Goal: Transaction & Acquisition: Subscribe to service/newsletter

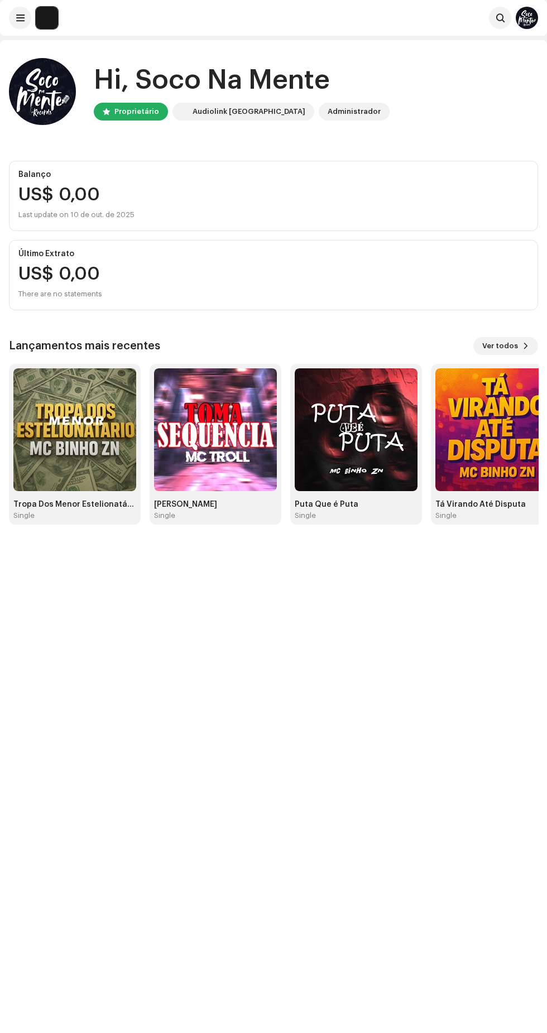
click at [20, 18] on span at bounding box center [20, 17] width 8 height 9
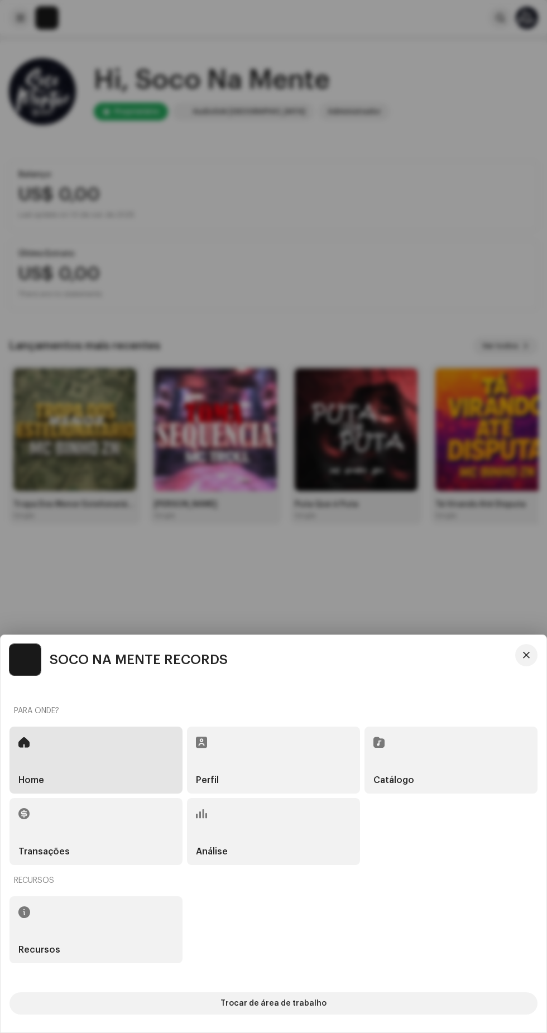
click at [448, 757] on div "Catálogo" at bounding box center [451, 760] width 173 height 67
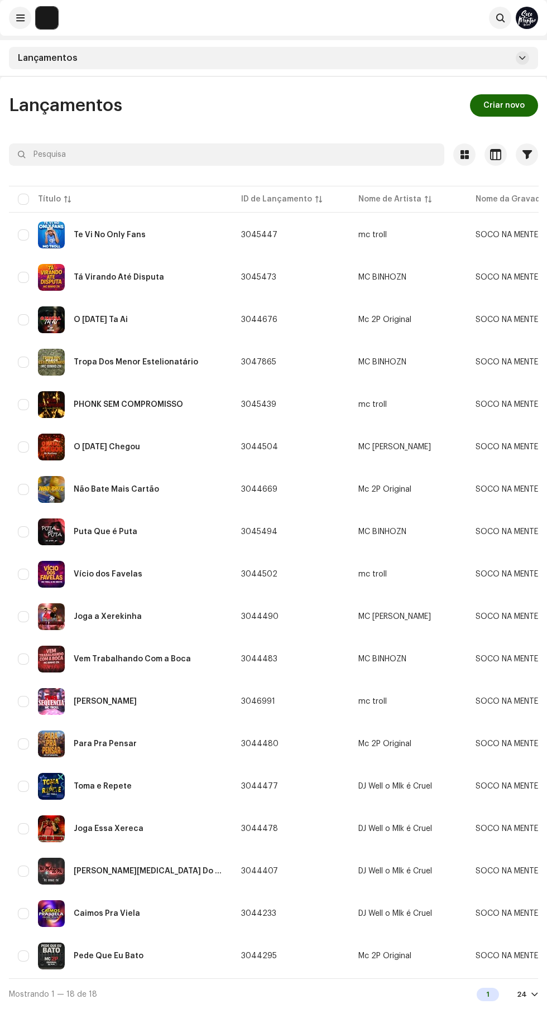
click at [503, 109] on span "Criar novo" at bounding box center [503, 105] width 41 height 22
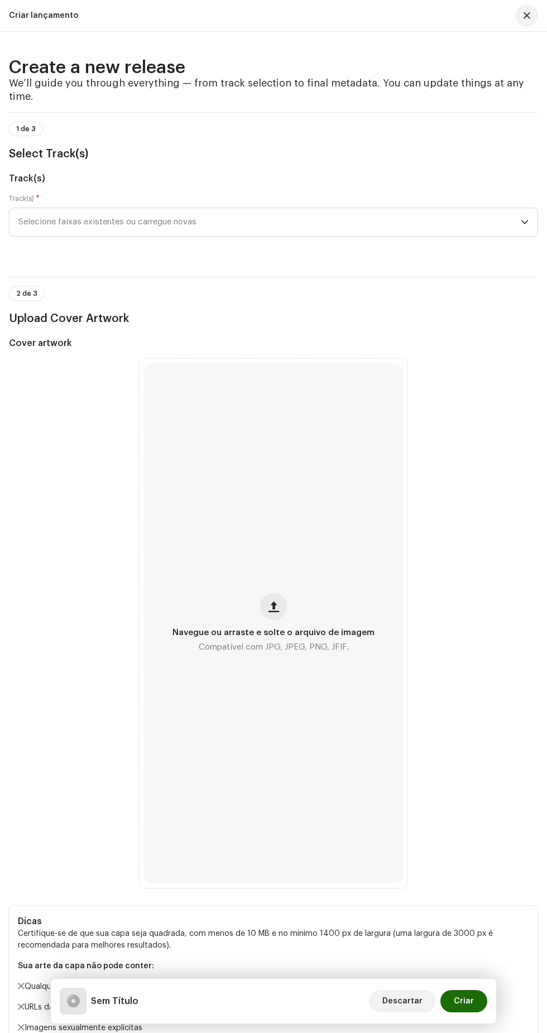
click at [394, 236] on span "Selecione faixas existentes ou carregue novas" at bounding box center [269, 222] width 502 height 28
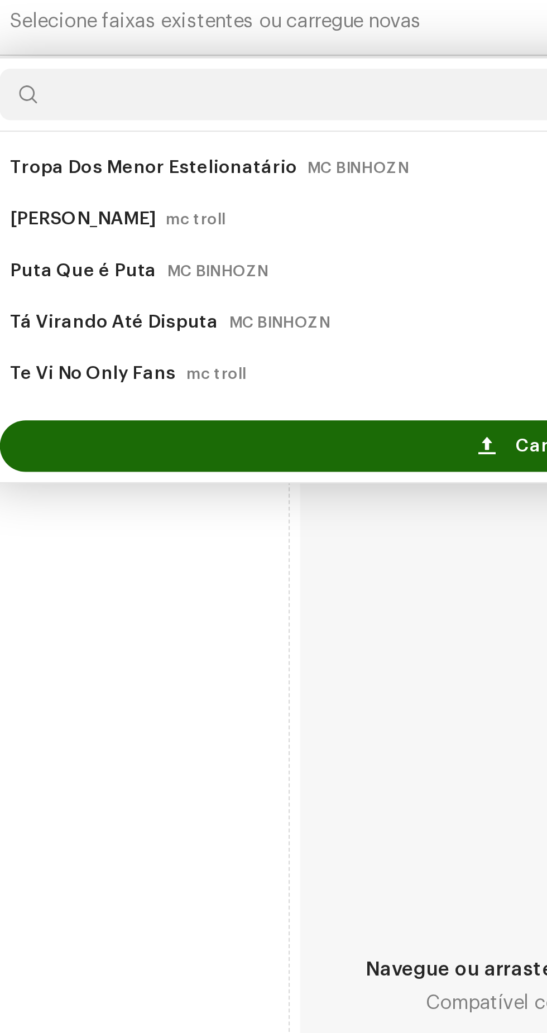
click at [226, 410] on span at bounding box center [225, 405] width 7 height 9
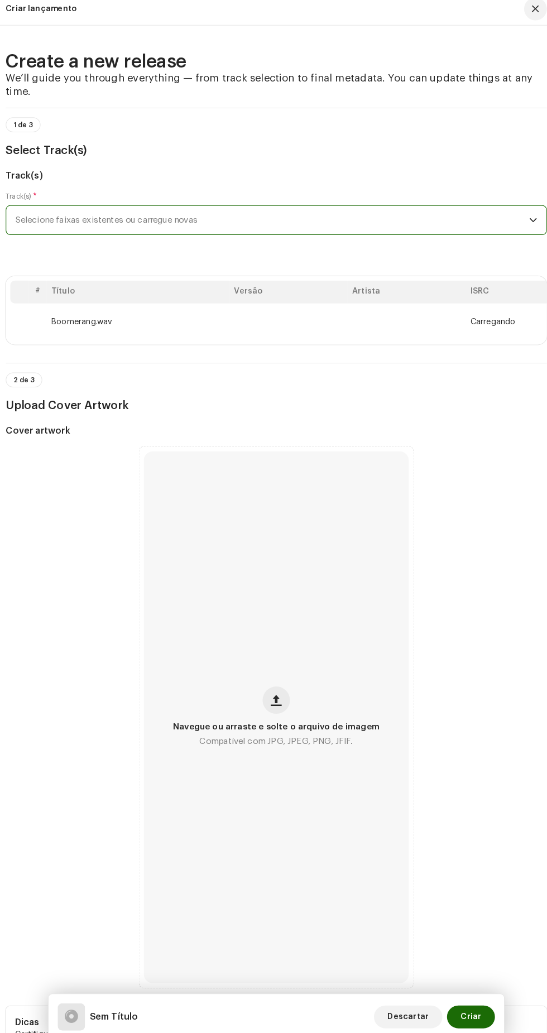
click at [274, 696] on span "button" at bounding box center [274, 691] width 11 height 9
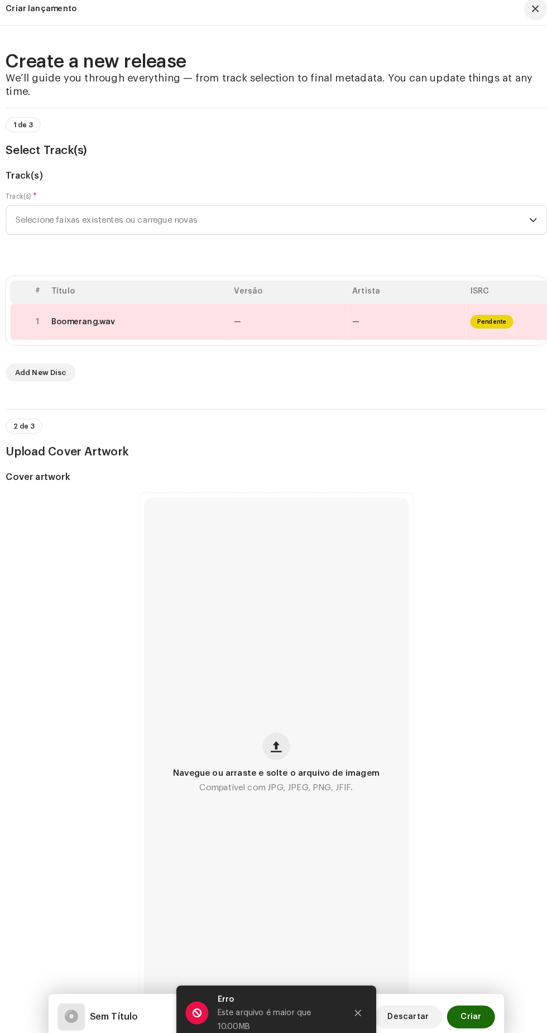
click at [271, 741] on span "button" at bounding box center [274, 736] width 11 height 9
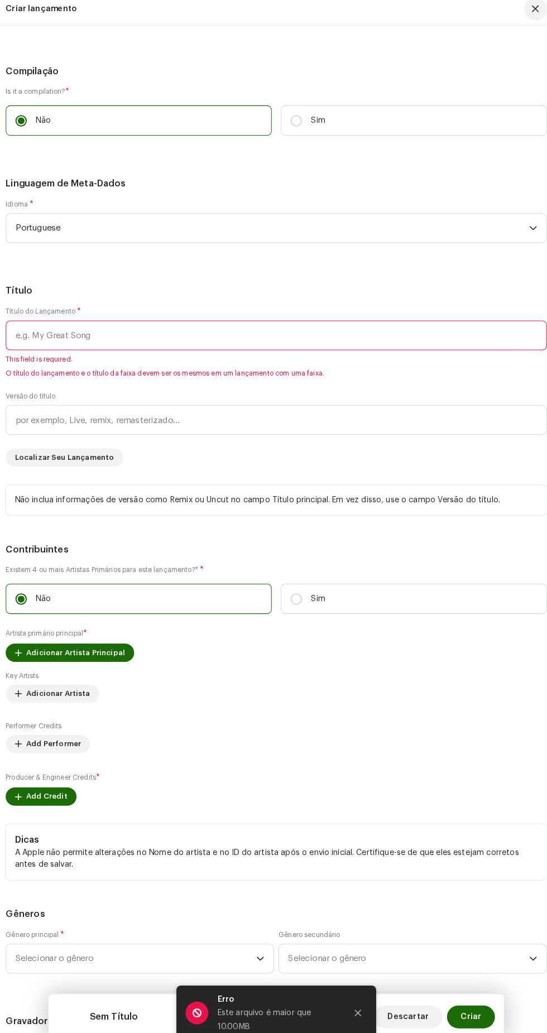
scroll to position [1298, 0]
click at [33, 10] on input "checkbox" at bounding box center [31, 3] width 27 height 13
checkbox input "true"
type input "Boomerang.wav"
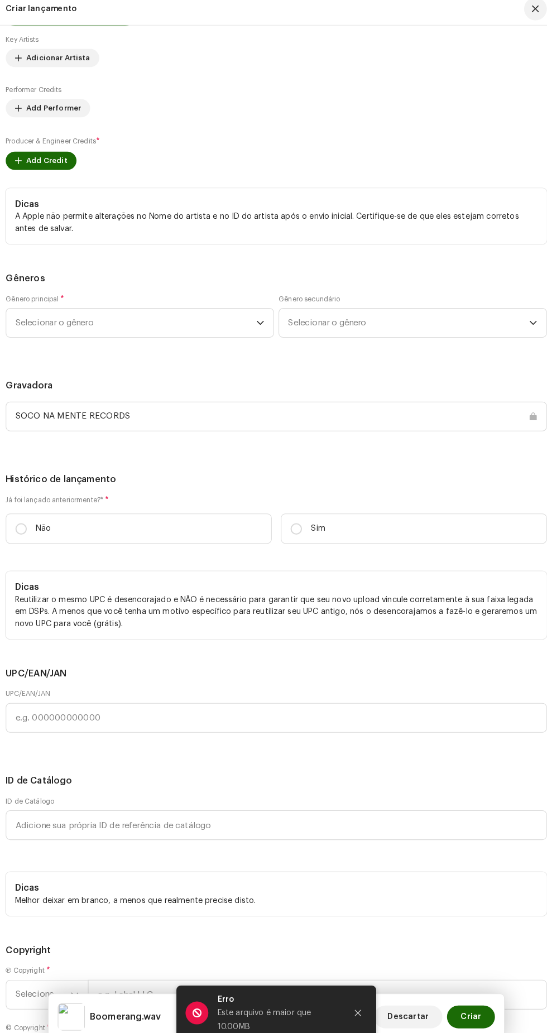
scroll to position [1969, 0]
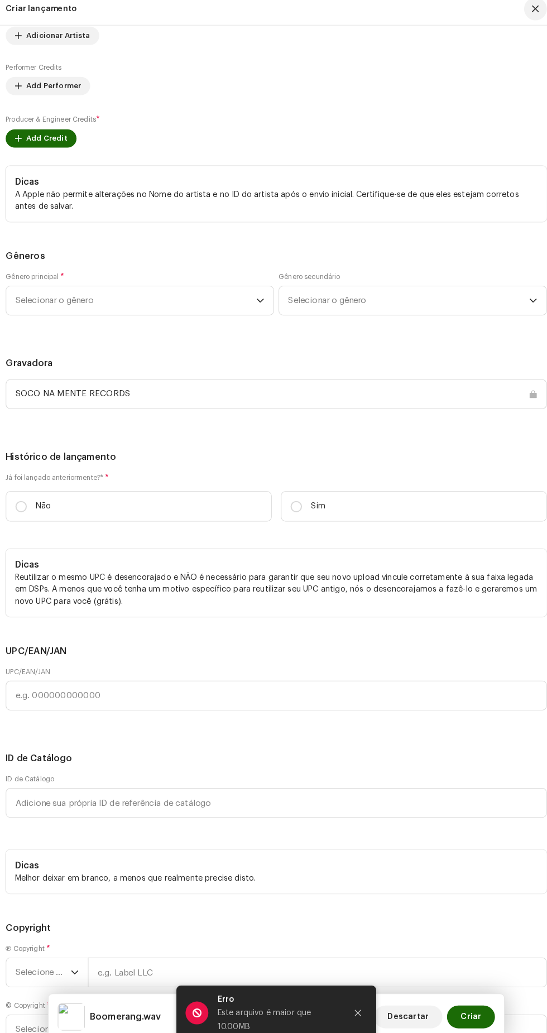
click at [95, 13] on span "Adicionar Artista Principal" at bounding box center [77, 2] width 97 height 22
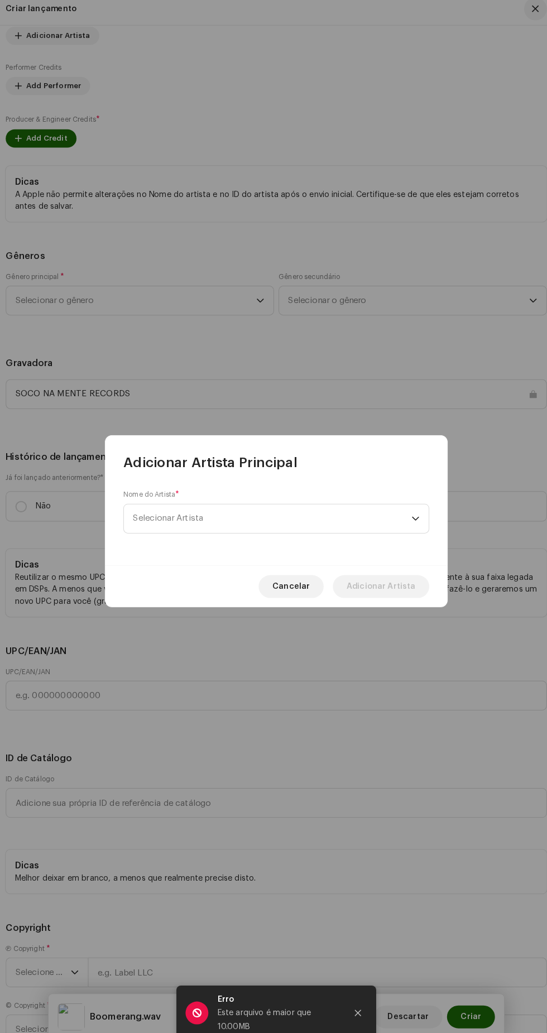
click at [365, 520] on span "Selecionar Artista" at bounding box center [269, 514] width 272 height 28
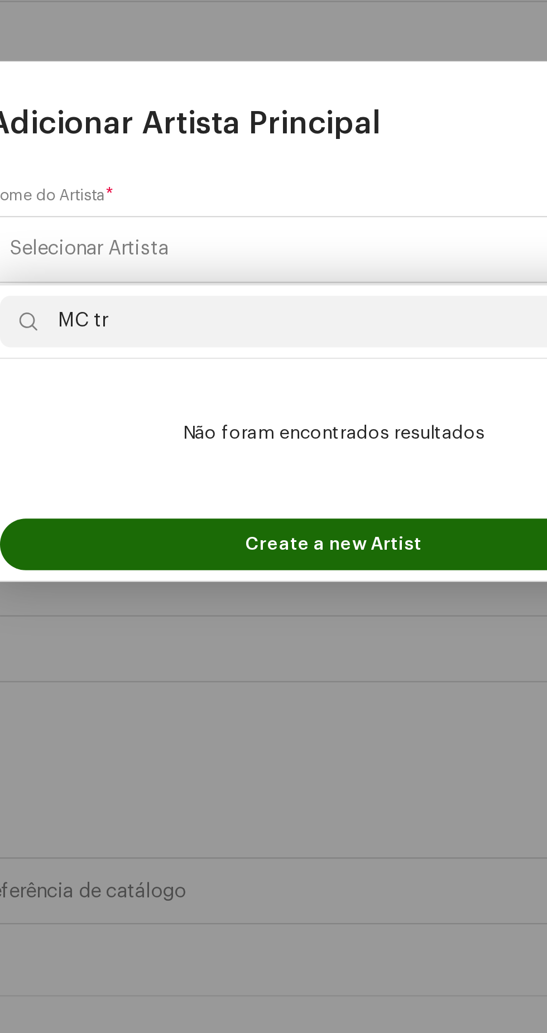
type input "MC tro"
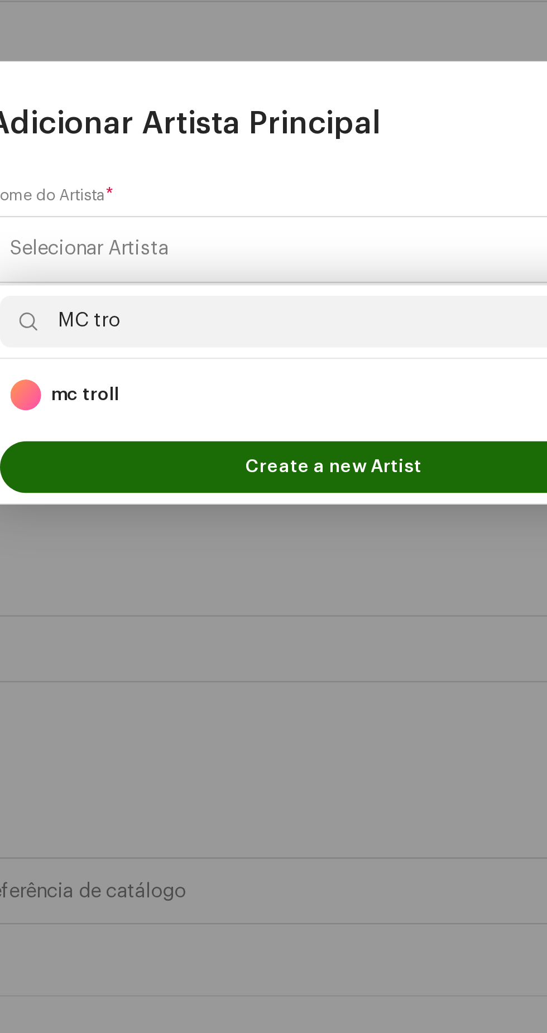
click at [300, 572] on div "mc troll 1697931" at bounding box center [273, 577] width 280 height 13
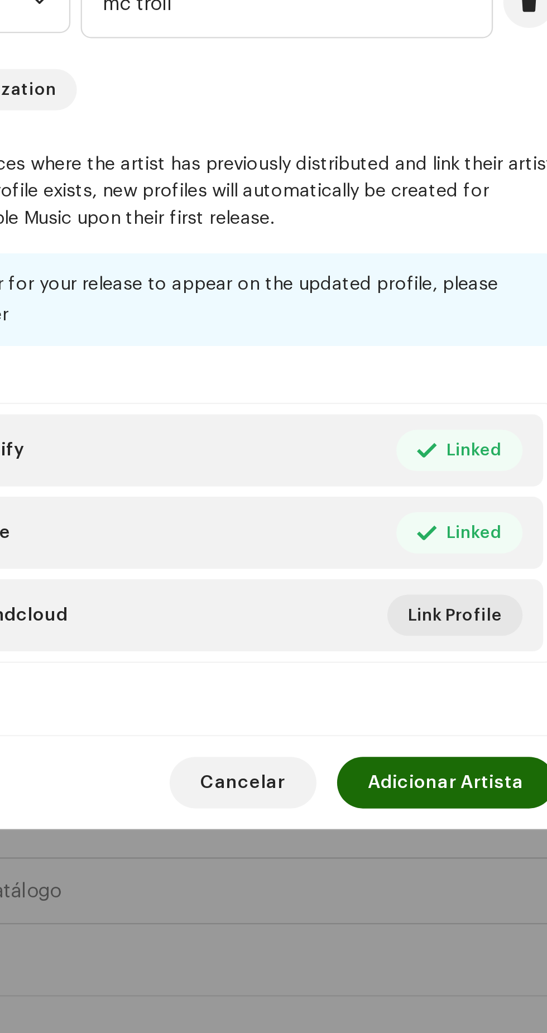
click at [386, 757] on span "Adicionar Artista" at bounding box center [376, 745] width 68 height 22
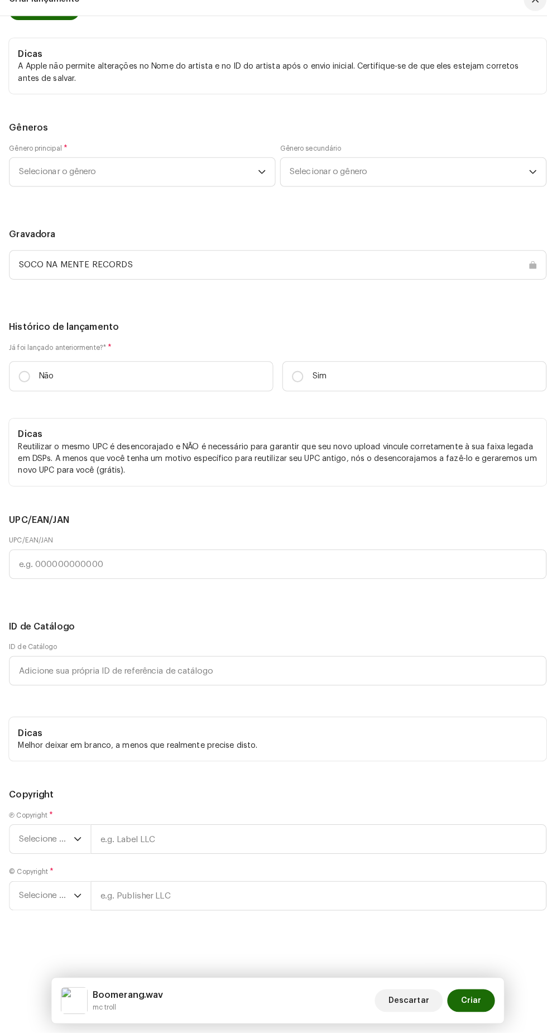
scroll to position [2123, 0]
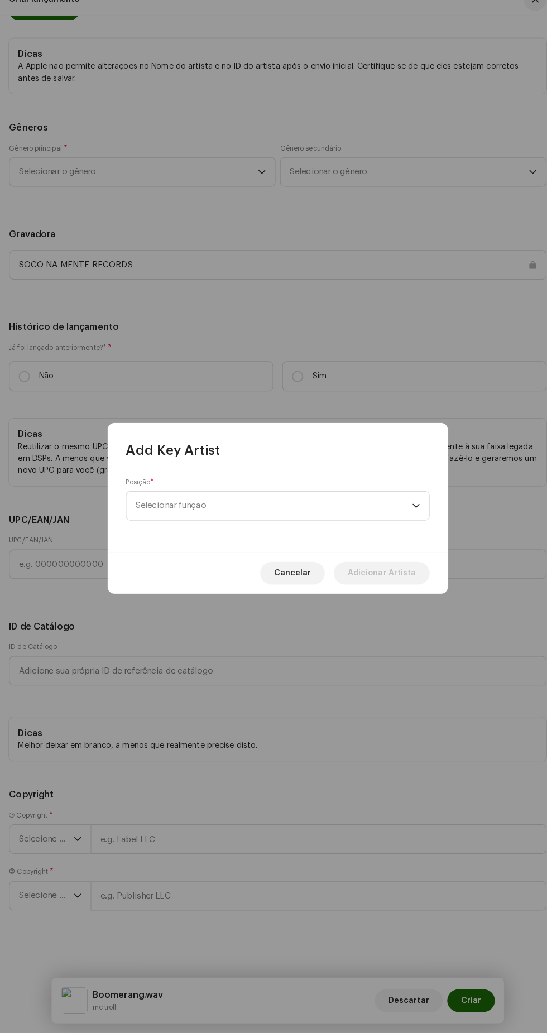
click at [356, 512] on span "Selecionar função" at bounding box center [269, 514] width 272 height 28
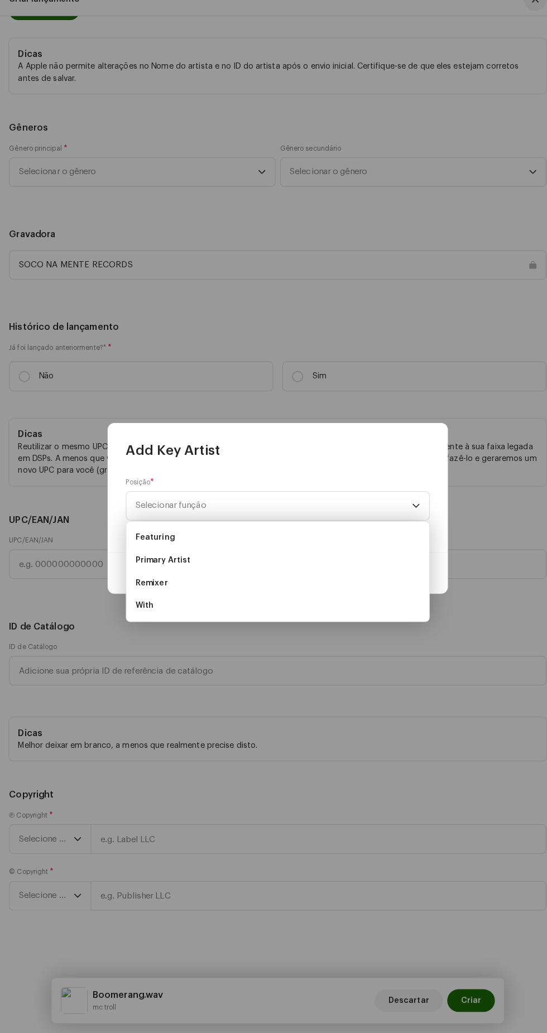
click at [248, 564] on li "Primary Artist" at bounding box center [273, 568] width 289 height 22
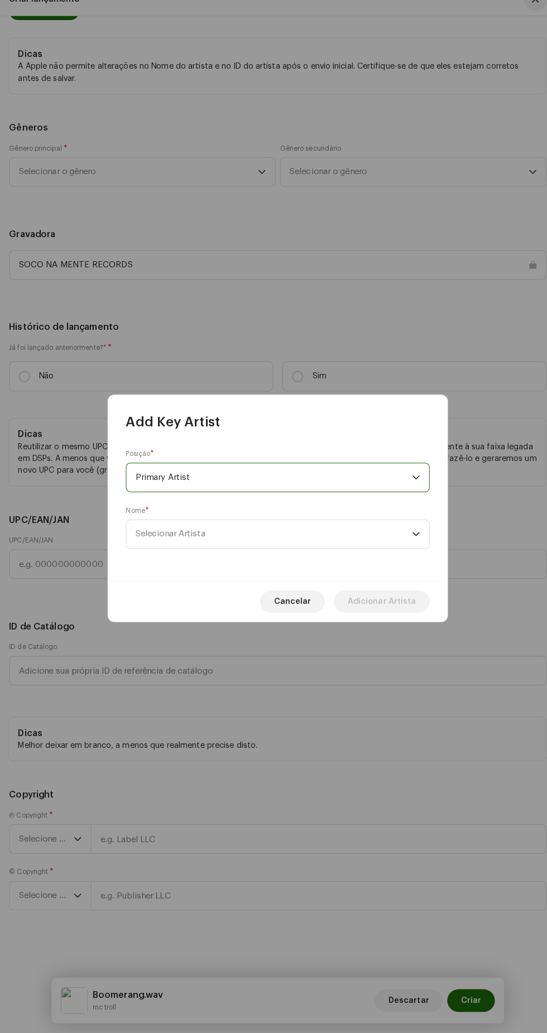
click at [332, 539] on span "Selecionar Artista" at bounding box center [269, 542] width 272 height 28
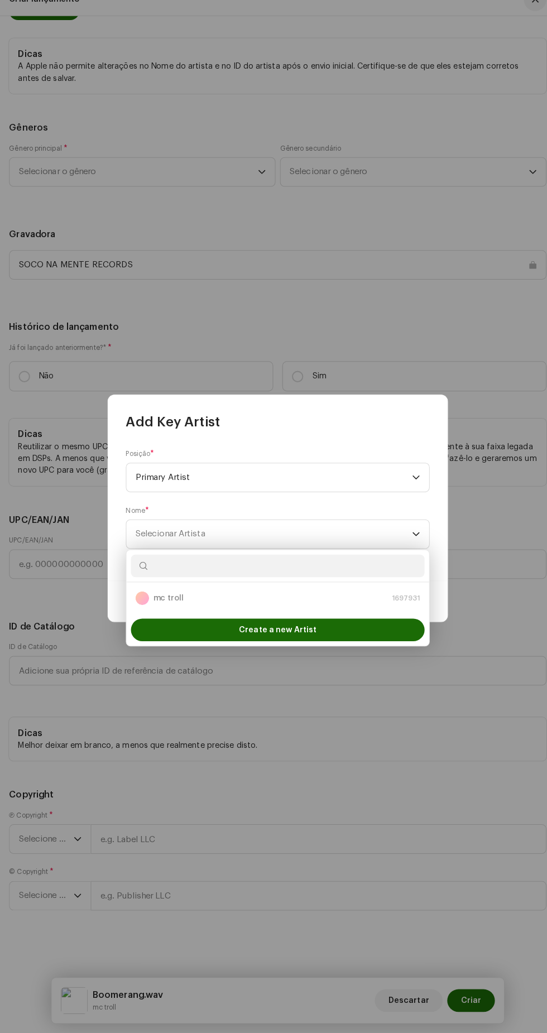
scroll to position [0, 0]
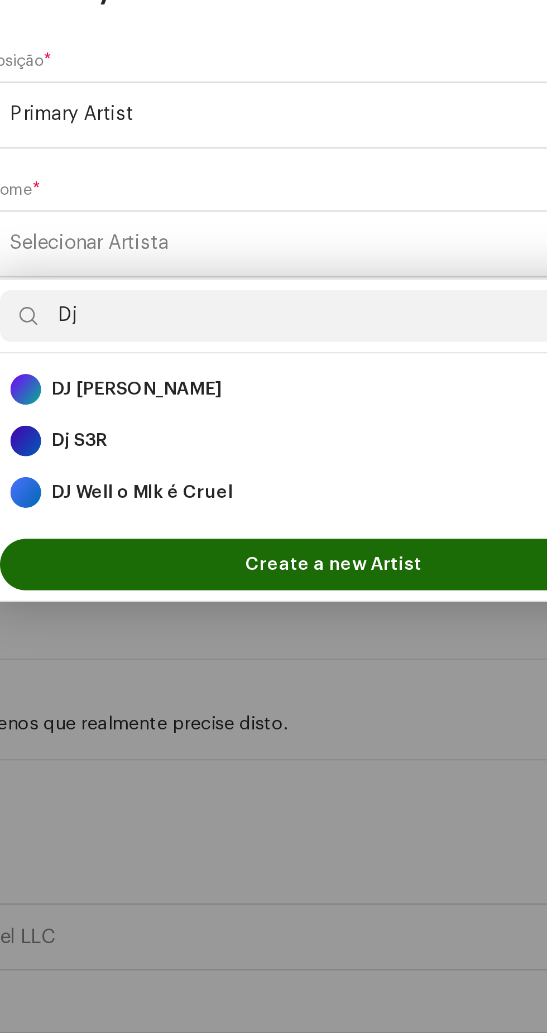
type input "Dj"
click at [270, 646] on div "DJ Well o Mlk é Cruel 1697929" at bounding box center [273, 649] width 280 height 13
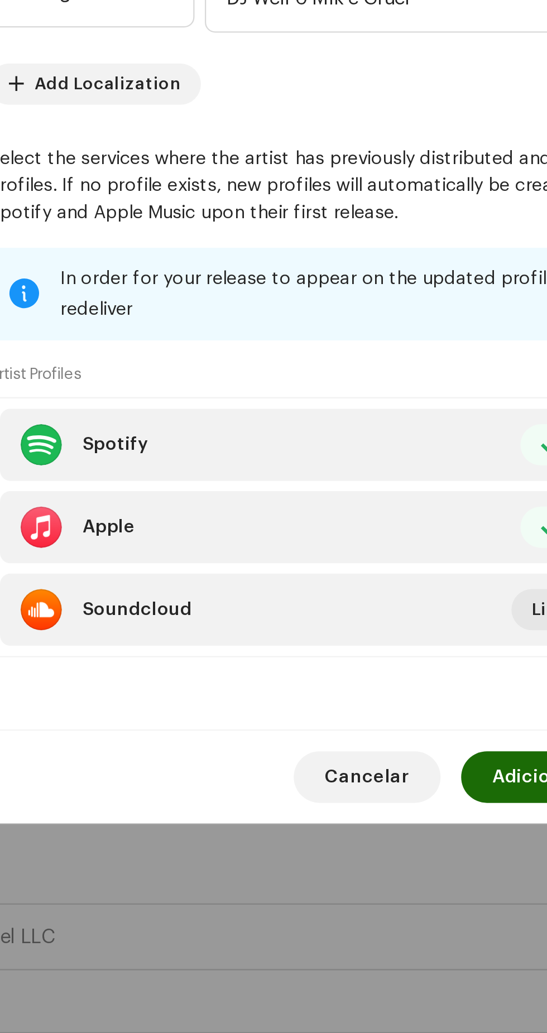
click at [351, 784] on span "Adicionar Artista" at bounding box center [376, 773] width 68 height 22
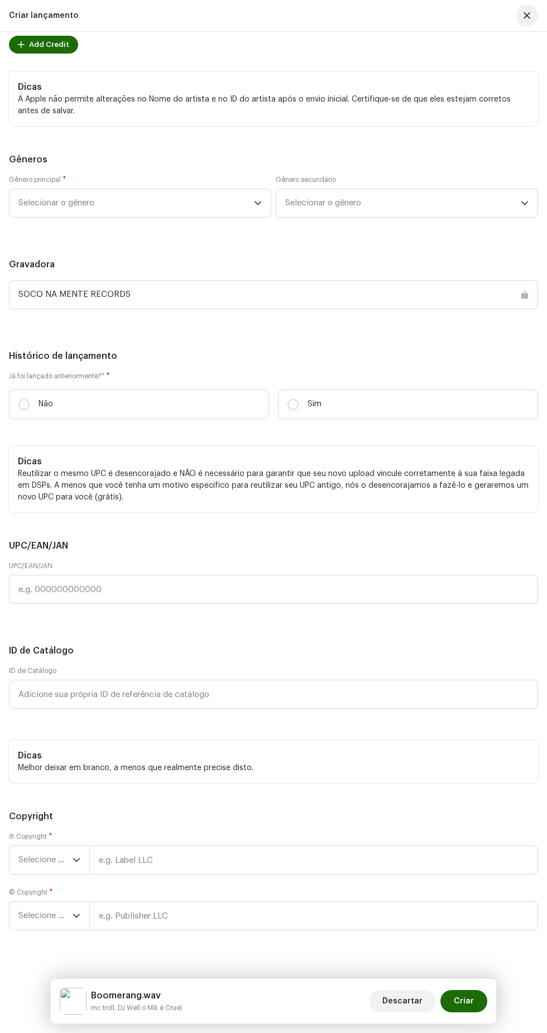
click at [58, 56] on span "Add Credit" at bounding box center [49, 44] width 40 height 22
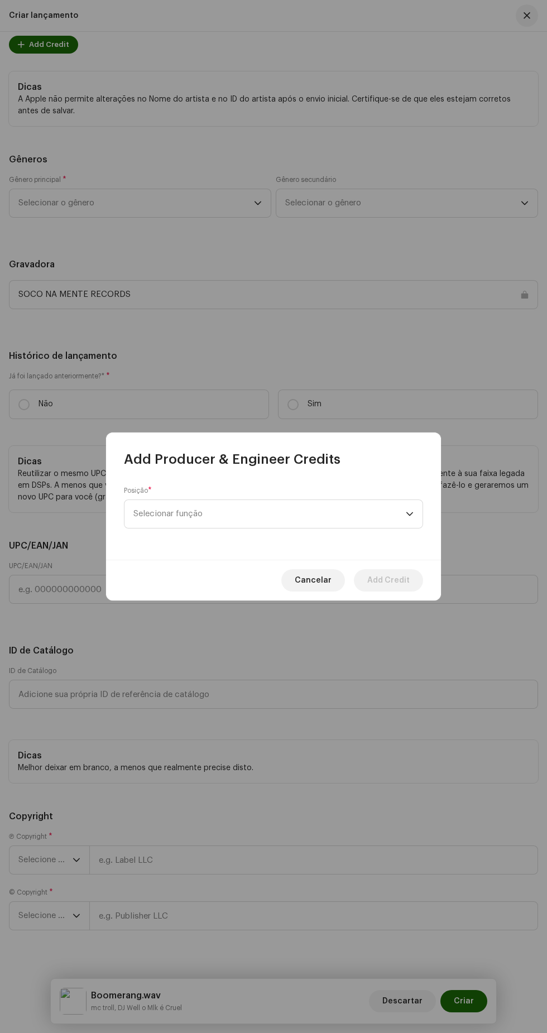
click at [376, 515] on span "Selecionar função" at bounding box center [269, 514] width 272 height 28
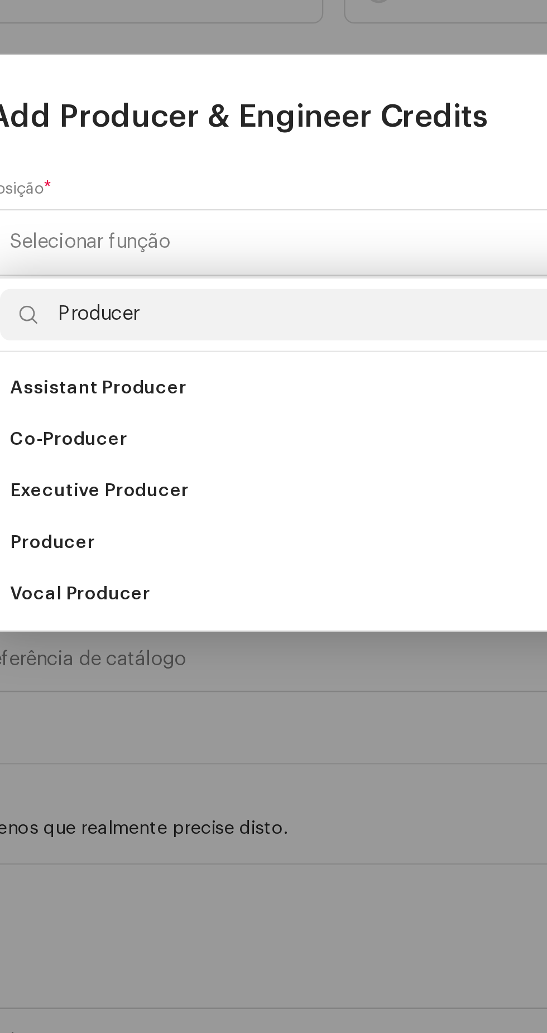
type input "Producer"
click at [247, 643] on li "Producer" at bounding box center [273, 644] width 289 height 22
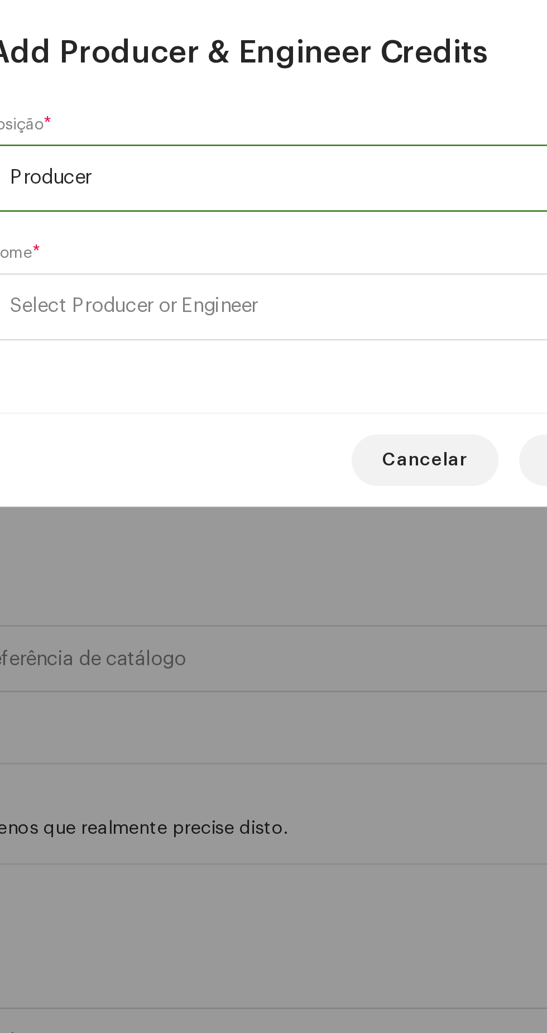
click at [328, 544] on span "Select Producer or Engineer" at bounding box center [269, 542] width 272 height 28
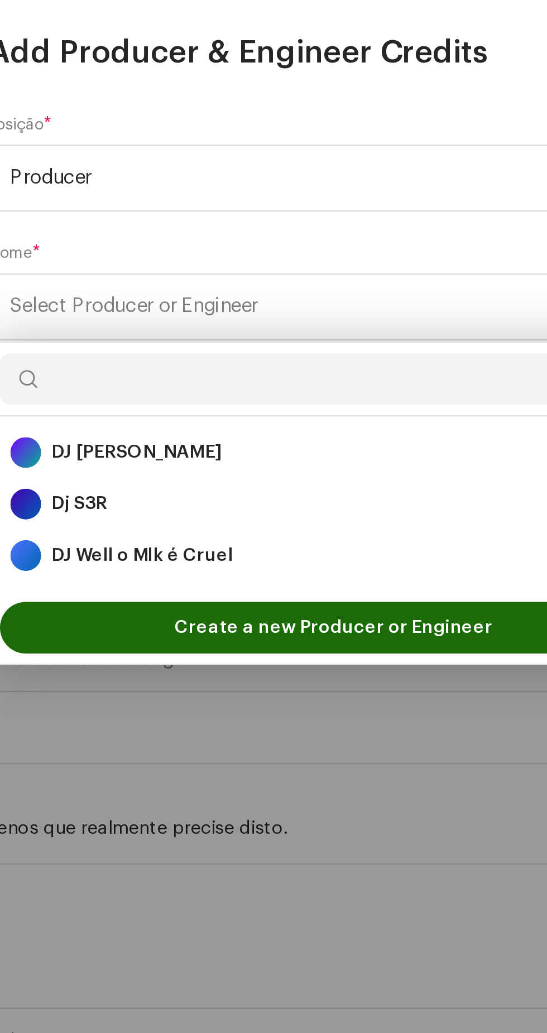
click at [252, 648] on div "DJ Well o Mlk é Cruel 1697929" at bounding box center [273, 649] width 280 height 13
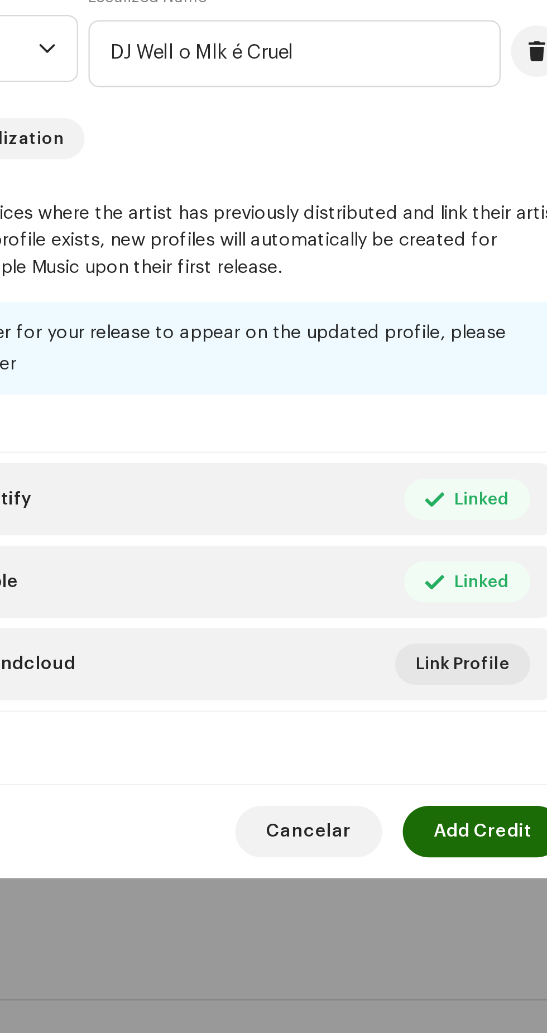
click at [388, 784] on span "Add Credit" at bounding box center [388, 773] width 42 height 22
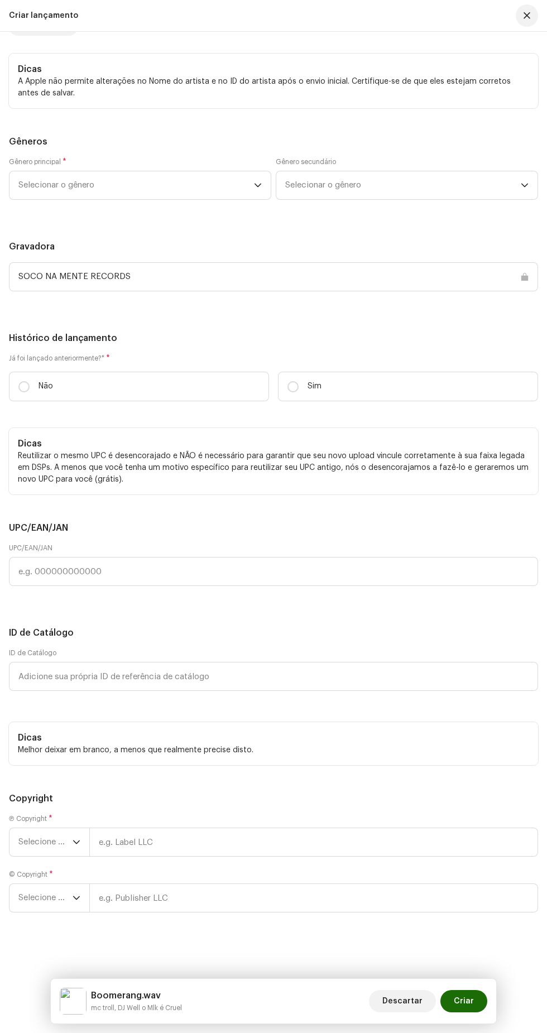
scroll to position [2478, 0]
click at [216, 199] on span "Selecionar o gênero" at bounding box center [136, 185] width 236 height 28
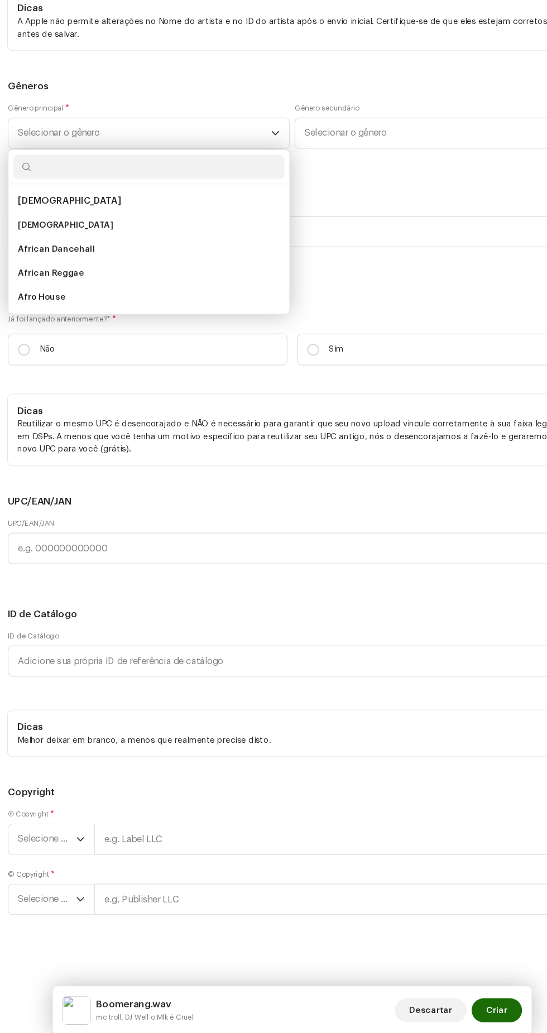
scroll to position [0, 0]
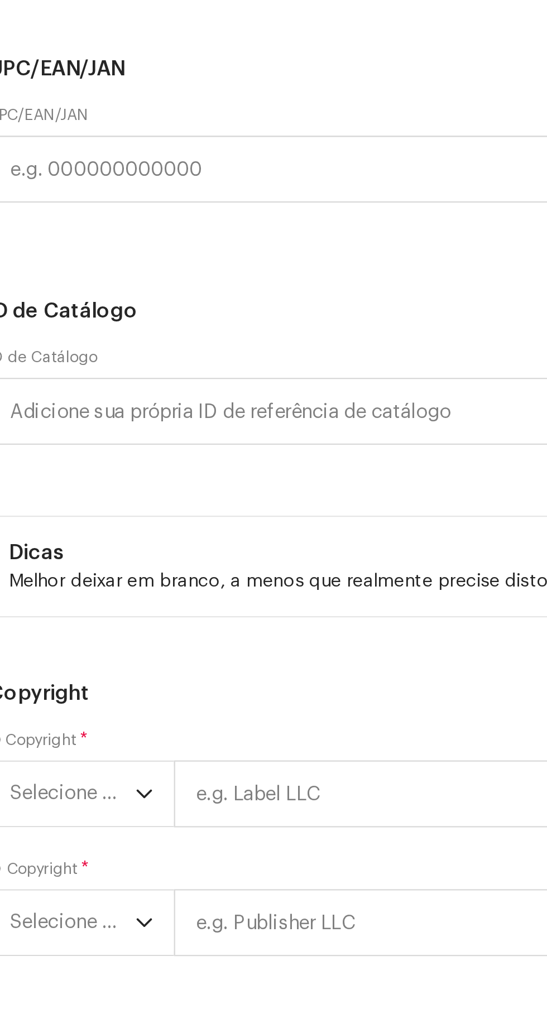
type input "Funk"
click at [135, 327] on li "Funk" at bounding box center [140, 316] width 252 height 22
click at [28, 392] on p-radiobutton at bounding box center [23, 386] width 11 height 11
click at [28, 392] on input "Não" at bounding box center [23, 386] width 11 height 11
radio input "true"
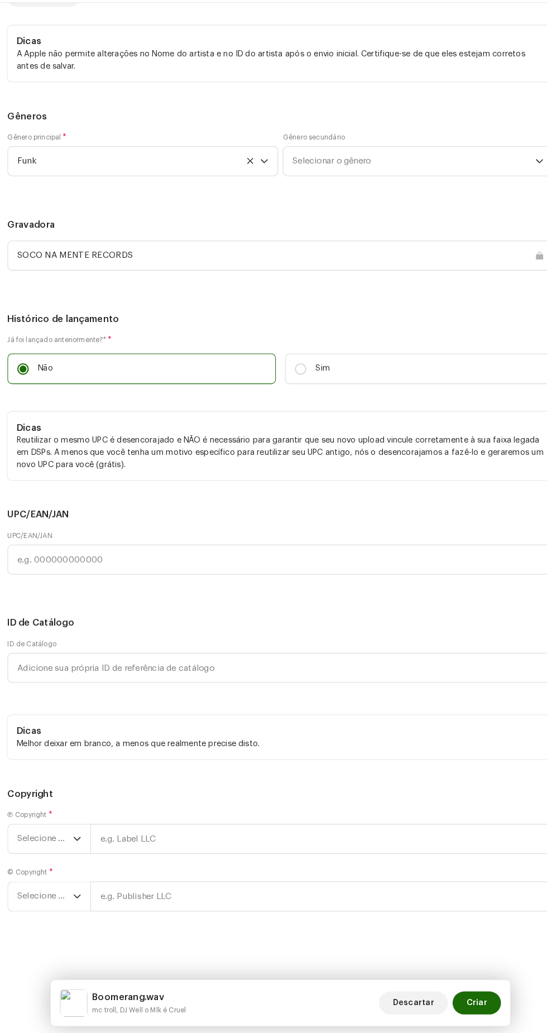
click at [382, 199] on span "Selecionar o gênero" at bounding box center [403, 185] width 236 height 28
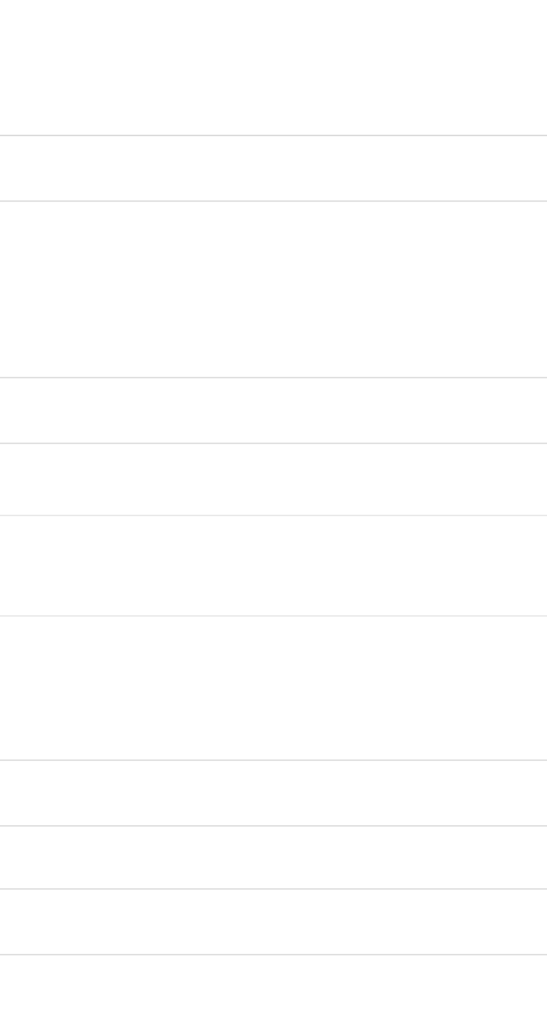
type input "Funk"
click at [415, 282] on li "Baile Funk" at bounding box center [407, 271] width 252 height 22
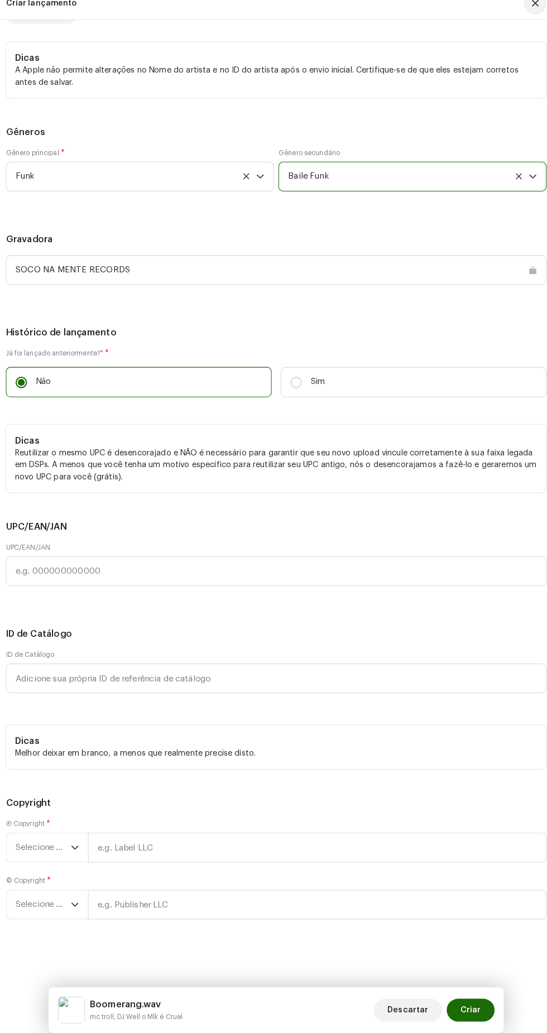
scroll to position [3207, 0]
click at [63, 842] on span "Selecione o ano" at bounding box center [45, 843] width 54 height 28
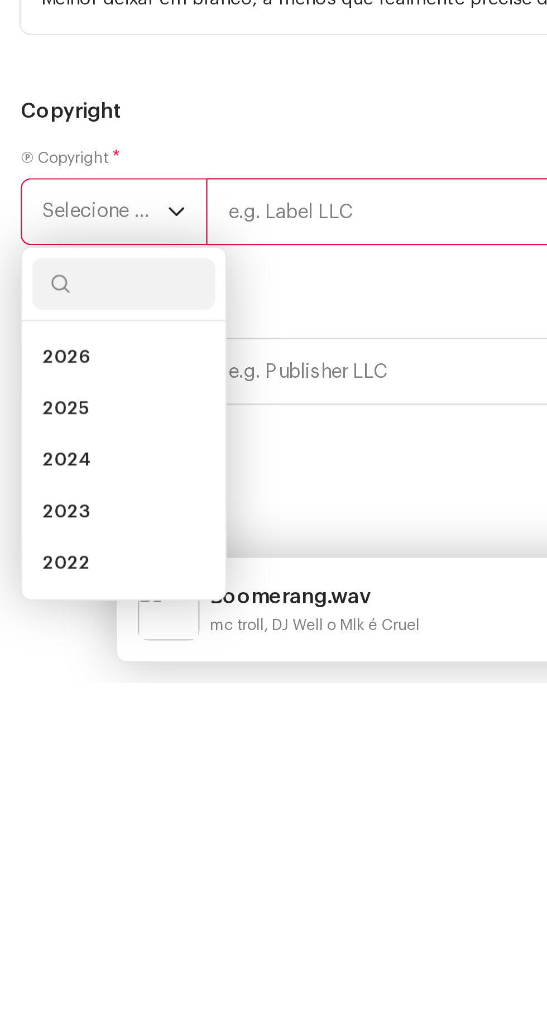
click at [54, 926] on li "2025" at bounding box center [53, 914] width 79 height 22
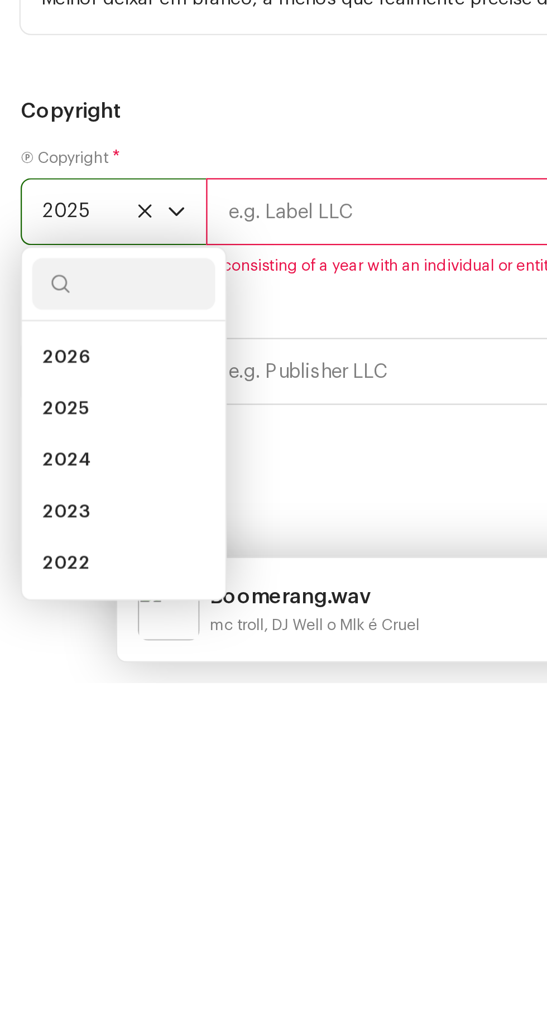
scroll to position [0, 0]
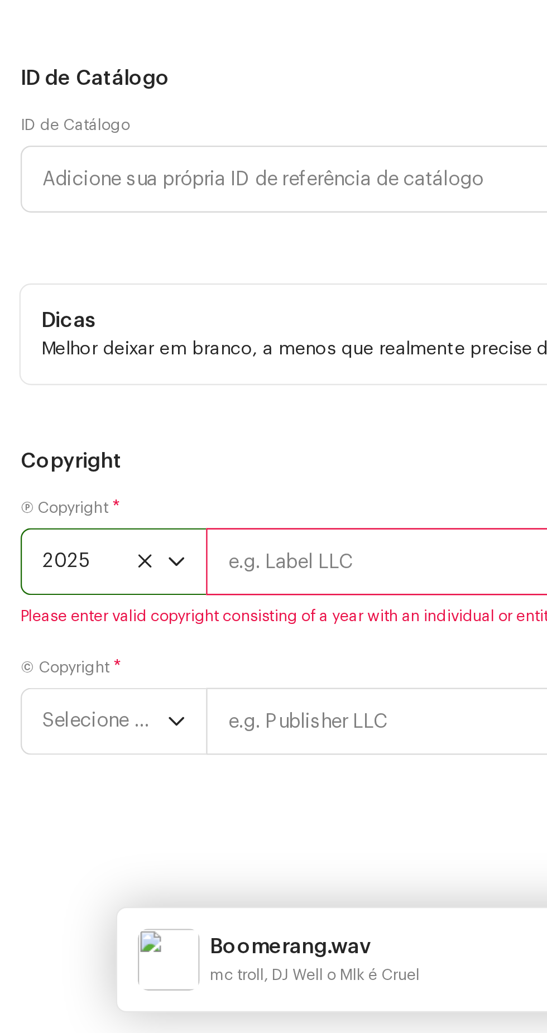
click at [76, 902] on icon "dropdown trigger" at bounding box center [77, 898] width 8 height 8
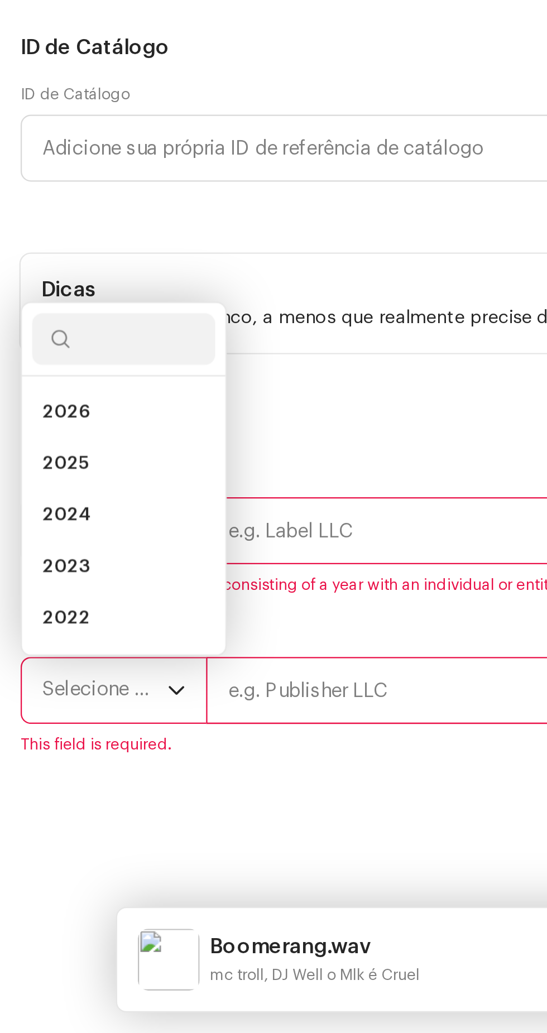
click at [66, 798] on li "2025" at bounding box center [53, 786] width 79 height 22
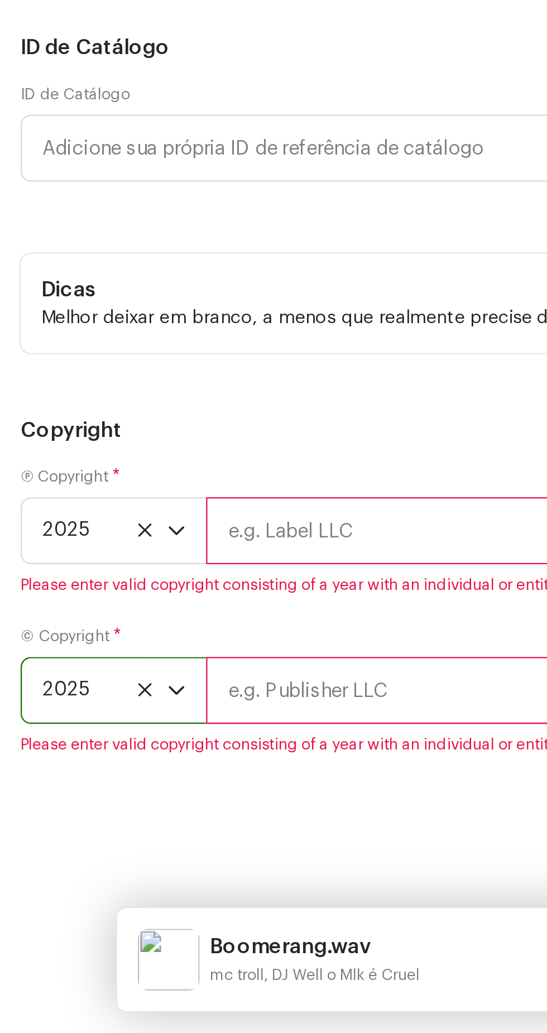
click at [168, 830] on input "text" at bounding box center [313, 815] width 449 height 29
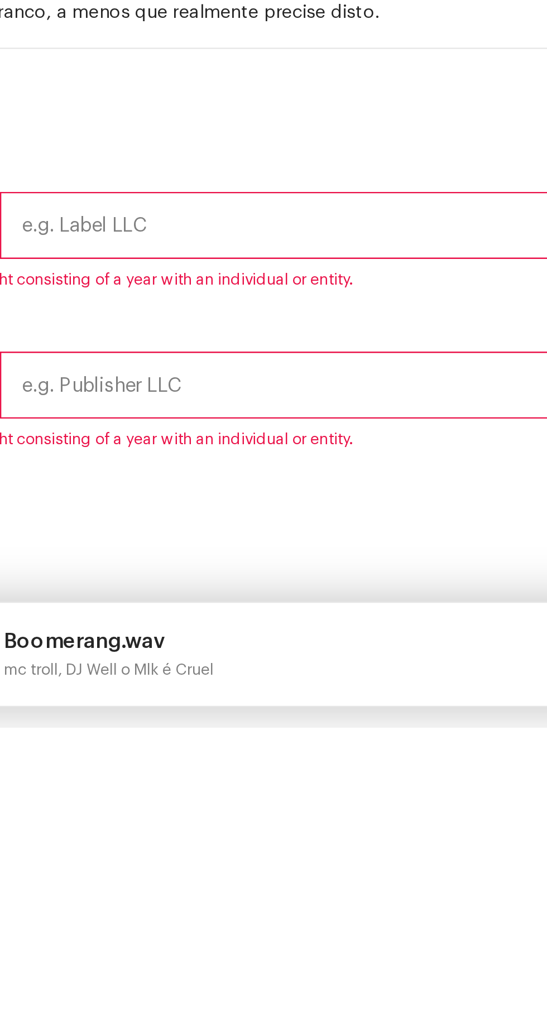
type input "Soco Na Mente Records"
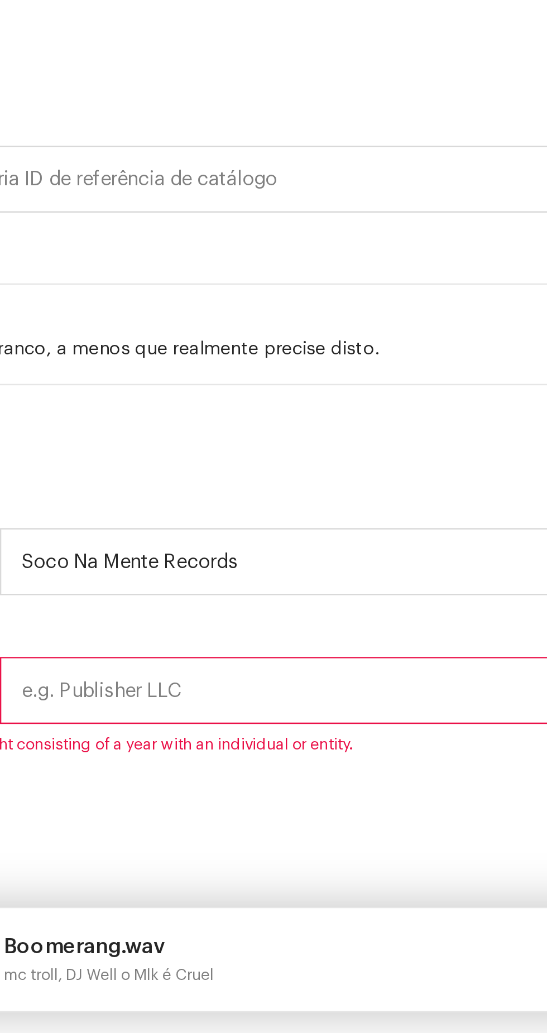
click at [181, 896] on input "text" at bounding box center [313, 884] width 449 height 29
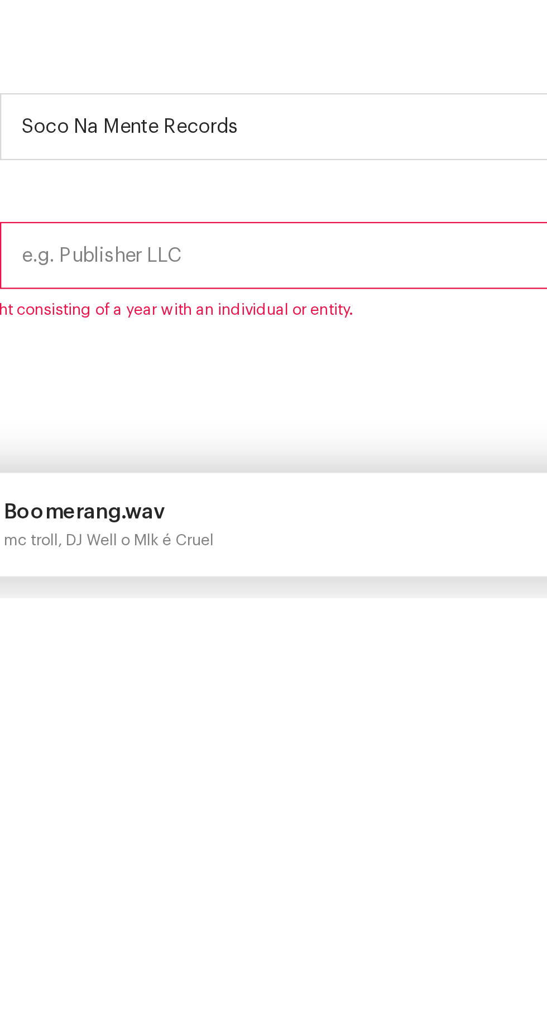
type input "Soco Na Mente Records"
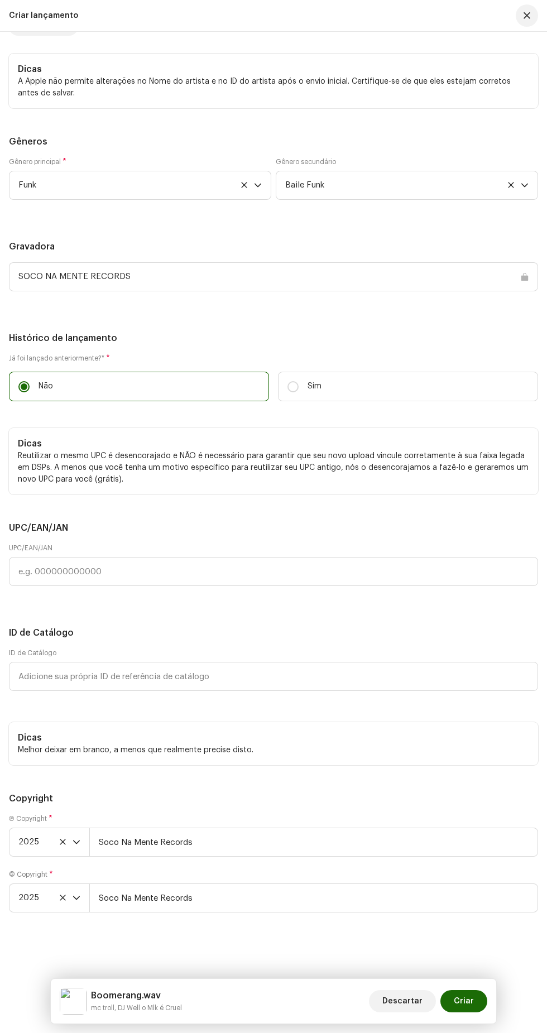
click at [465, 1002] on span "Criar" at bounding box center [464, 1001] width 20 height 22
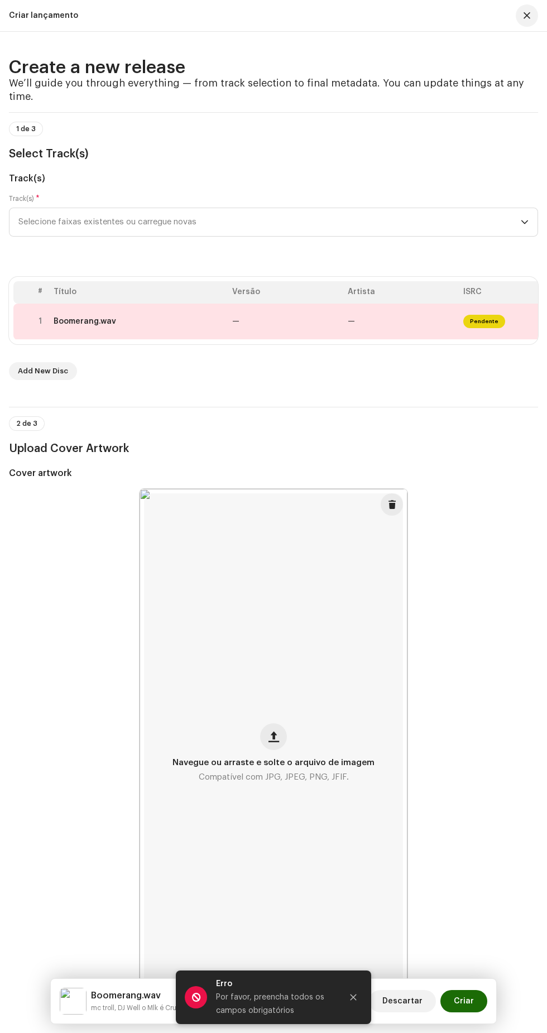
click at [483, 328] on span "Pendente" at bounding box center [484, 321] width 42 height 13
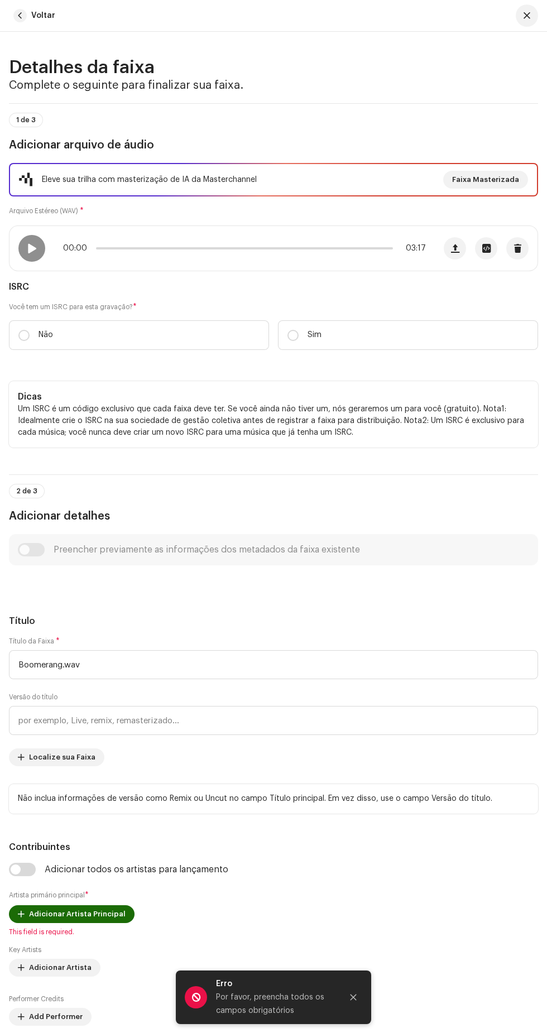
click at [32, 253] on span at bounding box center [31, 248] width 9 height 9
click at [293, 341] on input "Sim" at bounding box center [293, 335] width 11 height 11
radio input "true"
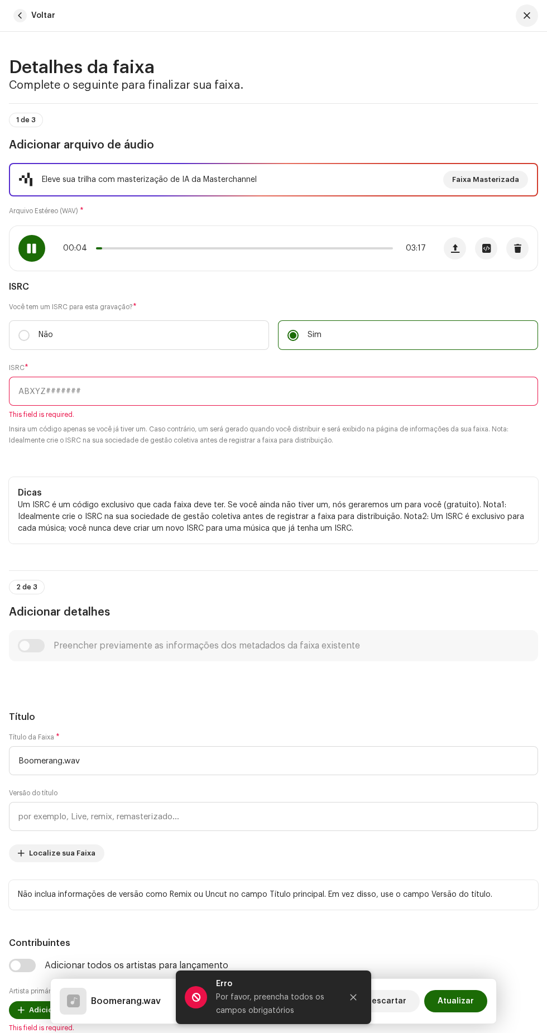
paste input "BCWOF2500022"
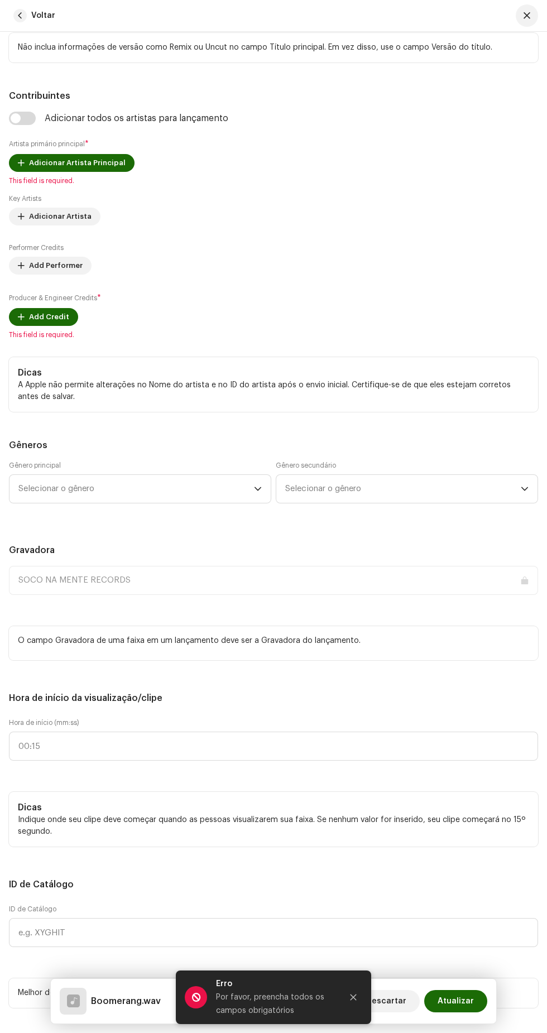
scroll to position [835, 0]
type input "BCWOF2500022"
click at [27, 147] on small "Artista primário principal" at bounding box center [47, 143] width 76 height 7
click at [17, 125] on input "checkbox" at bounding box center [22, 117] width 27 height 13
checkbox input "true"
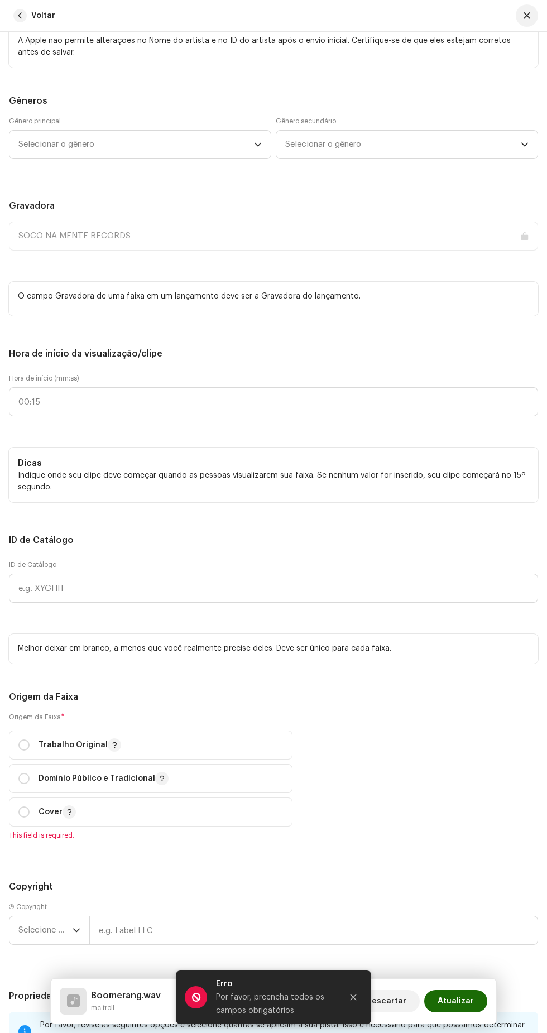
scroll to position [1303, 0]
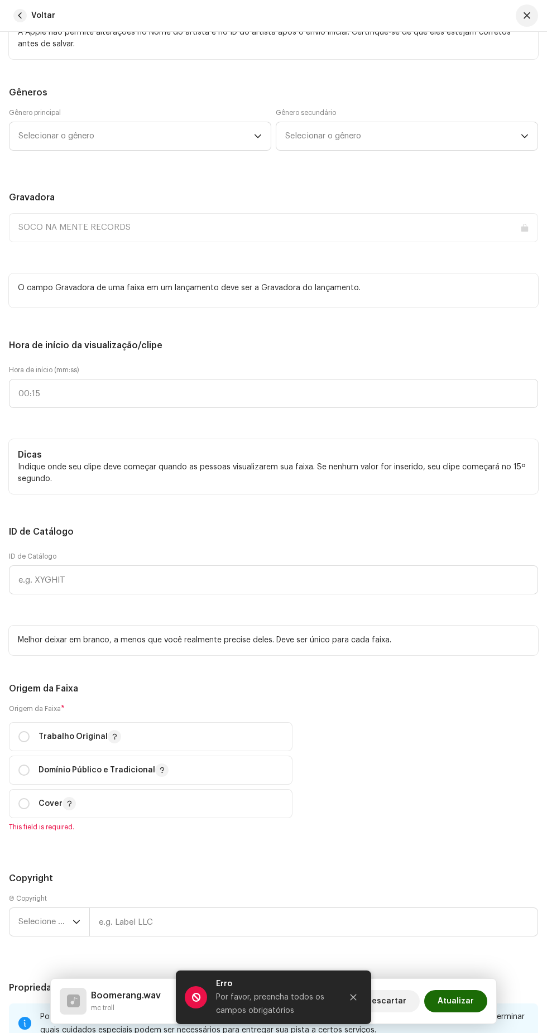
click at [184, 150] on span "Selecionar o gênero" at bounding box center [136, 136] width 236 height 28
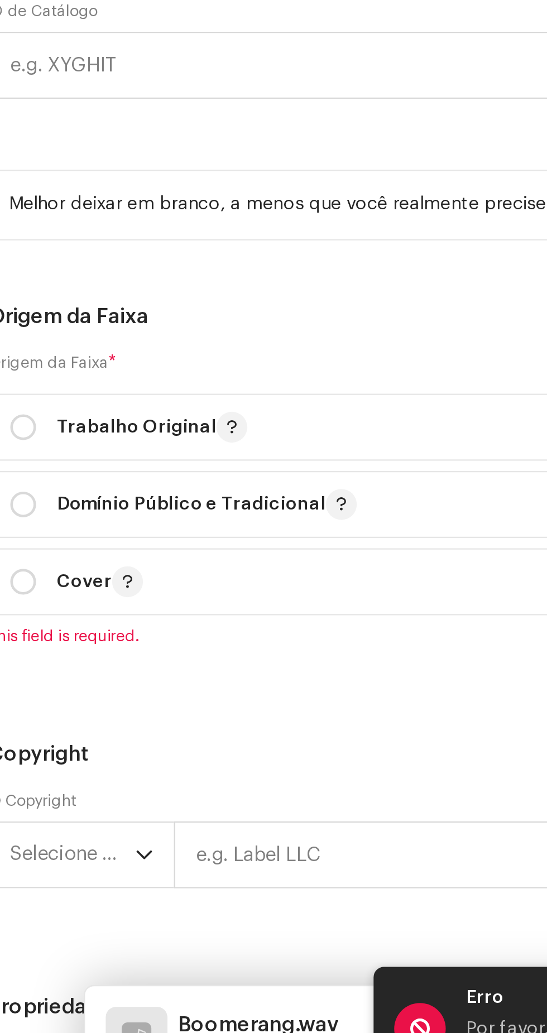
type input "Funk"
click at [122, 278] on li "Funk" at bounding box center [140, 267] width 252 height 22
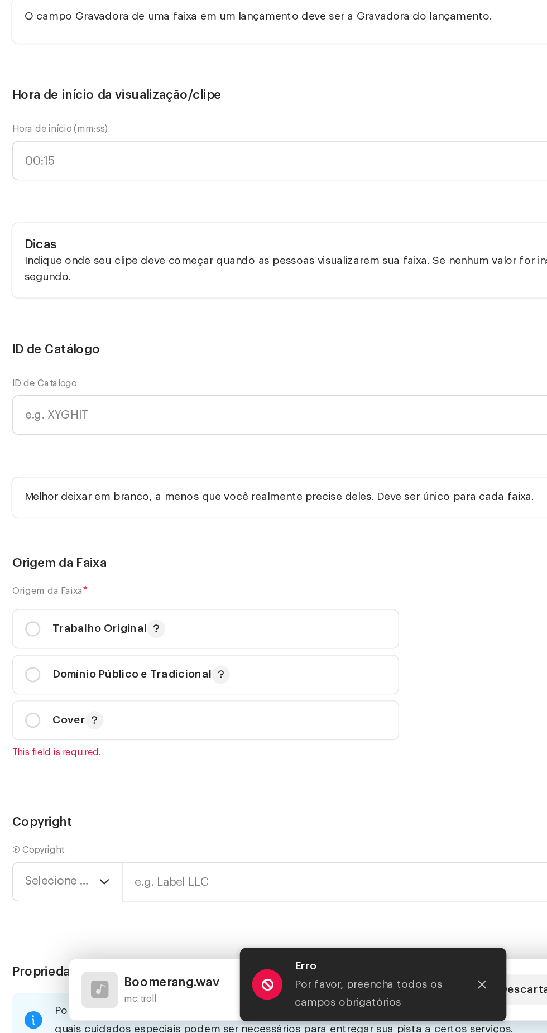
scroll to position [0, 0]
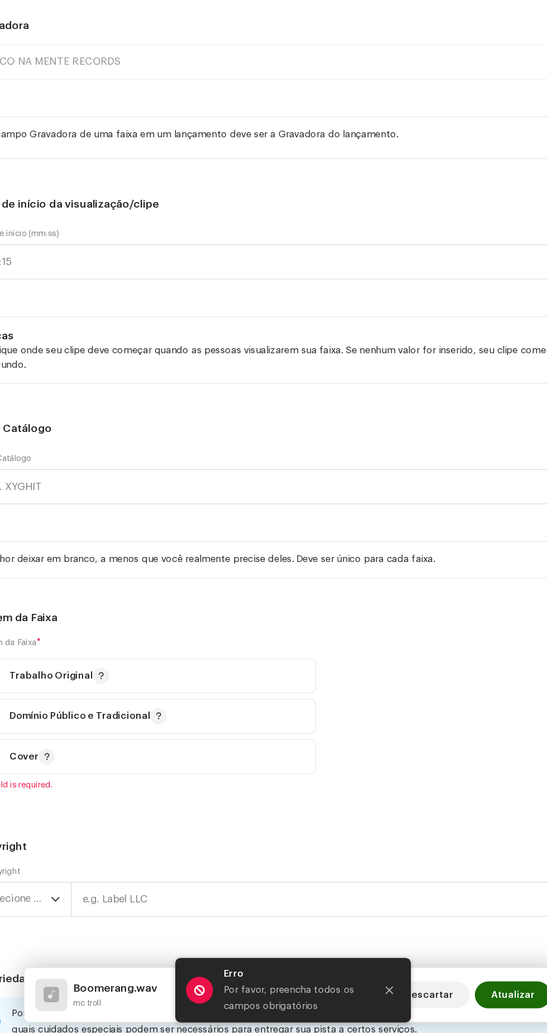
click at [361, 150] on span "Selecionar o gênero" at bounding box center [403, 136] width 236 height 28
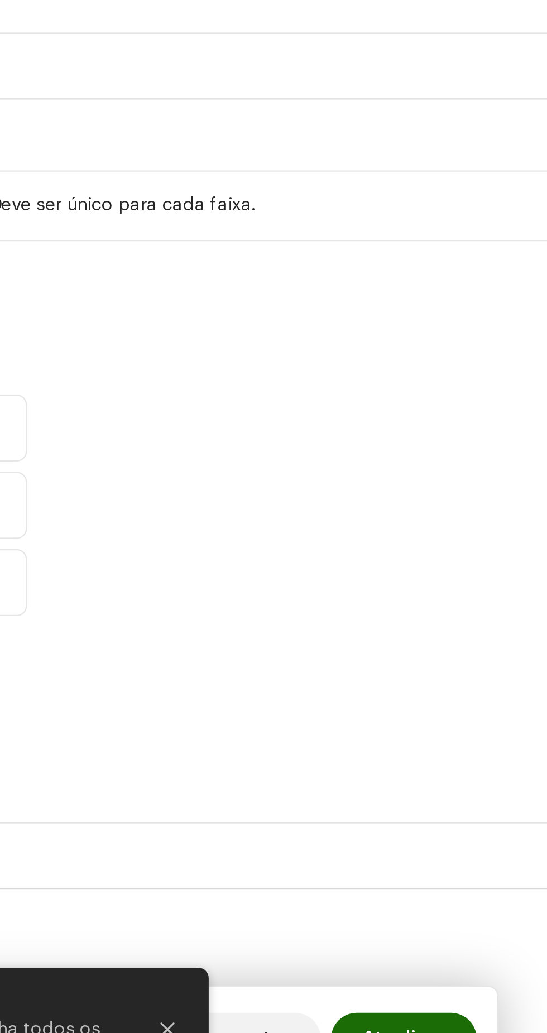
type input "Funk"
click at [421, 233] on li "Baile Funk" at bounding box center [407, 221] width 252 height 22
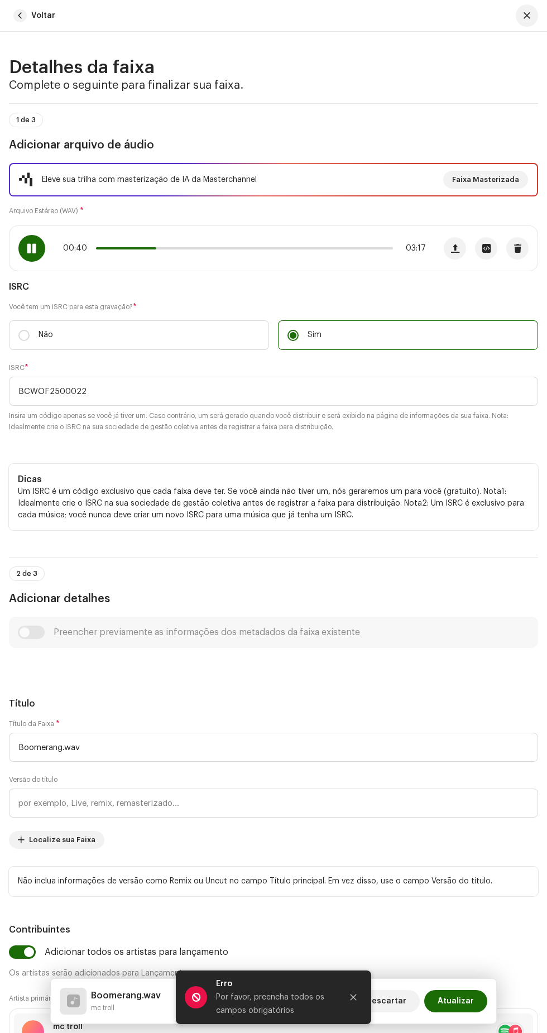
click at [135, 250] on span at bounding box center [126, 248] width 60 height 2
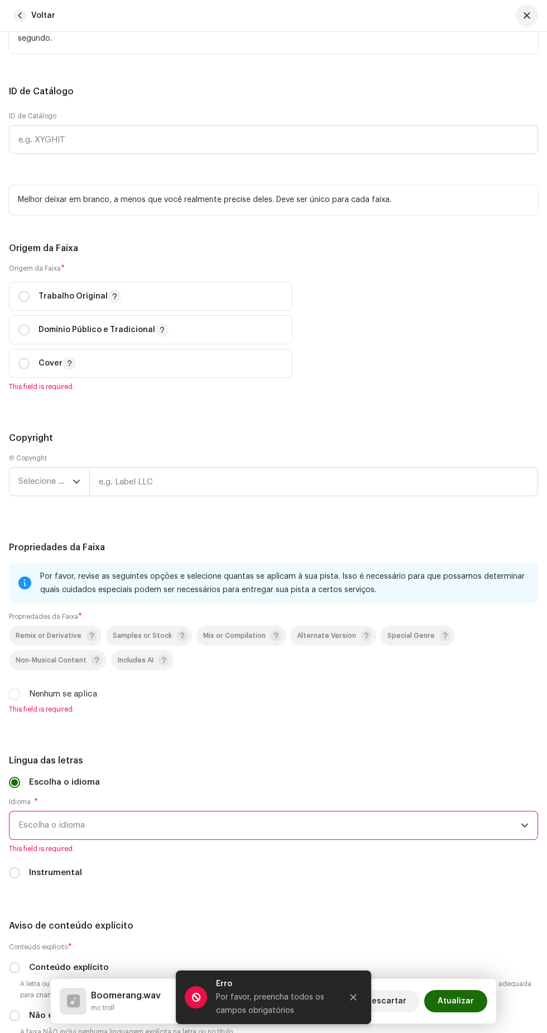
scroll to position [1744, 0]
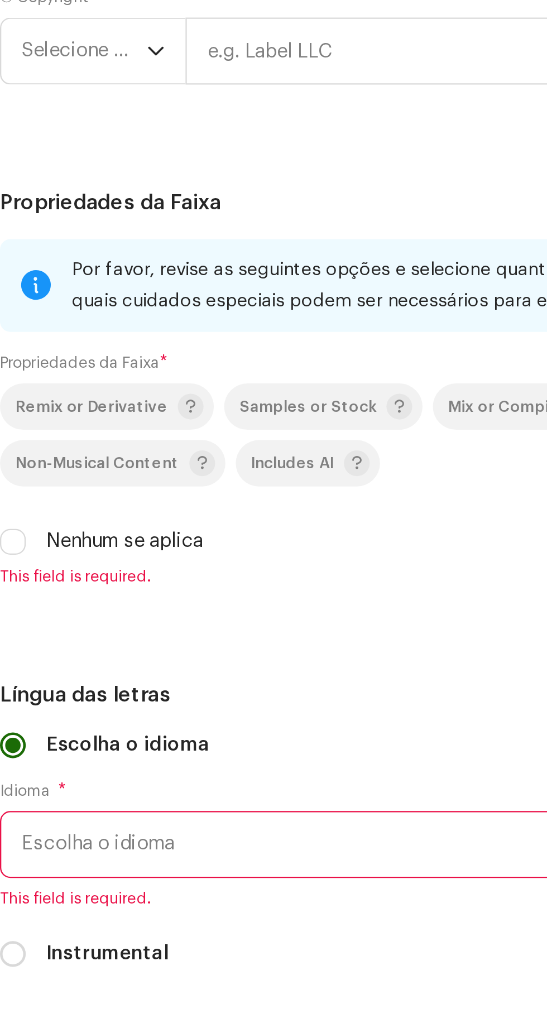
type input "00:30"
click at [186, 53] on div "Dicas Indique onde seu clipe deve começar quando as pessoas visualizarem sua fa…" at bounding box center [273, 21] width 529 height 64
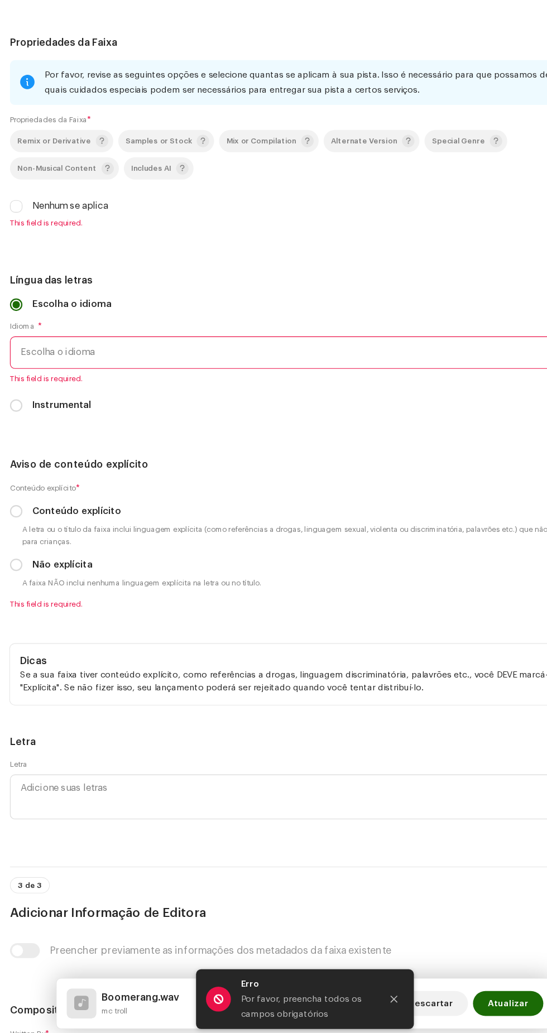
scroll to position [2172, 0]
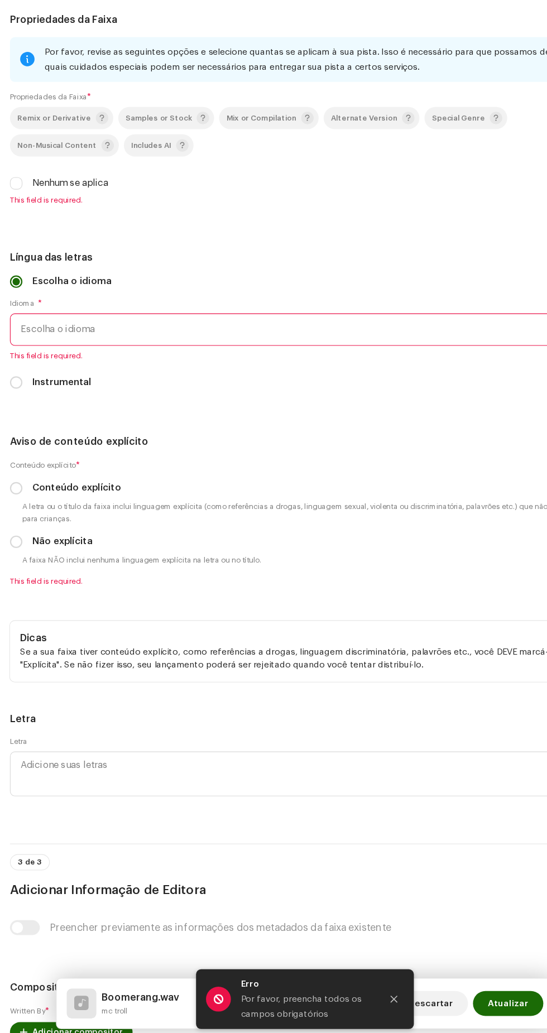
radio input "true"
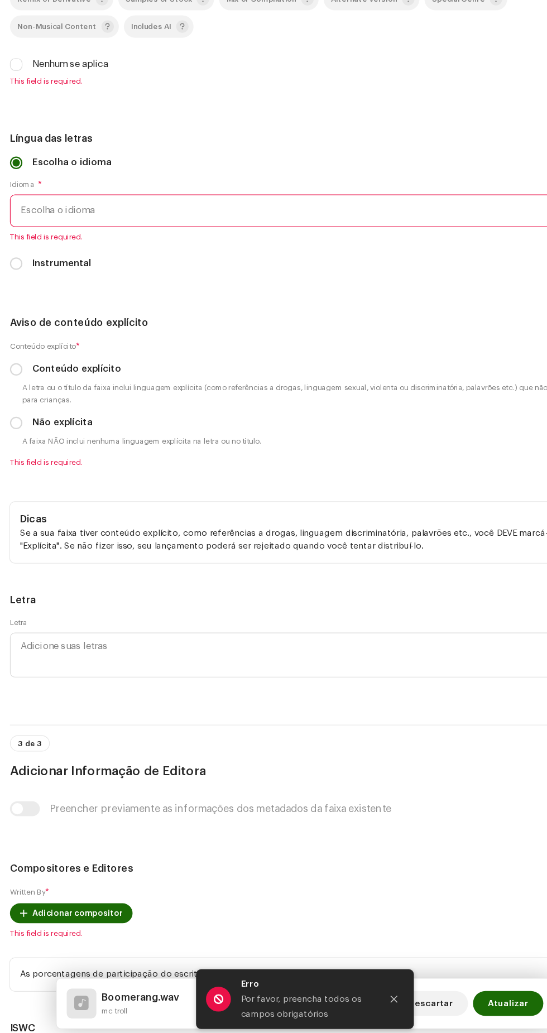
scroll to position [2340, 0]
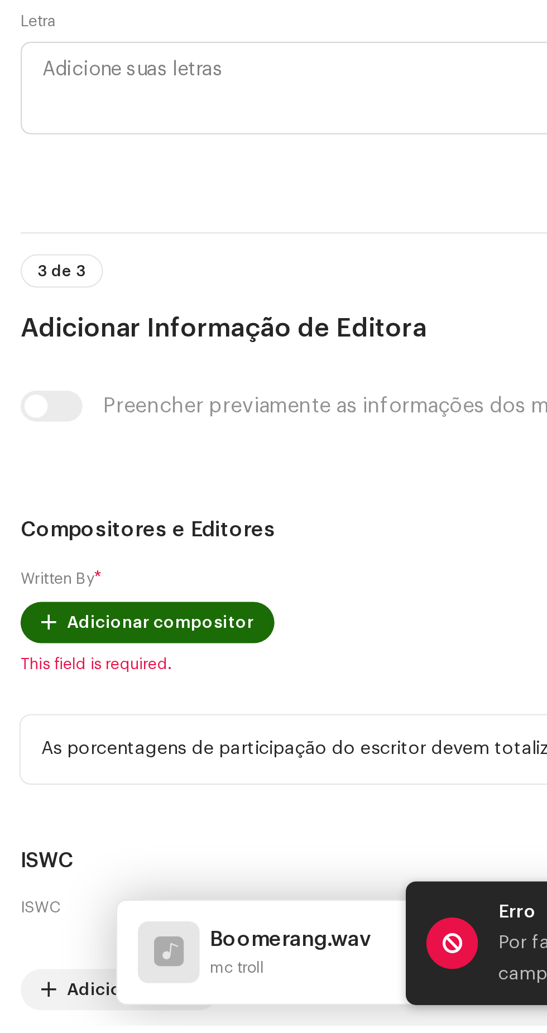
scroll to position [0, 0]
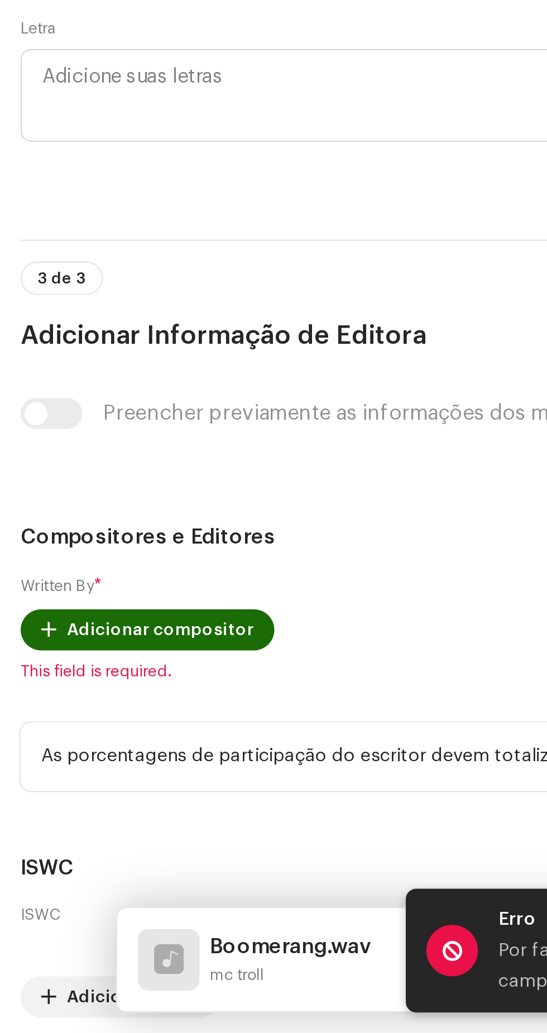
type input "Soco Na Mente Records"
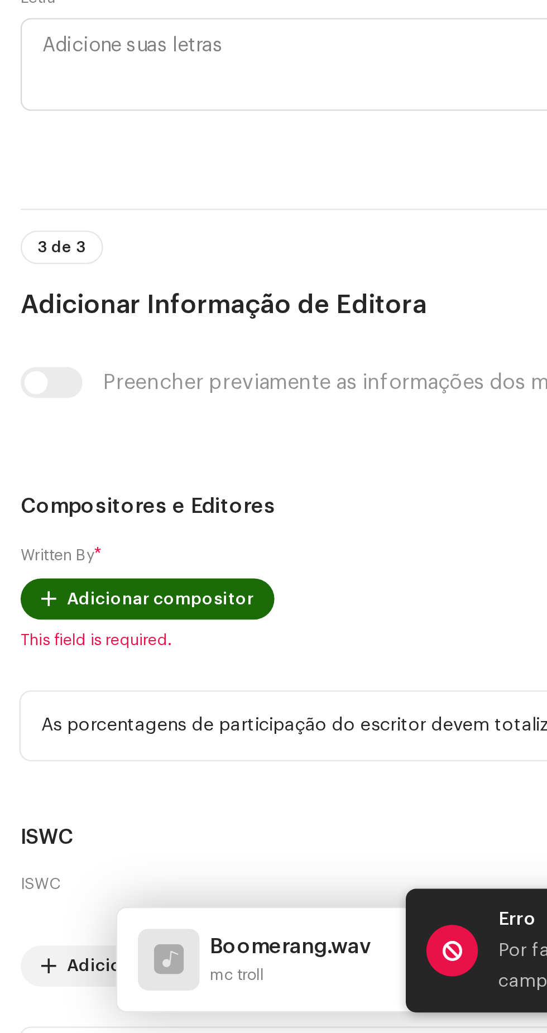
click at [18, 89] on input "Nenhum se aplica" at bounding box center [14, 83] width 11 height 11
checkbox input "true"
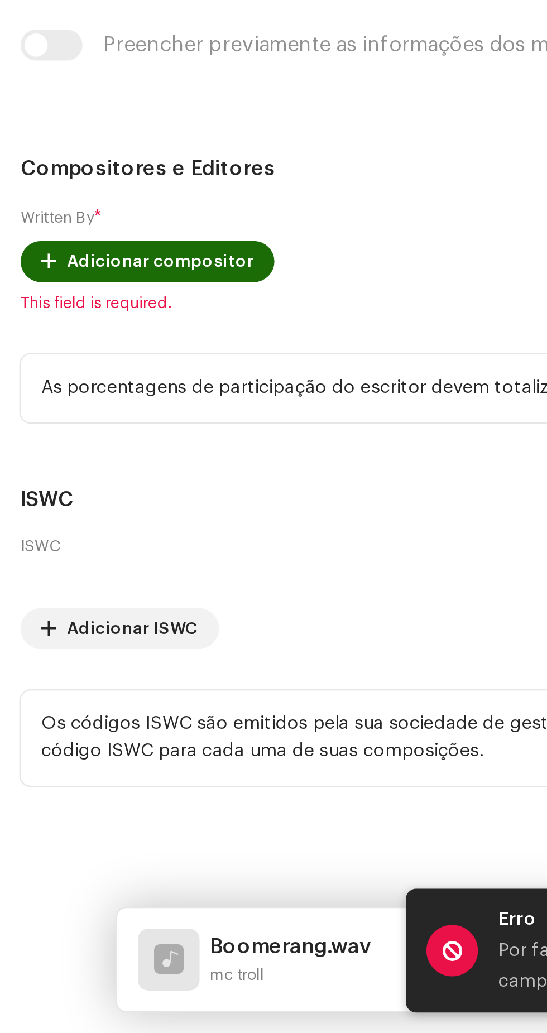
scroll to position [2586, 0]
click at [111, 83] on span "Escolha o idioma" at bounding box center [269, 69] width 502 height 28
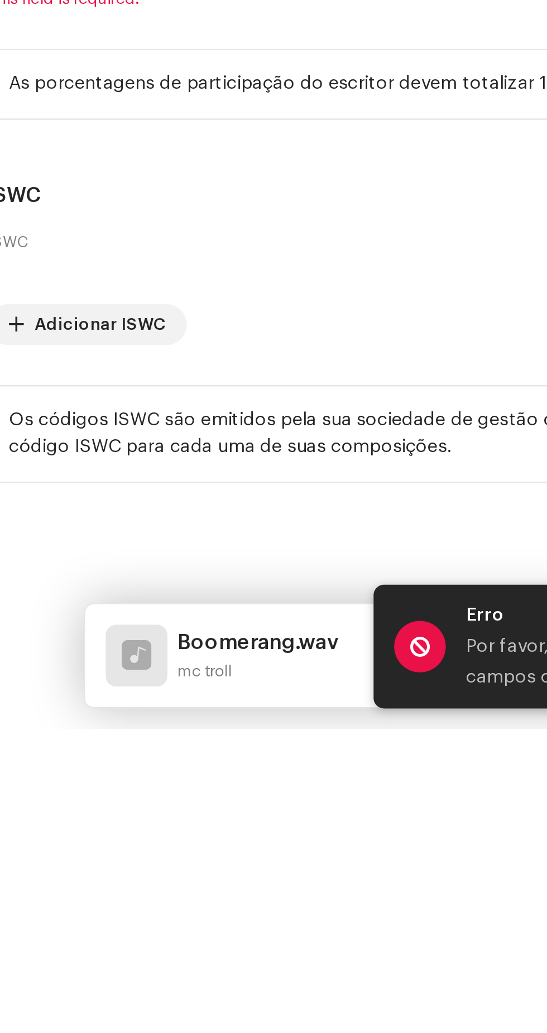
scroll to position [0, 0]
type input "Por"
click at [145, 143] on li "Portuguese" at bounding box center [273, 132] width 519 height 22
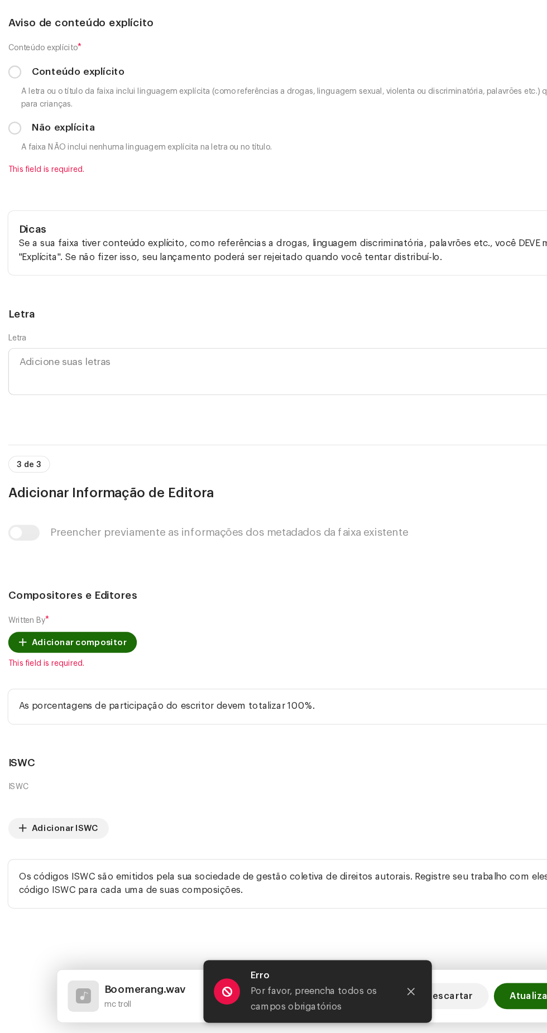
scroll to position [2874, 0]
click at [31, 244] on small "A letra ou o título da faixa inclui linguagem explícita (como referências a dro…" at bounding box center [278, 233] width 520 height 22
click at [353, 998] on icon "Close" at bounding box center [354, 998] width 6 height 6
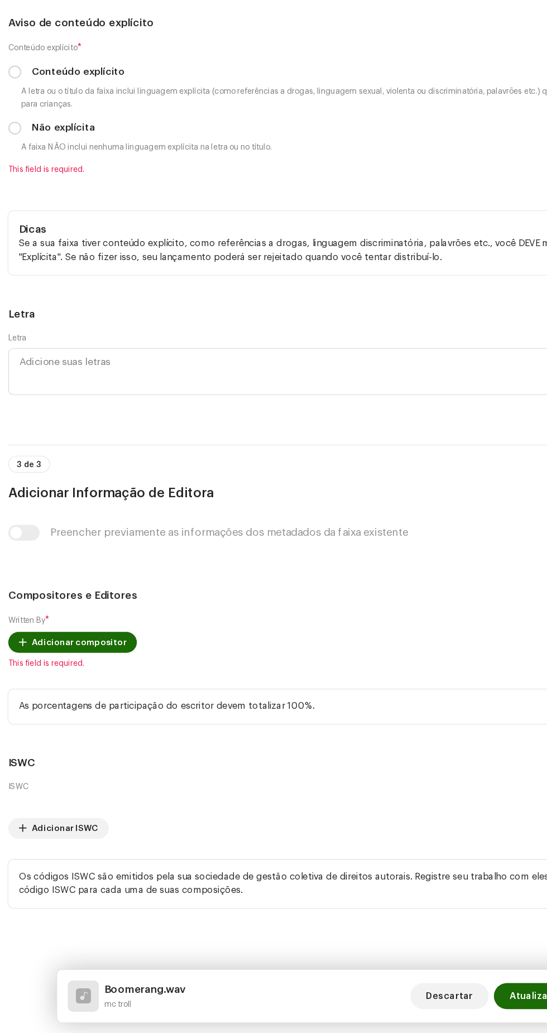
click at [17, 217] on input "Conteúdo explícito" at bounding box center [14, 210] width 11 height 11
radio input "true"
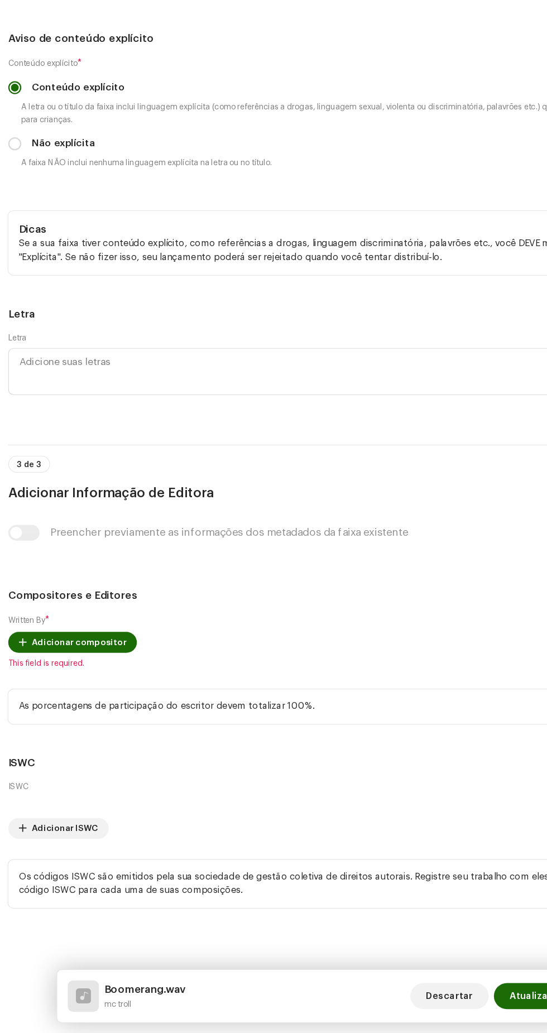
scroll to position [3699, 0]
click at [89, 688] on span "Adicionar compositor" at bounding box center [69, 699] width 81 height 22
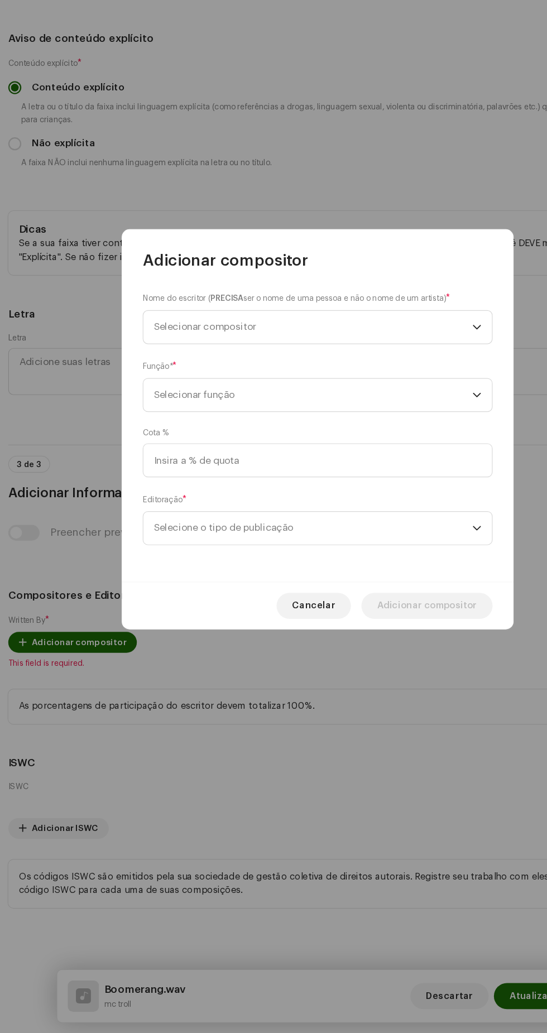
click at [326, 418] on span "Selecionar compositor" at bounding box center [269, 429] width 272 height 28
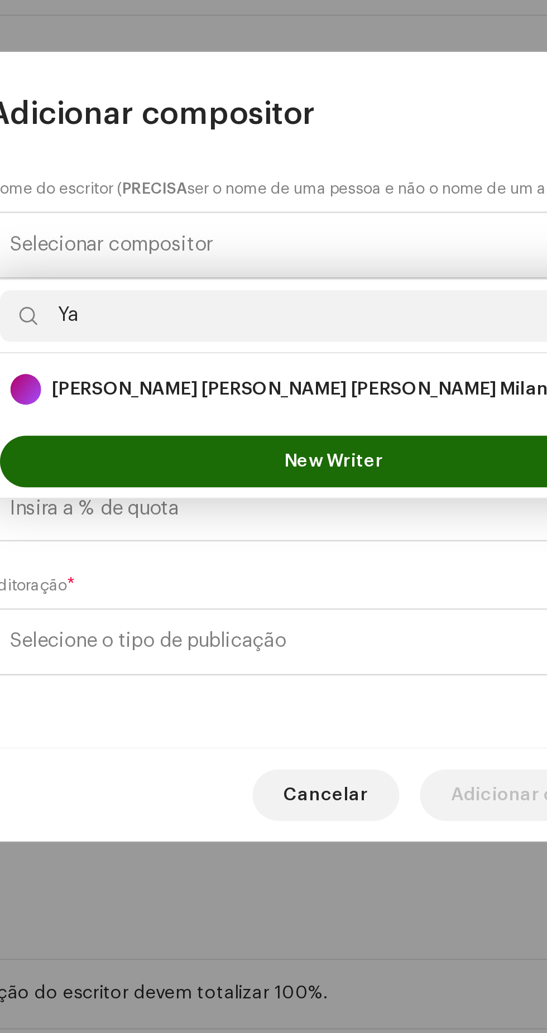
type input "Ya"
click at [293, 491] on div "[PERSON_NAME] [PERSON_NAME] [PERSON_NAME] Milani 1400546" at bounding box center [273, 491] width 280 height 13
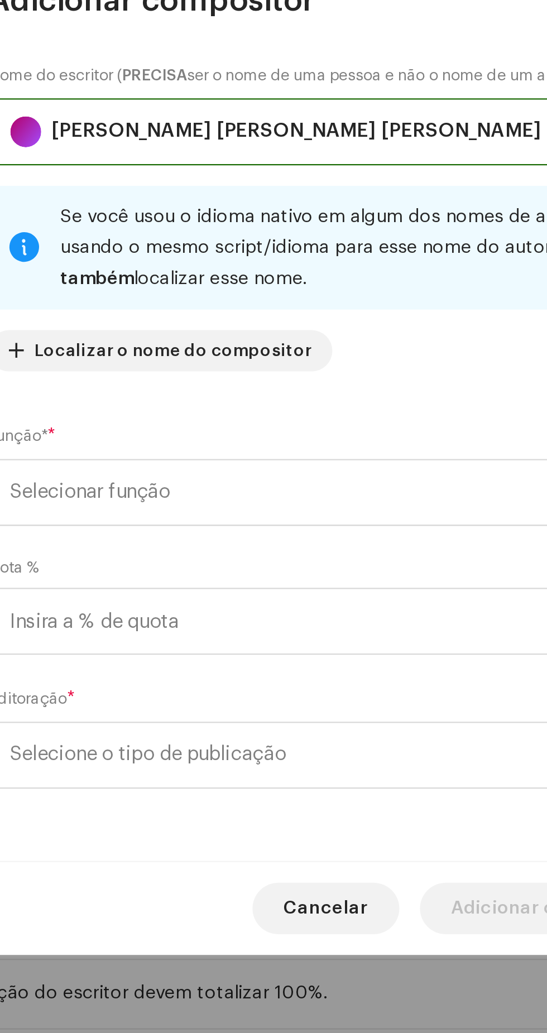
click at [336, 546] on span "Selecionar função" at bounding box center [269, 537] width 272 height 28
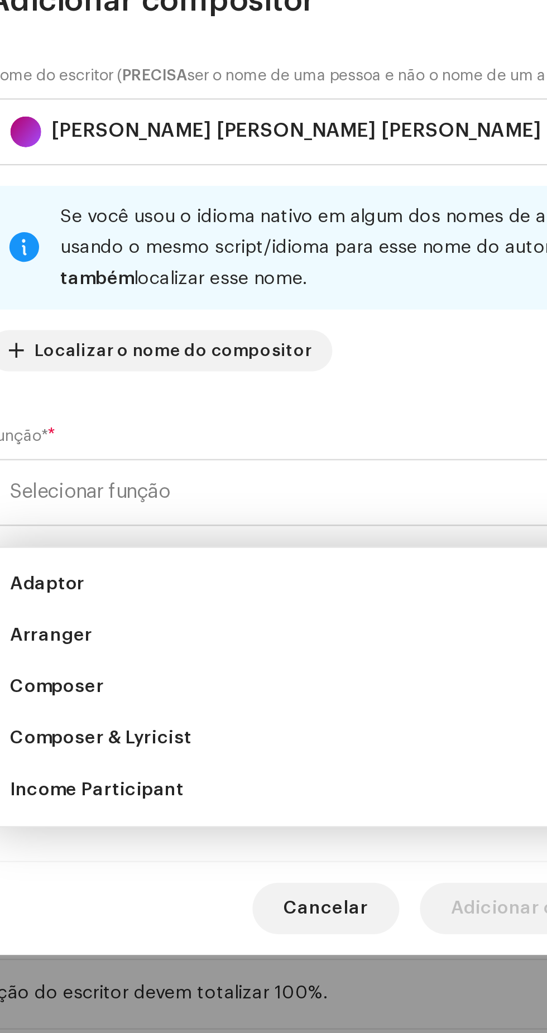
click at [247, 641] on li "Composer & Lyricist" at bounding box center [273, 643] width 289 height 22
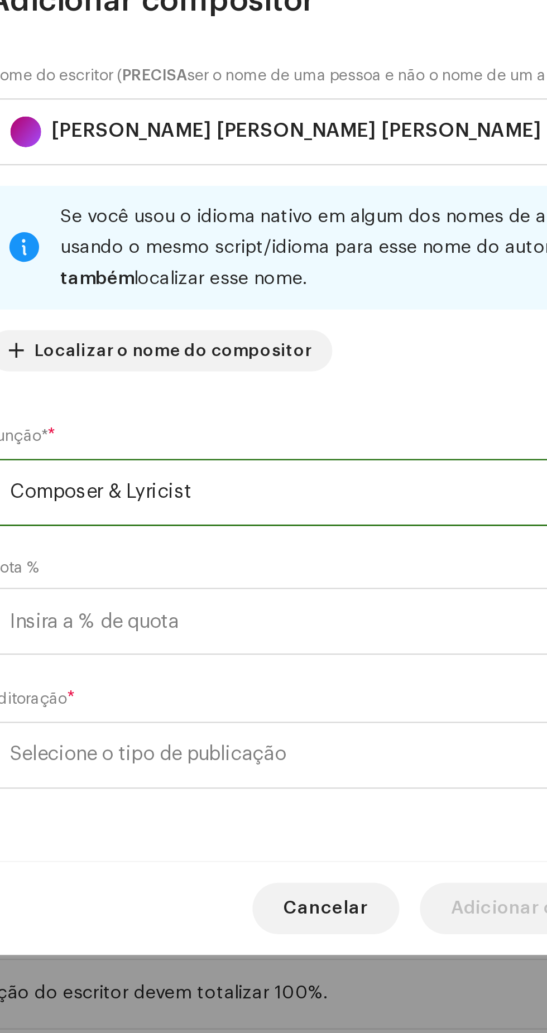
click at [294, 659] on span "Selecione o tipo de publicação" at bounding box center [269, 650] width 272 height 28
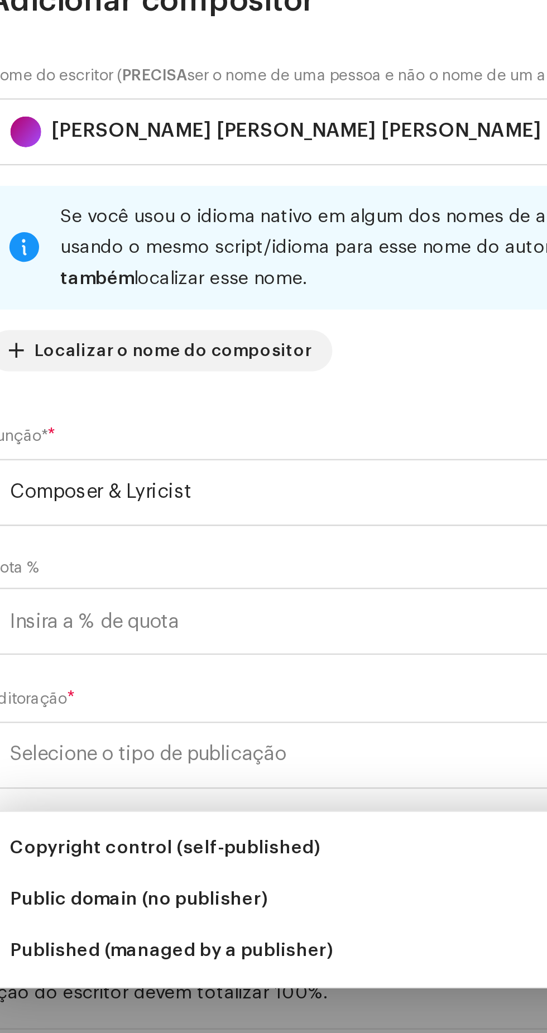
click at [261, 738] on span "Published (managed by a publisher)" at bounding box center [203, 735] width 140 height 11
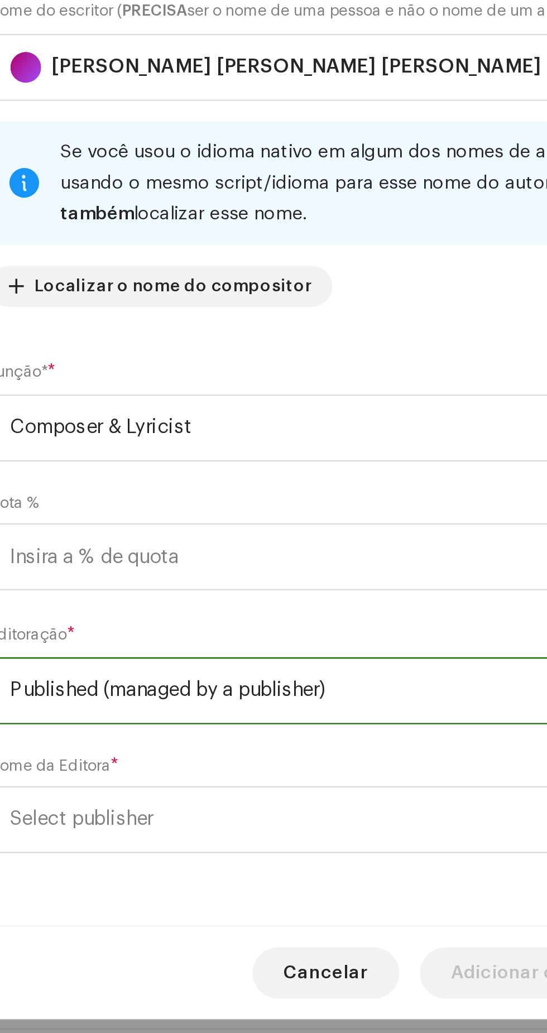
click at [275, 690] on span "Select publisher" at bounding box center [269, 678] width 272 height 28
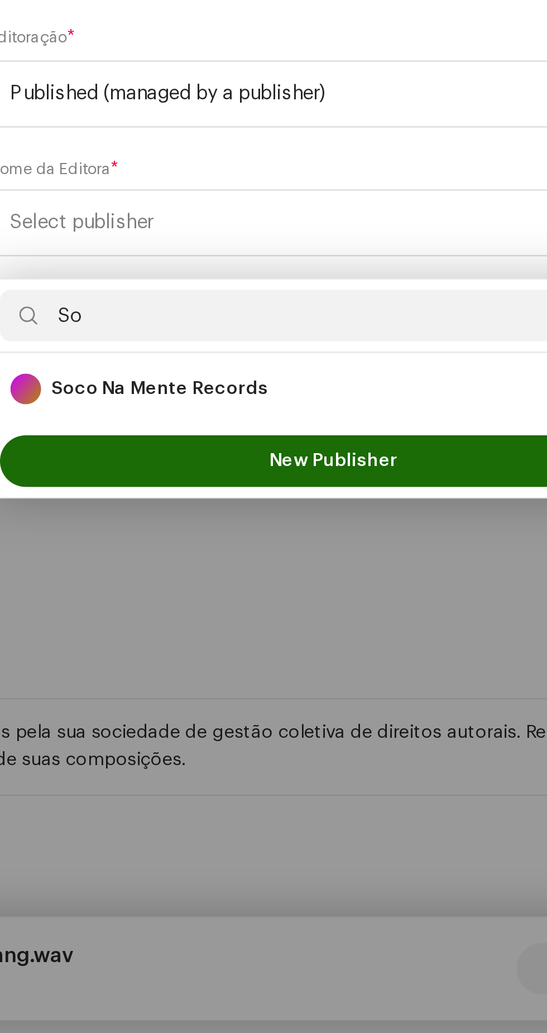
type input "So"
click at [312, 751] on div "Soco Na Mente Records 89514" at bounding box center [273, 750] width 280 height 13
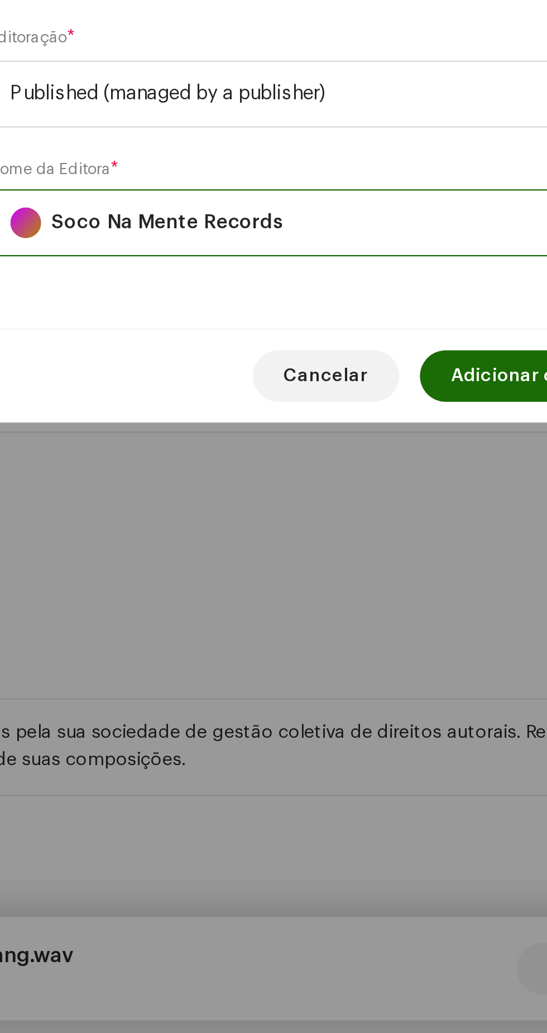
click at [344, 750] on span "Adicionar compositor" at bounding box center [366, 745] width 85 height 22
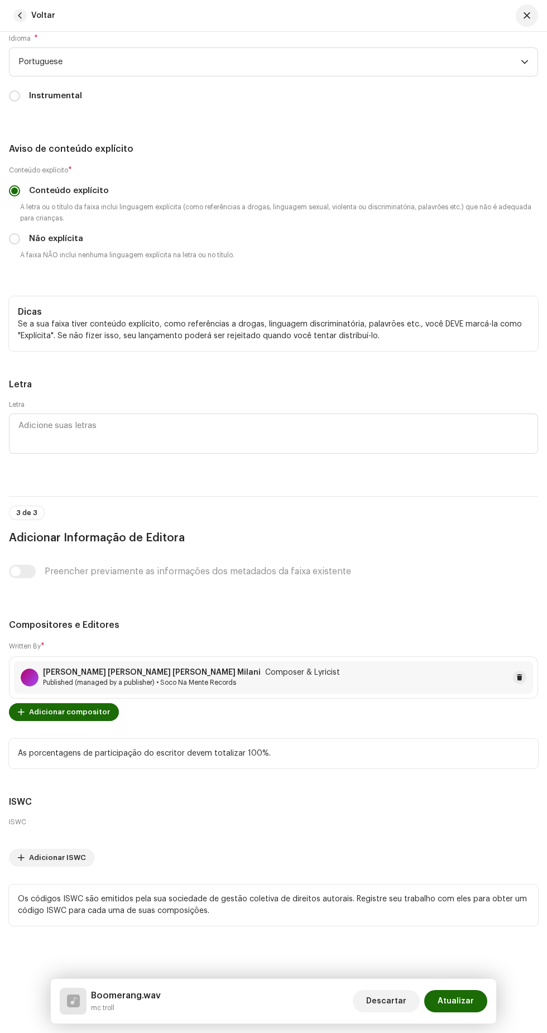
scroll to position [3717, 0]
click at [459, 1002] on span "Atualizar" at bounding box center [456, 1001] width 36 height 22
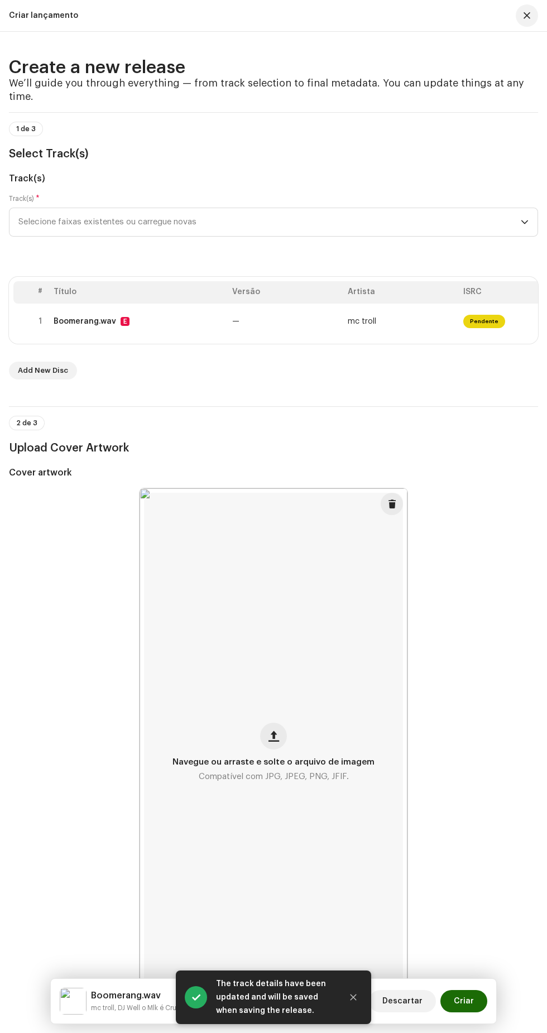
click at [457, 1002] on span "Criar" at bounding box center [464, 1001] width 20 height 22
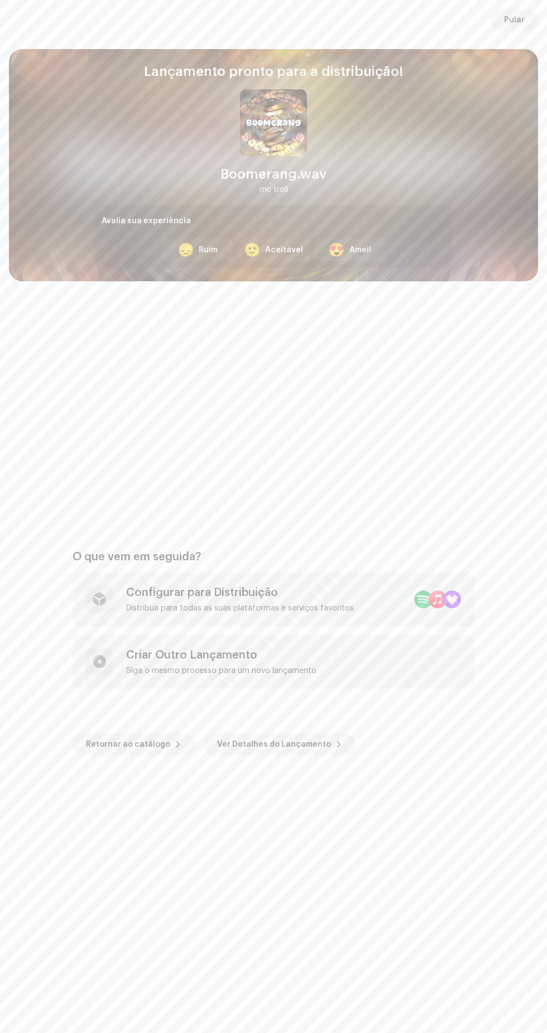
click at [515, 20] on span "Pular" at bounding box center [514, 20] width 21 height 22
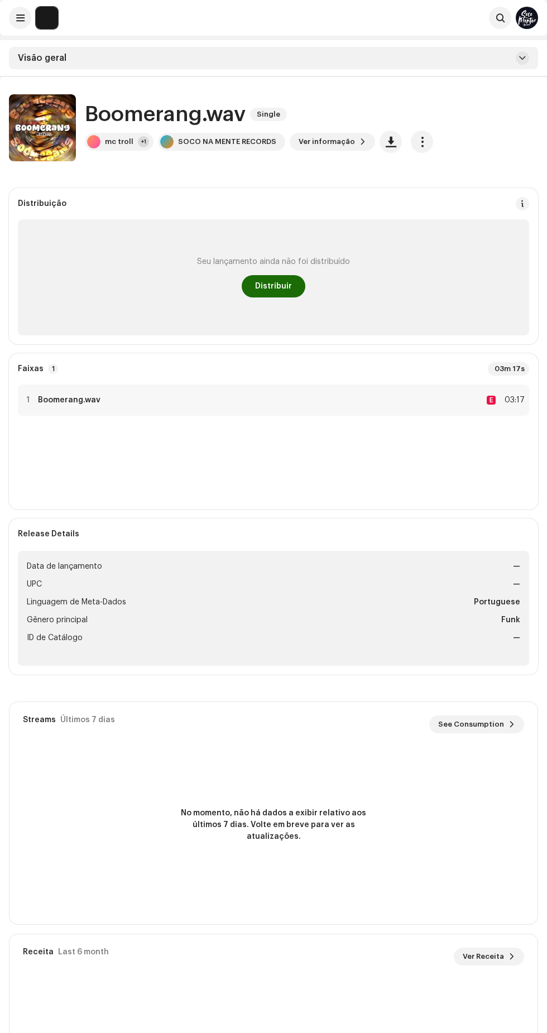
click at [278, 309] on div "Seu lançamento ainda não foi distribuído Distribuir" at bounding box center [273, 277] width 511 height 116
click at [281, 286] on span "Distribuir" at bounding box center [273, 286] width 37 height 22
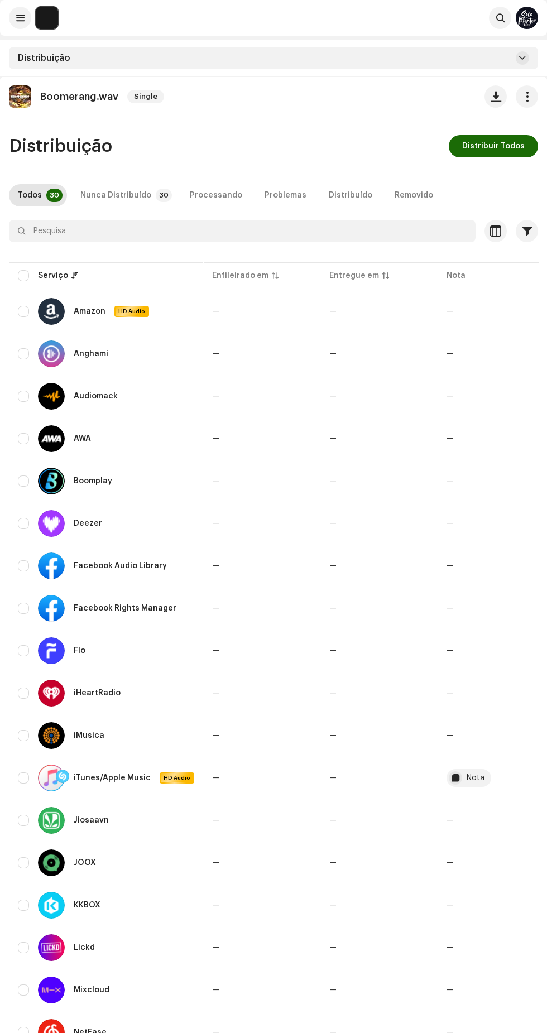
click at [23, 276] on input "checkbox" at bounding box center [23, 275] width 11 height 11
checkbox input "true"
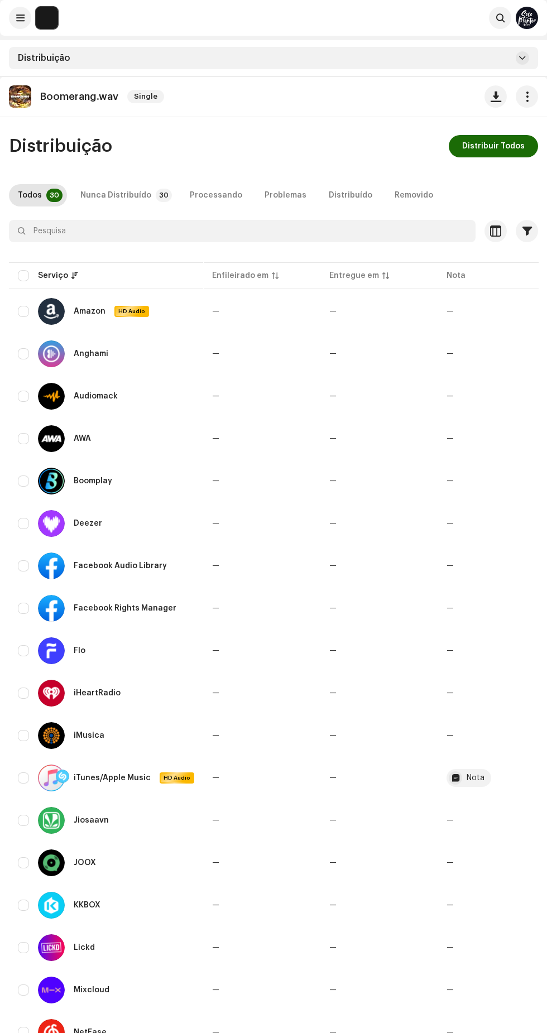
checkbox input "true"
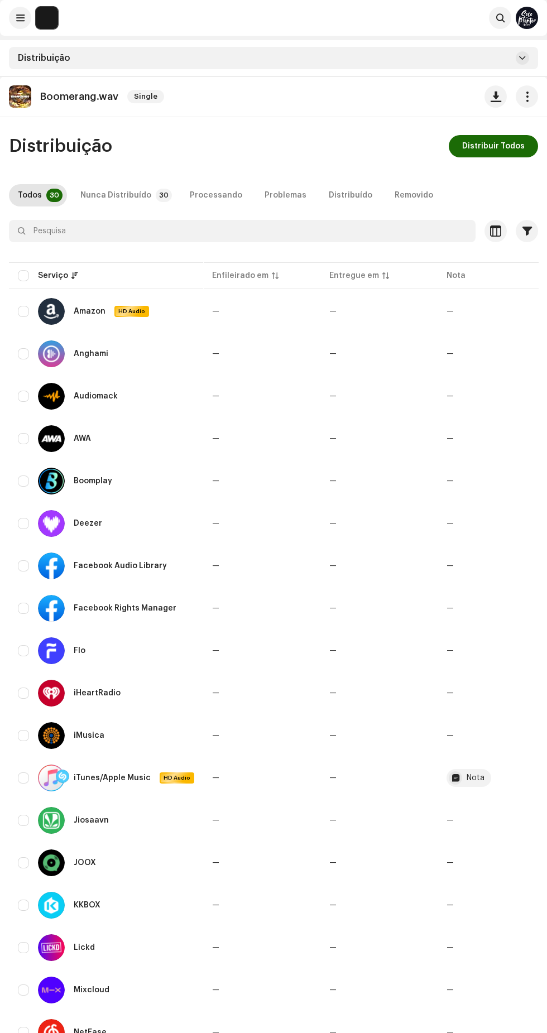
checkbox input "true"
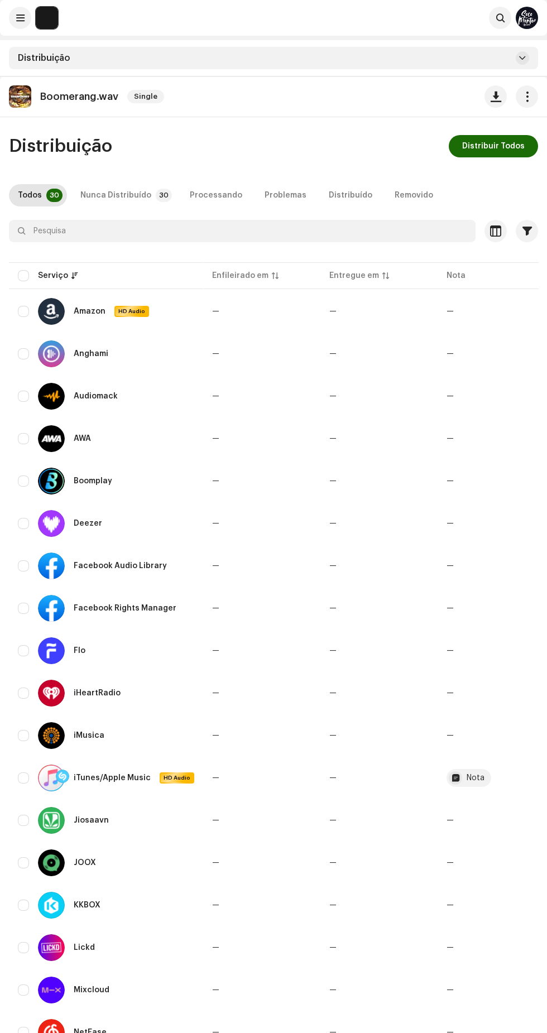
checkbox input "true"
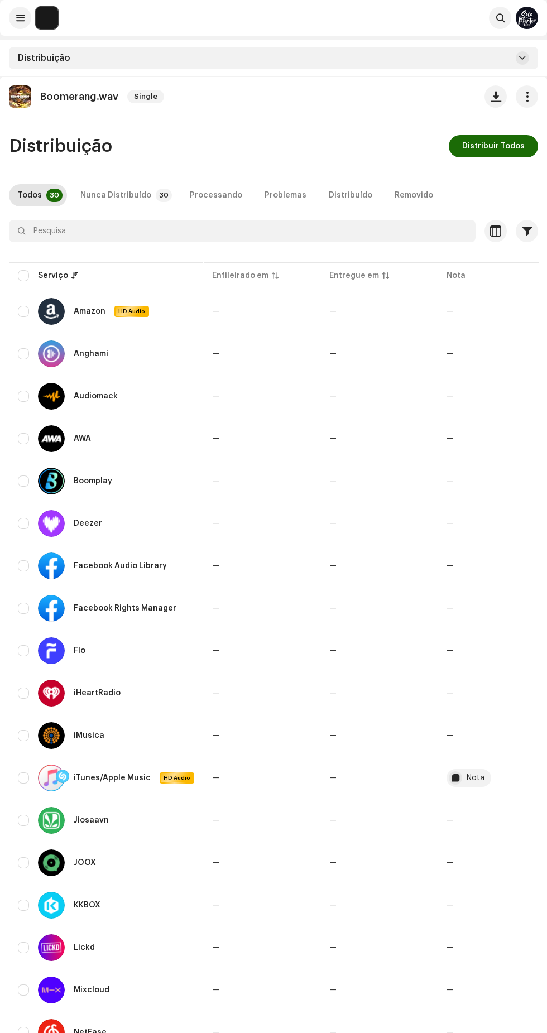
checkbox input "true"
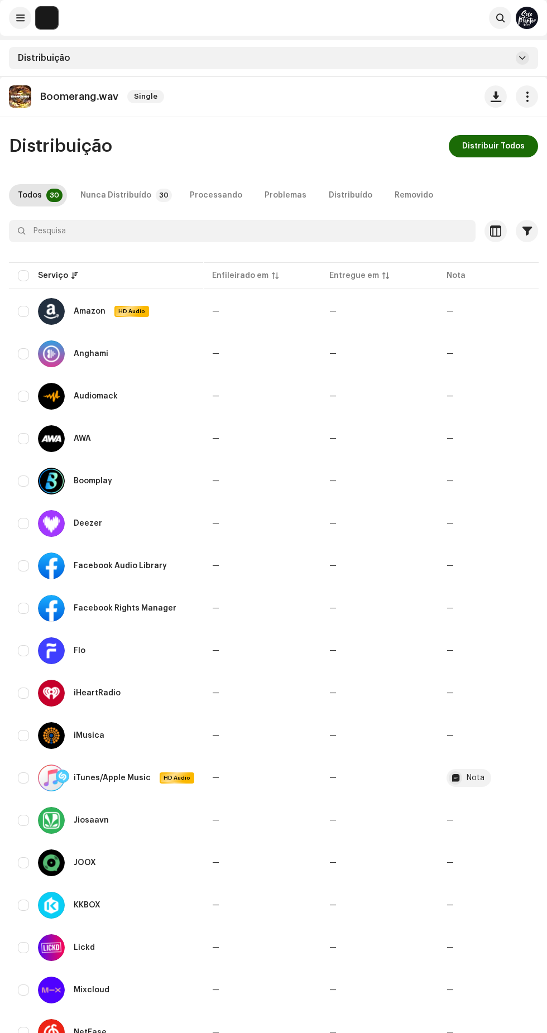
checkbox input "true"
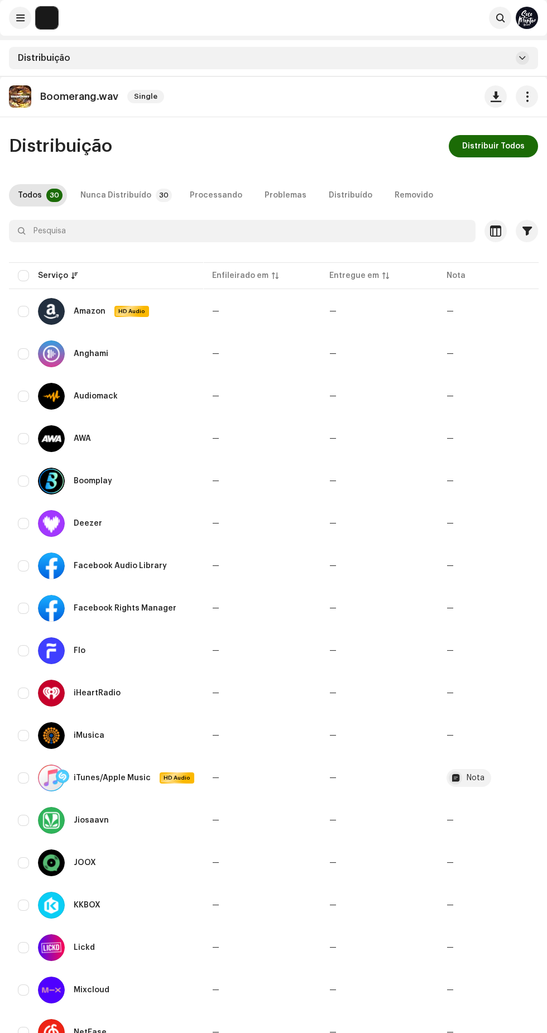
checkbox input "true"
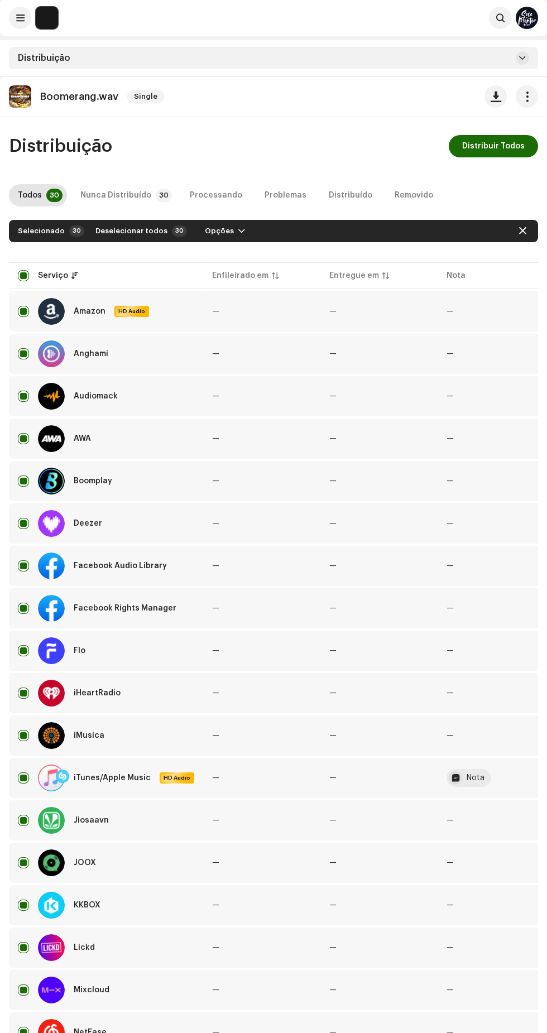
click at [494, 146] on span "Distribuir Todos" at bounding box center [493, 146] width 63 height 22
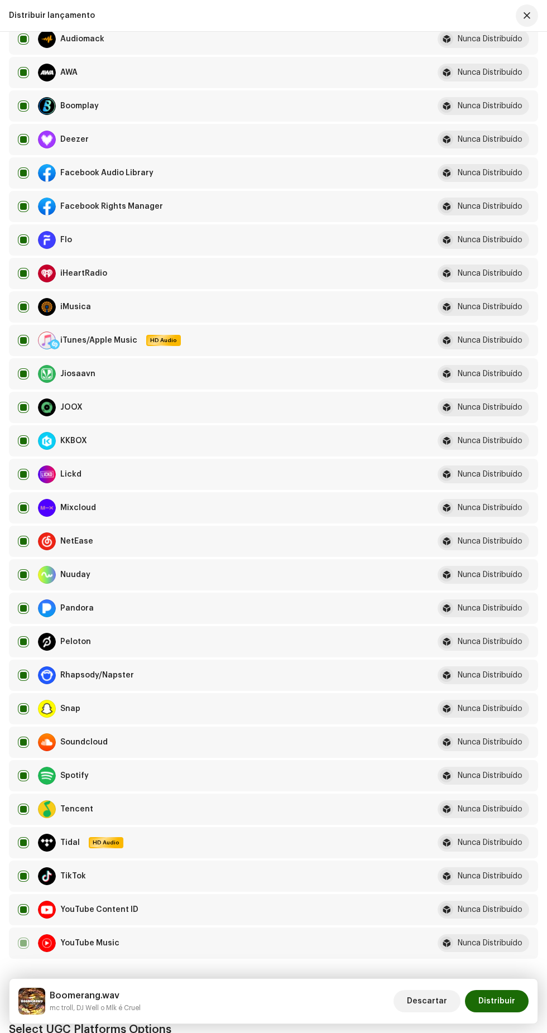
scroll to position [1519, 0]
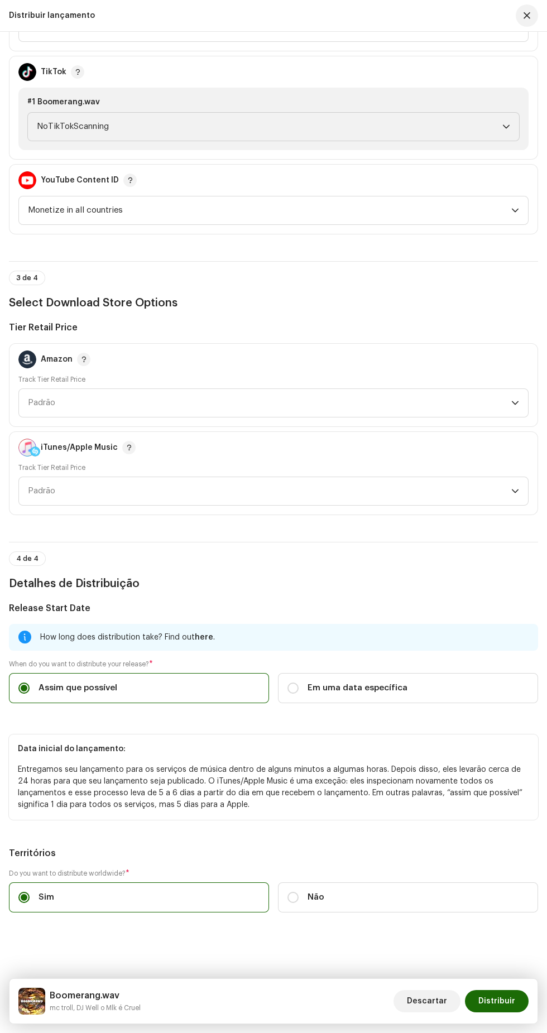
click at [372, 682] on span "Em uma data específica" at bounding box center [358, 688] width 100 height 12
click at [299, 683] on input "Em uma data específica" at bounding box center [293, 688] width 11 height 11
radio input "true"
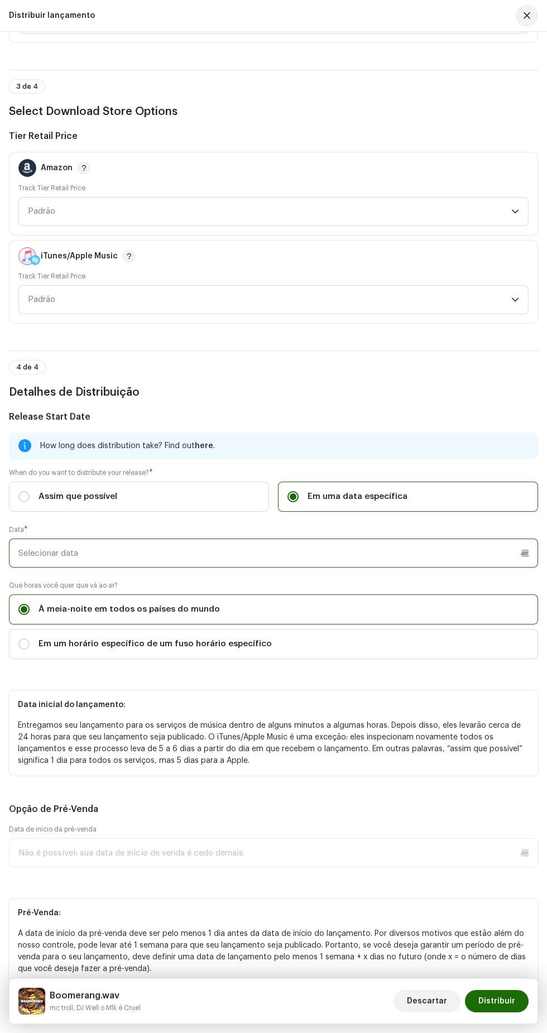
click at [164, 568] on input "text" at bounding box center [273, 553] width 529 height 29
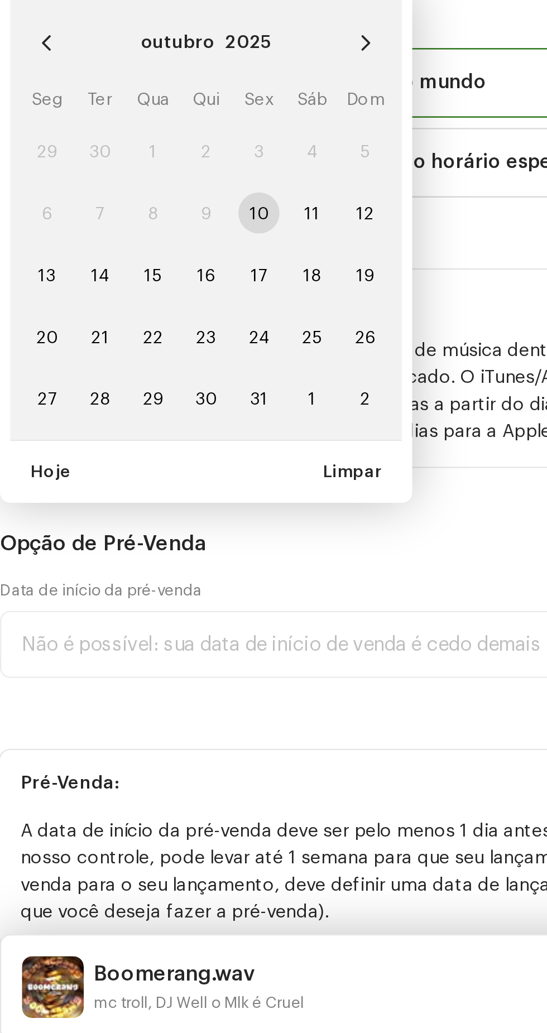
click at [167, 596] on icon "Next Month" at bounding box center [168, 592] width 8 height 8
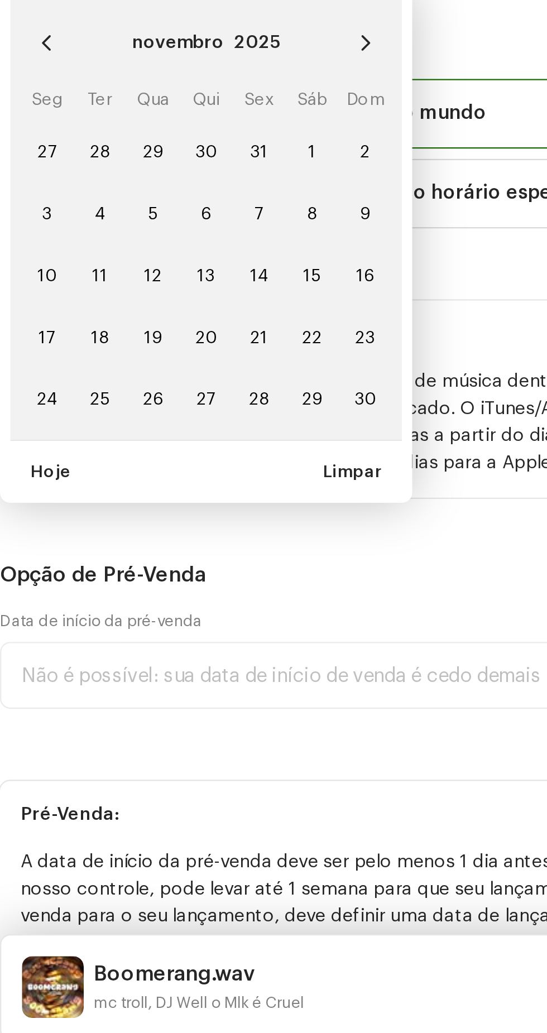
click at [167, 596] on icon "Next Month" at bounding box center [168, 592] width 8 height 8
click at [29, 648] on span "1" at bounding box center [30, 639] width 18 height 18
type input "[DATE]"
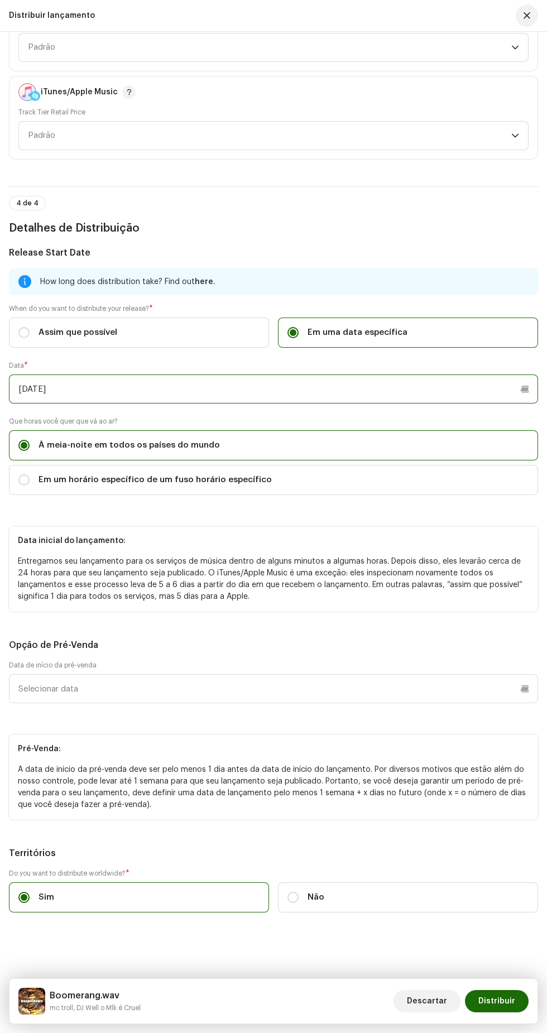
scroll to position [1905, 0]
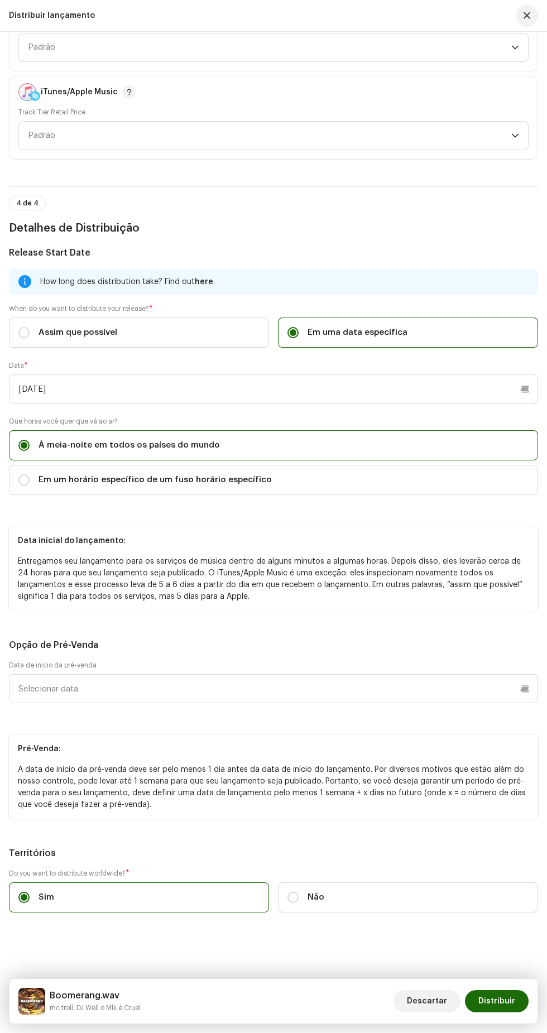
click at [500, 1002] on span "Distribuir" at bounding box center [496, 1001] width 37 height 22
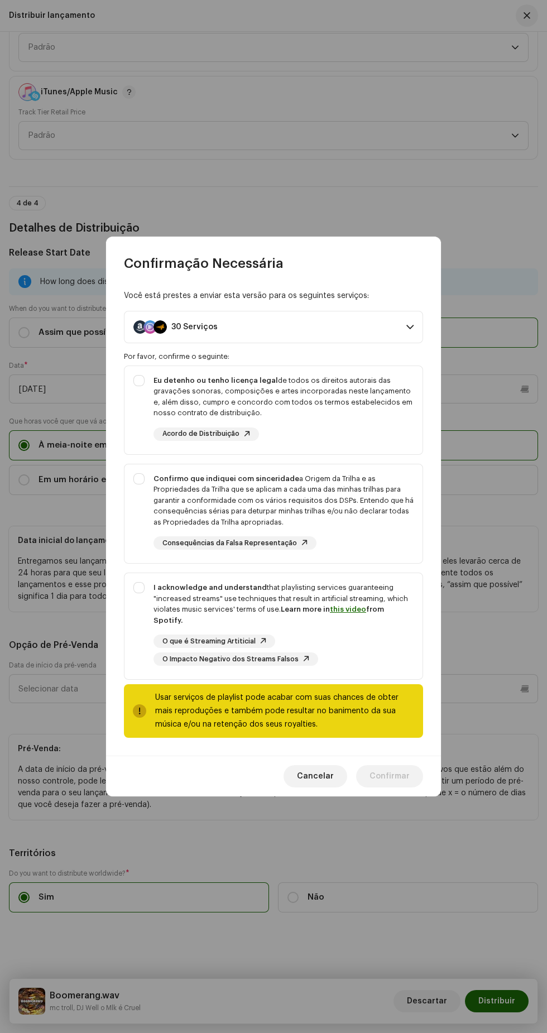
click at [133, 592] on div "I acknowledge and understand that playlisting services guaranteeing "increased …" at bounding box center [274, 624] width 298 height 102
checkbox input "true"
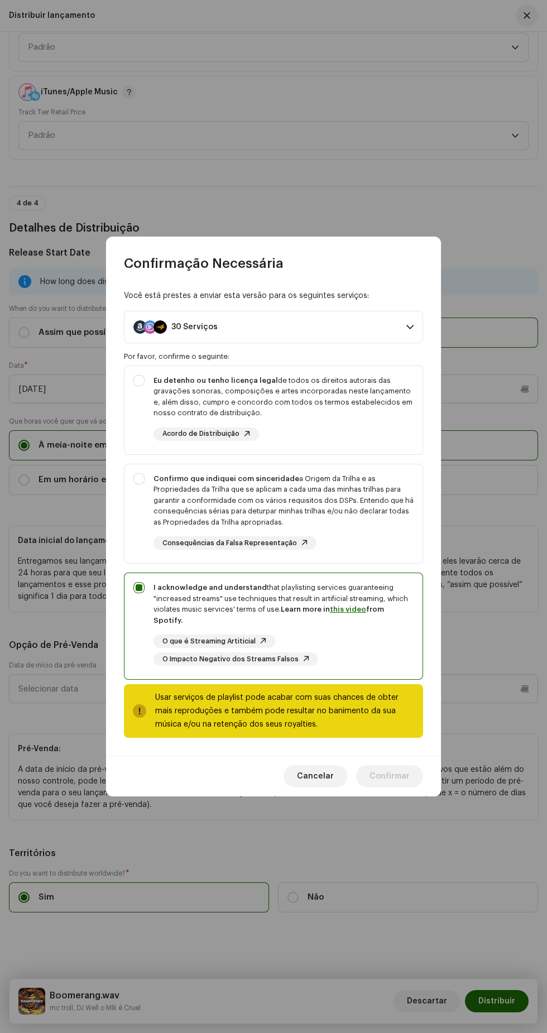
click at [134, 481] on div "Confirmo que indiquei com sinceridade a Origem da Trilha e as Propriedades da T…" at bounding box center [274, 512] width 298 height 95
checkbox input "true"
click at [157, 384] on strong "Eu detenho ou tenho licença legal" at bounding box center [216, 380] width 125 height 7
checkbox input "true"
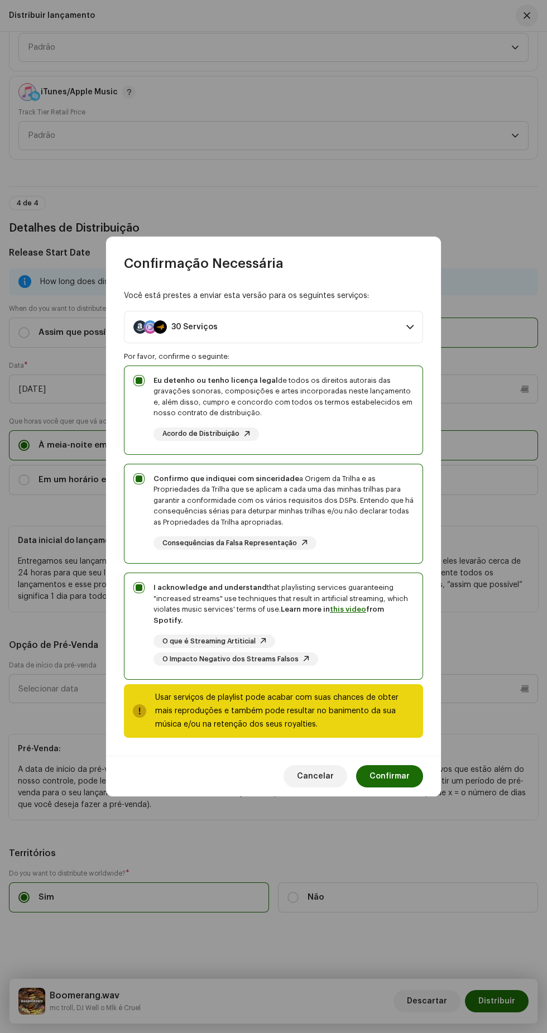
click at [396, 772] on span "Confirmar" at bounding box center [390, 776] width 40 height 22
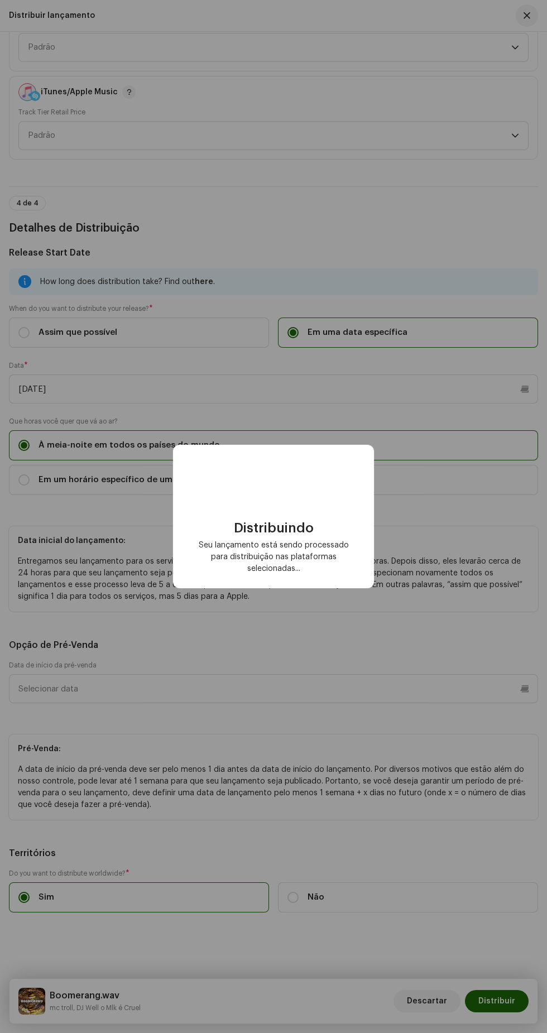
checkbox input "false"
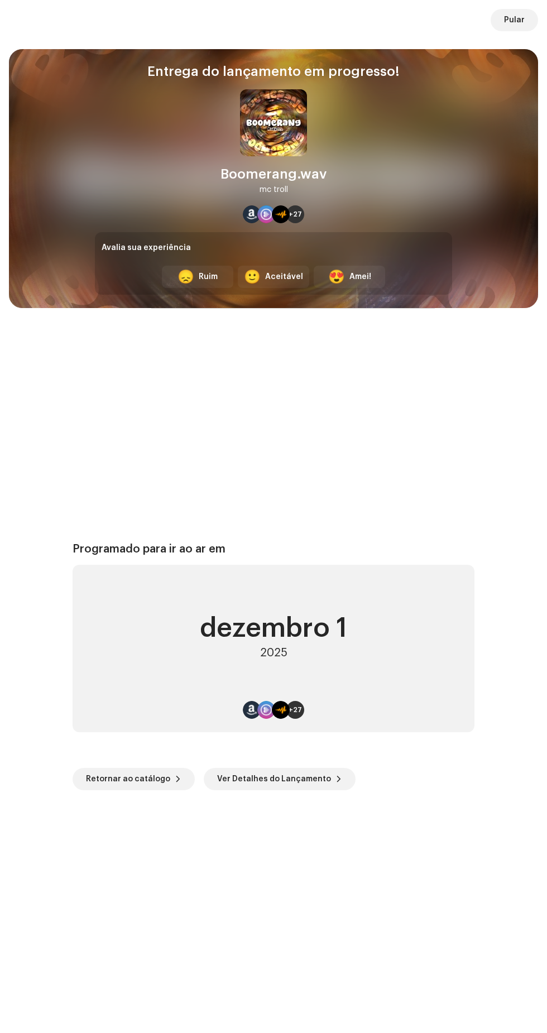
click at [515, 19] on span "Pular" at bounding box center [514, 20] width 21 height 22
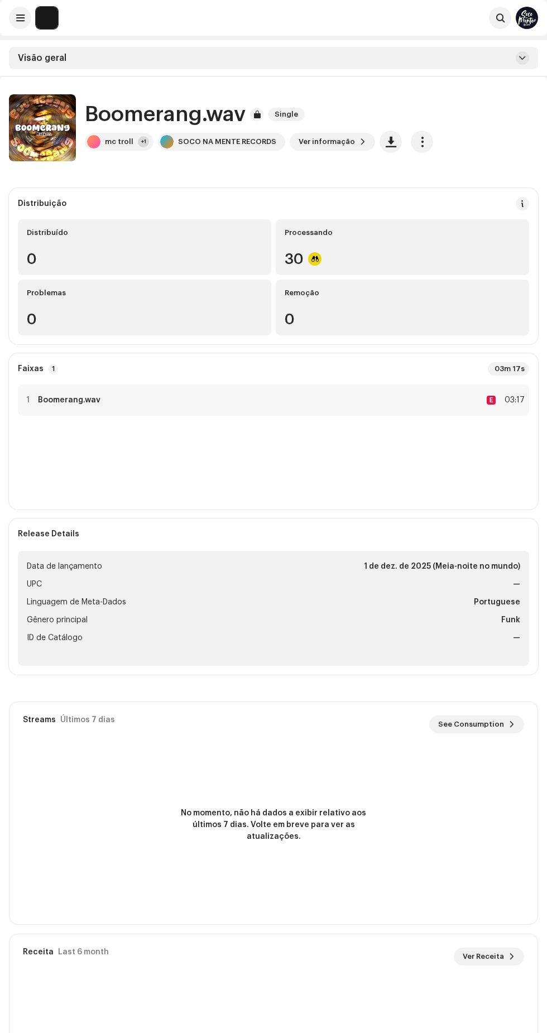
click at [20, 18] on span at bounding box center [20, 17] width 8 height 9
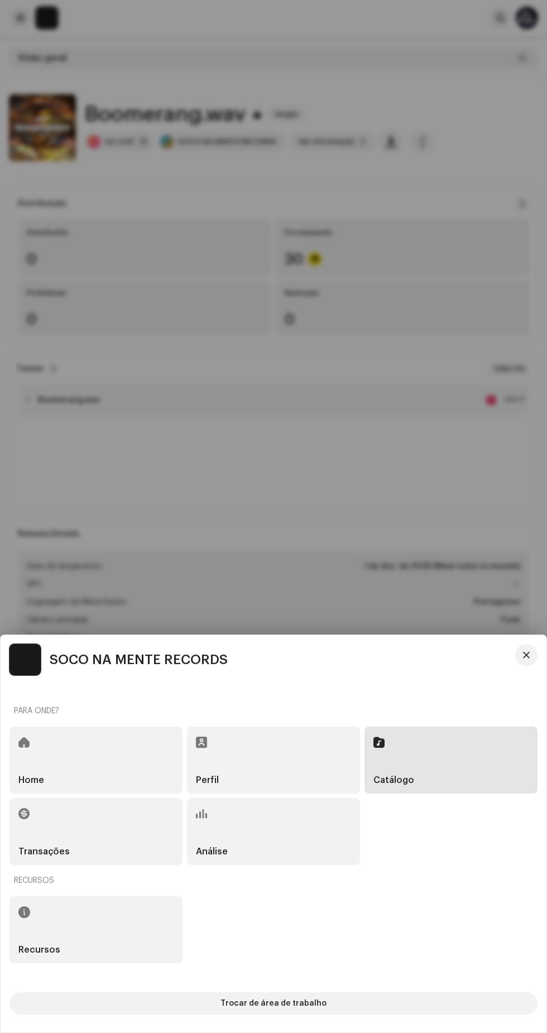
click at [442, 757] on div "Catálogo" at bounding box center [451, 760] width 173 height 67
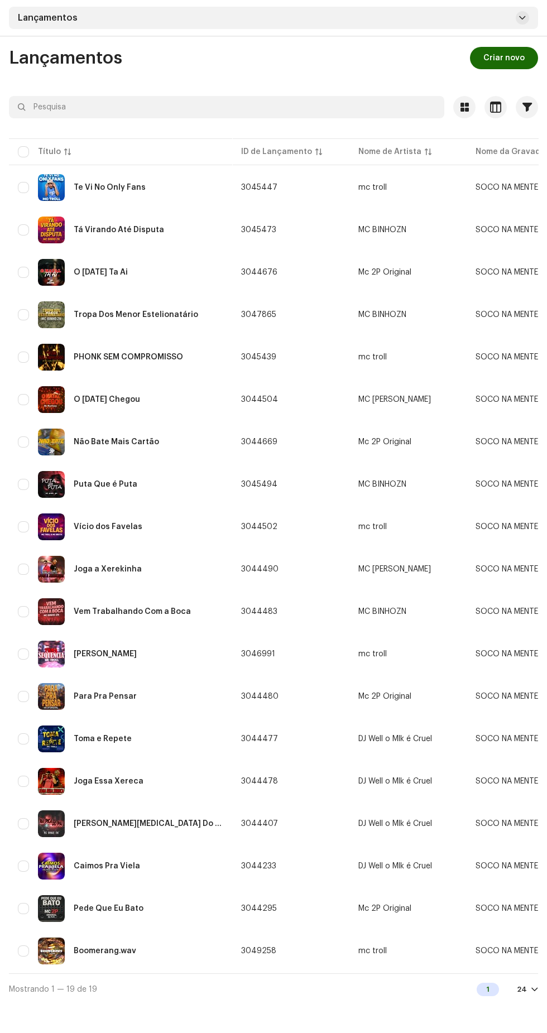
scroll to position [45, 0]
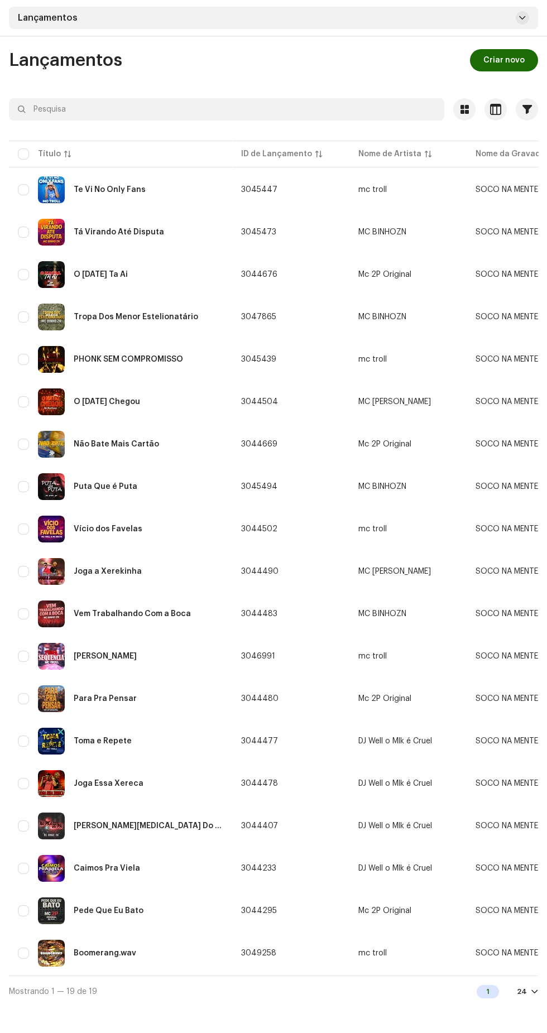
click at [499, 61] on span "Criar novo" at bounding box center [503, 60] width 41 height 22
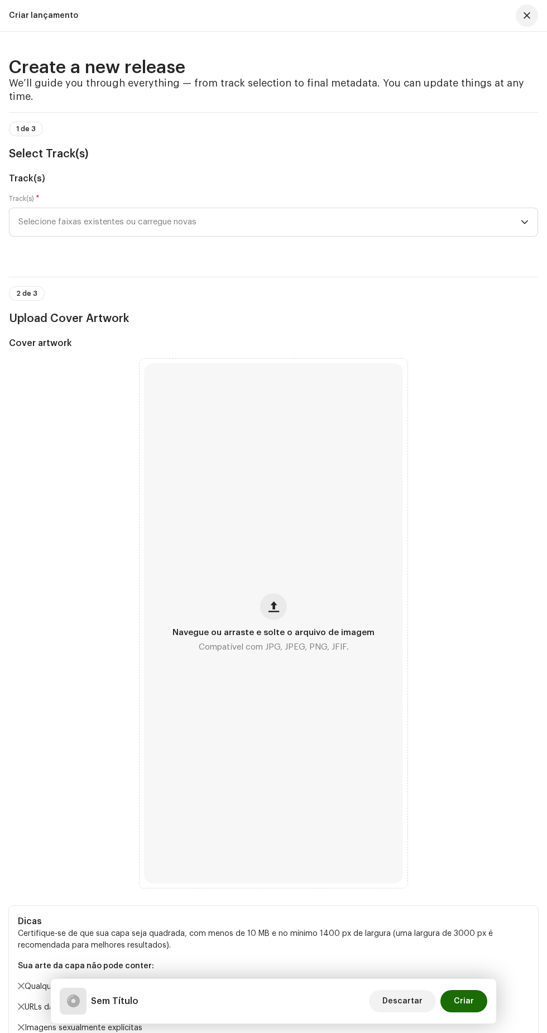
click at [340, 236] on span "Selecione faixas existentes ou carregue novas" at bounding box center [269, 222] width 502 height 28
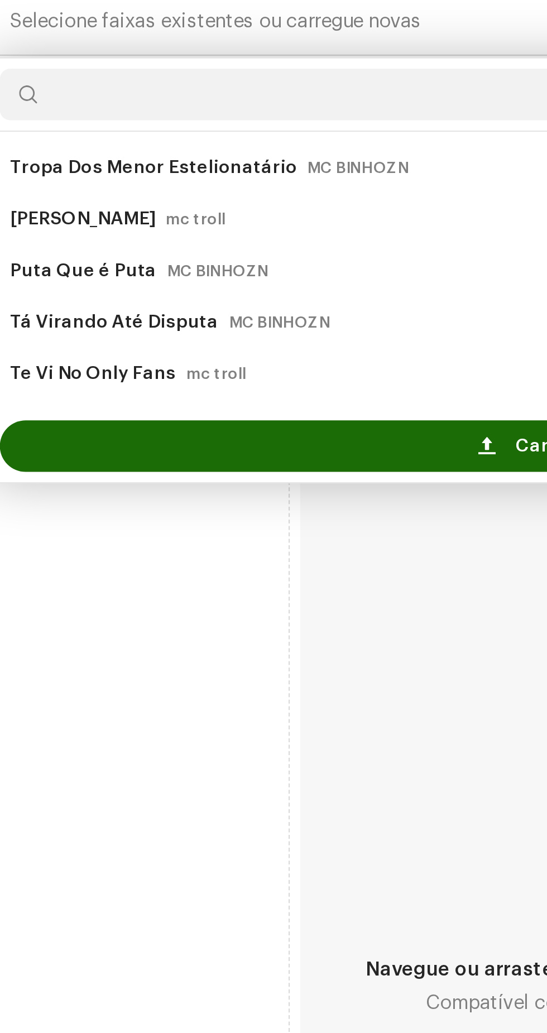
click at [227, 410] on span at bounding box center [225, 405] width 7 height 9
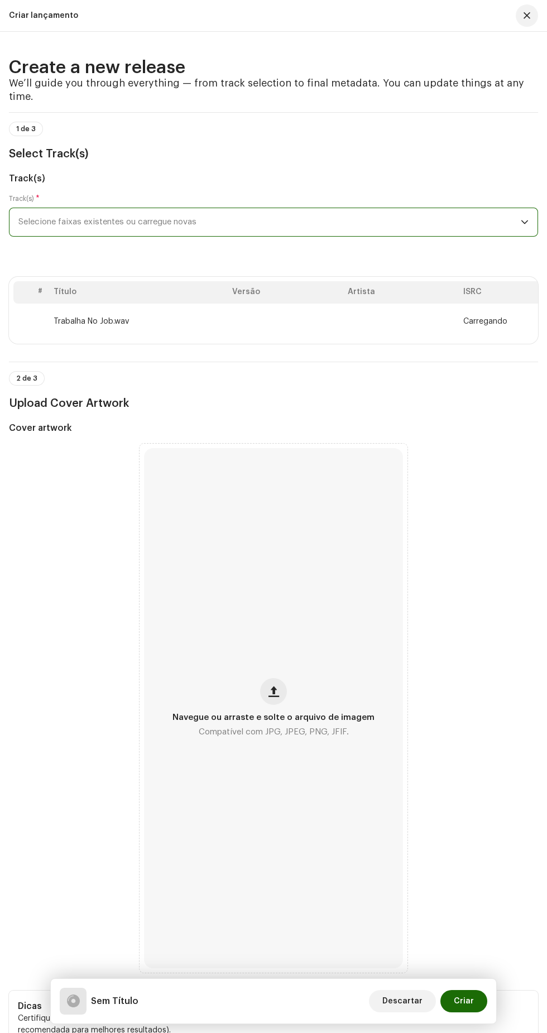
click at [275, 696] on span "button" at bounding box center [274, 691] width 11 height 9
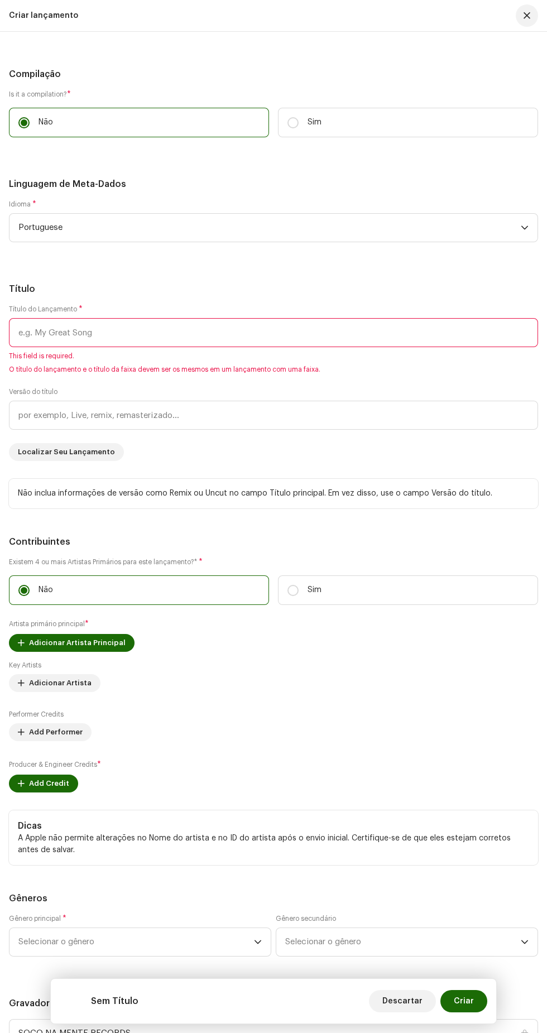
scroll to position [1282, 0]
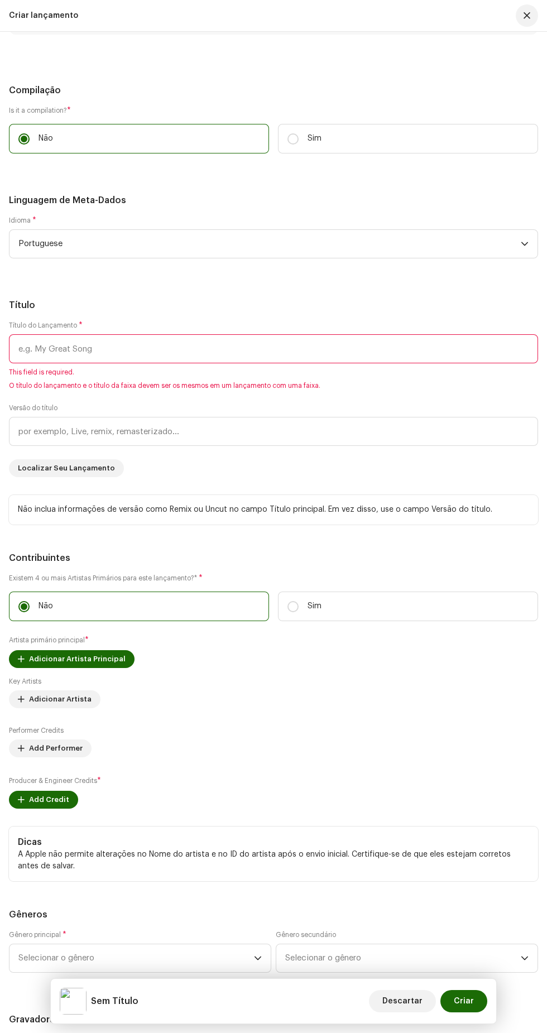
click at [39, 26] on input "checkbox" at bounding box center [31, 18] width 27 height 13
checkbox input "true"
type input "Trabalha No Job.wav"
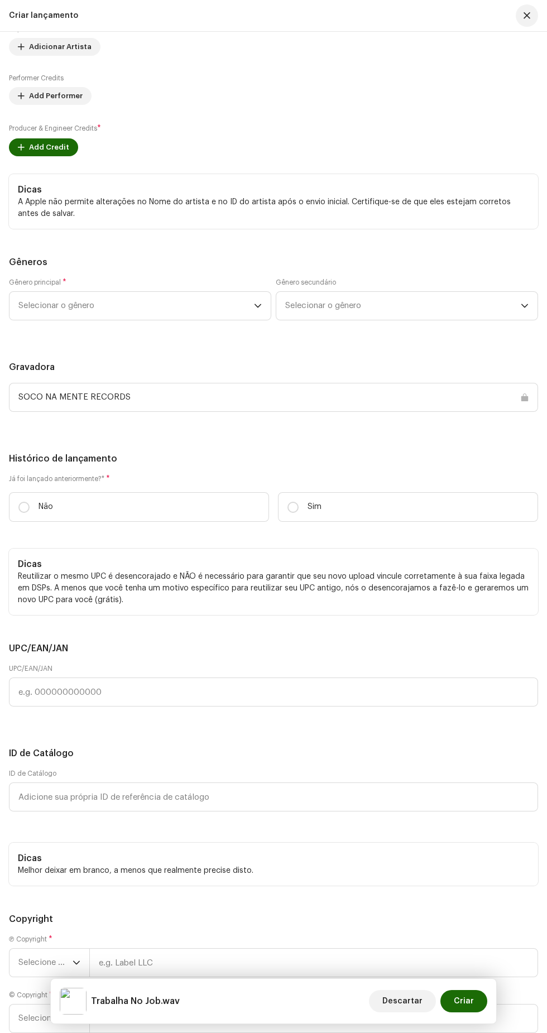
scroll to position [1996, 0]
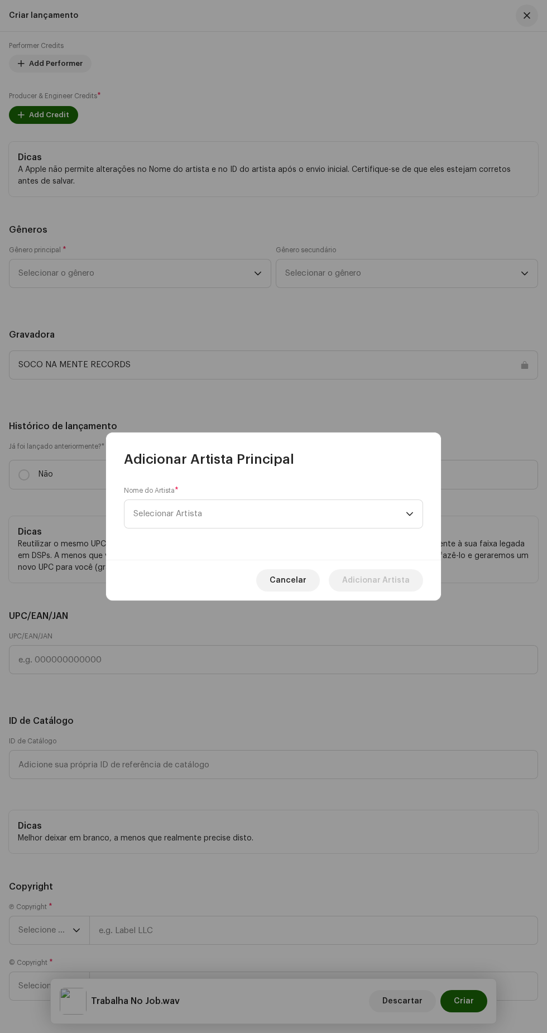
click at [362, 518] on span "Selecionar Artista" at bounding box center [269, 514] width 272 height 28
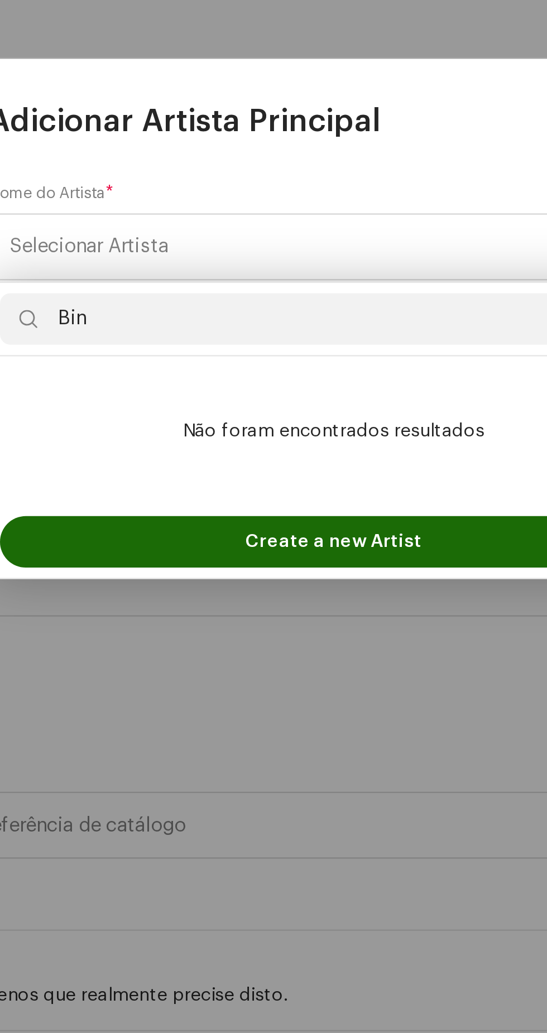
type input "[PERSON_NAME]"
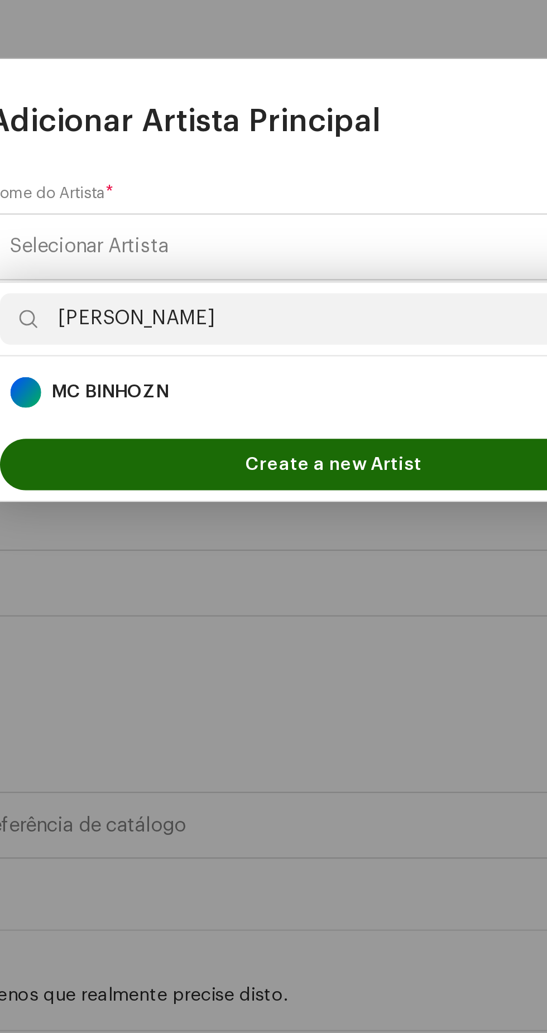
click at [289, 578] on div "MC BINHOZN 1698062" at bounding box center [273, 577] width 280 height 13
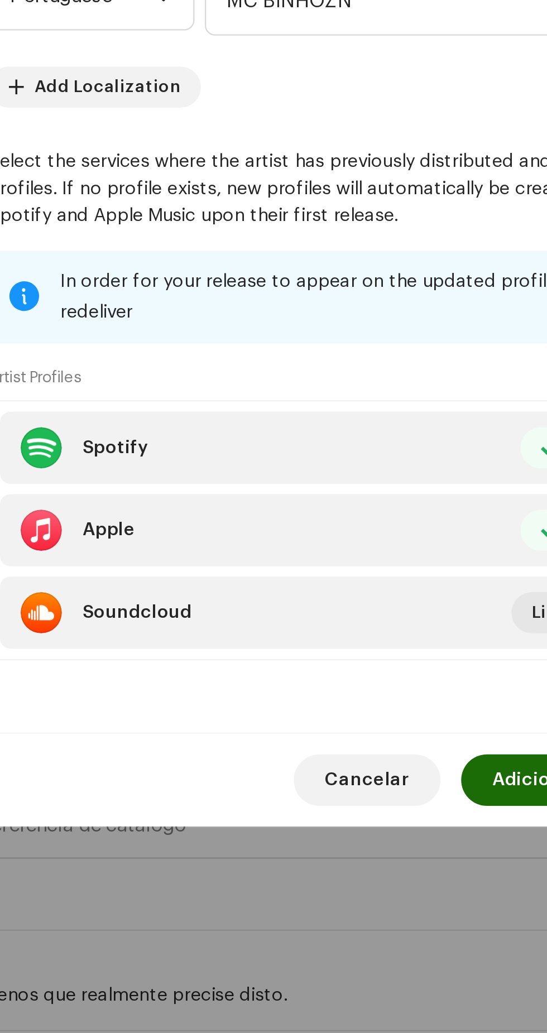
click at [350, 757] on span "Adicionar Artista" at bounding box center [376, 745] width 68 height 22
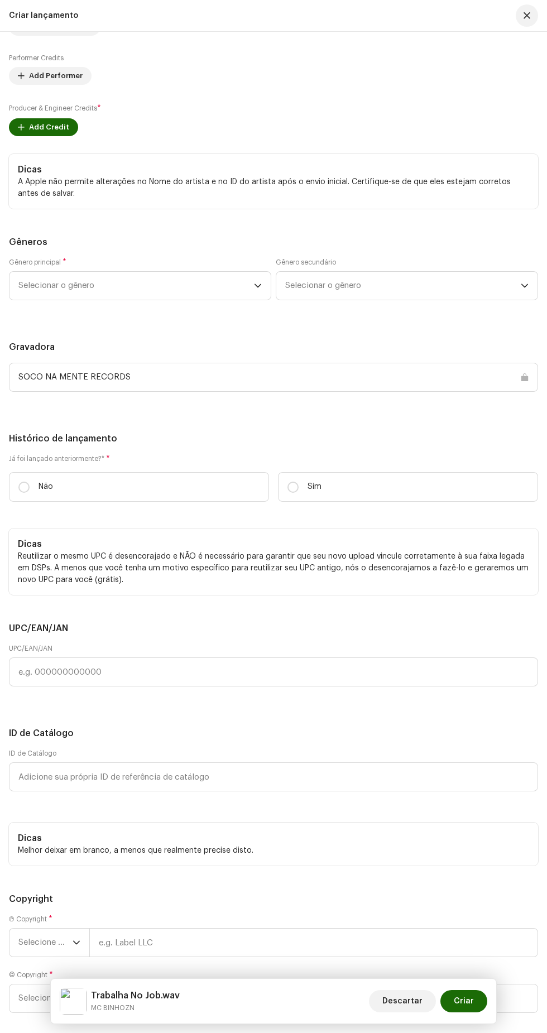
click at [51, 136] on div "Producer & Engineer Credits * Add Credit" at bounding box center [273, 119] width 529 height 33
click at [76, 38] on span "Adicionar Artista" at bounding box center [60, 27] width 63 height 22
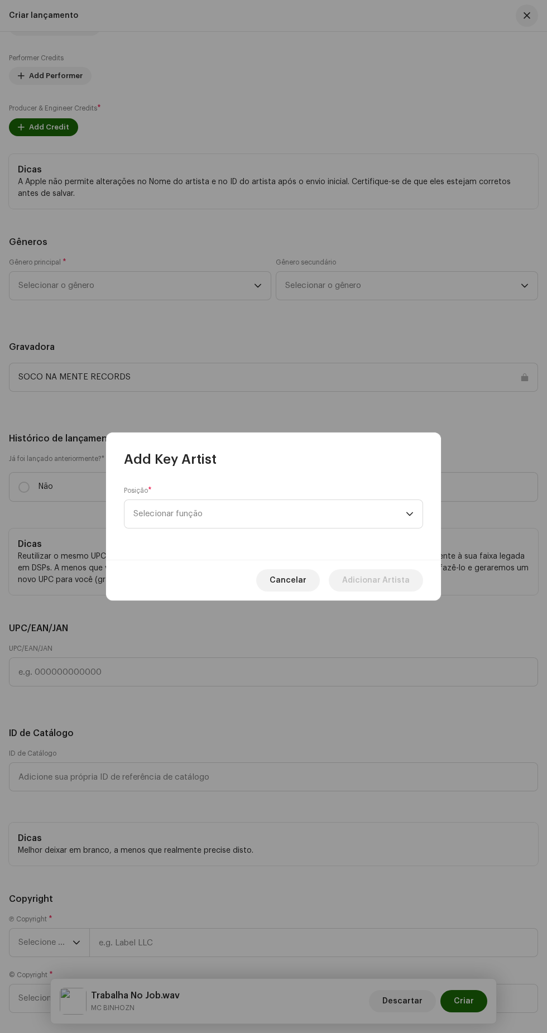
click at [328, 515] on span "Selecionar função" at bounding box center [269, 514] width 272 height 28
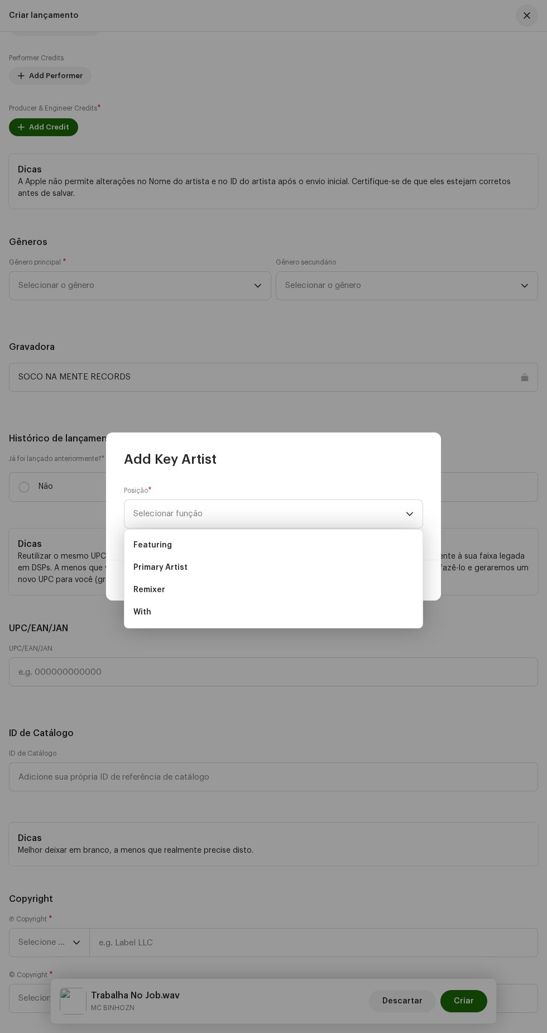
click at [302, 577] on li "Primary Artist" at bounding box center [273, 568] width 289 height 22
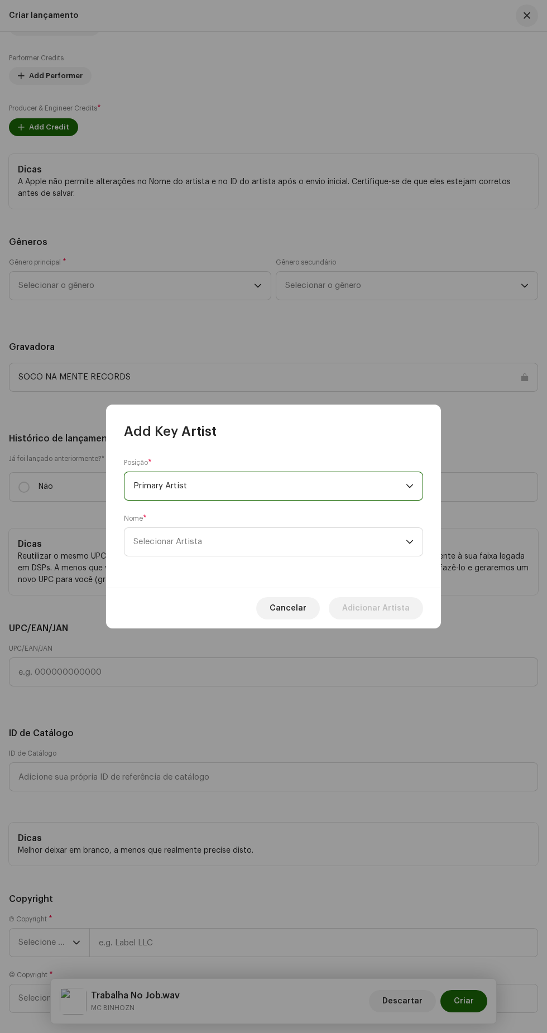
click at [290, 551] on span "Selecionar Artista" at bounding box center [269, 542] width 272 height 28
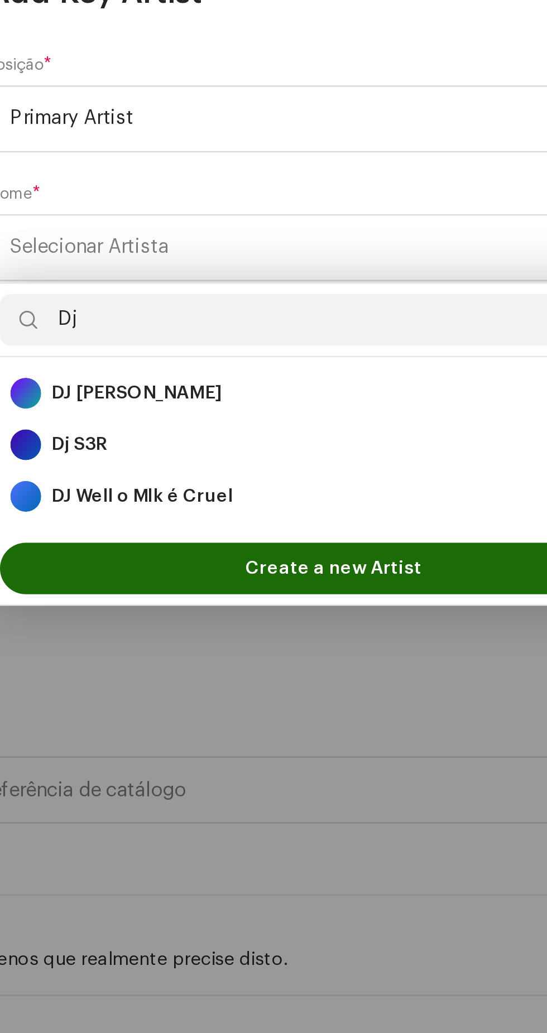
type input "Dj"
click at [277, 649] on div "DJ Well o Mlk é Cruel 1697929" at bounding box center [273, 649] width 280 height 13
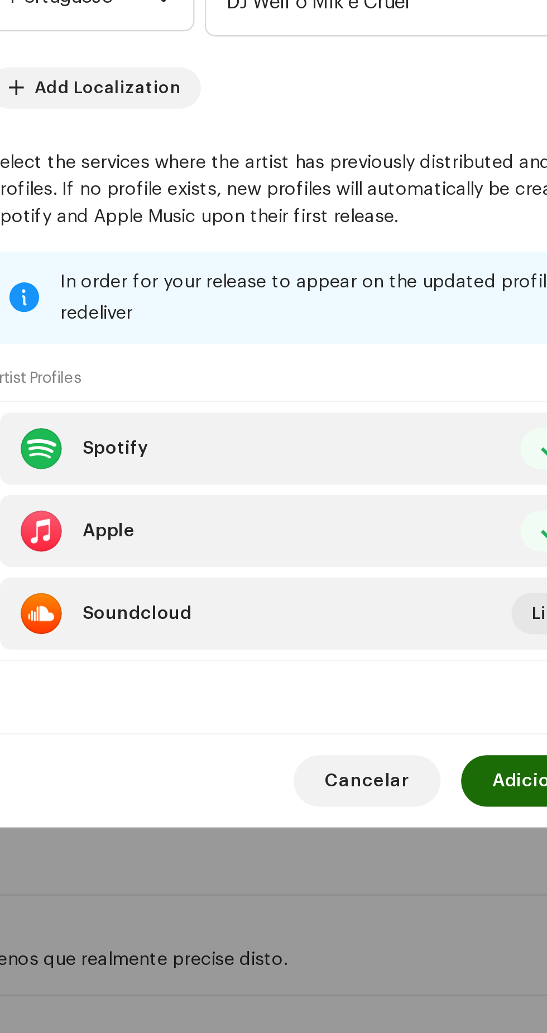
click at [348, 784] on span "Adicionar Artista" at bounding box center [376, 773] width 68 height 22
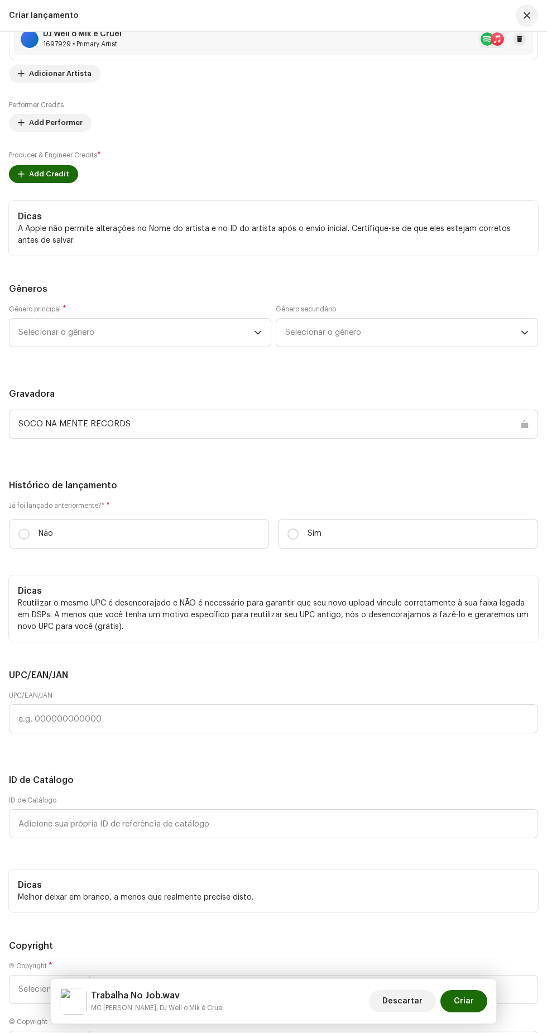
click at [50, 185] on span "Add Credit" at bounding box center [49, 174] width 40 height 22
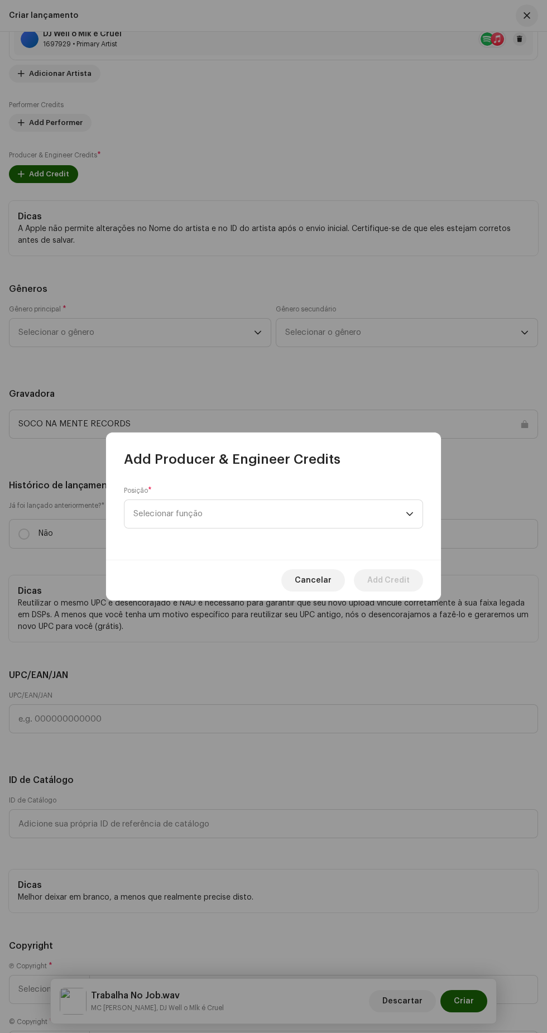
click at [346, 518] on span "Selecionar função" at bounding box center [269, 514] width 272 height 28
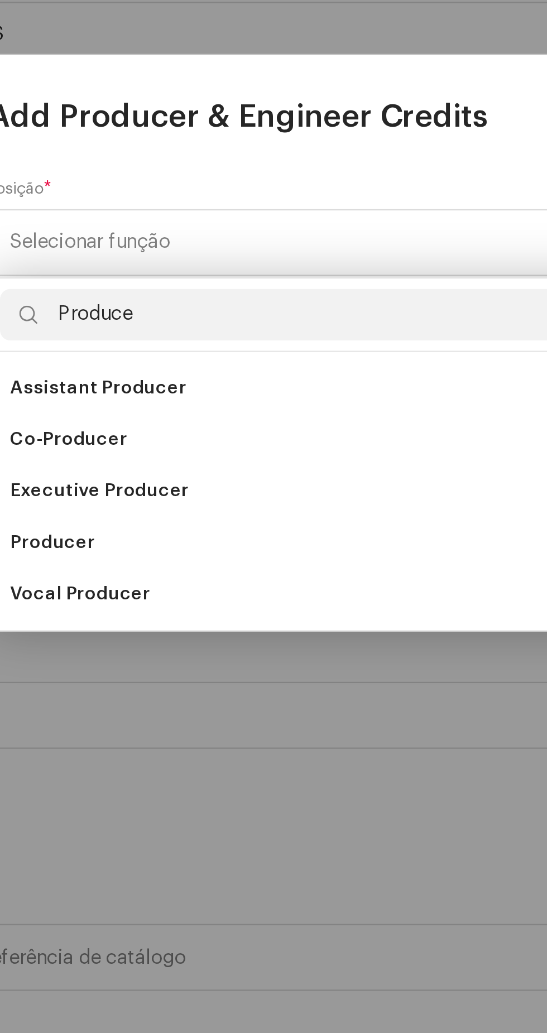
type input "Produce"
click at [241, 645] on li "Producer" at bounding box center [273, 644] width 289 height 22
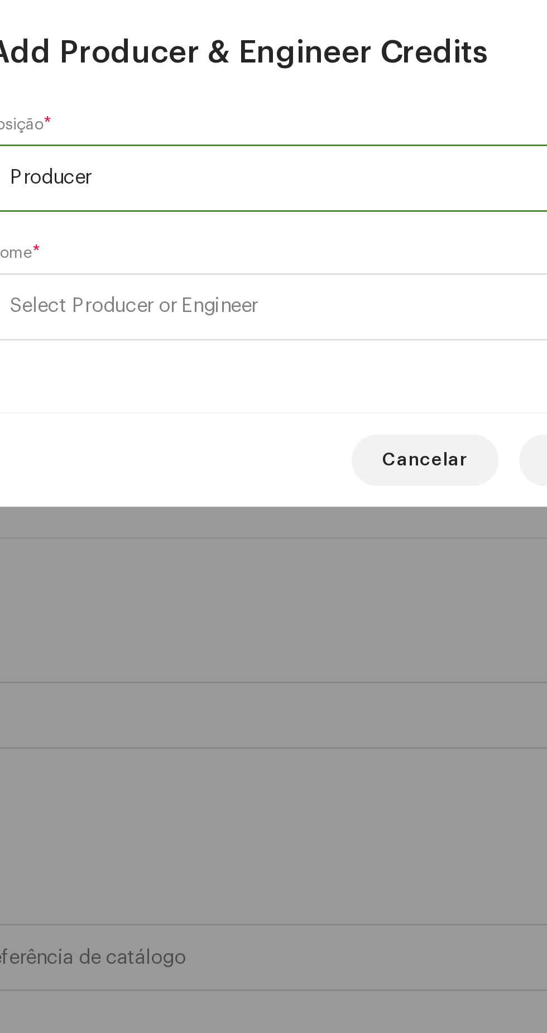
click at [316, 537] on span "Select Producer or Engineer" at bounding box center [269, 542] width 272 height 28
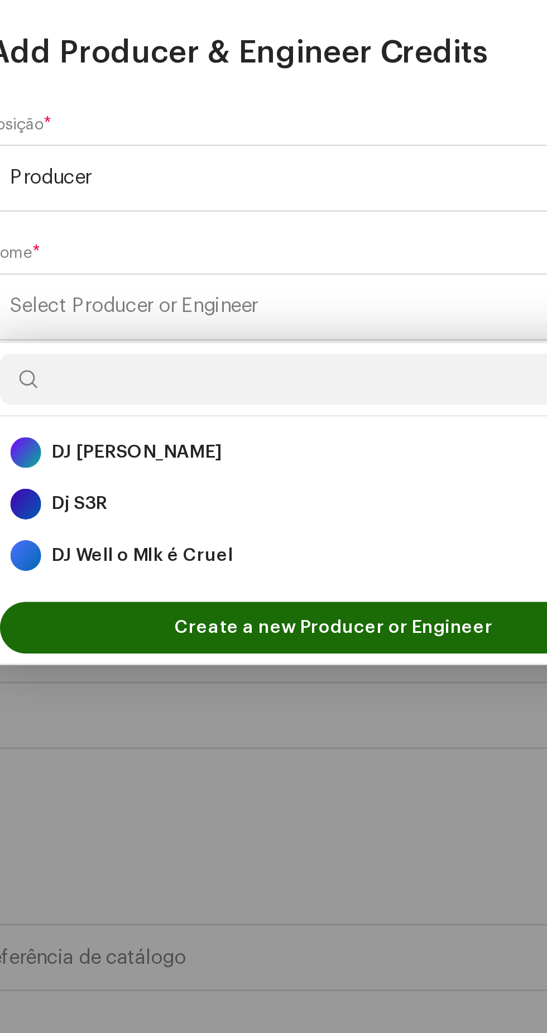
click at [248, 648] on div "DJ Well o Mlk é Cruel 1697929" at bounding box center [273, 649] width 280 height 13
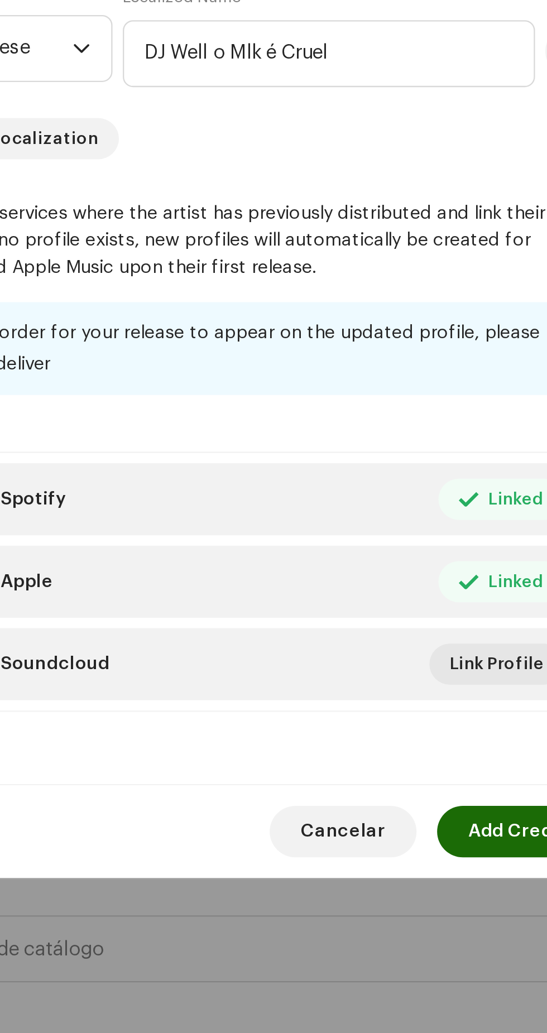
click at [379, 784] on span "Add Credit" at bounding box center [388, 773] width 42 height 22
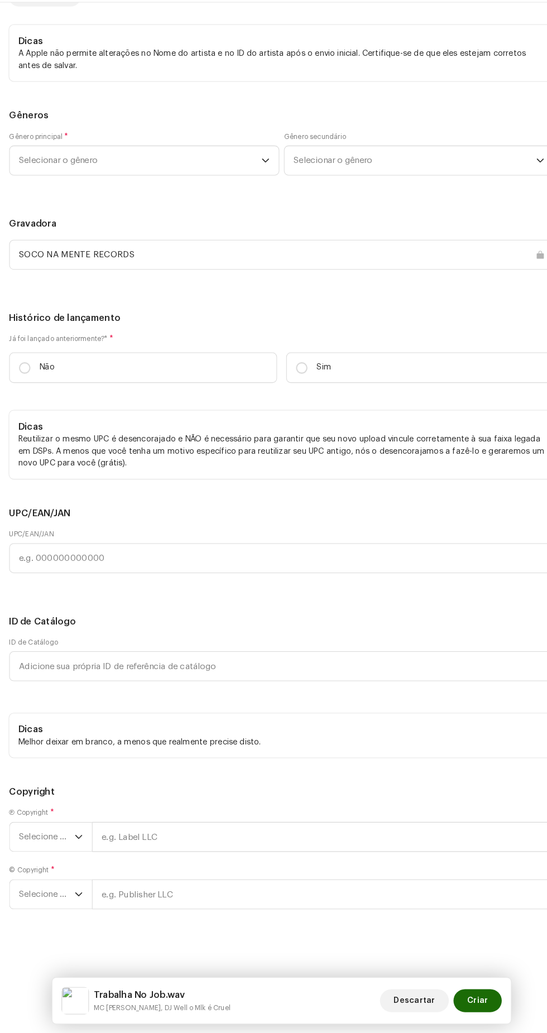
scroll to position [0, 0]
click at [216, 199] on span "Selecionar o gênero" at bounding box center [136, 185] width 236 height 28
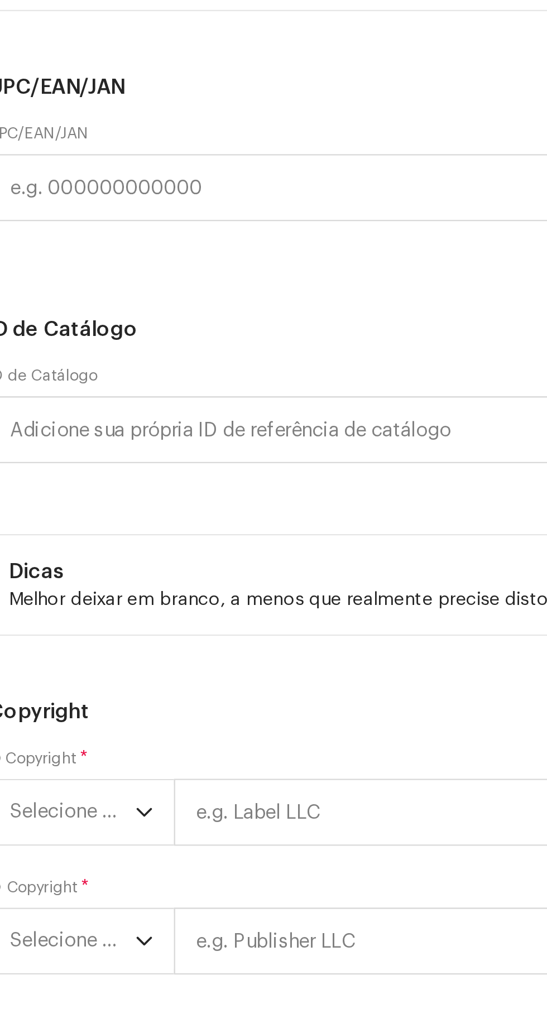
click at [91, 349] on li "Afro House" at bounding box center [140, 338] width 252 height 22
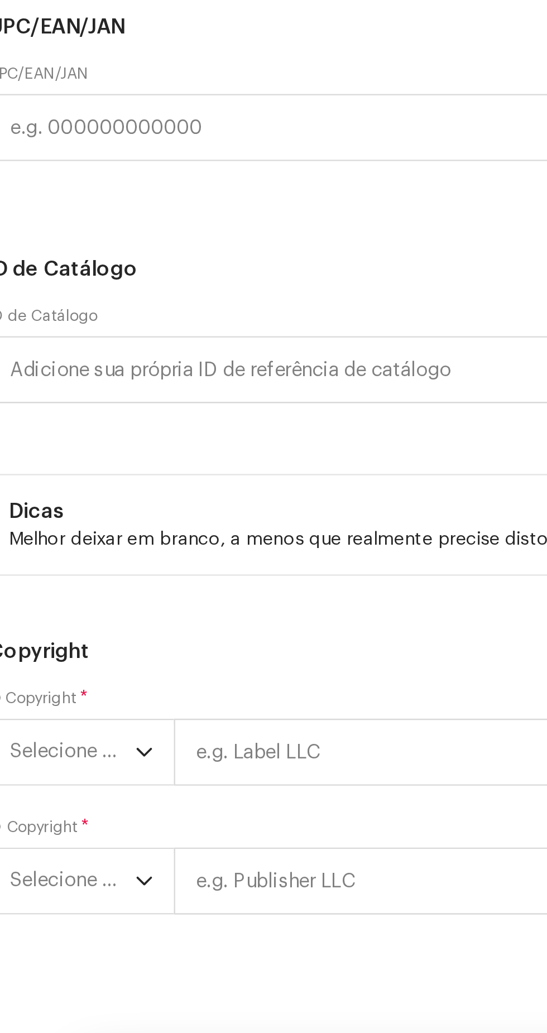
click at [177, 199] on span "Afro House" at bounding box center [136, 185] width 236 height 28
type input "Funk"
click at [118, 327] on li "Funk" at bounding box center [140, 316] width 252 height 22
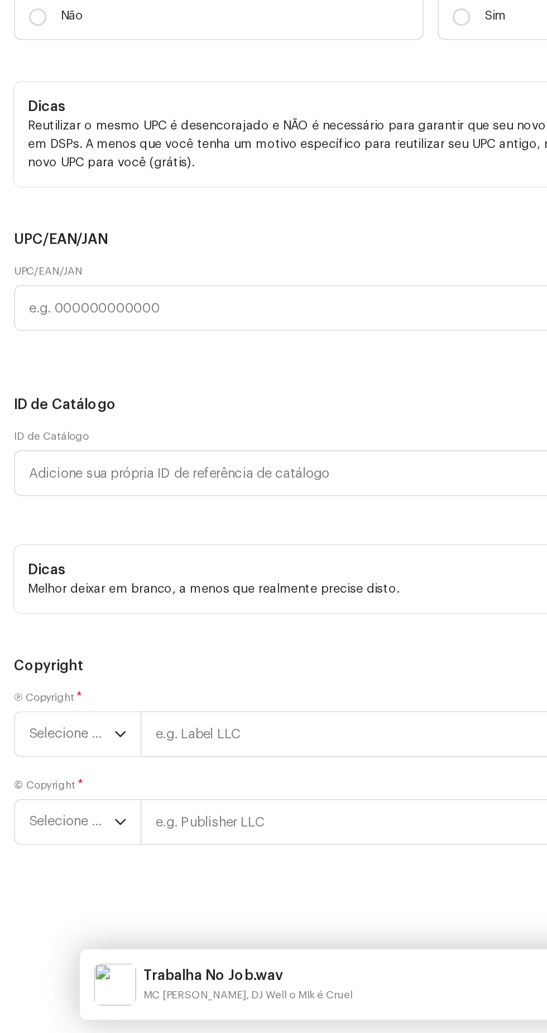
scroll to position [2484, 0]
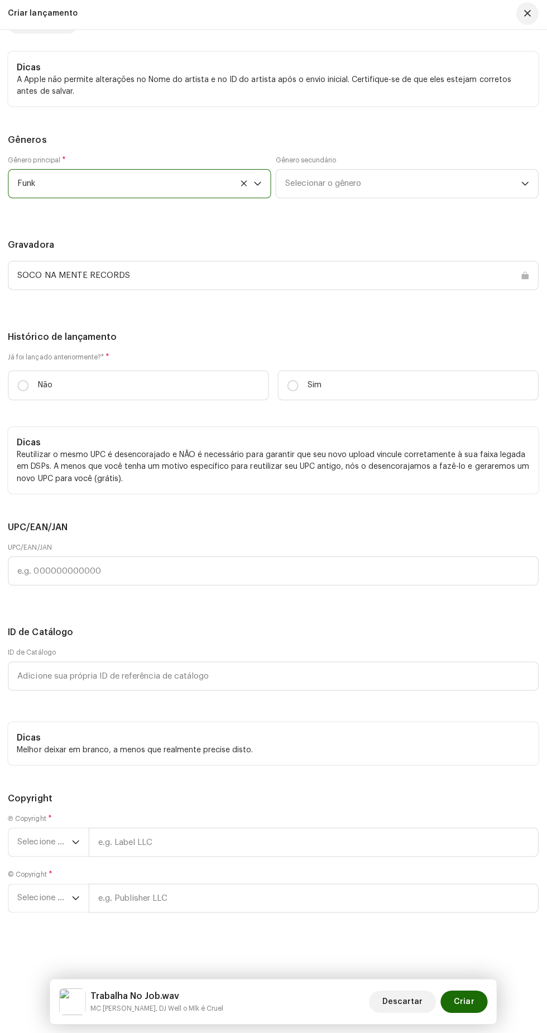
click at [378, 199] on span "Selecionar o gênero" at bounding box center [403, 185] width 236 height 28
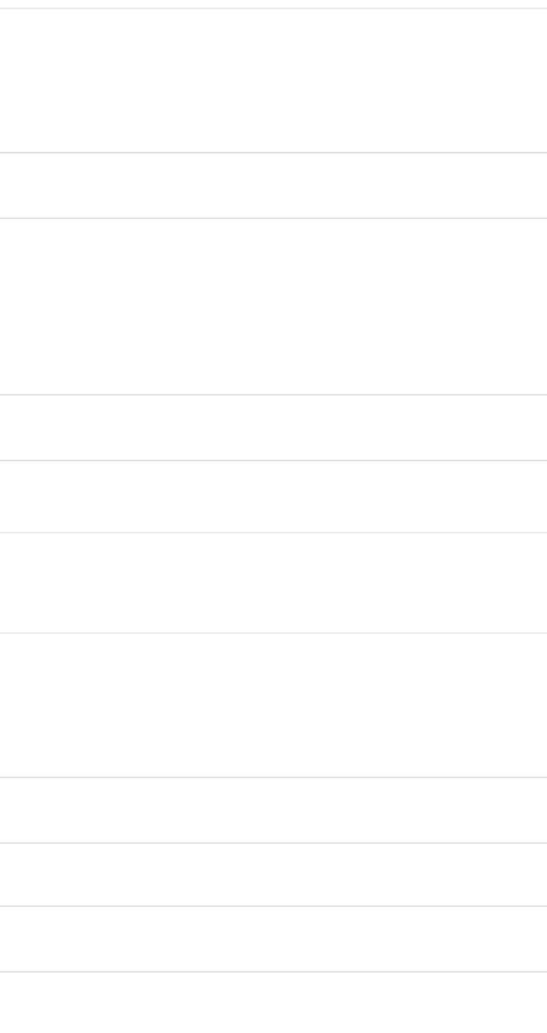
type input "Funk"
click at [410, 282] on li "Baile Funk" at bounding box center [407, 271] width 252 height 22
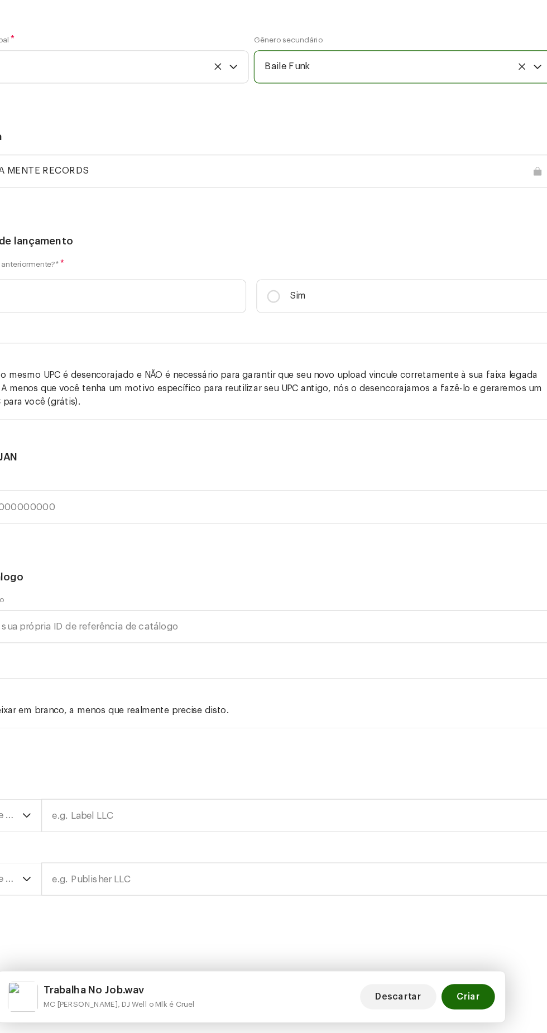
scroll to position [0, 0]
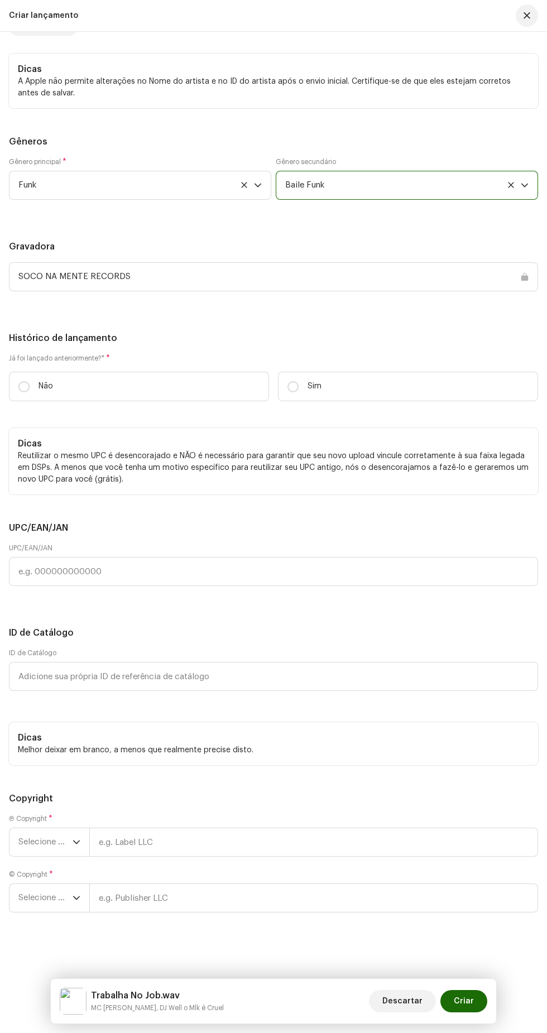
click at [46, 392] on p "Não" at bounding box center [46, 387] width 15 height 12
click at [30, 392] on input "Não" at bounding box center [23, 386] width 11 height 11
radio input "true"
click at [59, 842] on span "Selecione o ano" at bounding box center [45, 843] width 54 height 28
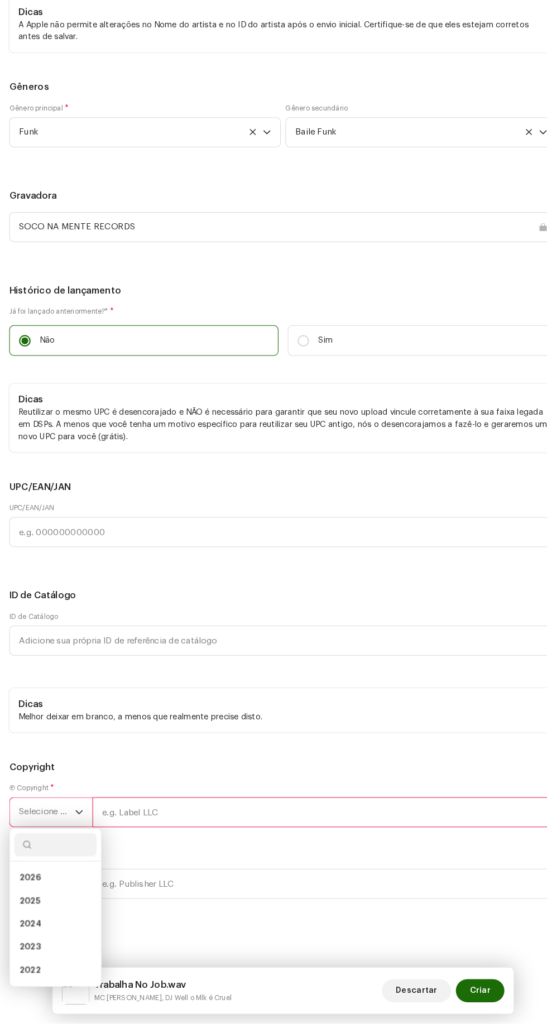
scroll to position [0, 0]
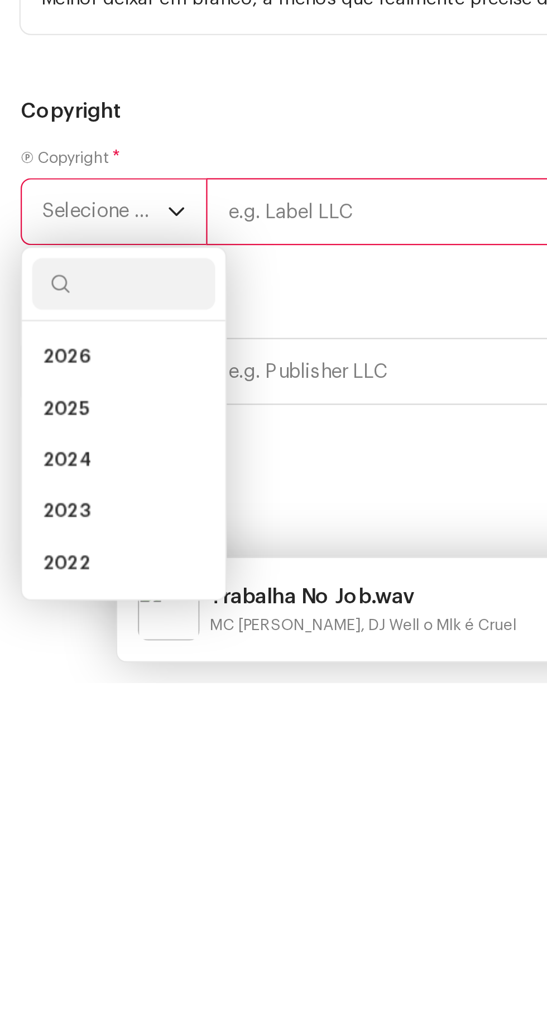
click at [58, 925] on li "2025" at bounding box center [53, 914] width 79 height 22
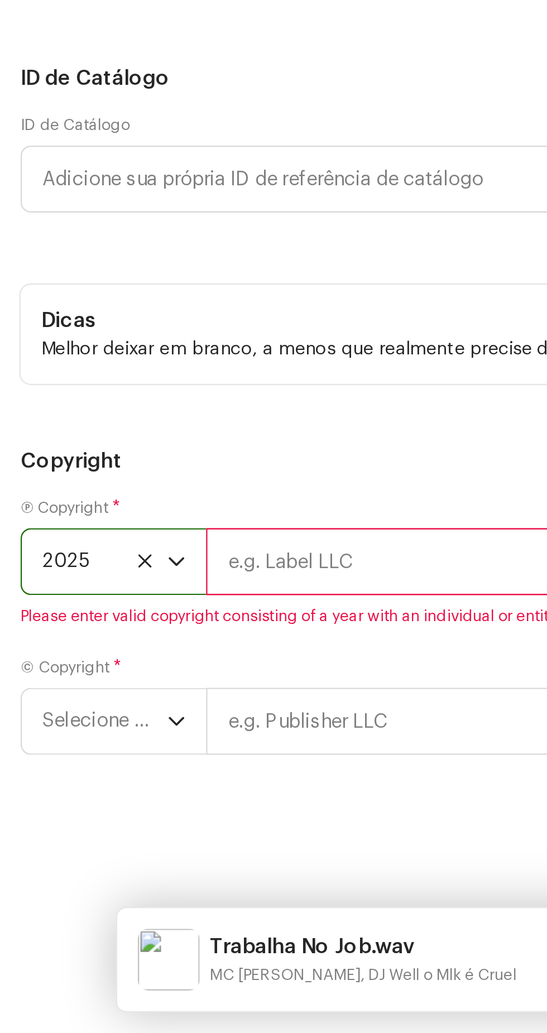
click at [66, 912] on span "Selecione o ano" at bounding box center [45, 898] width 54 height 28
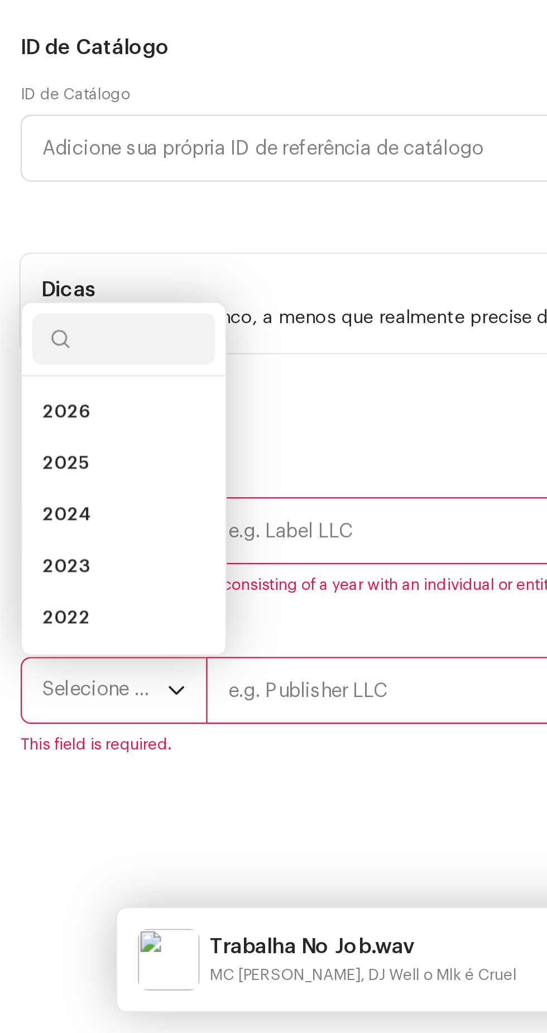
click at [67, 798] on li "2025" at bounding box center [53, 786] width 79 height 22
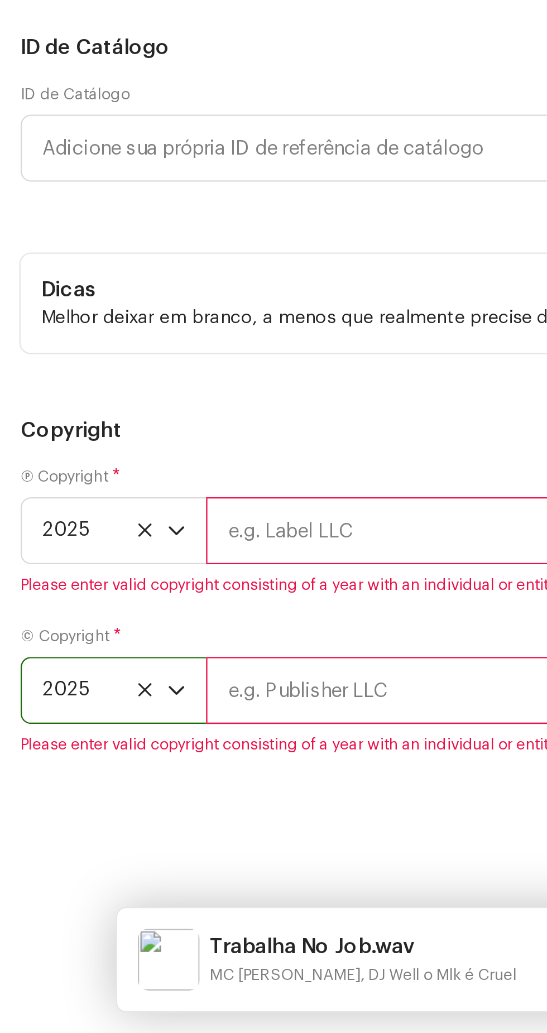
click at [165, 830] on input "text" at bounding box center [313, 815] width 449 height 29
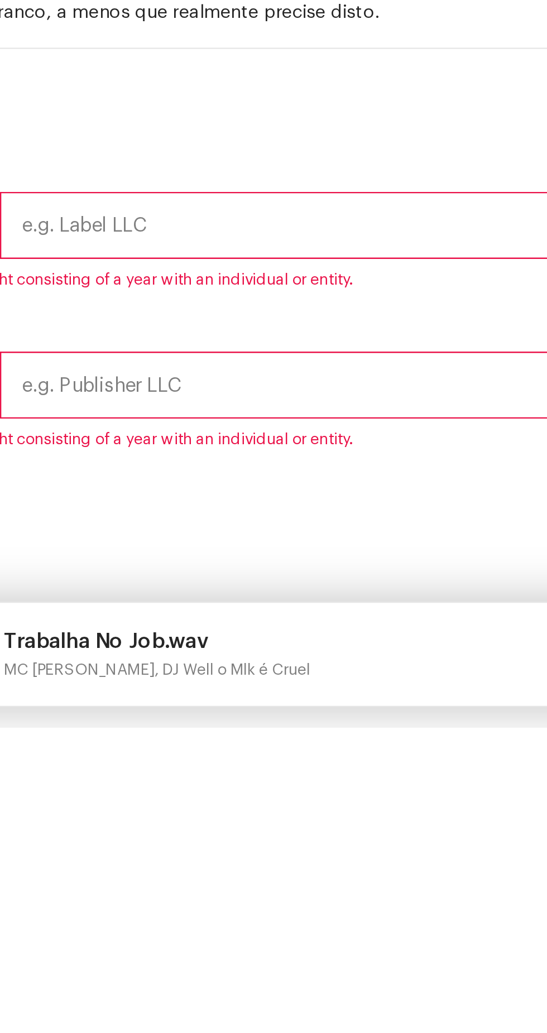
type input "Soco Na Mente Records"
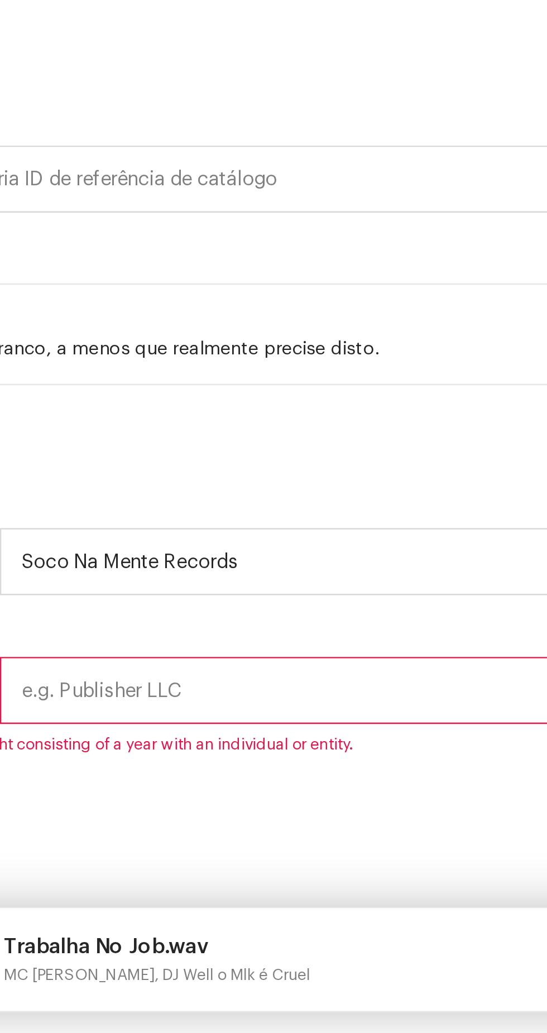
click at [195, 897] on input "text" at bounding box center [313, 884] width 449 height 29
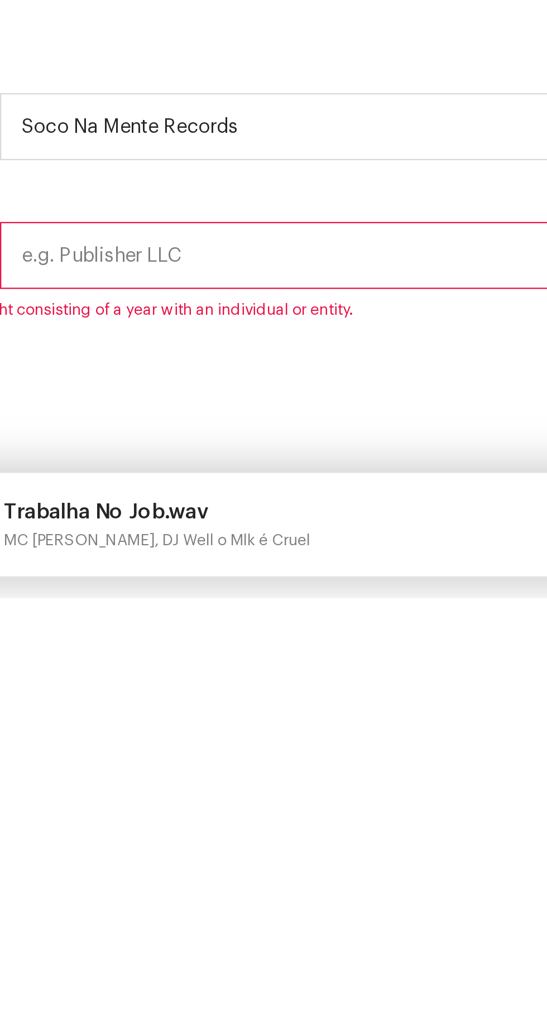
type input "Soco Na Mente Records"
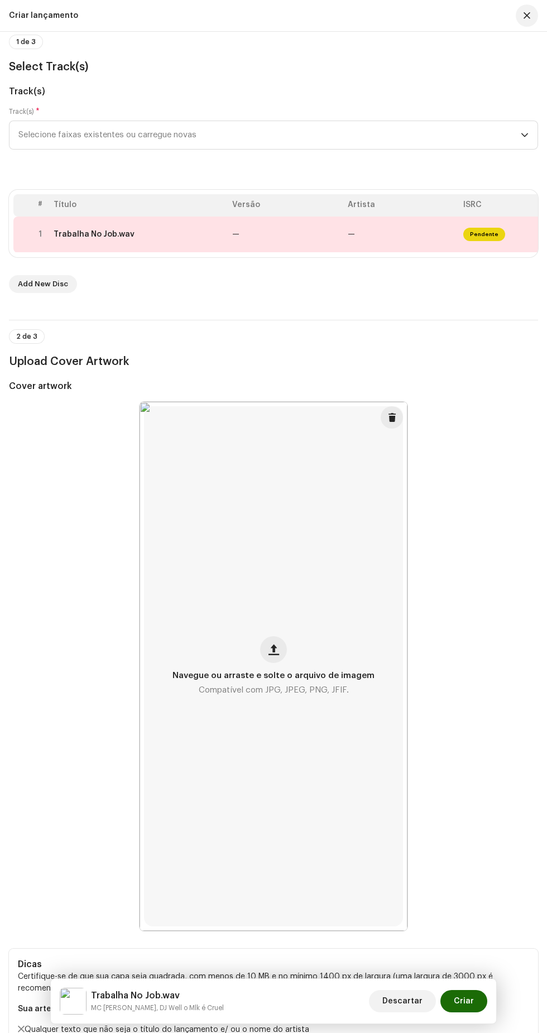
scroll to position [85, 0]
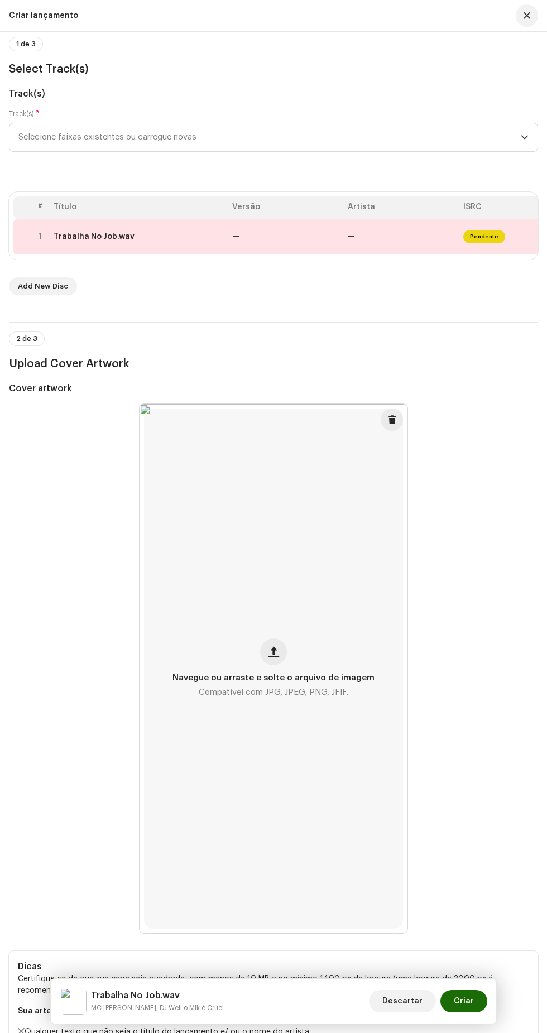
click at [478, 243] on span "Pendente" at bounding box center [484, 236] width 42 height 13
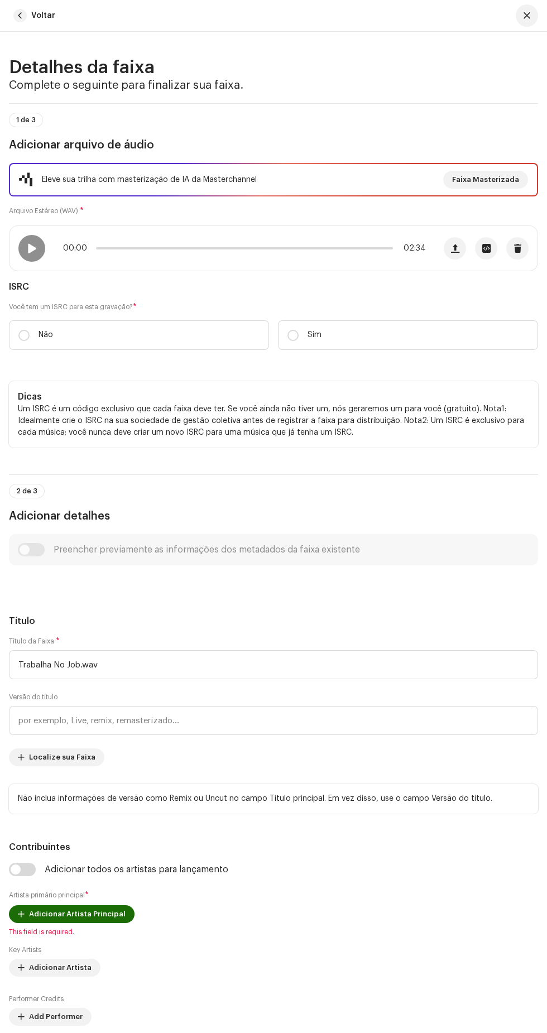
click at [32, 253] on span at bounding box center [31, 248] width 9 height 9
click at [293, 341] on input "Sim" at bounding box center [293, 335] width 11 height 11
radio input "true"
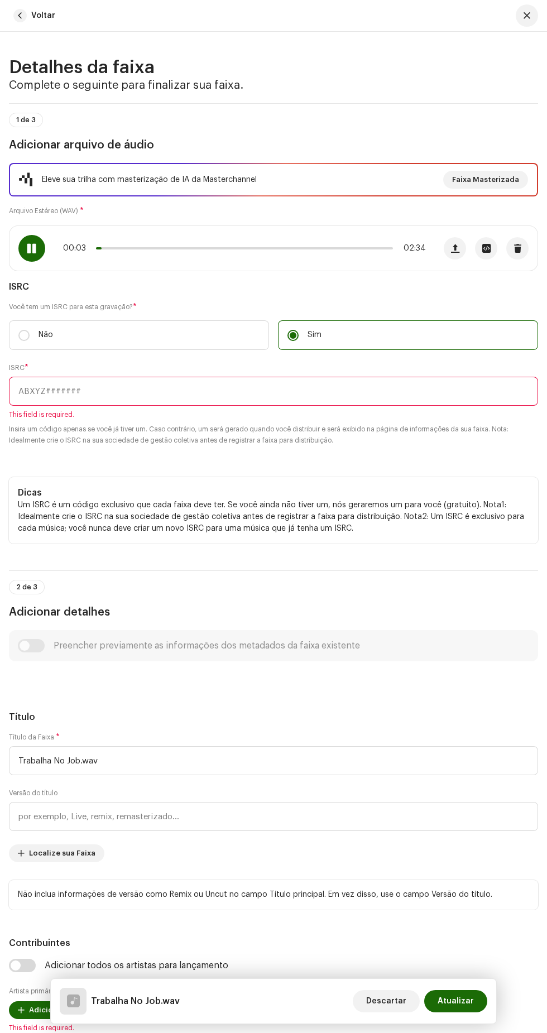
paste input "BCWOF2500013 trabalha no job"
click at [334, 406] on input "BCWOF2500013 trabalha no job" at bounding box center [273, 391] width 529 height 29
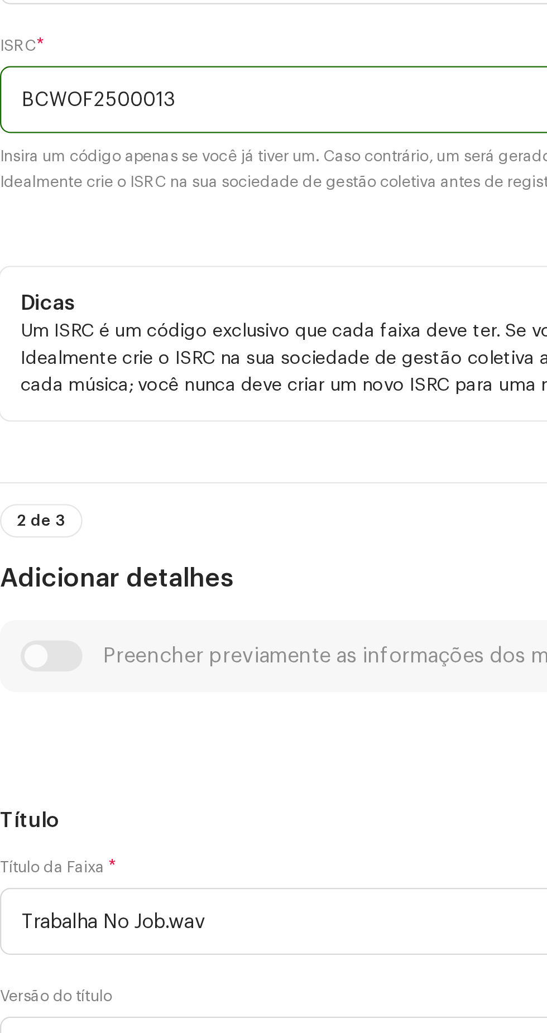
type input "BCWOF2500013"
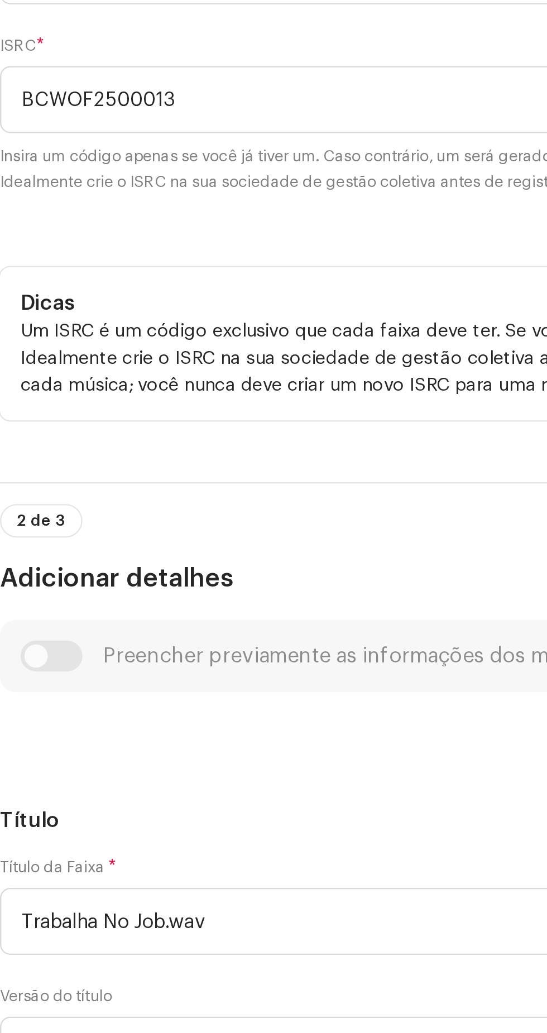
click at [193, 433] on small "Insira um código apenas se você já tiver um. Caso contrário, um será gerado qua…" at bounding box center [273, 421] width 529 height 22
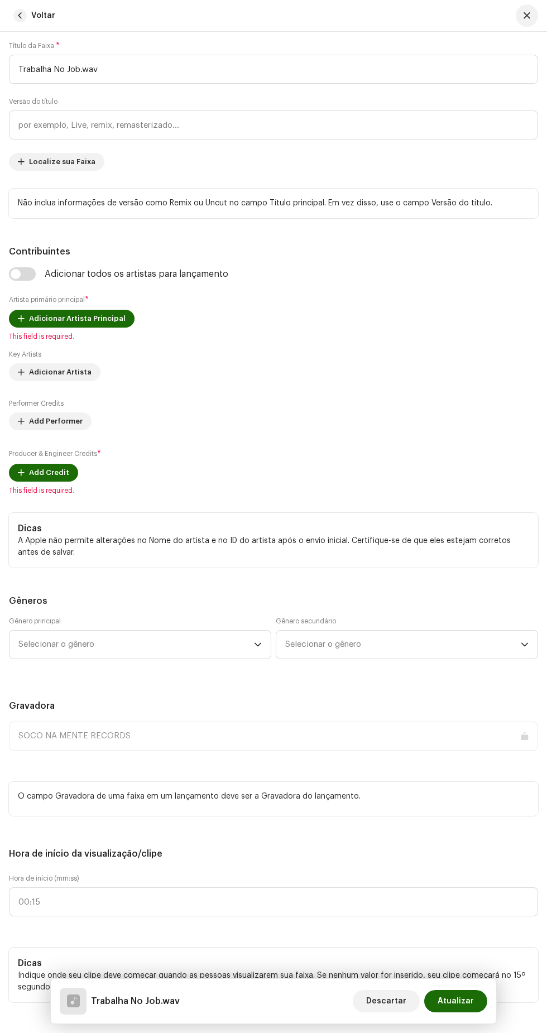
scroll to position [683, 0]
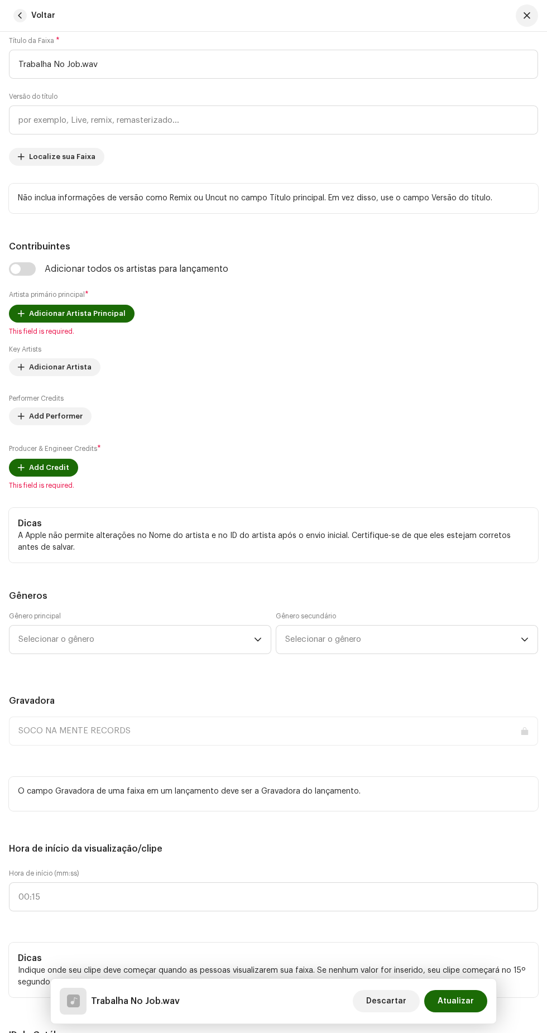
click at [25, 276] on input "checkbox" at bounding box center [22, 268] width 27 height 13
checkbox input "true"
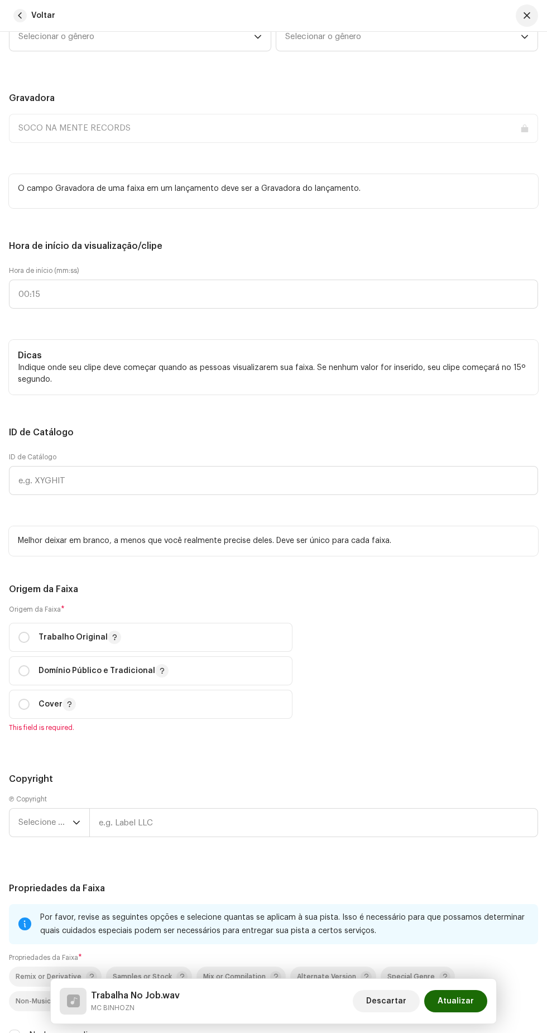
scroll to position [1407, 0]
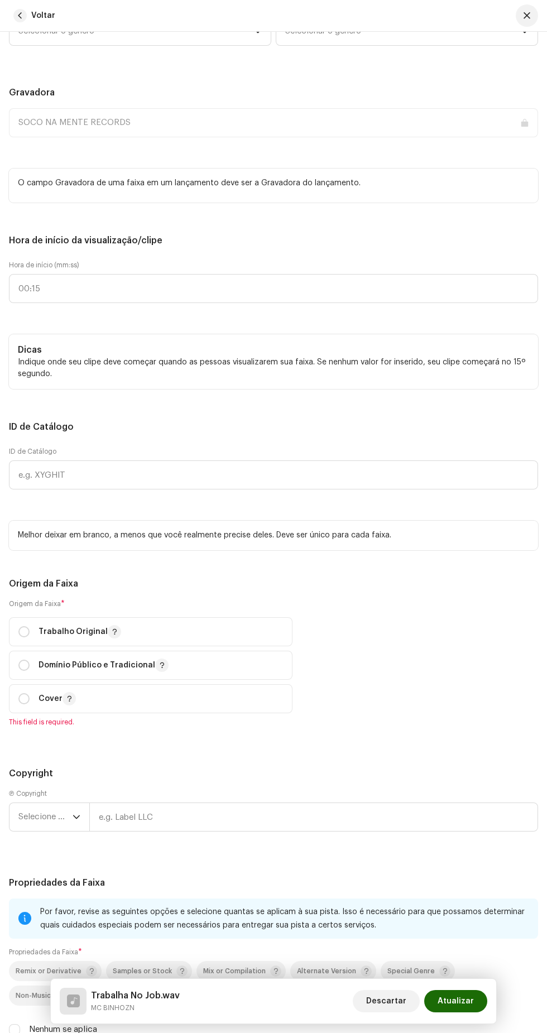
click at [178, 45] on span "Selecionar o gênero" at bounding box center [136, 31] width 236 height 28
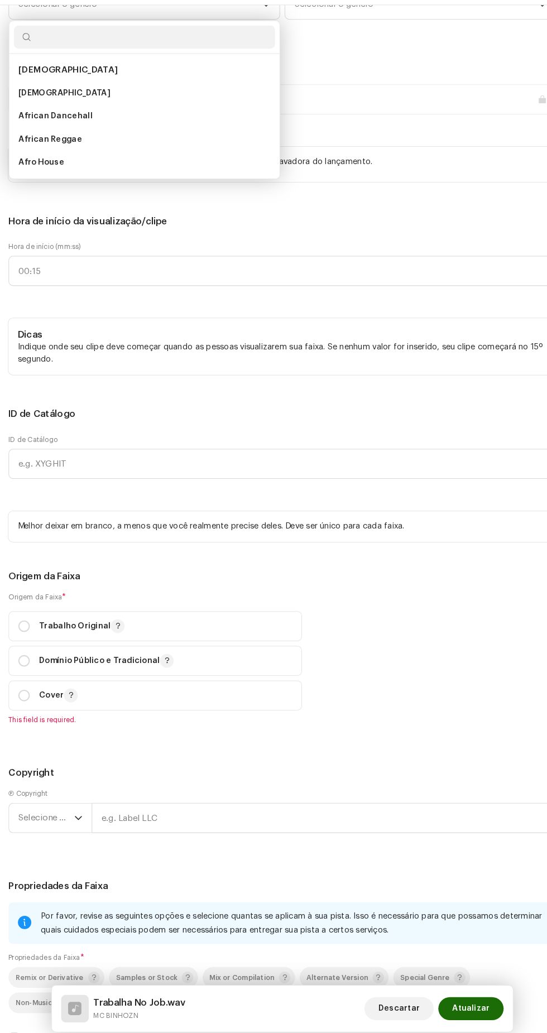
scroll to position [0, 0]
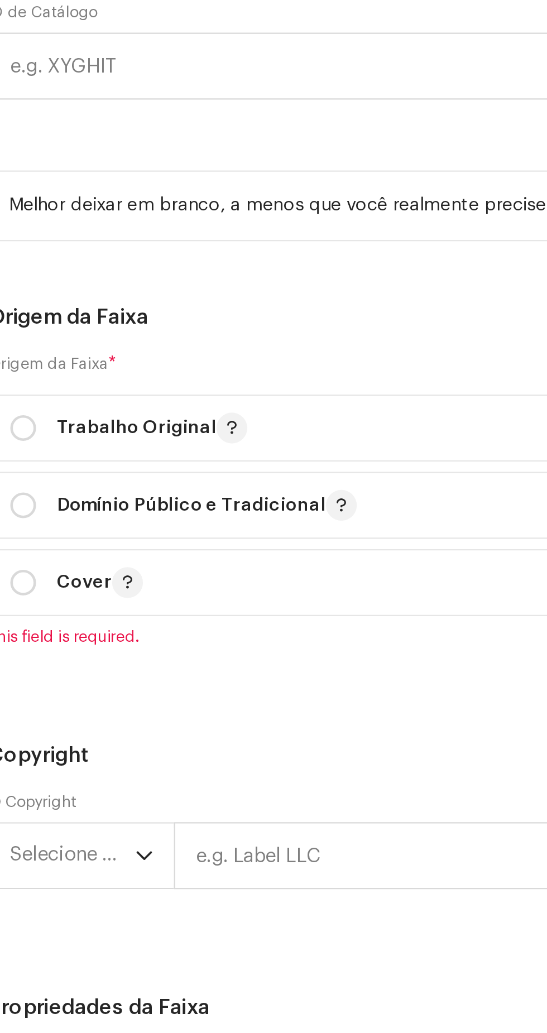
type input "Funk"
click at [117, 173] on li "Funk" at bounding box center [140, 162] width 252 height 22
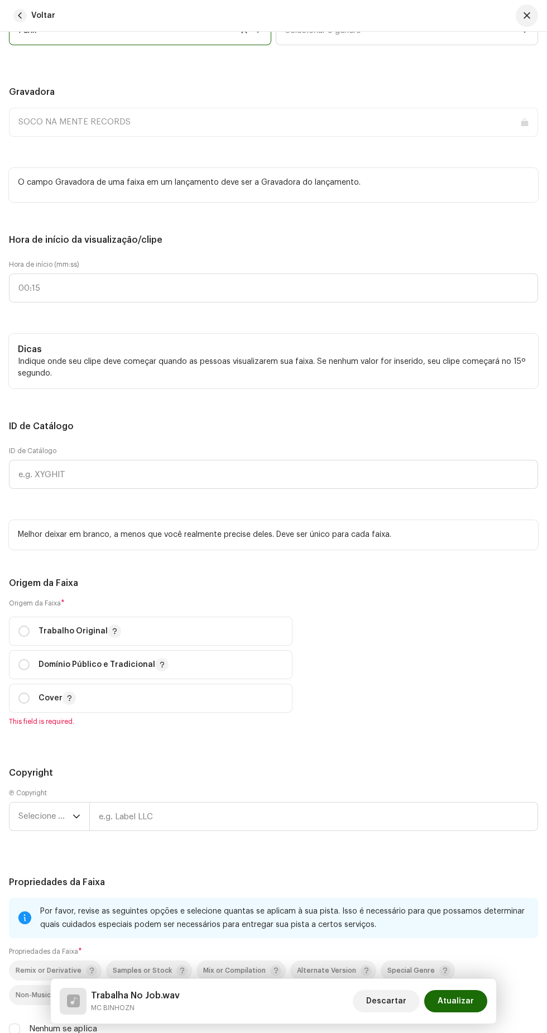
click at [364, 45] on span "Selecionar o gênero" at bounding box center [403, 31] width 236 height 28
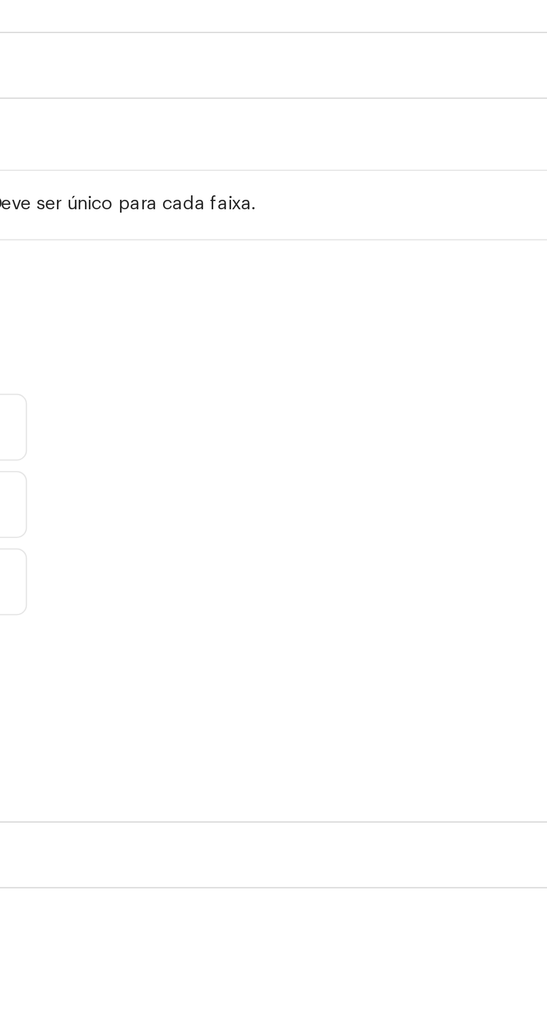
type input "Funk"
click at [426, 127] on li "Baile Funk" at bounding box center [407, 116] width 252 height 22
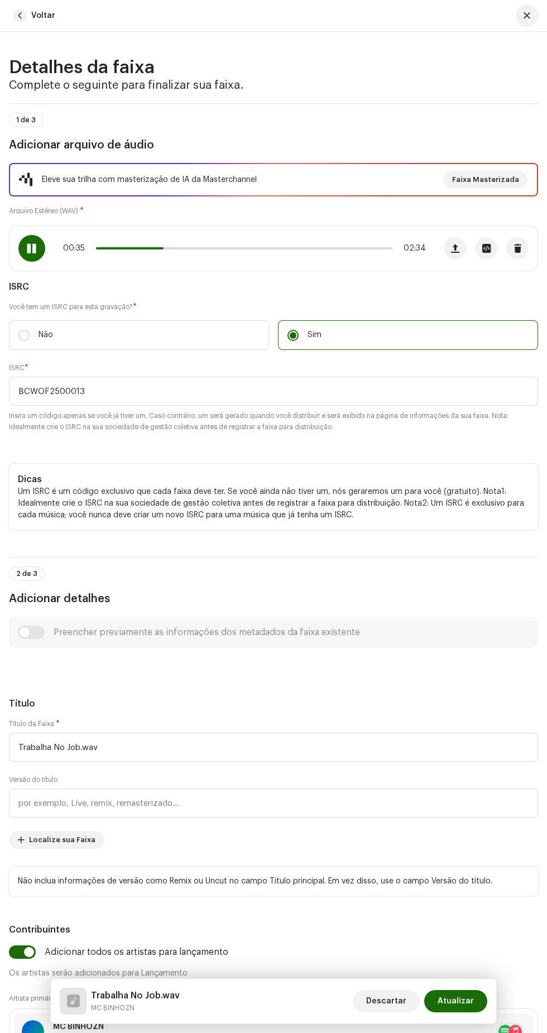
click at [149, 250] on span at bounding box center [130, 248] width 68 height 2
click at [119, 250] on span at bounding box center [123, 248] width 54 height 2
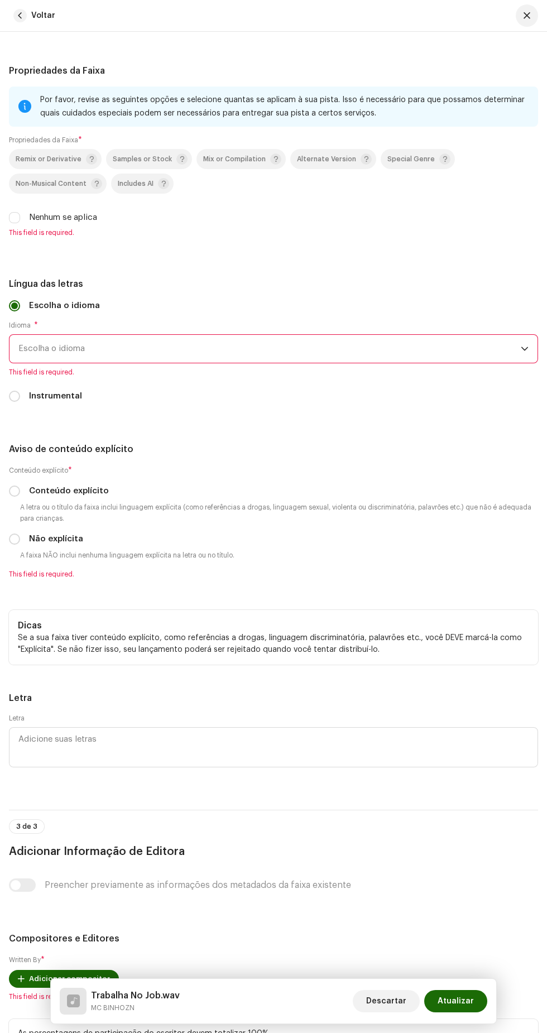
scroll to position [2224, 0]
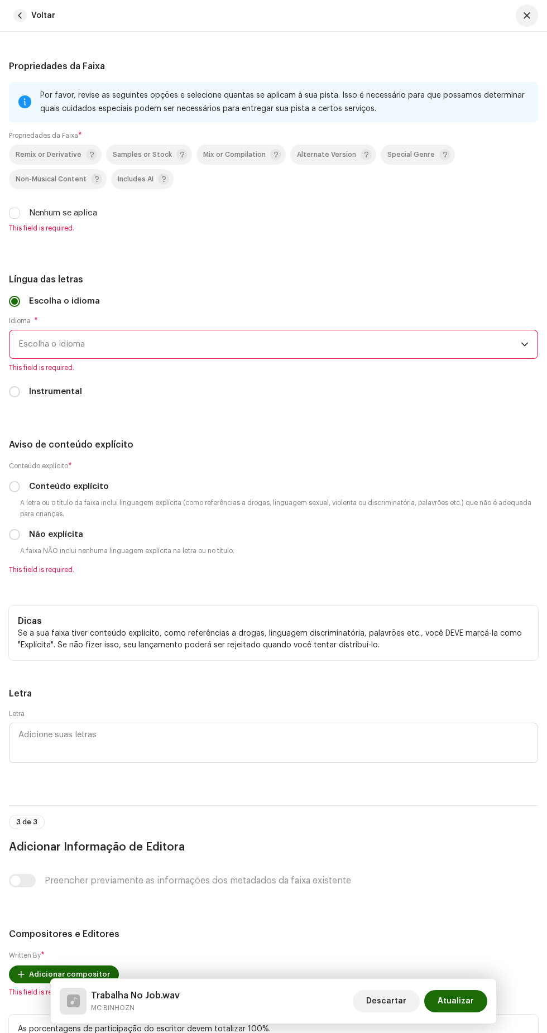
radio input "true"
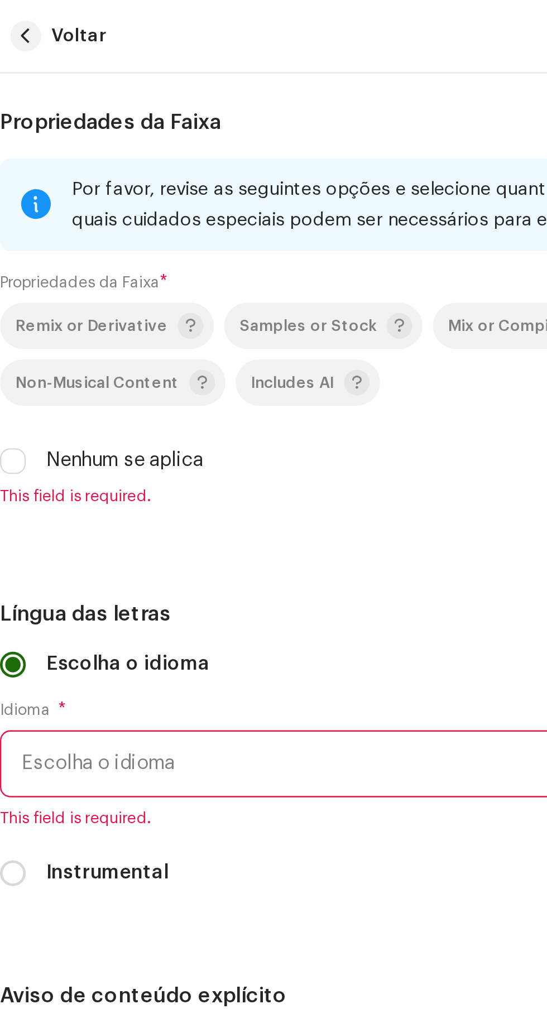
type input "00:"
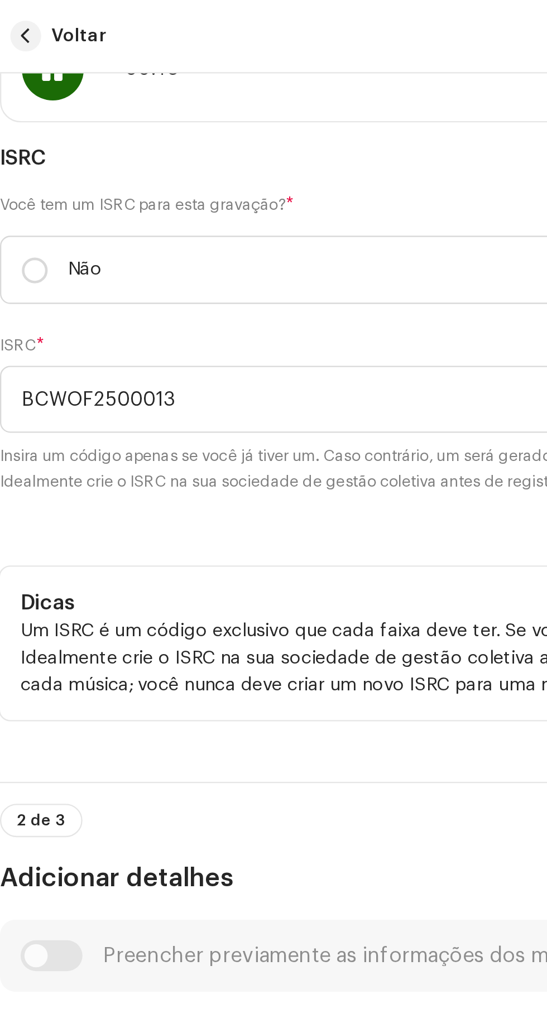
scroll to position [0, 0]
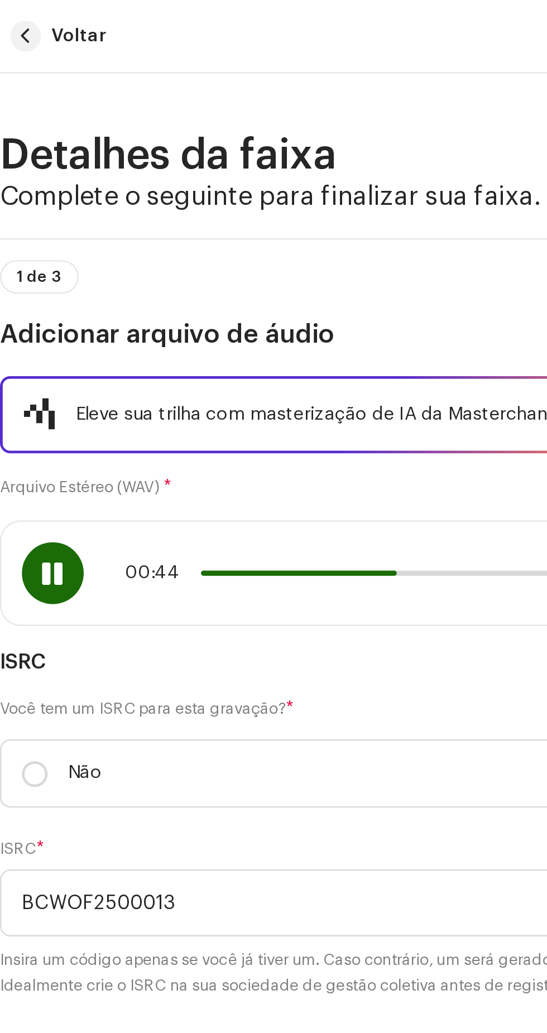
click at [154, 250] on span at bounding box center [138, 248] width 85 height 2
click at [155, 250] on span at bounding box center [132, 248] width 73 height 2
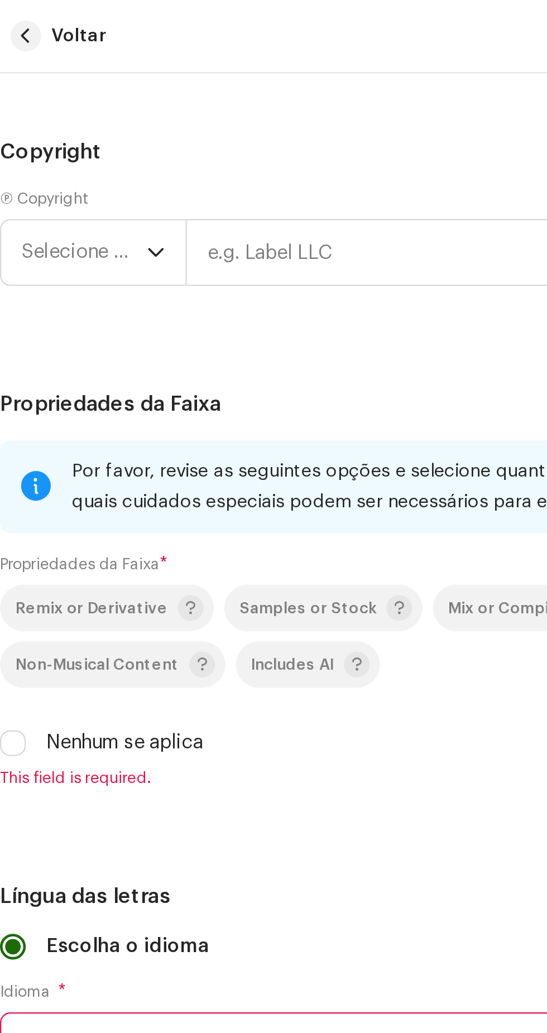
scroll to position [2104, 0]
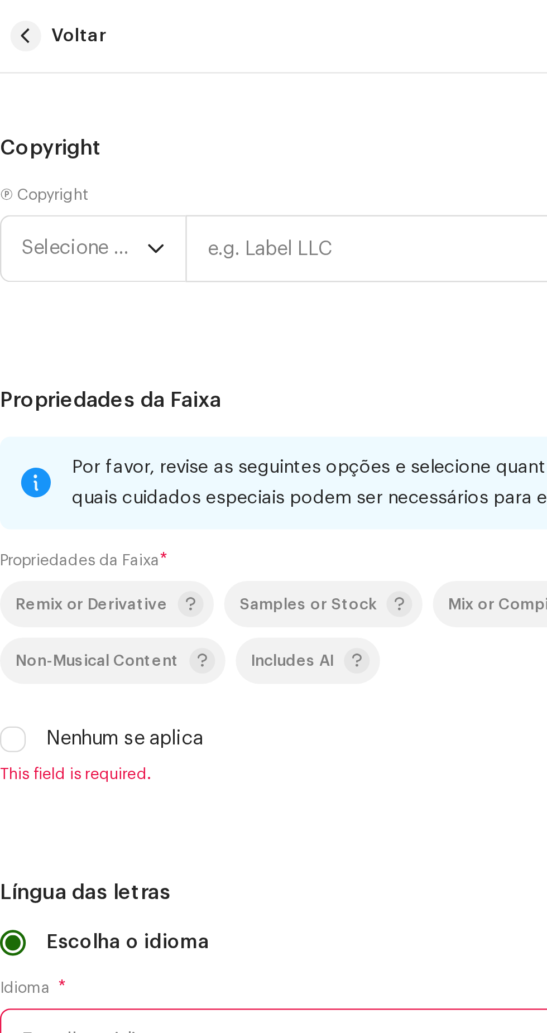
type input "00:30"
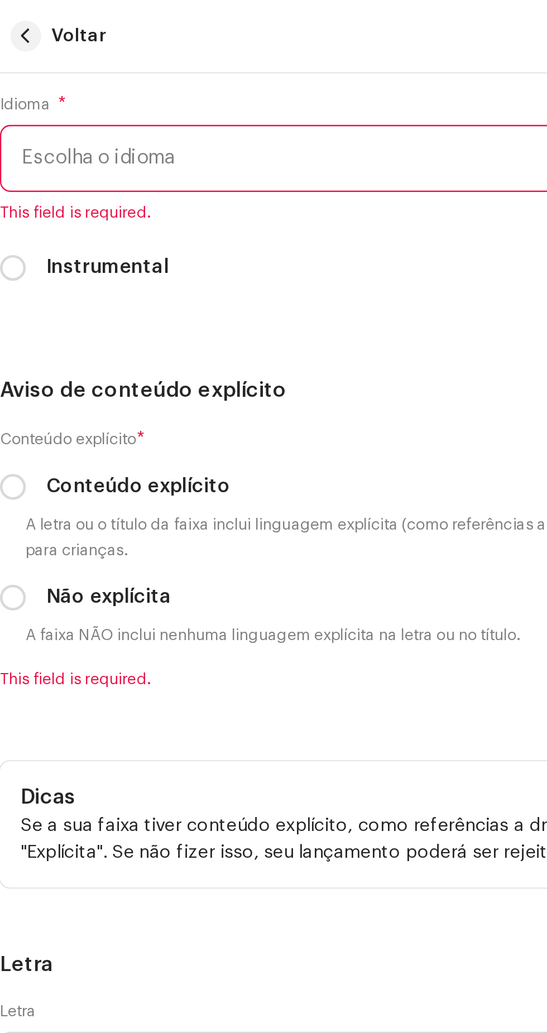
scroll to position [2806, 0]
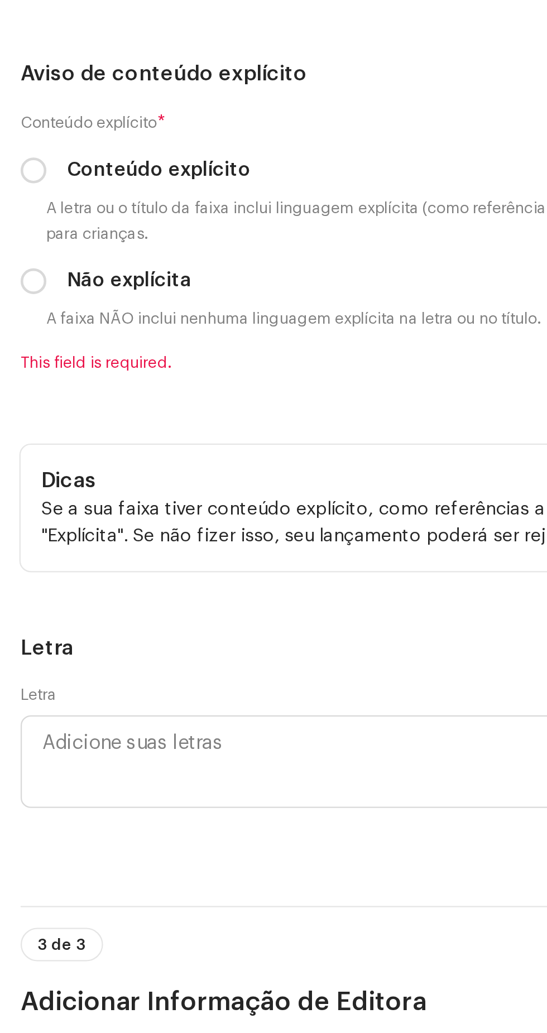
type input "Soco Na Mente Records"
checkbox input "true"
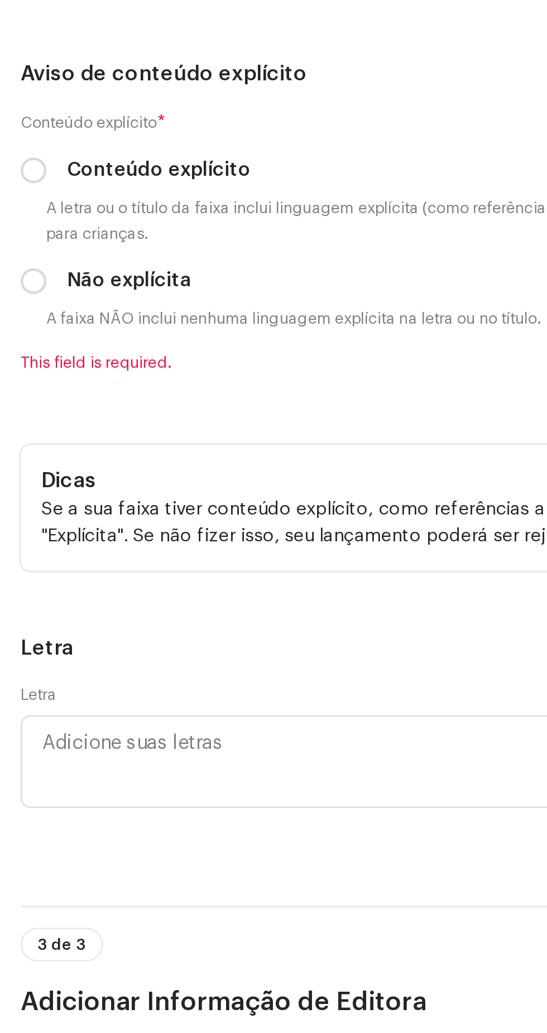
scroll to position [3159, 0]
click at [147, 83] on span "Escolha o idioma" at bounding box center [269, 69] width 502 height 28
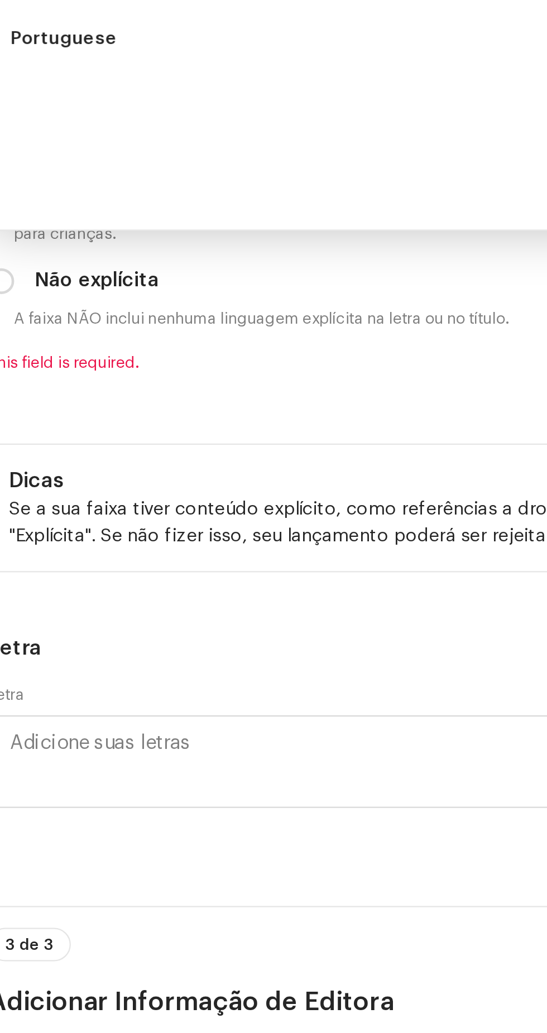
scroll to position [0, 0]
type input "Por"
click at [147, 143] on li "Portuguese" at bounding box center [273, 132] width 519 height 22
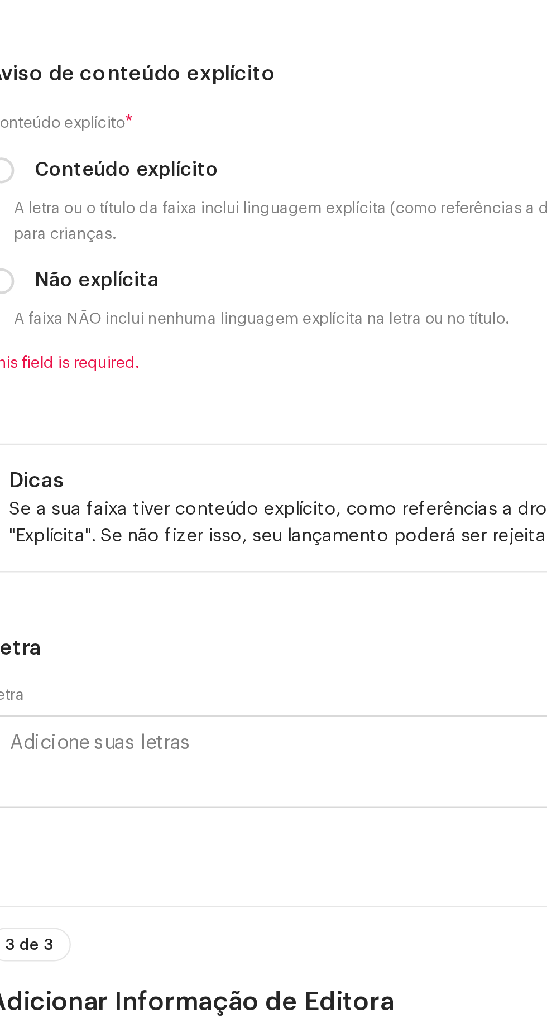
click at [17, 217] on input "Conteúdo explícito" at bounding box center [14, 210] width 11 height 11
radio input "true"
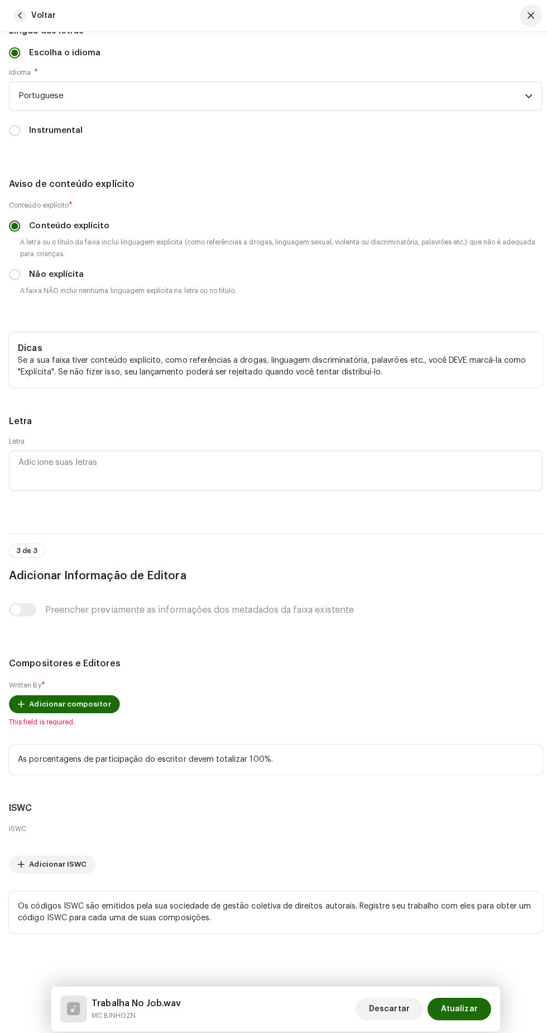
scroll to position [3607, 0]
click at [59, 688] on span "Adicionar compositor" at bounding box center [69, 699] width 81 height 22
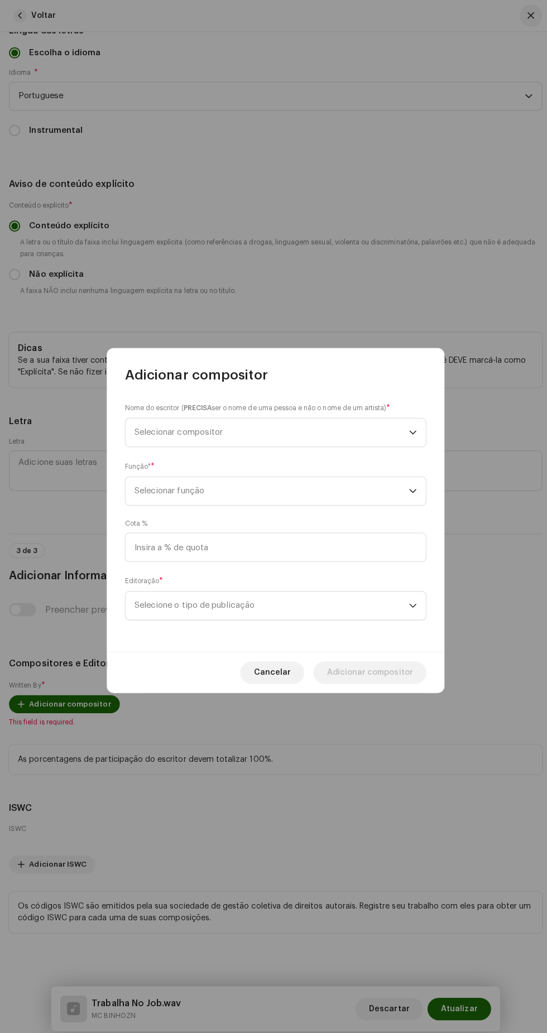
click at [324, 427] on span "Selecionar compositor" at bounding box center [269, 429] width 272 height 28
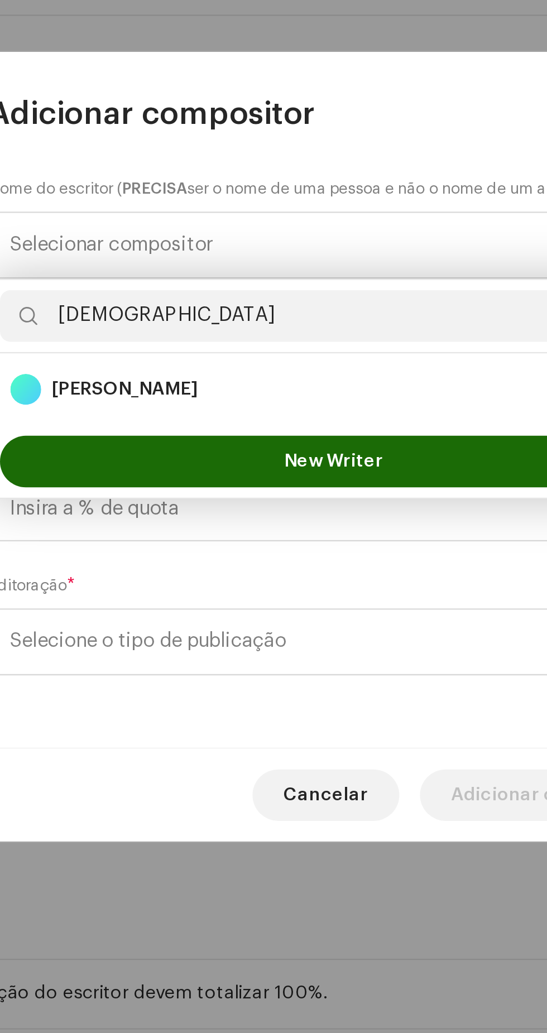
type input "[DEMOGRAPHIC_DATA]"
click at [275, 488] on div "[PERSON_NAME] 1400661" at bounding box center [273, 491] width 280 height 13
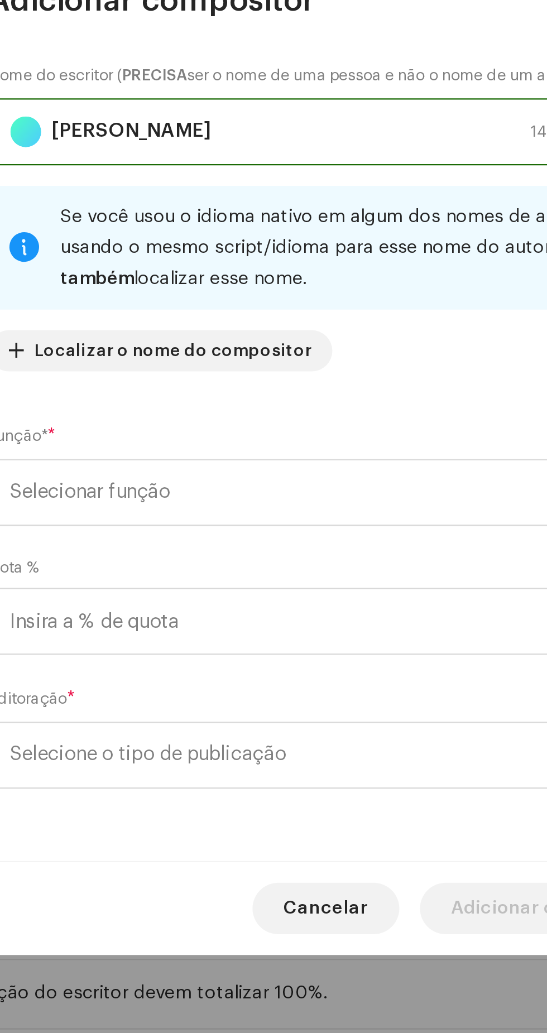
click at [267, 655] on span "Selecione o tipo de publicação" at bounding box center [269, 650] width 272 height 28
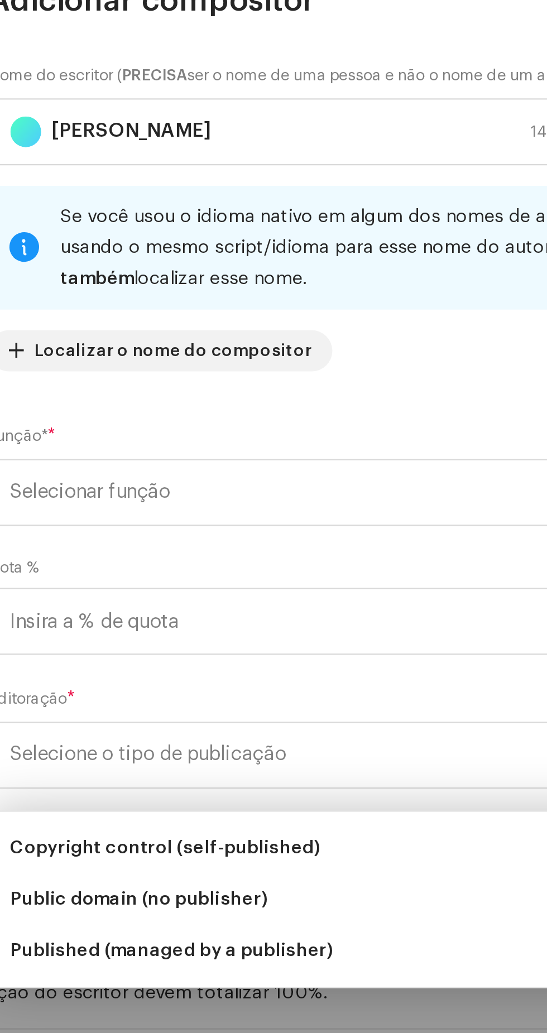
click at [248, 738] on span "Published (managed by a publisher)" at bounding box center [203, 735] width 140 height 11
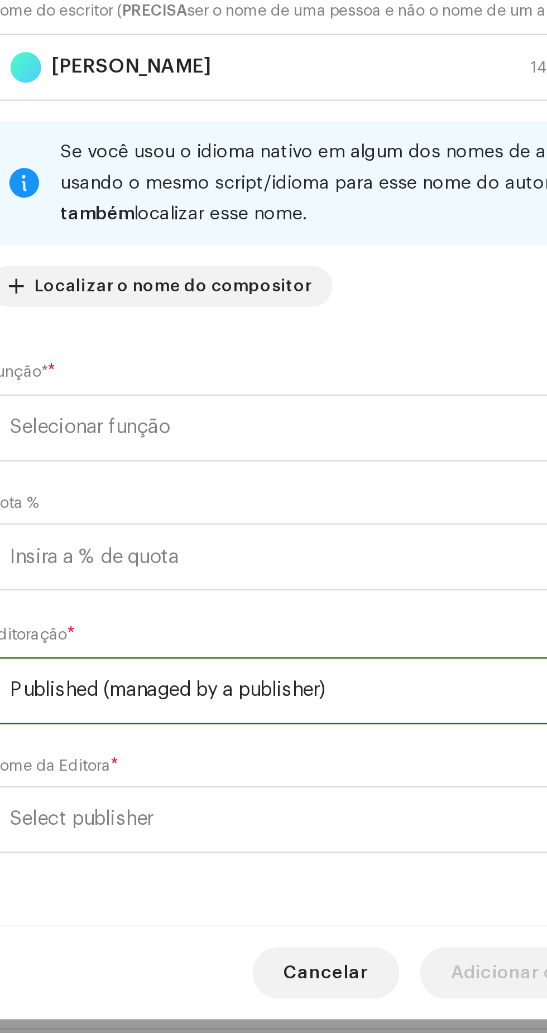
click at [293, 508] on span "Selecionar função" at bounding box center [269, 509] width 272 height 28
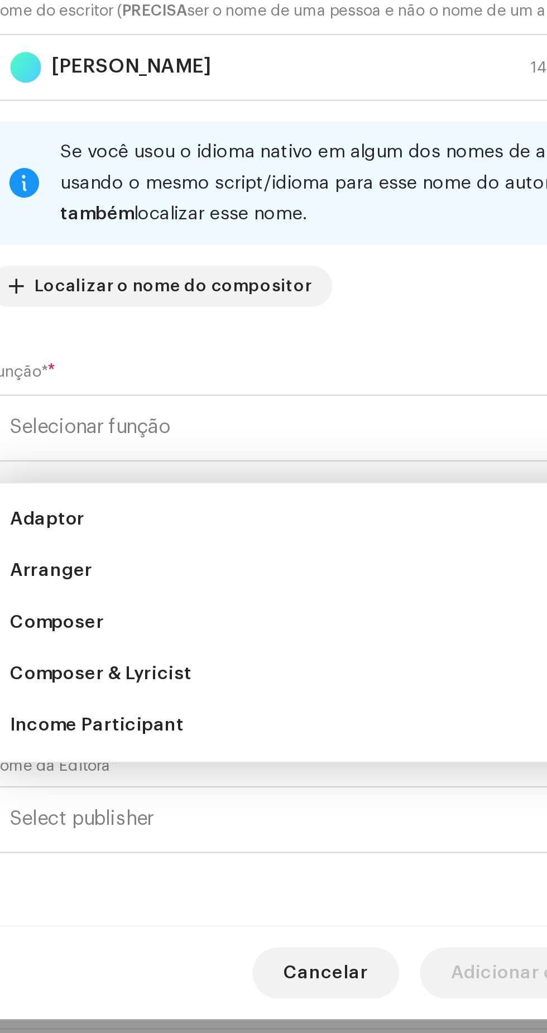
click at [240, 612] on li "Composer & Lyricist" at bounding box center [273, 615] width 289 height 22
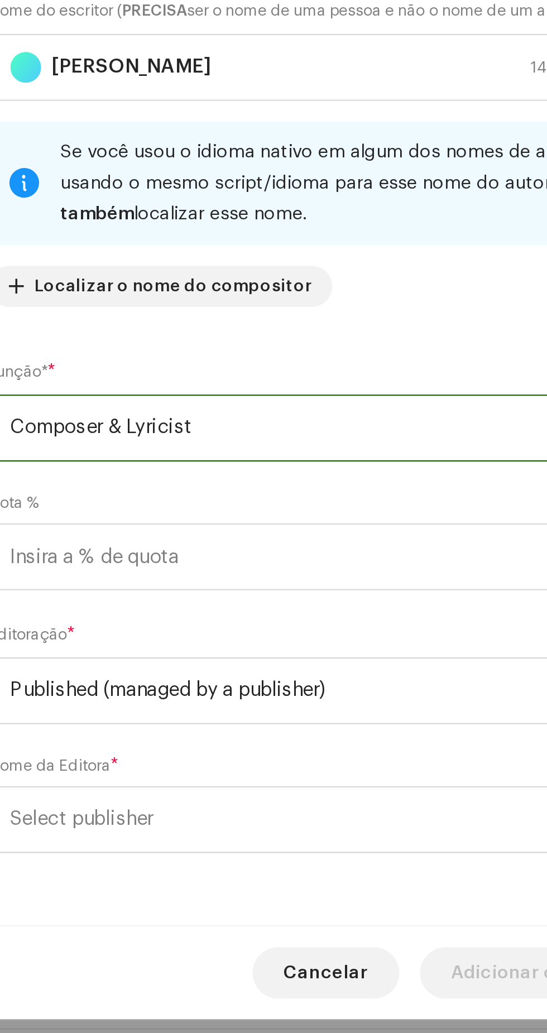
click at [243, 689] on span "Select publisher" at bounding box center [269, 678] width 272 height 28
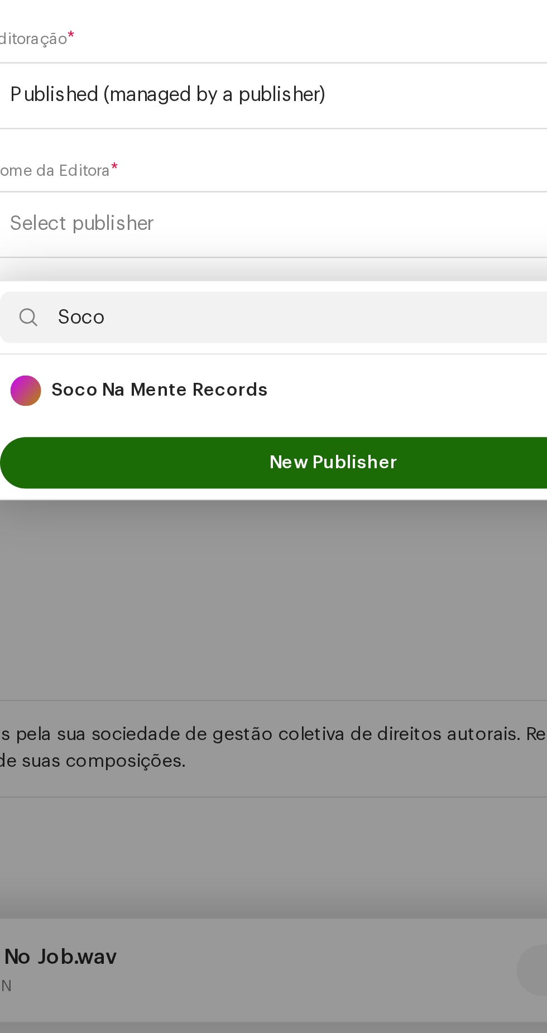
type input "Soco"
click at [301, 750] on div "Soco Na Mente Records 89514" at bounding box center [273, 750] width 280 height 13
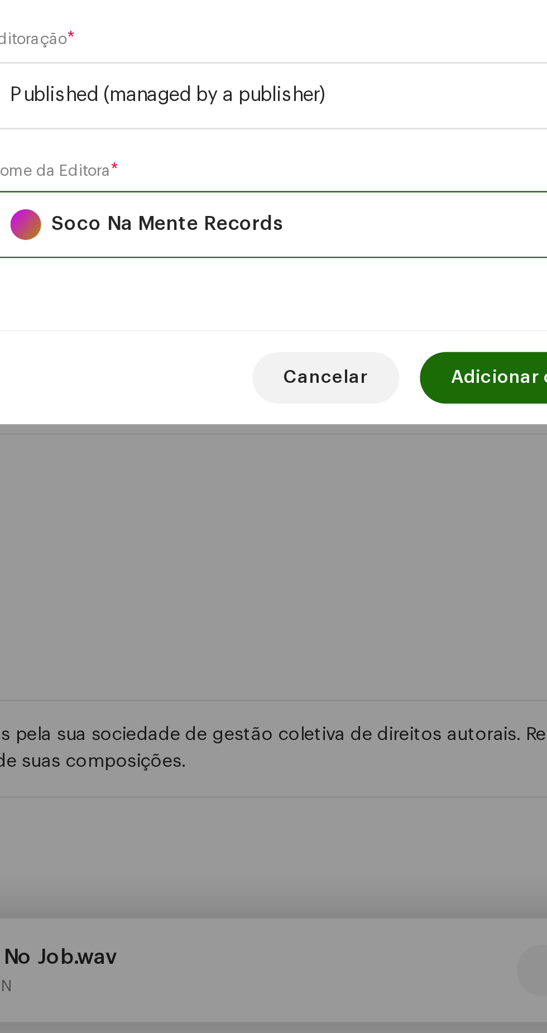
click at [340, 749] on span "Adicionar compositor" at bounding box center [366, 745] width 85 height 22
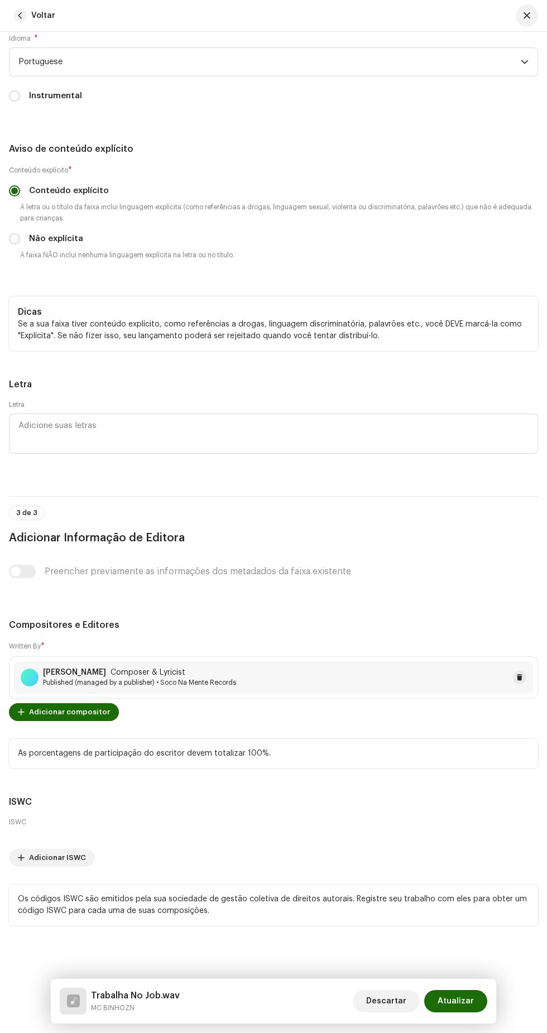
scroll to position [3717, 0]
click at [457, 998] on span "Atualizar" at bounding box center [456, 1001] width 36 height 22
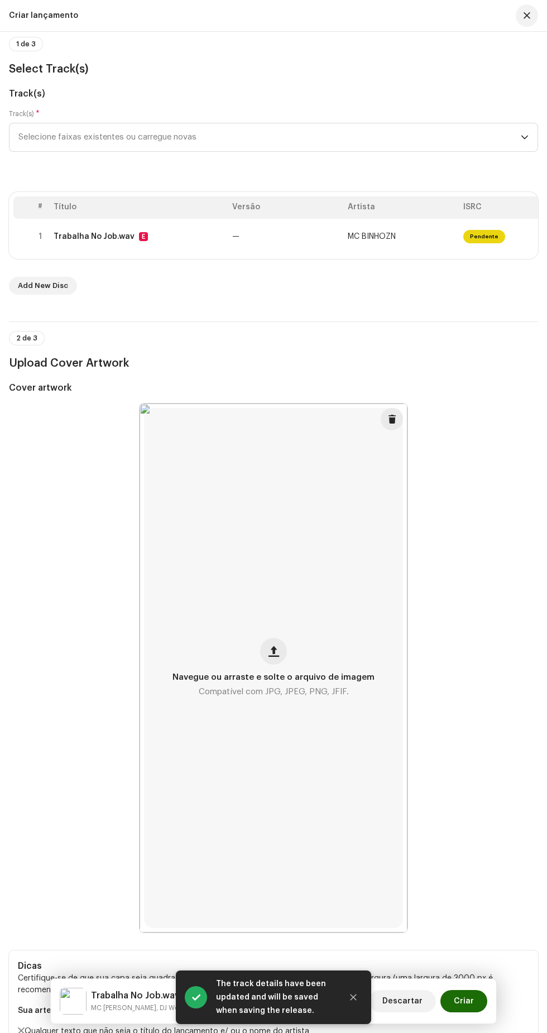
click at [471, 1004] on span "Criar" at bounding box center [464, 1001] width 20 height 22
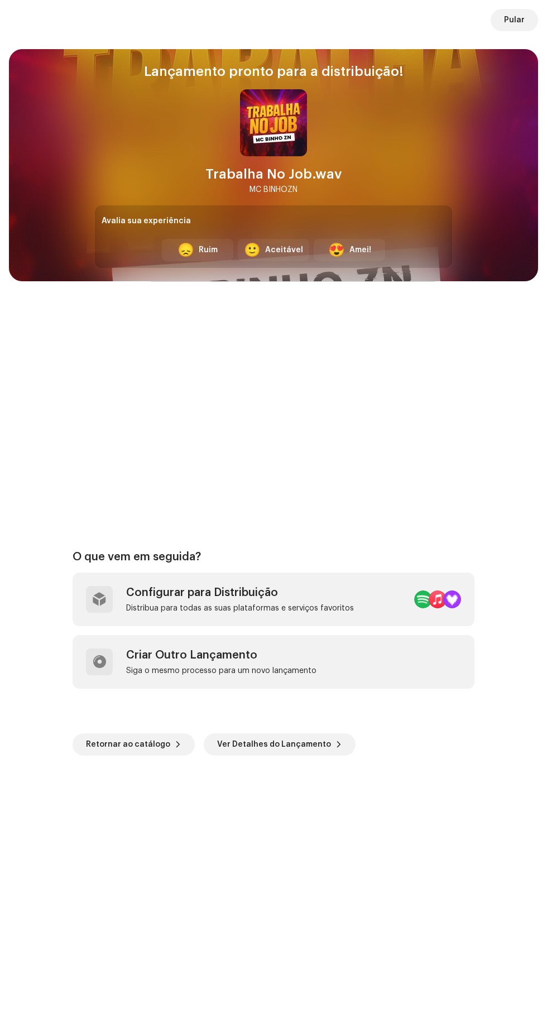
click at [515, 20] on span "Pular" at bounding box center [514, 20] width 21 height 22
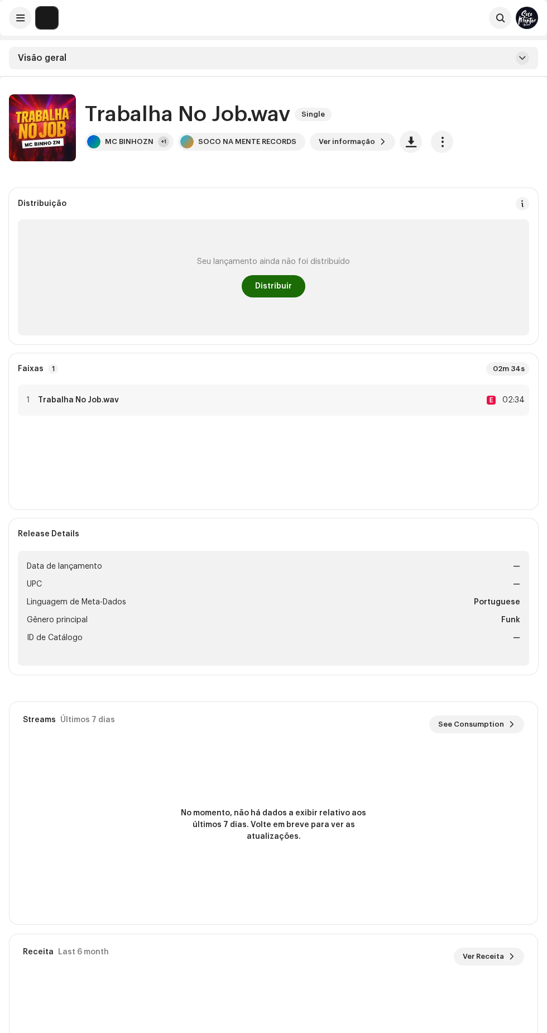
click at [275, 284] on span "Distribuir" at bounding box center [273, 286] width 37 height 22
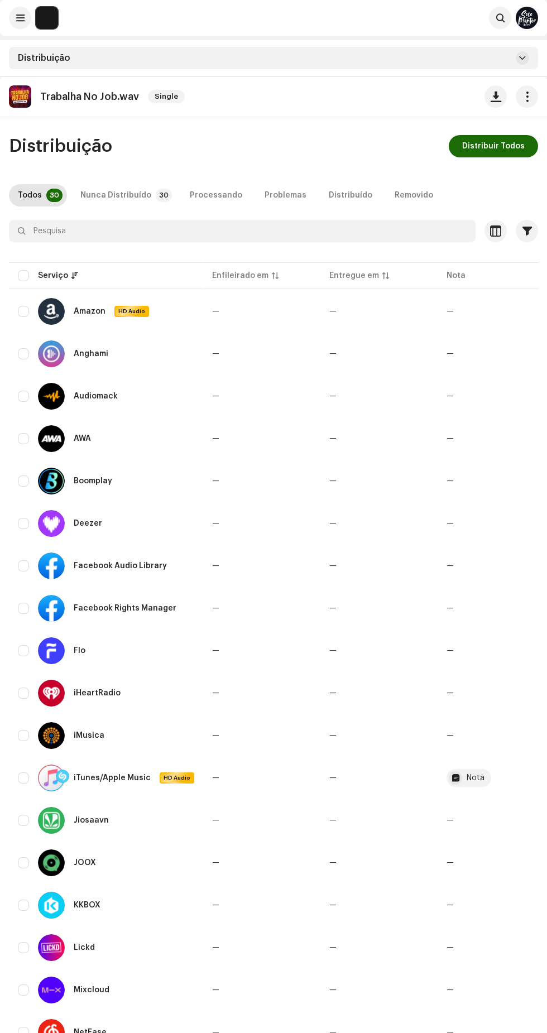
click at [23, 276] on input "checkbox" at bounding box center [23, 275] width 11 height 11
checkbox input "true"
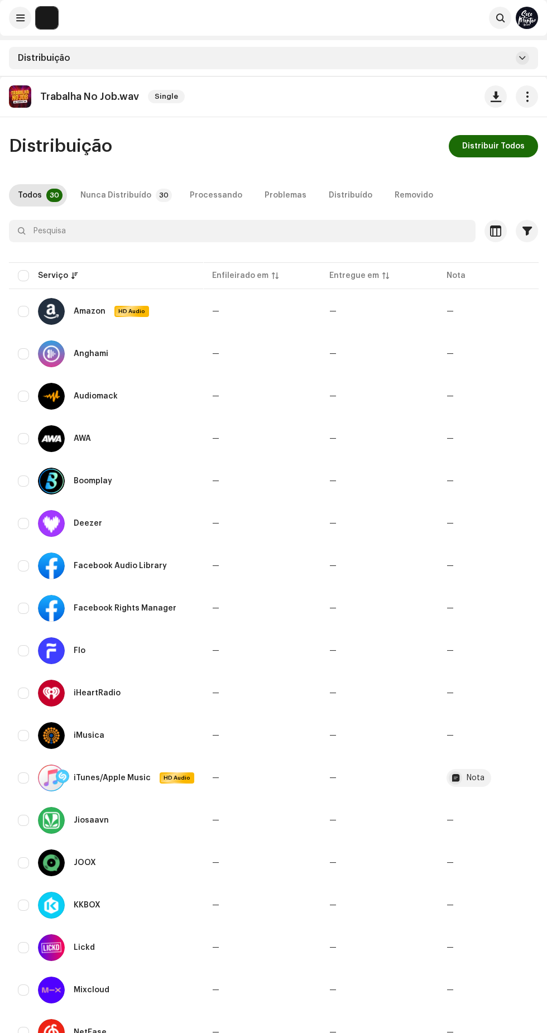
checkbox input "true"
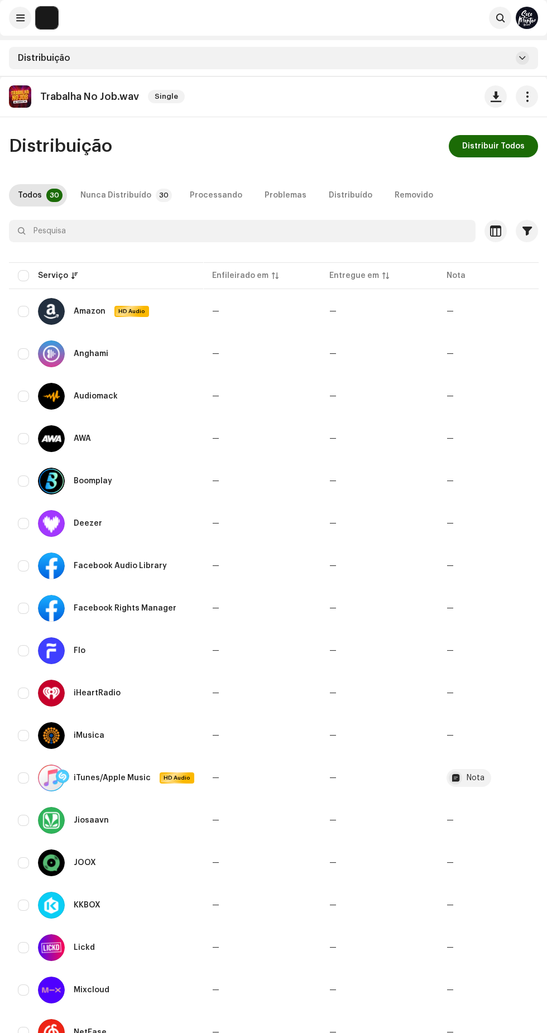
checkbox input "true"
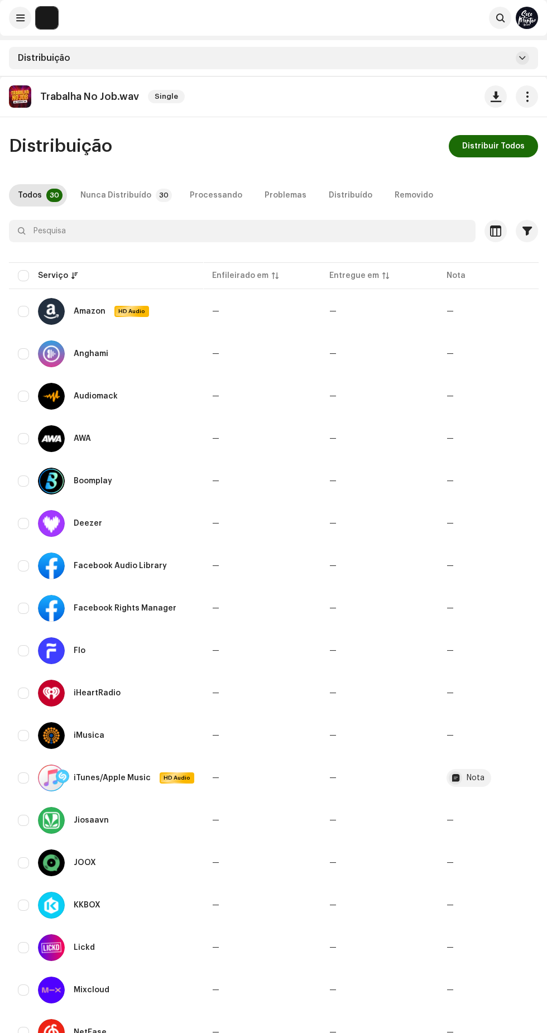
checkbox input "true"
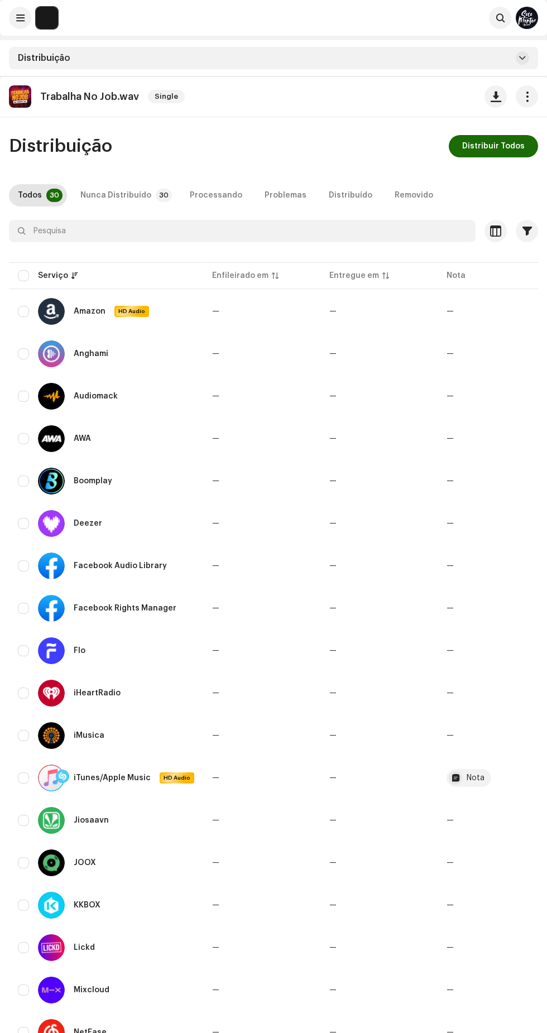
checkbox input "true"
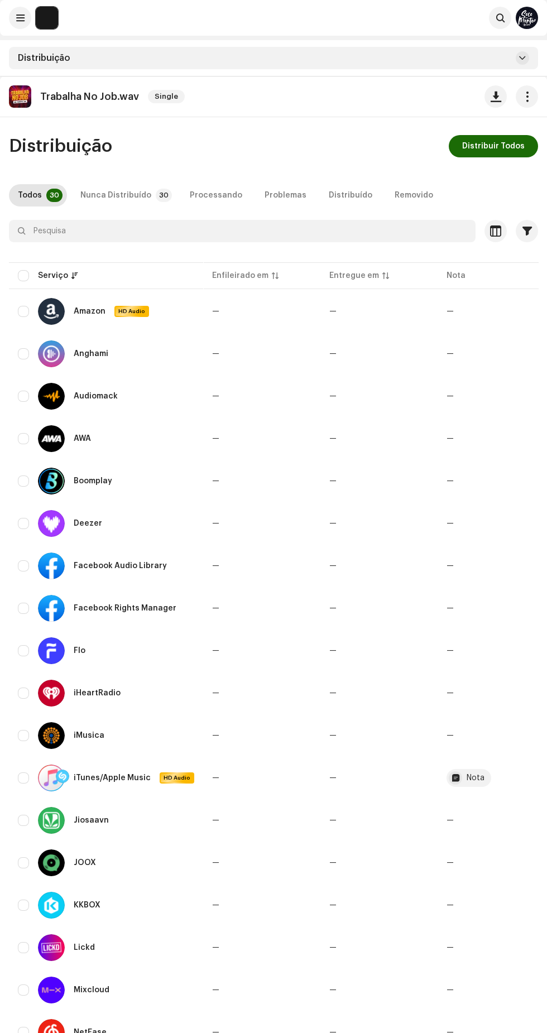
checkbox input "true"
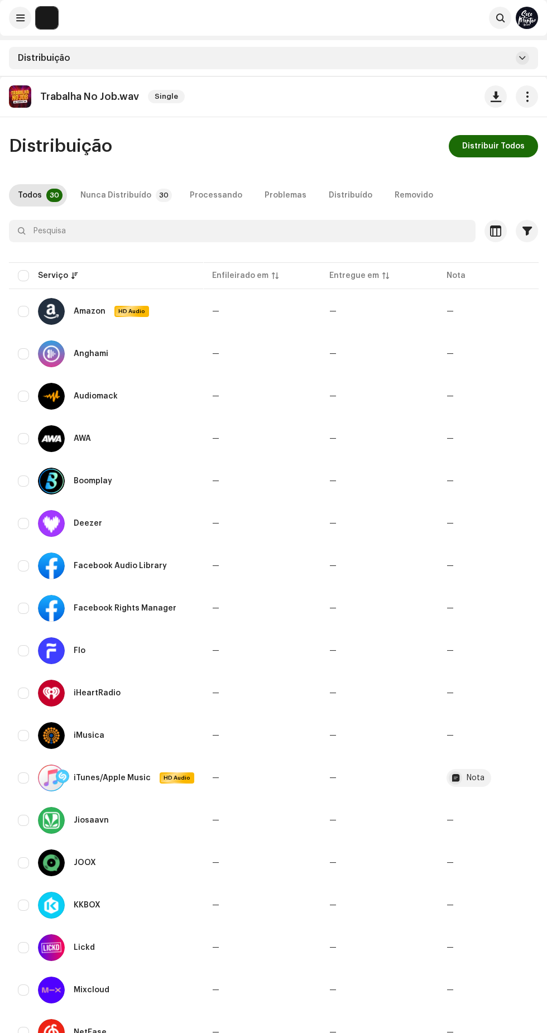
checkbox input "true"
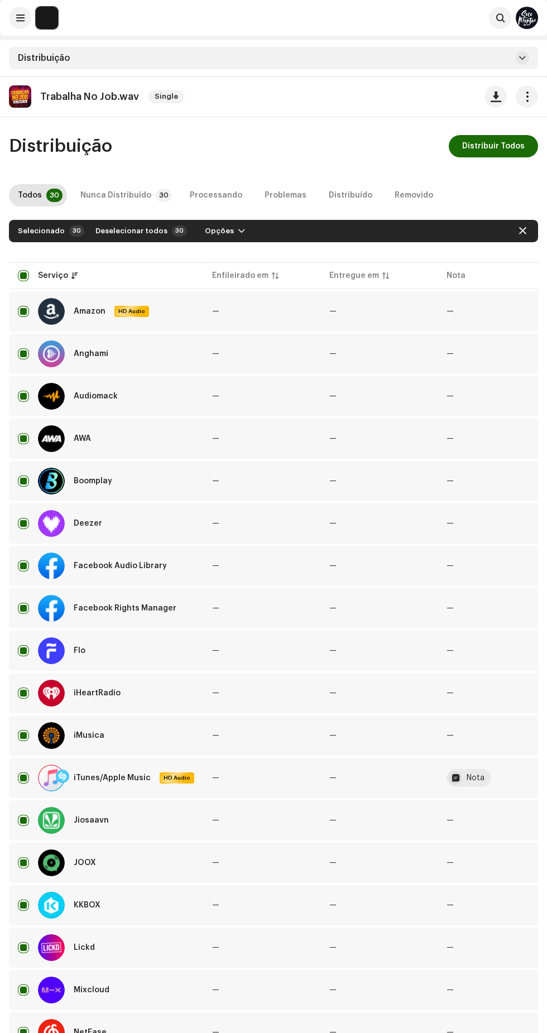
click at [499, 146] on span "Distribuir Todos" at bounding box center [493, 146] width 63 height 22
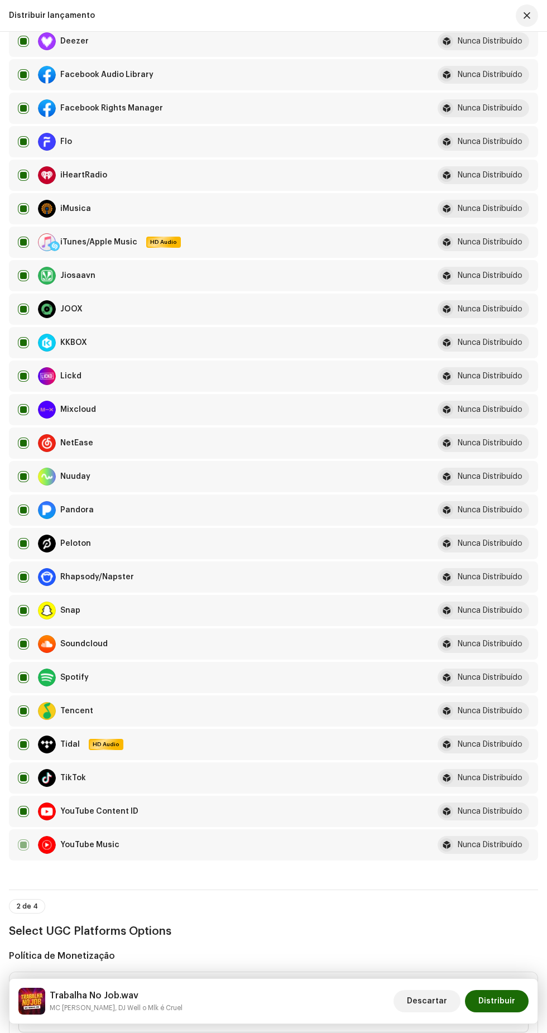
scroll to position [1519, 0]
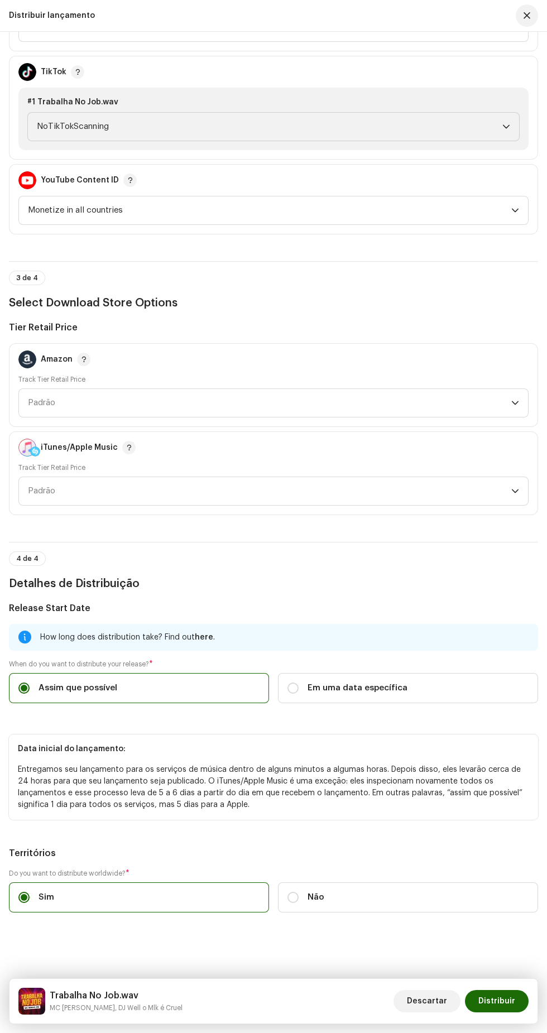
click at [348, 682] on span "Em uma data específica" at bounding box center [358, 688] width 100 height 12
click at [299, 683] on input "Em uma data específica" at bounding box center [293, 688] width 11 height 11
radio input "true"
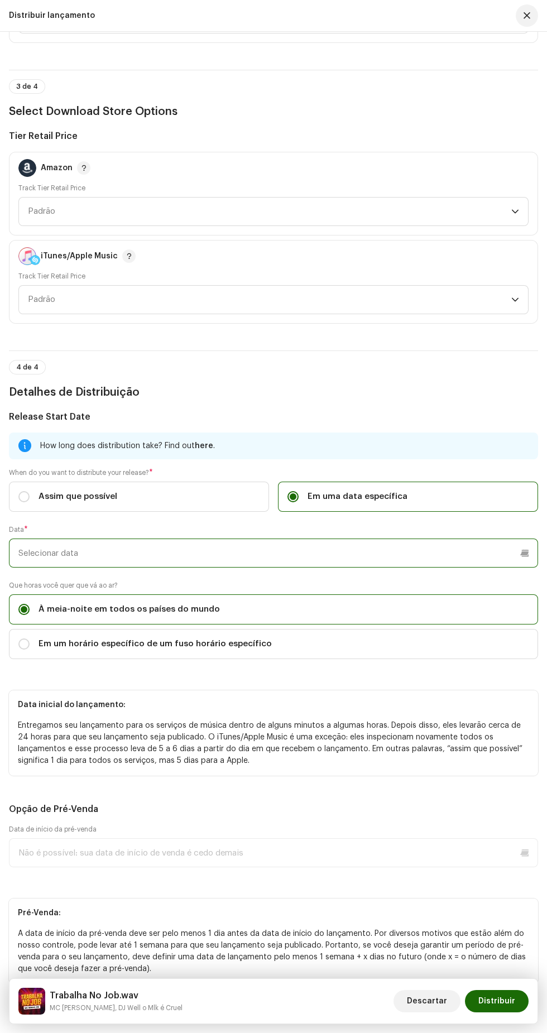
click at [165, 568] on input "text" at bounding box center [273, 553] width 529 height 29
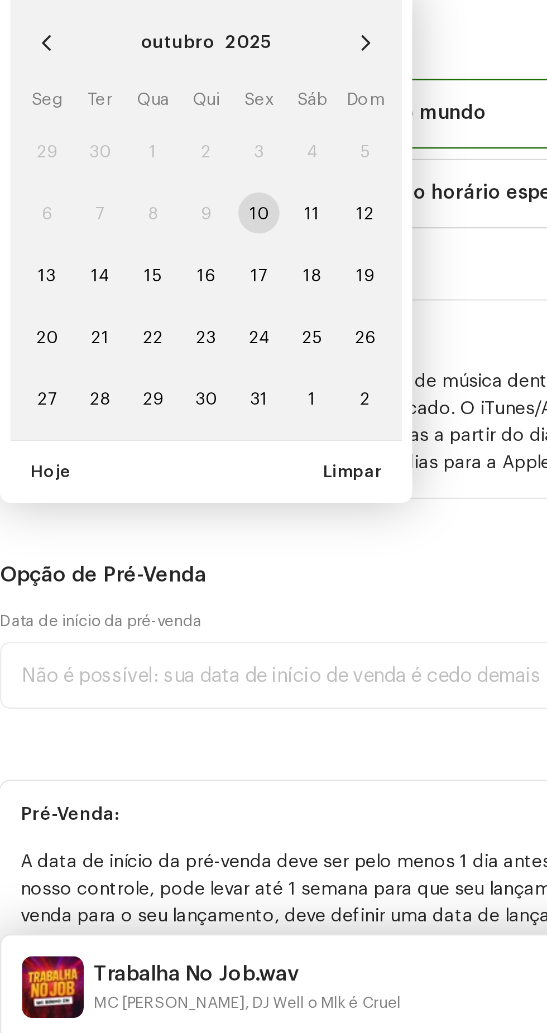
click at [167, 596] on icon "Next Month" at bounding box center [168, 592] width 8 height 8
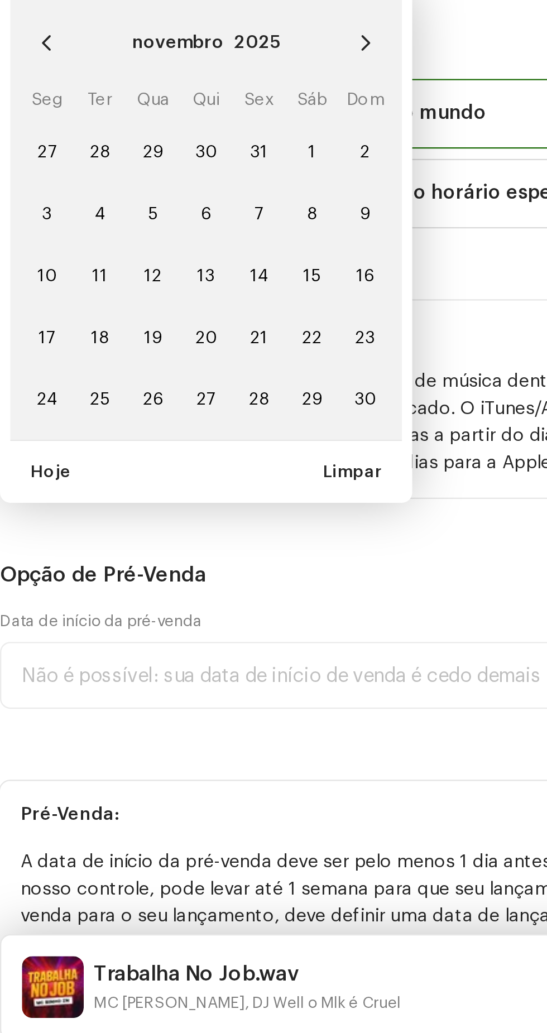
click at [167, 596] on icon "Next Month" at bounding box center [168, 592] width 8 height 8
click at [76, 648] on span "3" at bounding box center [75, 639] width 18 height 18
type input "[DATE]"
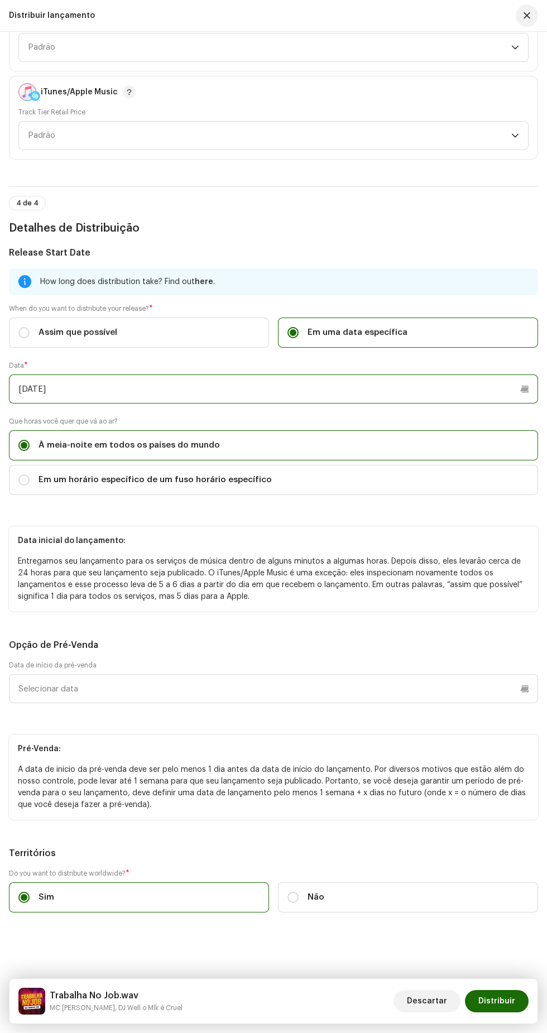
scroll to position [0, 0]
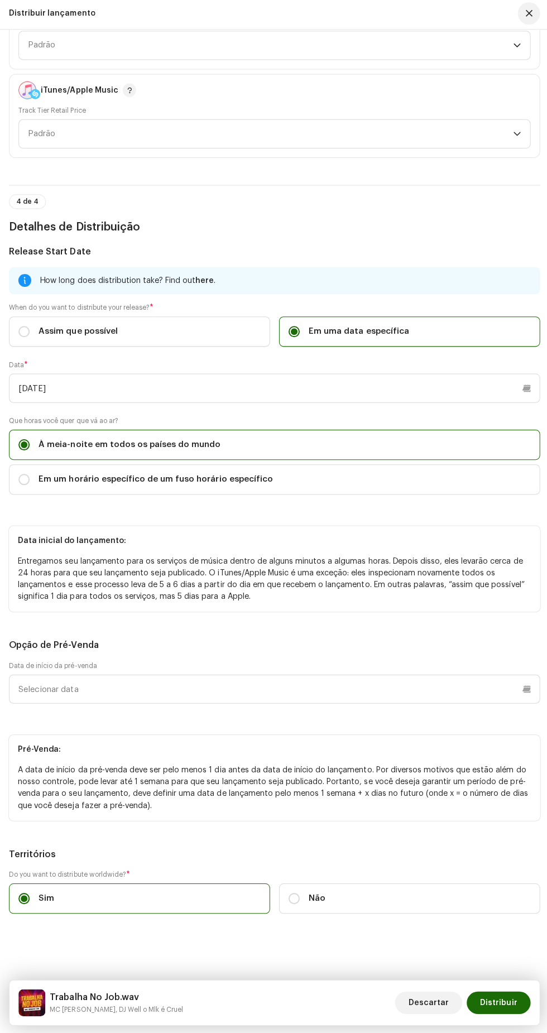
click at [506, 1002] on span "Distribuir" at bounding box center [496, 1001] width 37 height 22
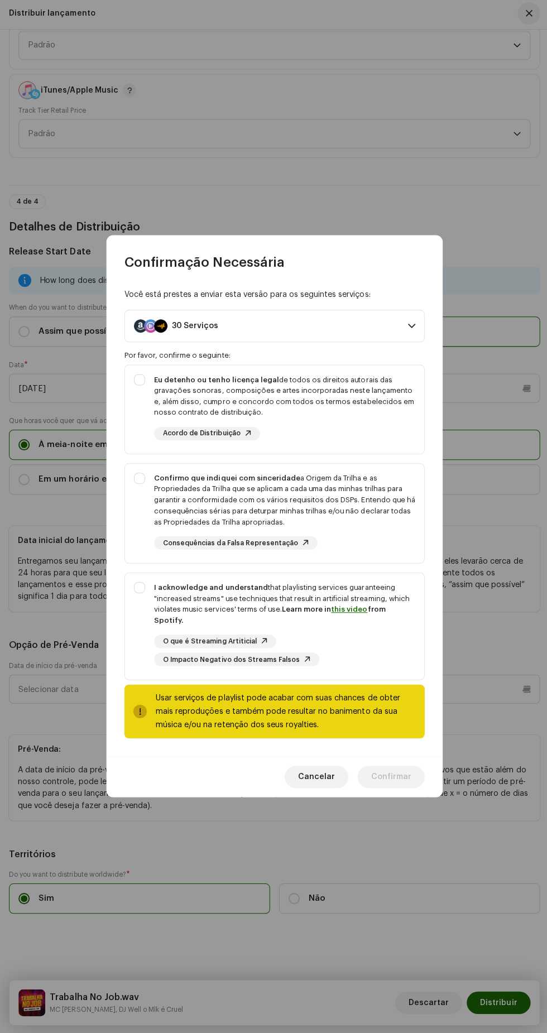
click at [137, 603] on div "I acknowledge and understand that playlisting services guaranteeing "increased …" at bounding box center [274, 624] width 298 height 102
checkbox input "true"
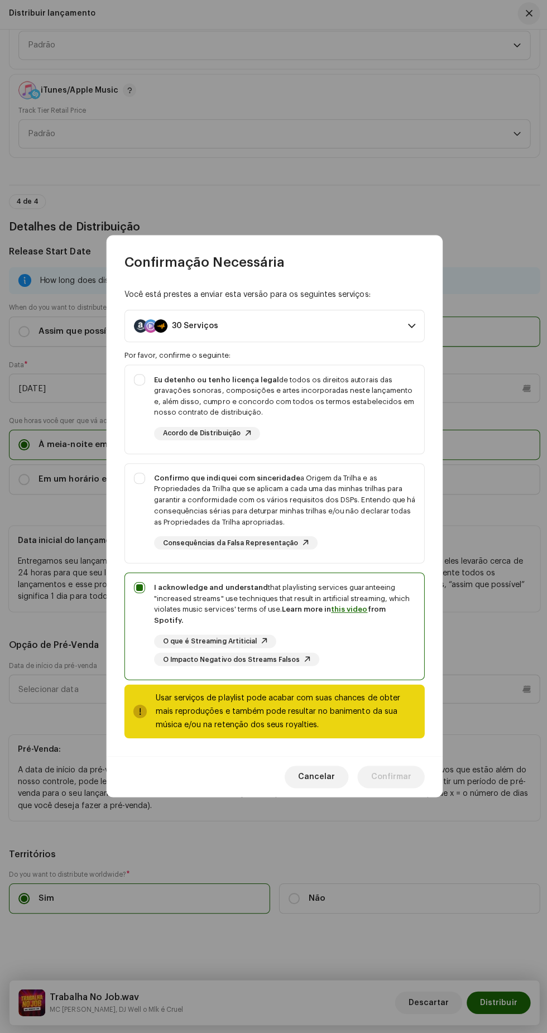
click at [155, 482] on strong "Confirmo que indiquei com sinceridade" at bounding box center [227, 478] width 146 height 7
checkbox input "true"
click at [154, 384] on strong "Eu detenho ou tenho licença legal" at bounding box center [216, 380] width 125 height 7
checkbox input "true"
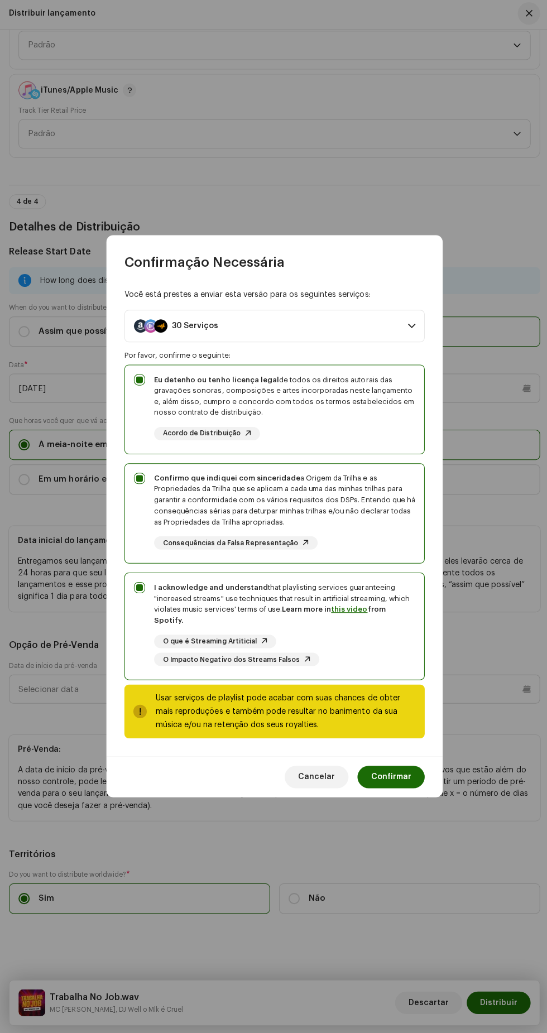
click at [395, 772] on span "Confirmar" at bounding box center [390, 776] width 40 height 22
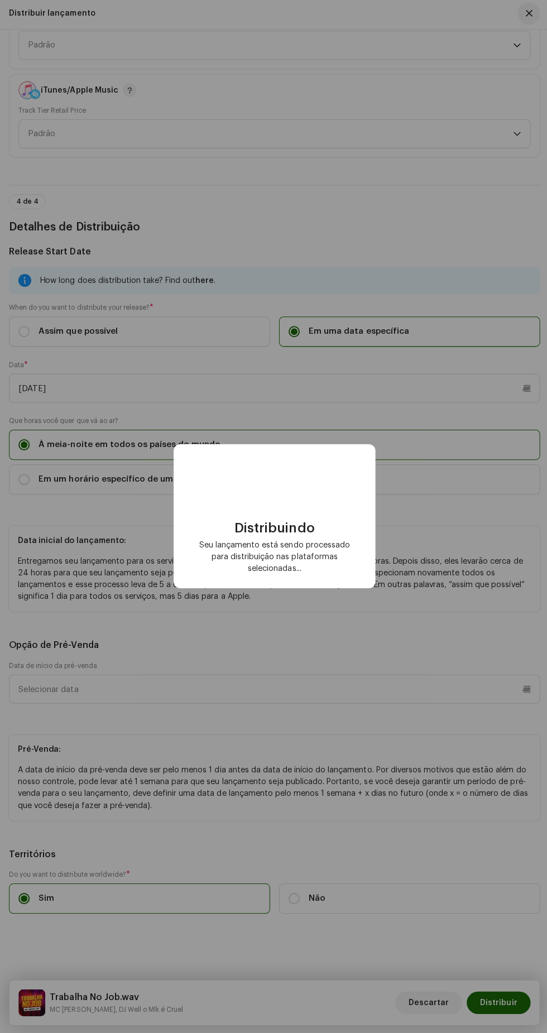
checkbox input "false"
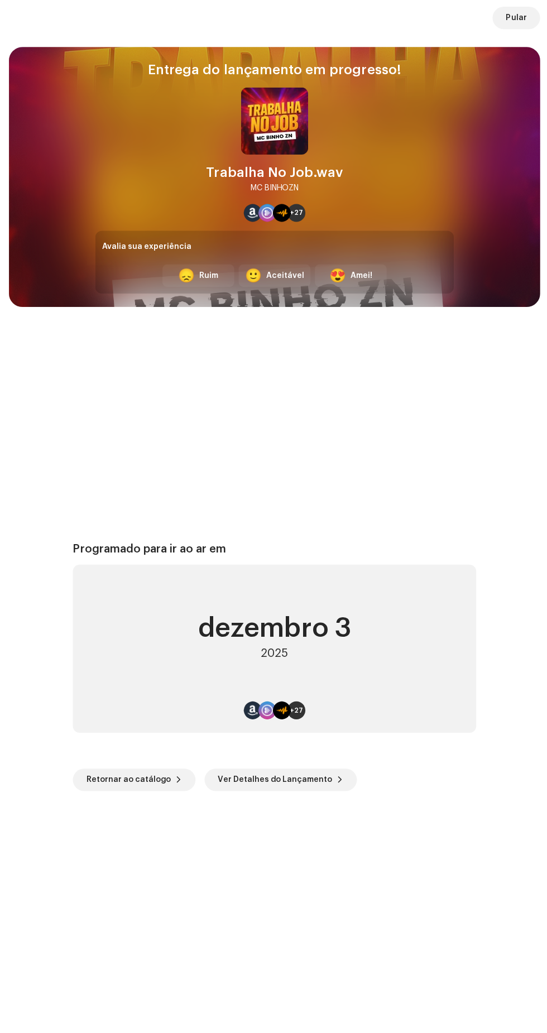
click at [515, 20] on span "Pular" at bounding box center [514, 20] width 21 height 22
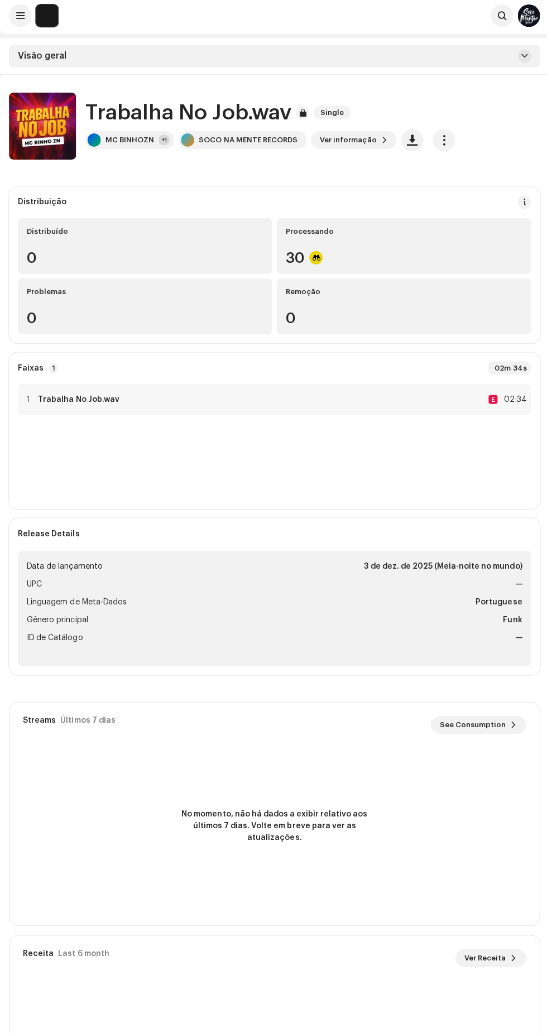
click at [20, 18] on span at bounding box center [20, 17] width 8 height 9
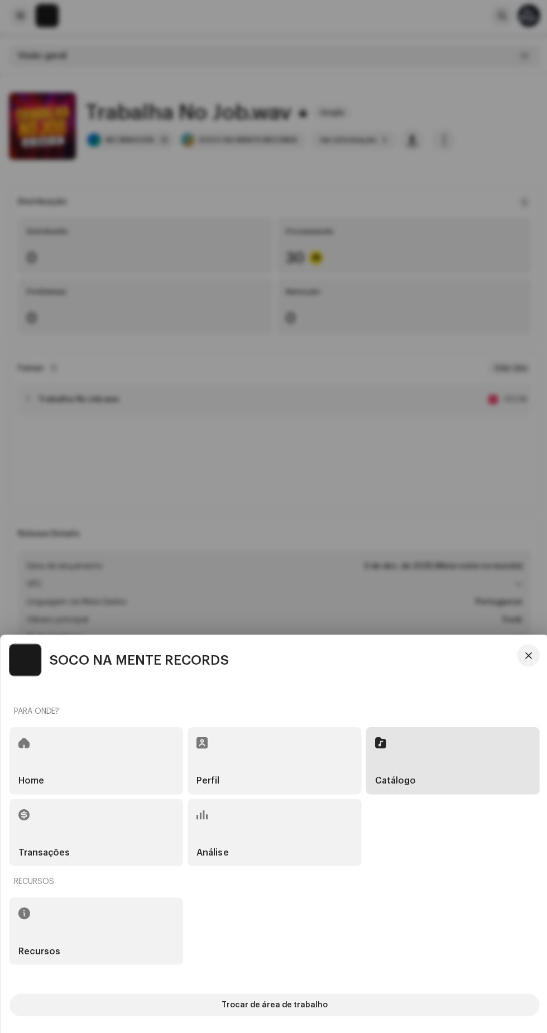
click at [406, 781] on h5 "Catálogo" at bounding box center [394, 780] width 41 height 9
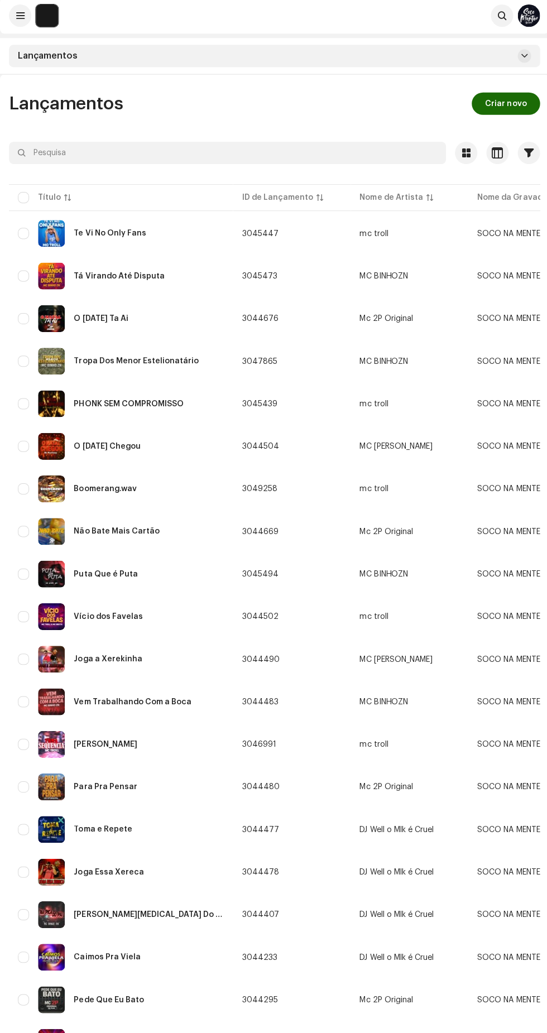
click at [504, 106] on span "Criar novo" at bounding box center [503, 105] width 41 height 22
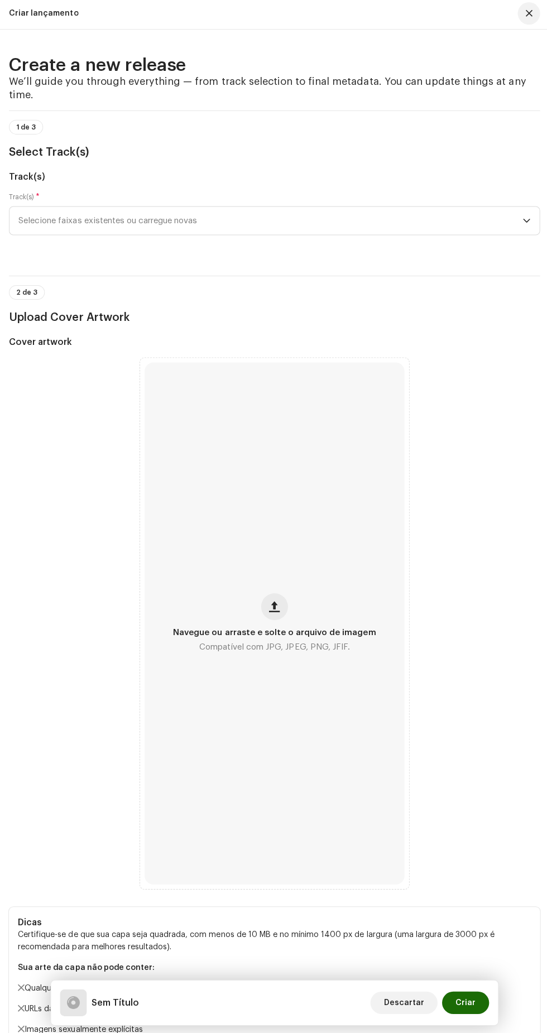
click at [332, 236] on span "Selecione faixas existentes ou carregue novas" at bounding box center [269, 222] width 502 height 28
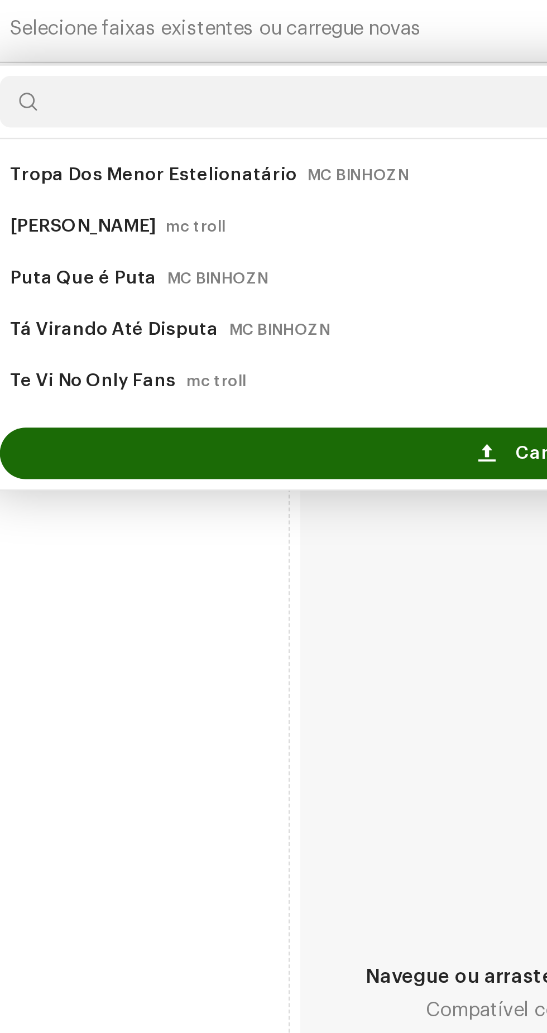
click at [208, 417] on div "Carregar novas faixas" at bounding box center [273, 406] width 519 height 22
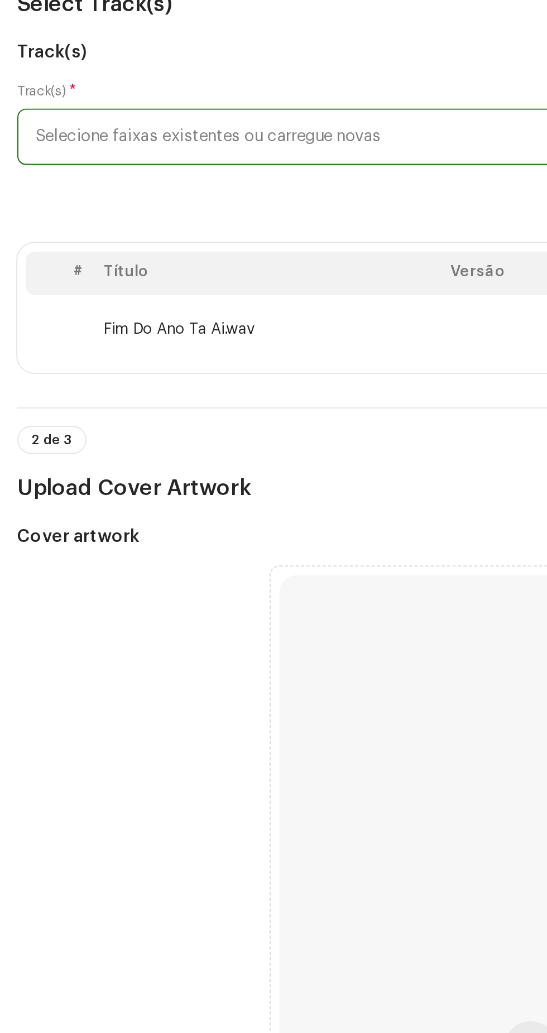
scroll to position [1, 0]
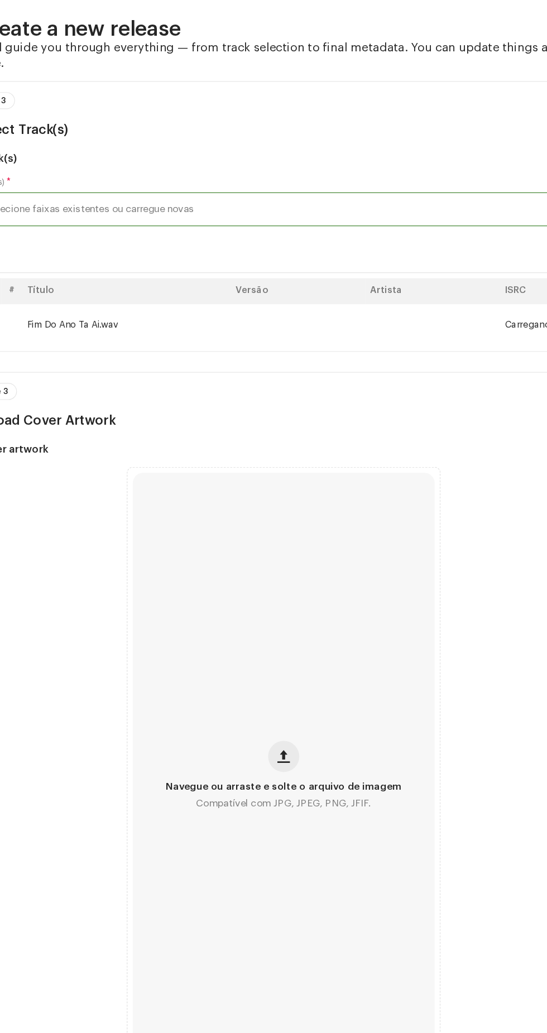
click at [269, 696] on span "button" at bounding box center [274, 691] width 11 height 9
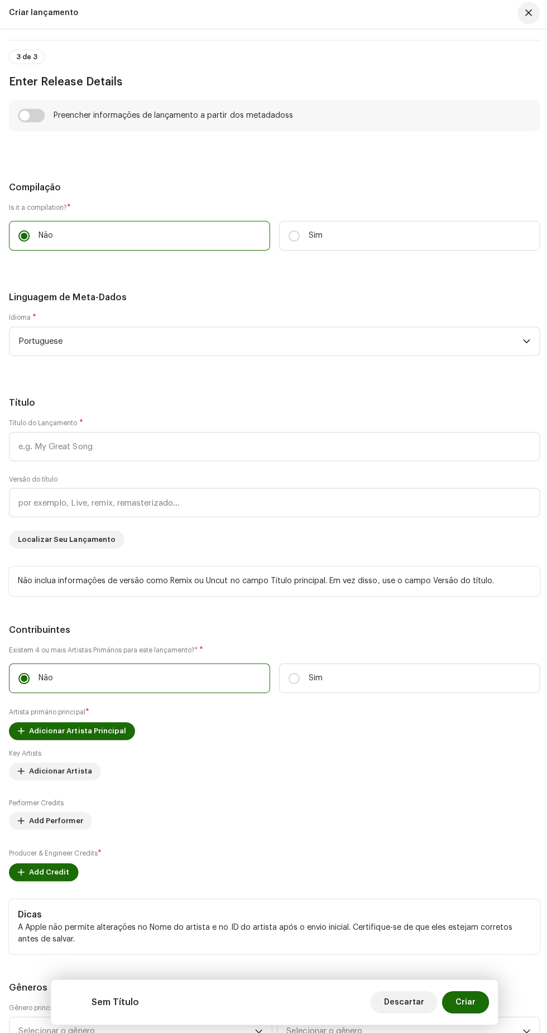
scroll to position [1195, 0]
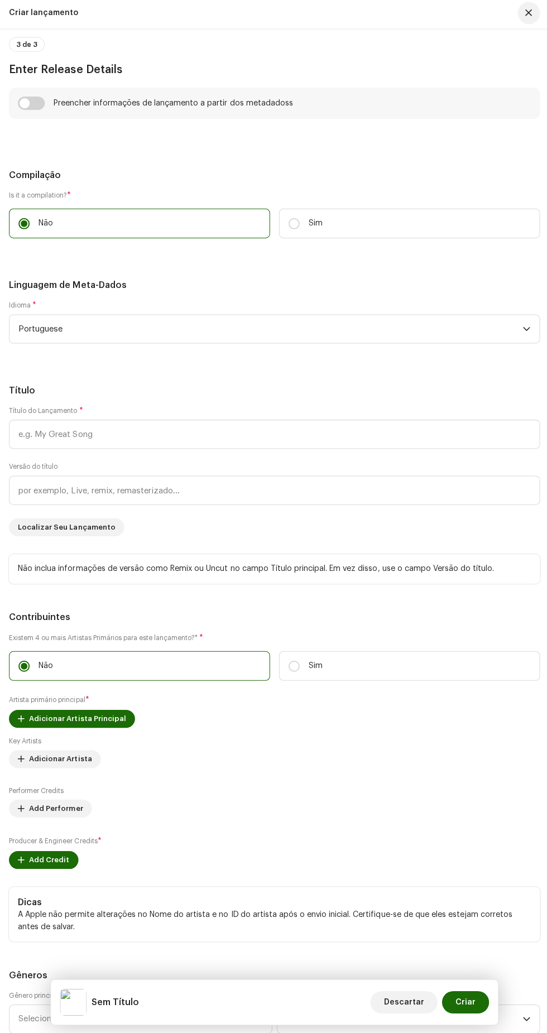
click at [42, 112] on input "checkbox" at bounding box center [31, 105] width 27 height 13
checkbox input "true"
type input "Fim Do Ano Ta Ai.wav"
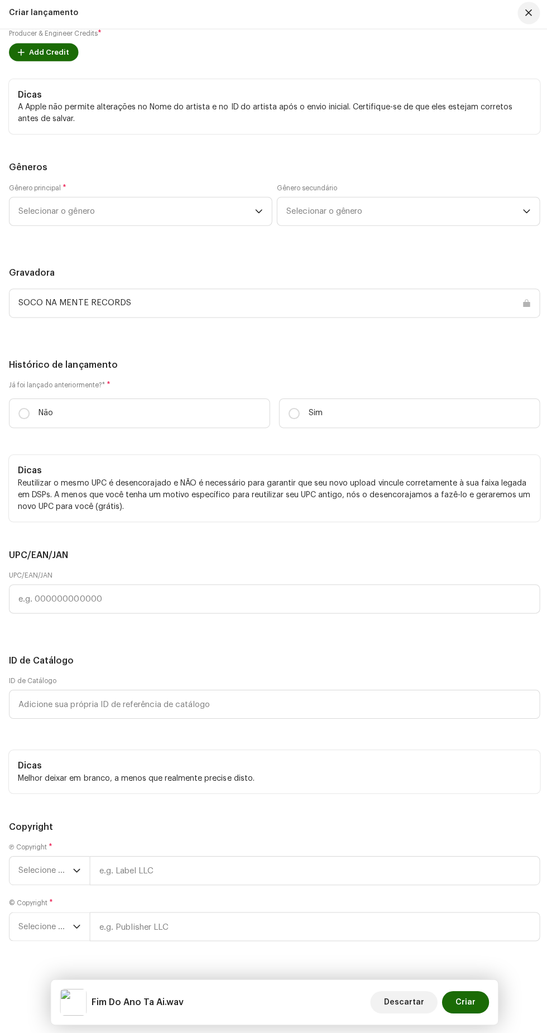
scroll to position [2059, 0]
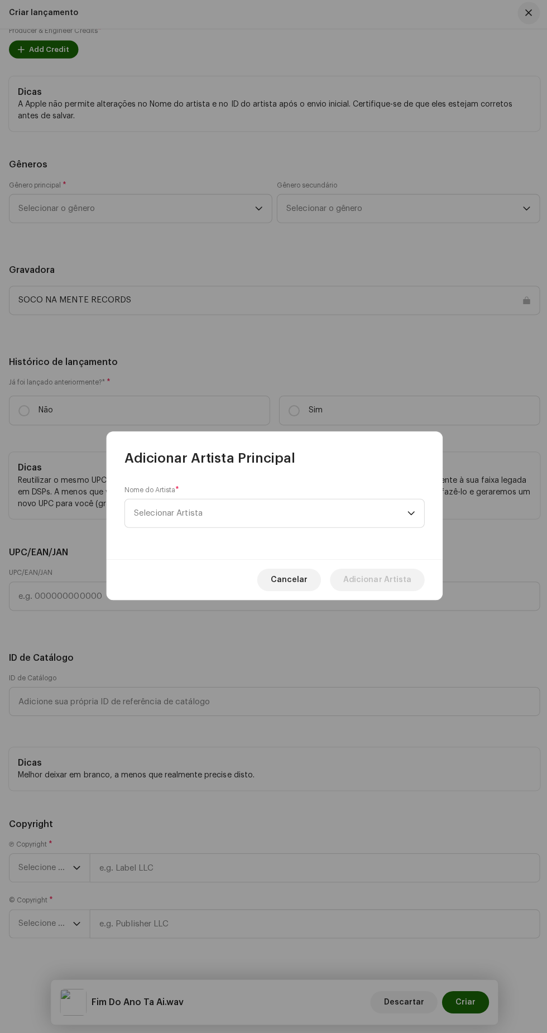
click at [322, 515] on span "Selecionar Artista" at bounding box center [269, 514] width 272 height 28
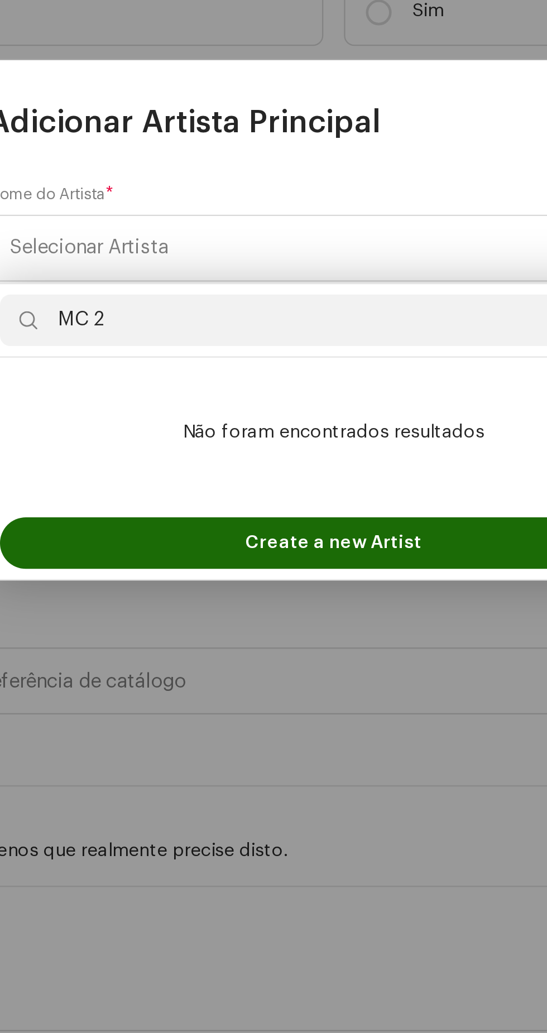
type input "MC 2p"
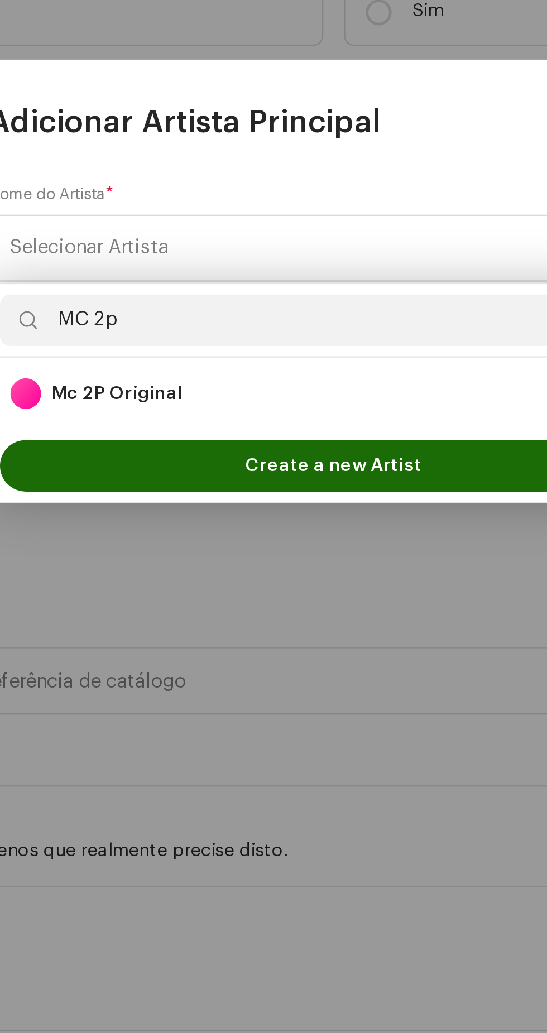
click at [304, 576] on div "Mc 2P Original 1697977" at bounding box center [273, 577] width 280 height 13
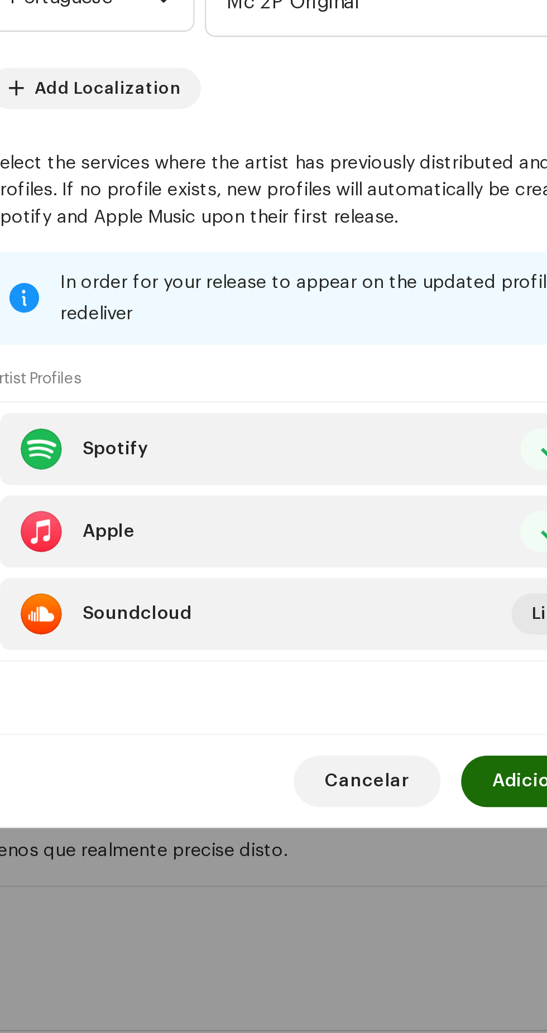
click at [352, 757] on span "Adicionar Artista" at bounding box center [376, 745] width 68 height 22
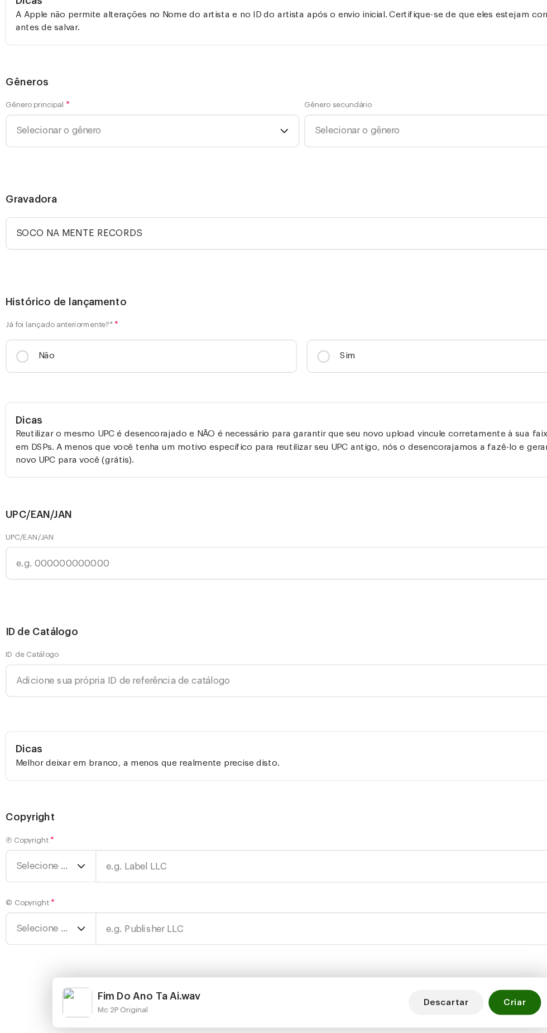
click at [56, 75] on span "Add Credit" at bounding box center [49, 64] width 40 height 22
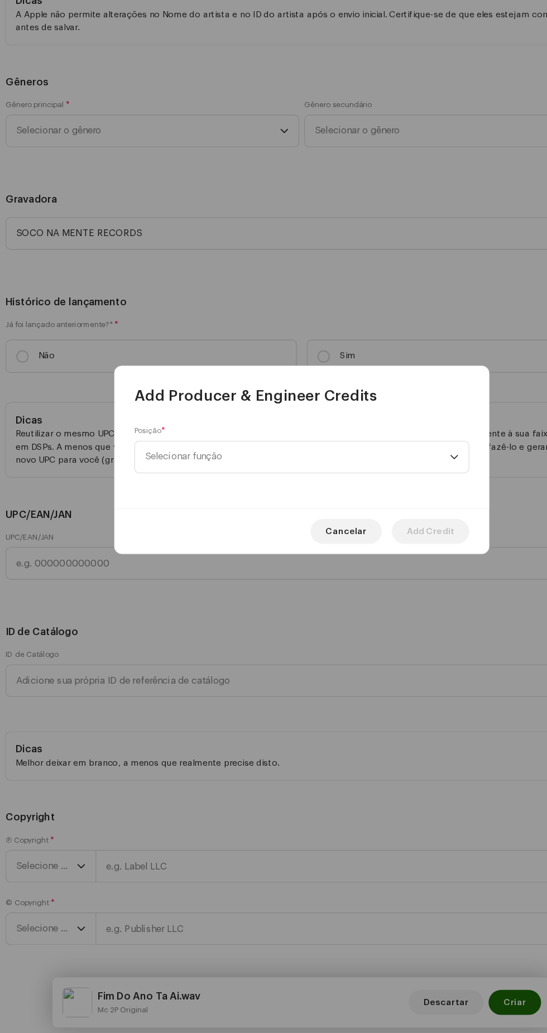
click at [340, 514] on span "Selecionar função" at bounding box center [269, 514] width 272 height 28
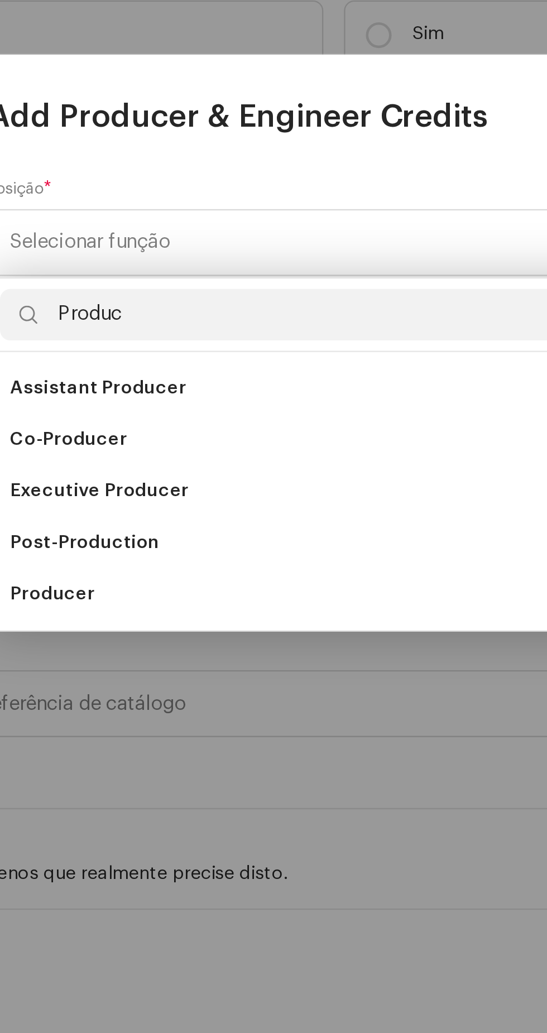
type input "Produc"
click at [234, 663] on li "Producer" at bounding box center [273, 666] width 289 height 22
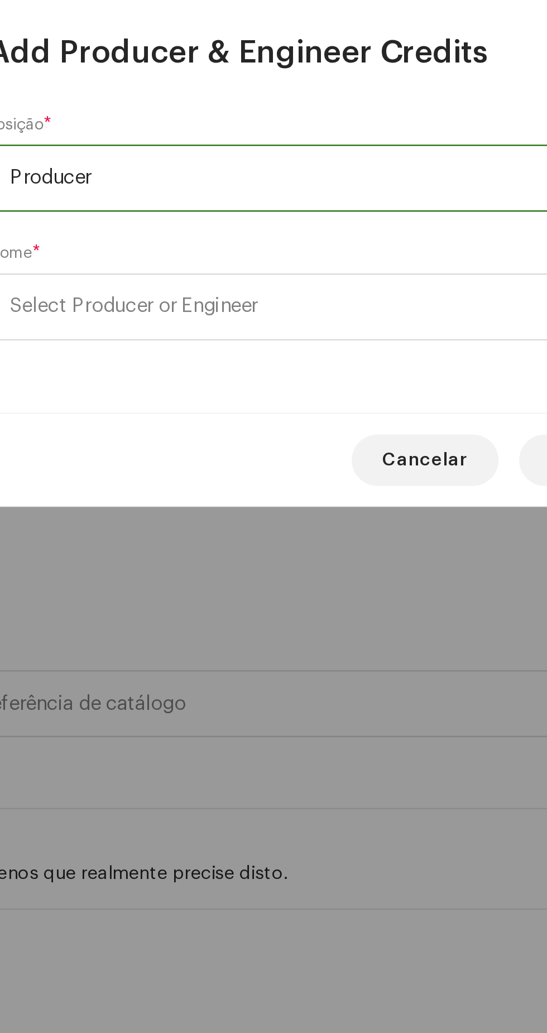
click at [303, 550] on span "Select Producer or Engineer" at bounding box center [269, 542] width 272 height 28
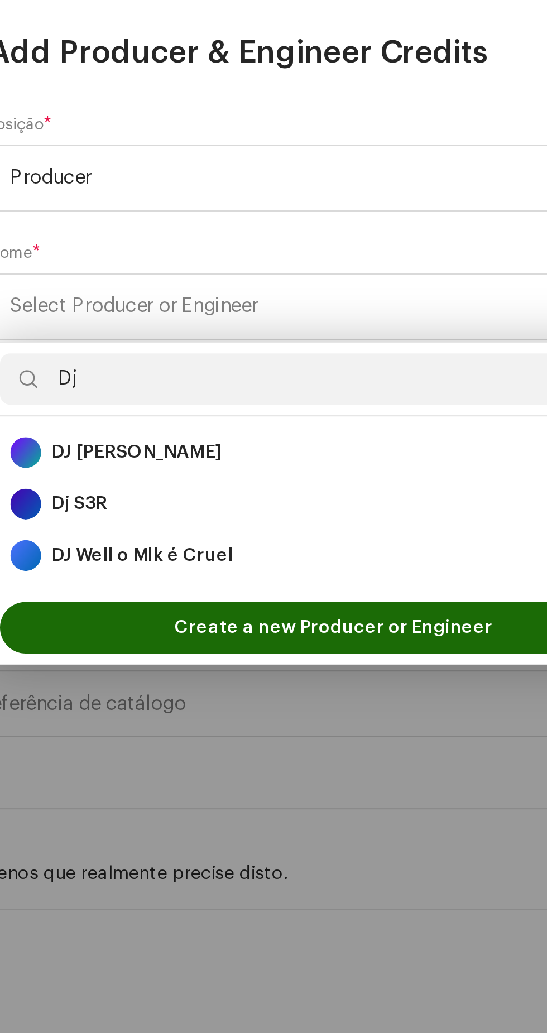
type input "Dj"
click at [258, 647] on div "DJ Well o Mlk é Cruel 1697929" at bounding box center [273, 649] width 280 height 13
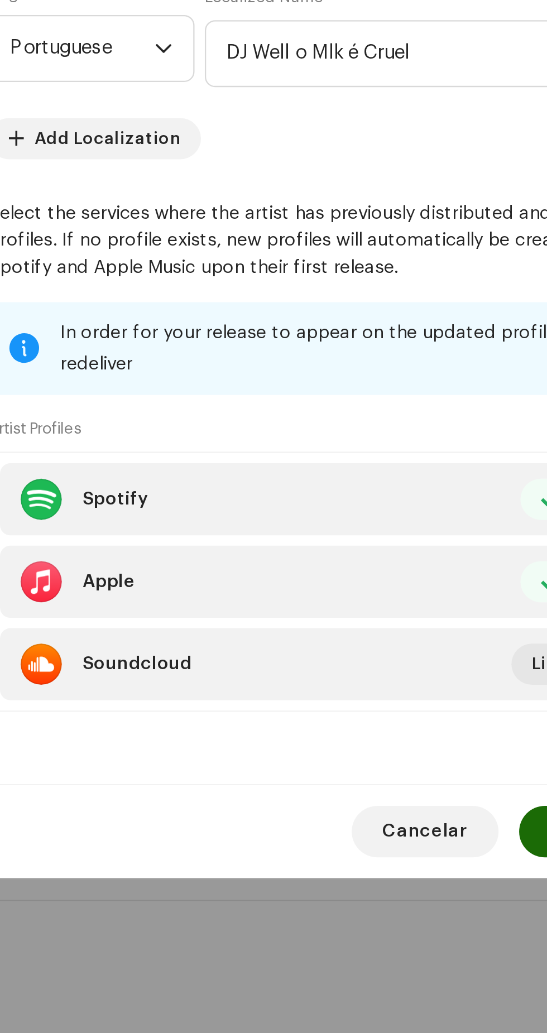
click at [358, 784] on button "Add Credit" at bounding box center [388, 773] width 69 height 22
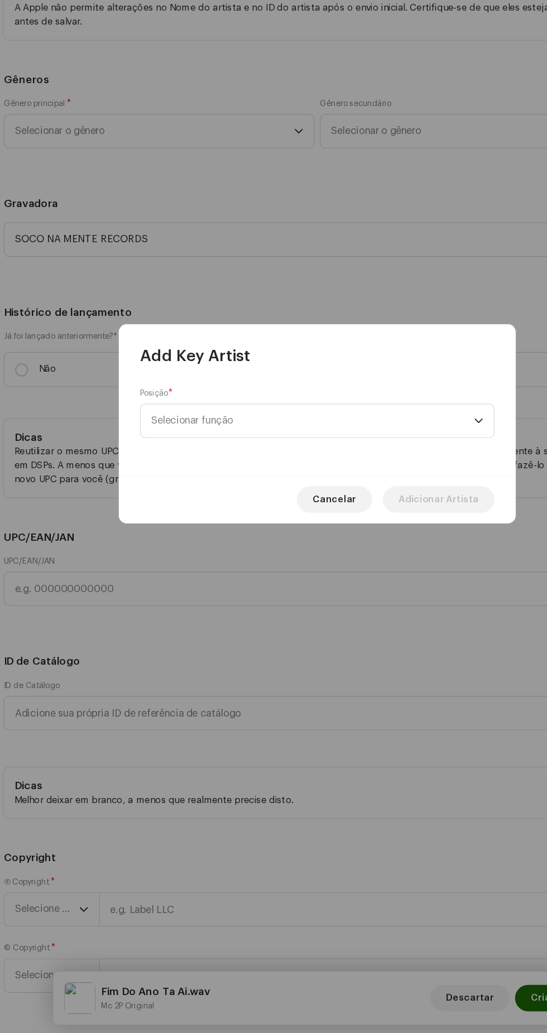
click at [287, 509] on span "Selecionar função" at bounding box center [269, 514] width 272 height 28
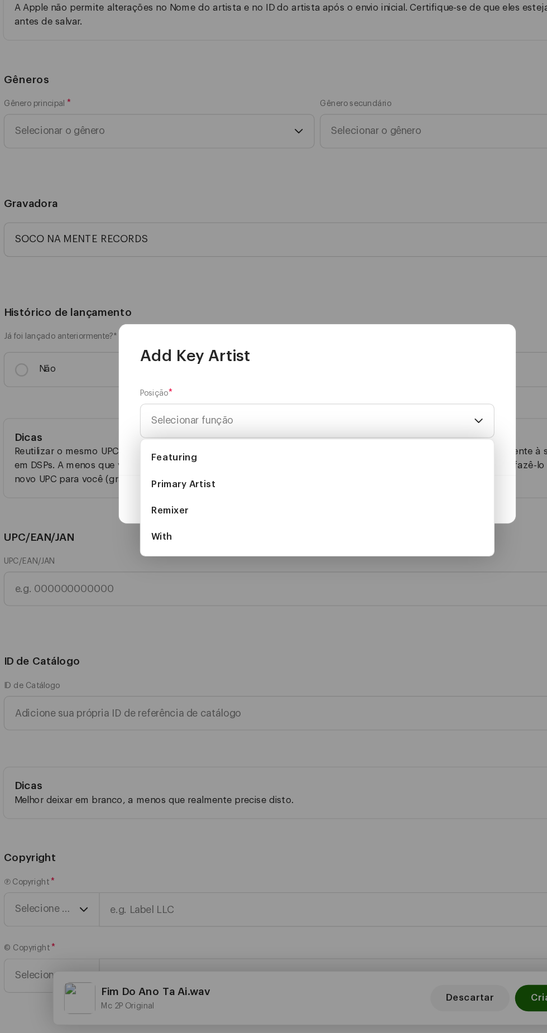
click at [242, 567] on li "Primary Artist" at bounding box center [273, 568] width 289 height 22
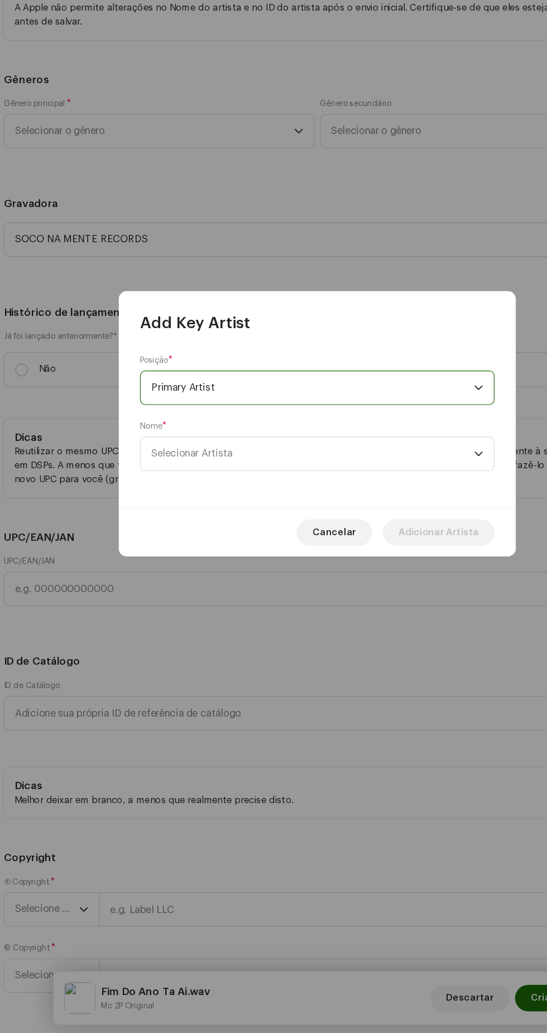
click at [290, 551] on span "Selecionar Artista" at bounding box center [269, 542] width 272 height 28
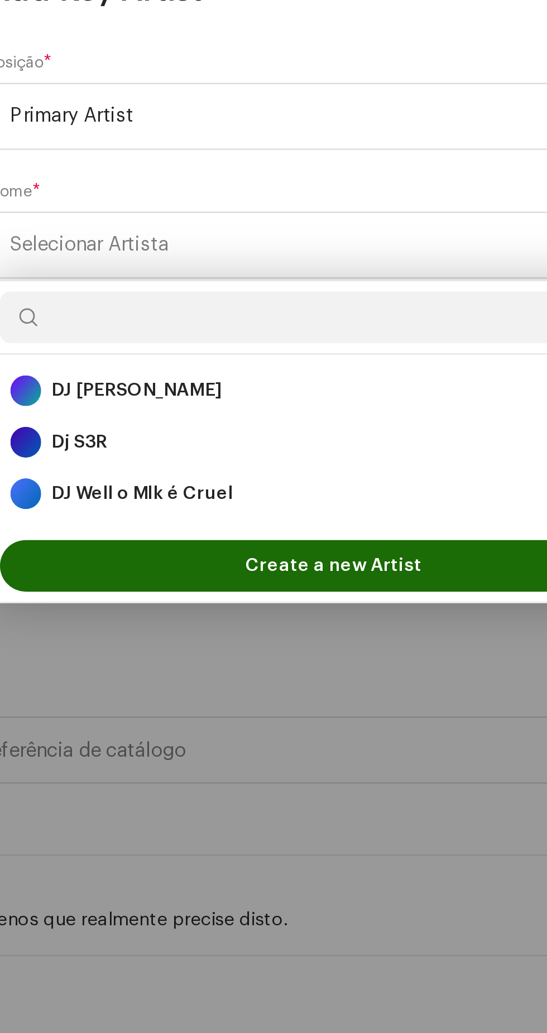
click at [274, 648] on div "DJ Well o Mlk é Cruel 1697929" at bounding box center [273, 649] width 280 height 13
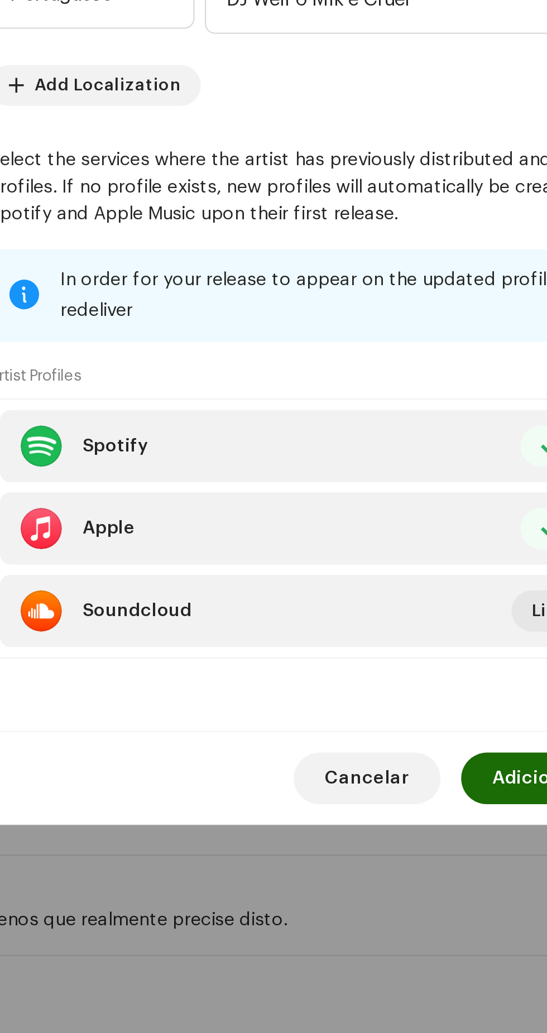
click at [351, 784] on span "Adicionar Artista" at bounding box center [376, 773] width 68 height 22
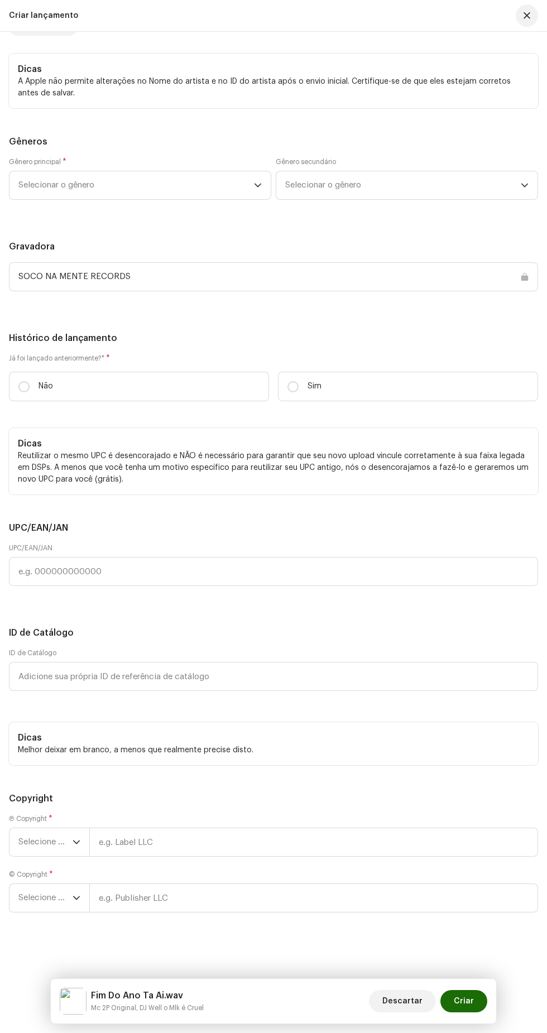
scroll to position [2562, 0]
click at [204, 199] on span "Selecionar o gênero" at bounding box center [136, 185] width 236 height 28
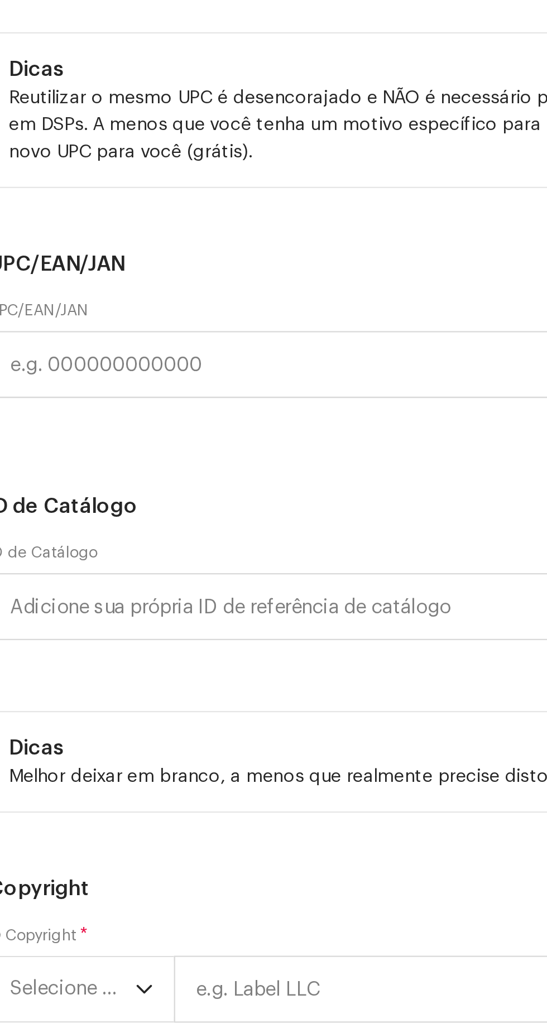
type input "Funk"
click at [133, 327] on li "Funk" at bounding box center [140, 316] width 252 height 22
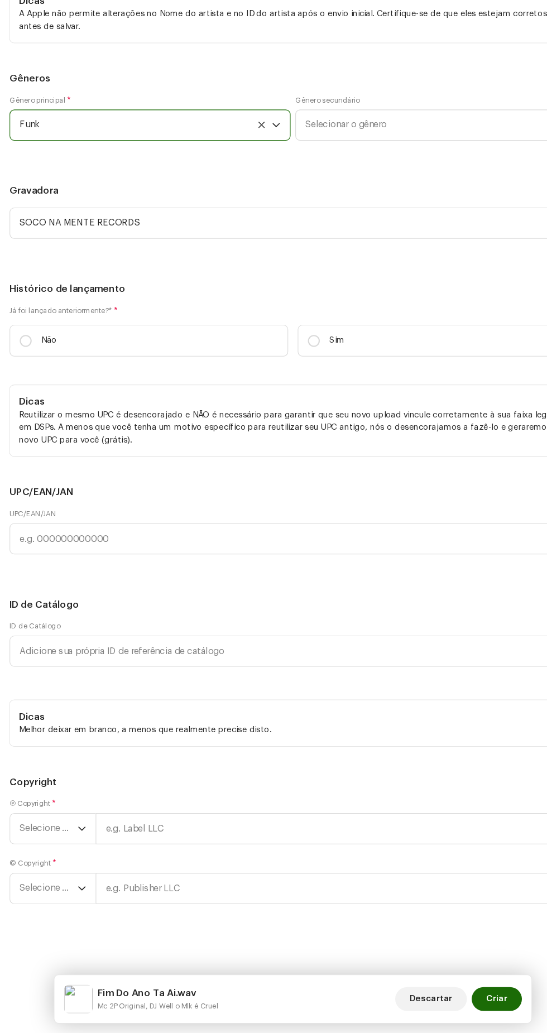
scroll to position [0, 0]
click at [397, 199] on span "Selecionar o gênero" at bounding box center [403, 185] width 236 height 28
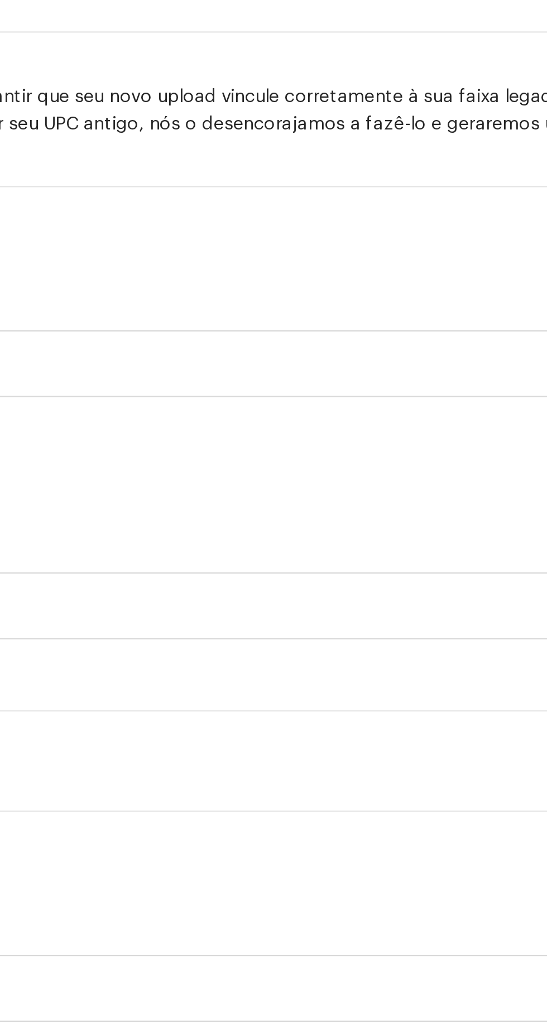
type input "Funk"
click at [419, 282] on li "Baile Funk" at bounding box center [407, 271] width 252 height 22
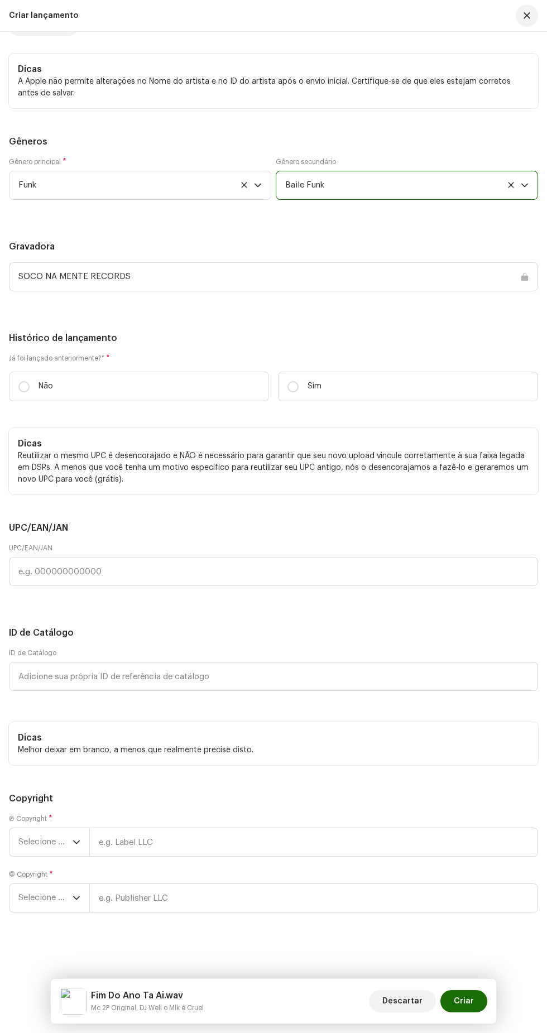
scroll to position [2692, 0]
click at [24, 392] on input "Não" at bounding box center [23, 386] width 11 height 11
radio input "true"
click at [51, 842] on span "Selecione o ano" at bounding box center [45, 843] width 54 height 28
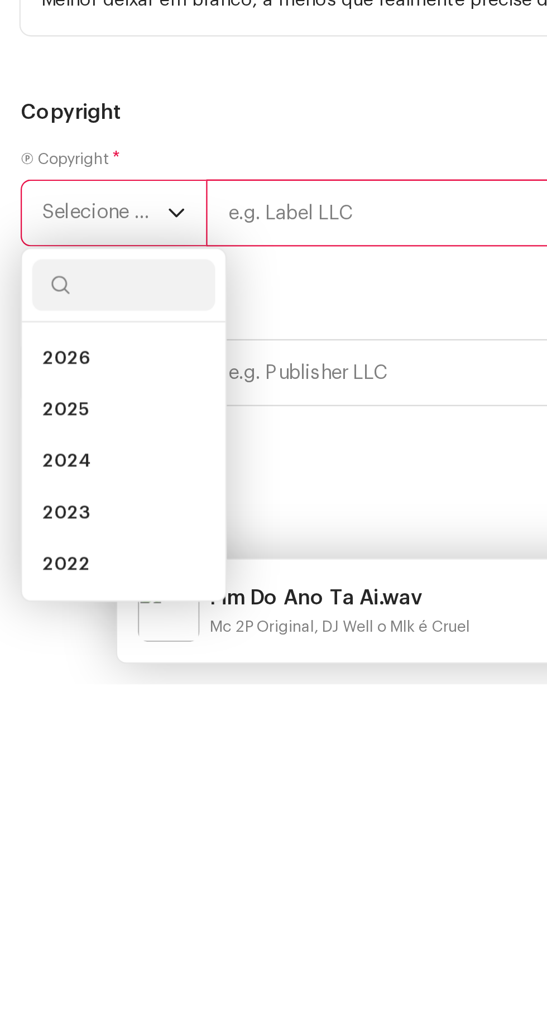
click at [62, 922] on li "2025" at bounding box center [53, 914] width 79 height 22
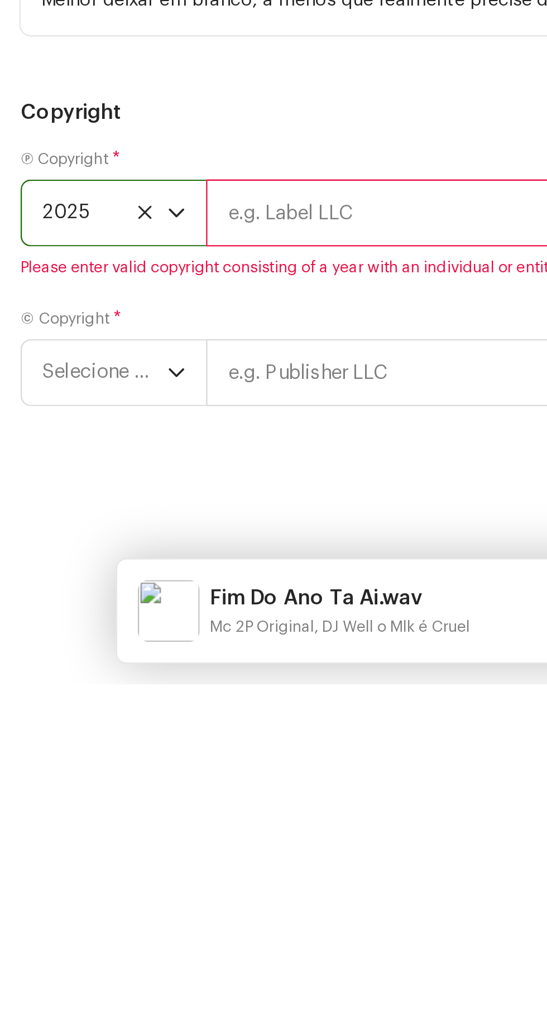
scroll to position [0, 0]
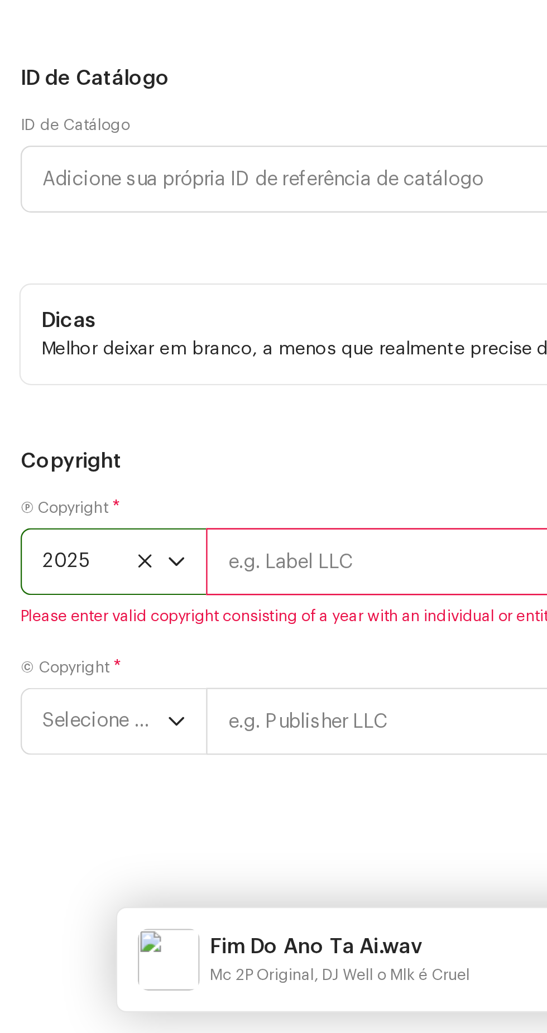
click at [76, 902] on icon "dropdown trigger" at bounding box center [77, 898] width 8 height 8
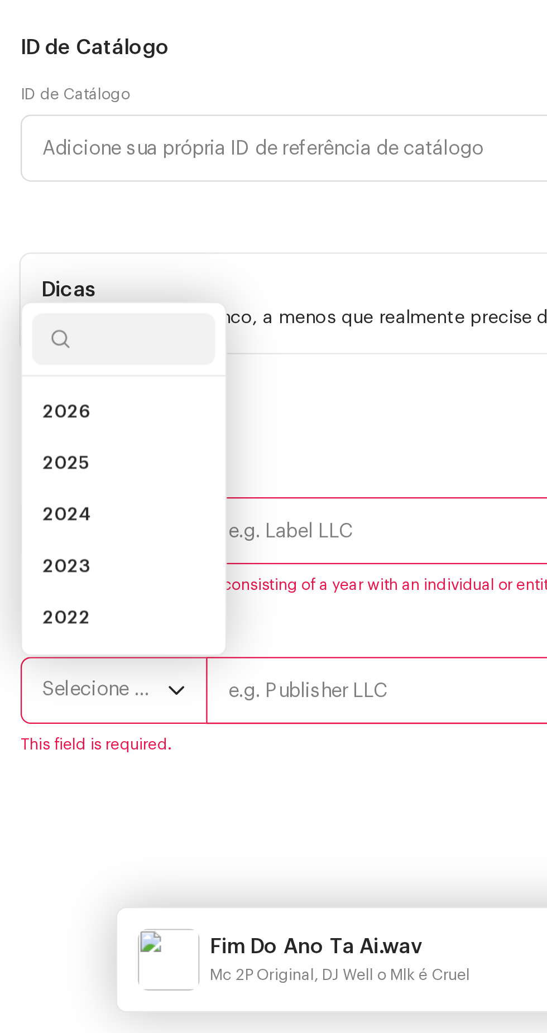
click at [61, 798] on li "2025" at bounding box center [53, 786] width 79 height 22
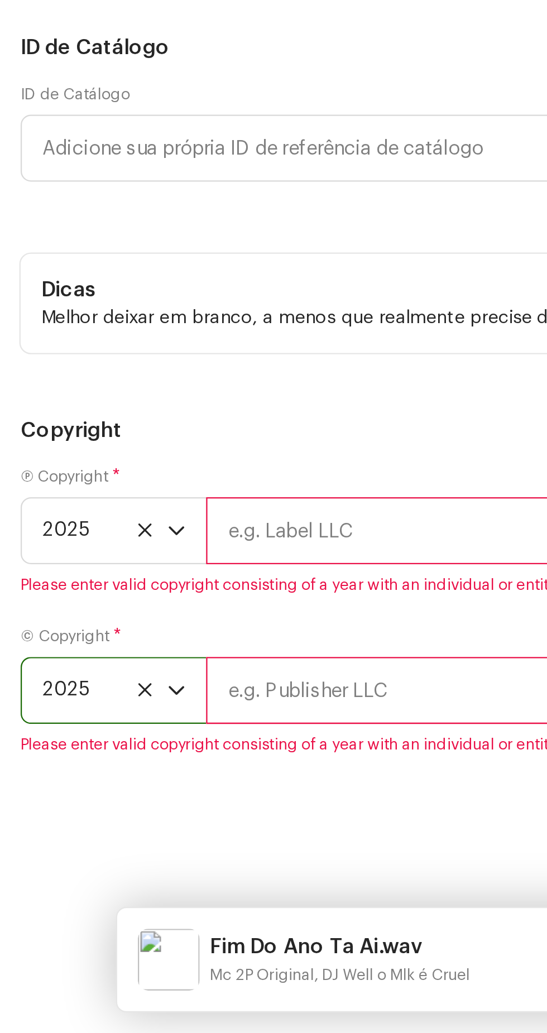
click at [174, 830] on input "text" at bounding box center [313, 815] width 449 height 29
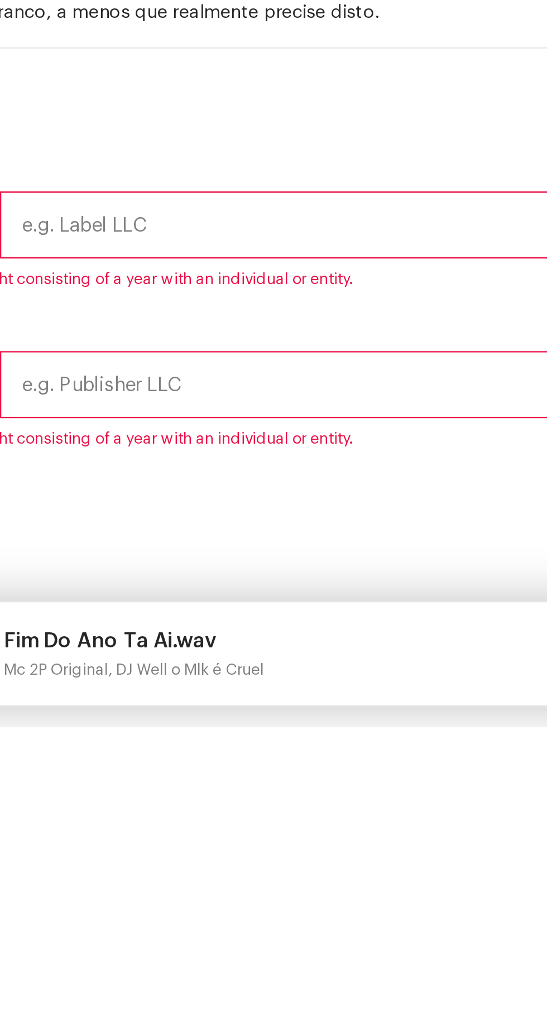
type input "Soco Na Mente Records"
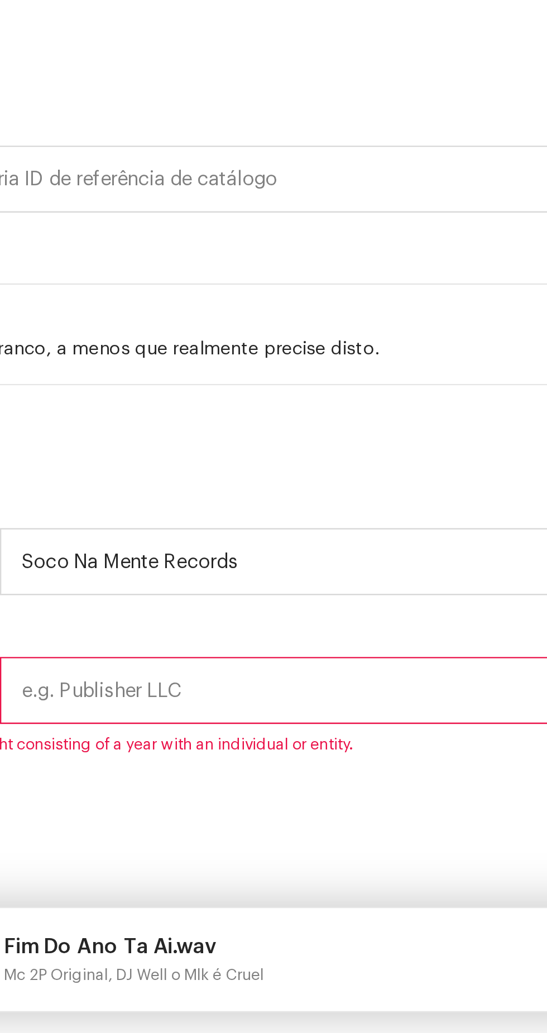
click at [202, 894] on input "text" at bounding box center [313, 884] width 449 height 29
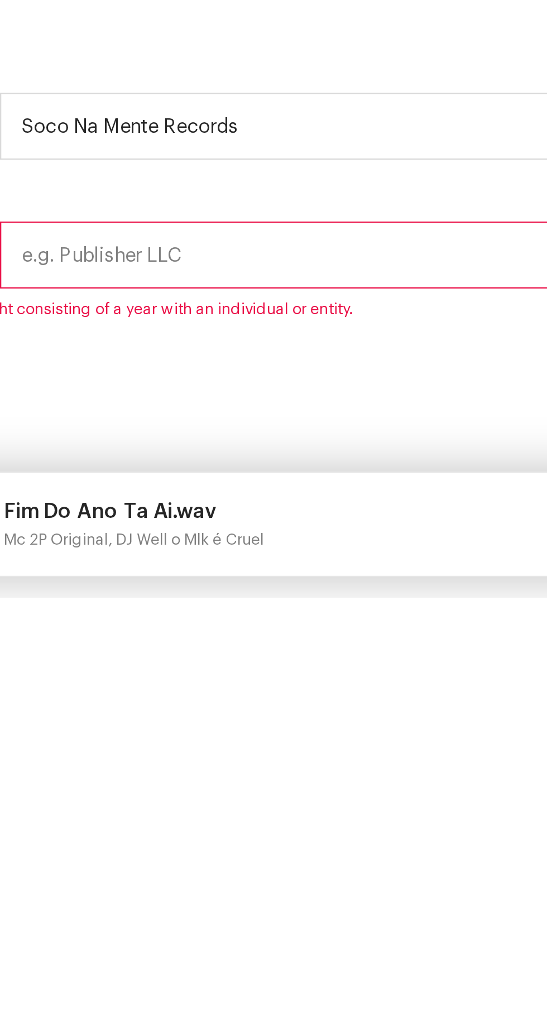
type input "Soco Na Mente Records"
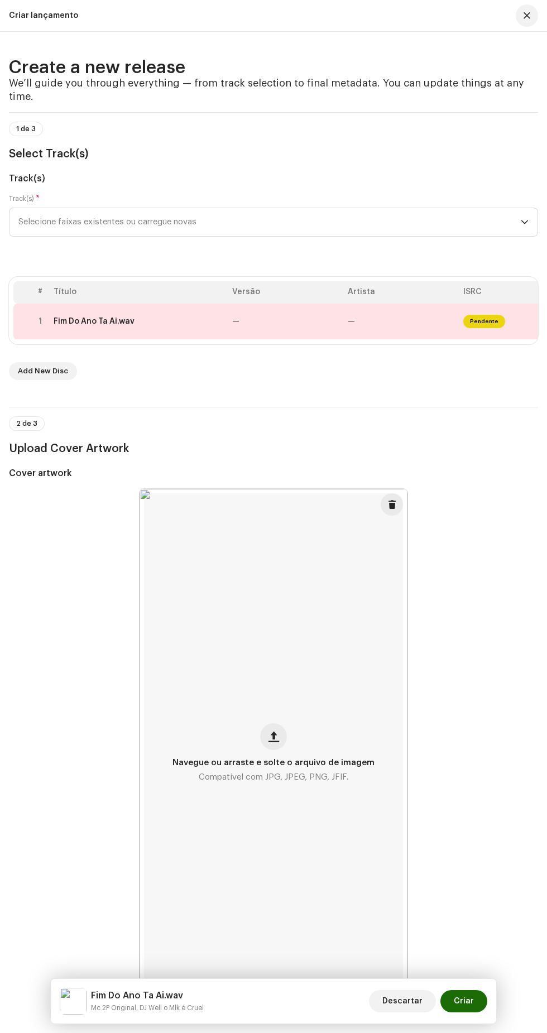
click at [489, 328] on span "Pendente" at bounding box center [484, 321] width 42 height 13
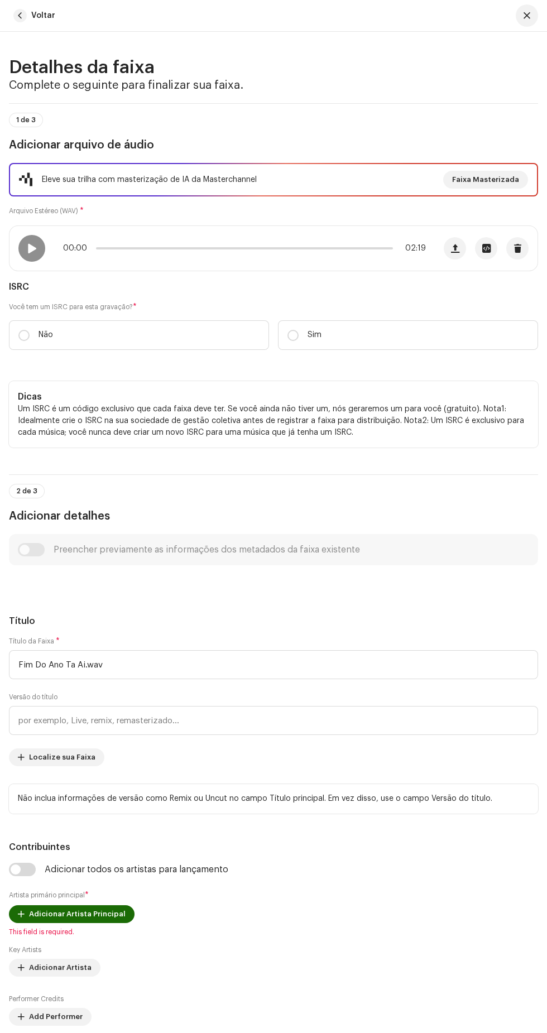
click at [35, 253] on span at bounding box center [31, 248] width 9 height 9
click at [295, 341] on p-radiobutton at bounding box center [293, 335] width 11 height 11
click at [295, 341] on input "Sim" at bounding box center [293, 335] width 11 height 11
radio input "true"
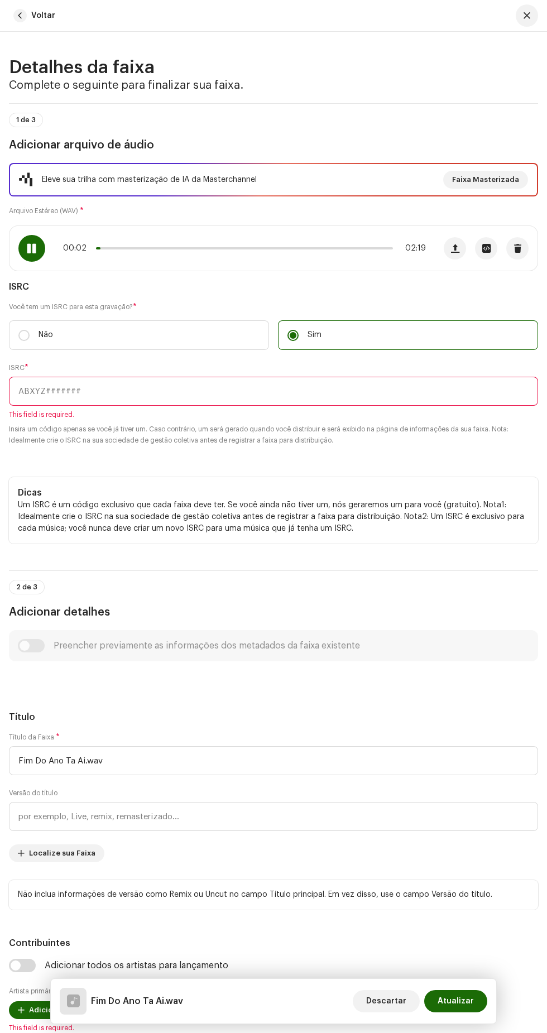
click at [292, 406] on input "text" at bounding box center [273, 391] width 529 height 29
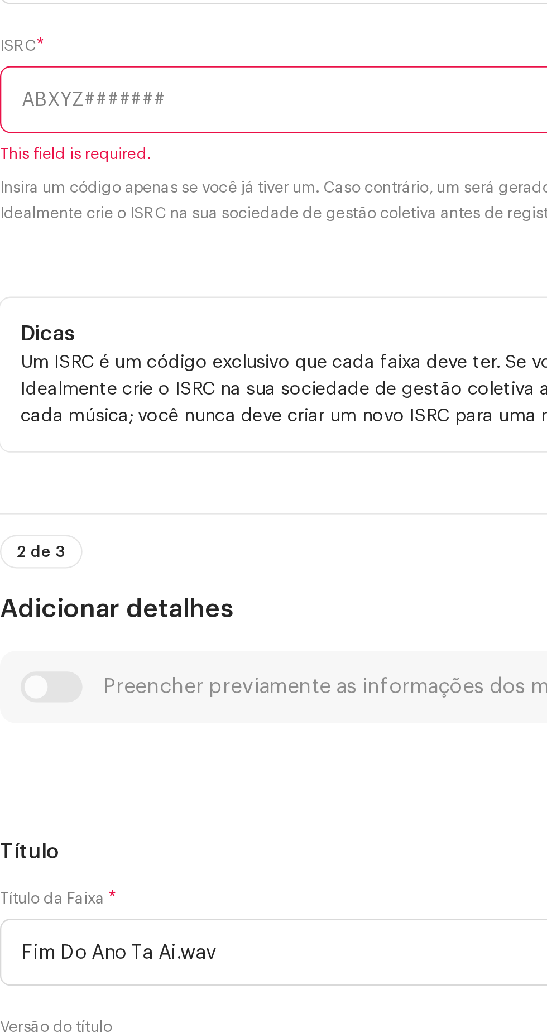
paste input "BCWOF2500004 fim Do ano tá ai"
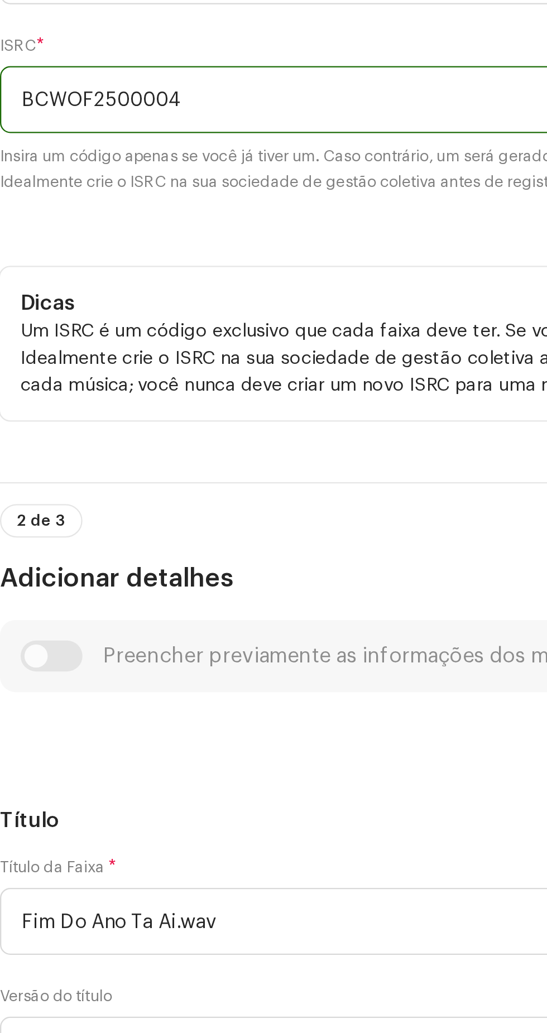
type input "BCWOF2500004"
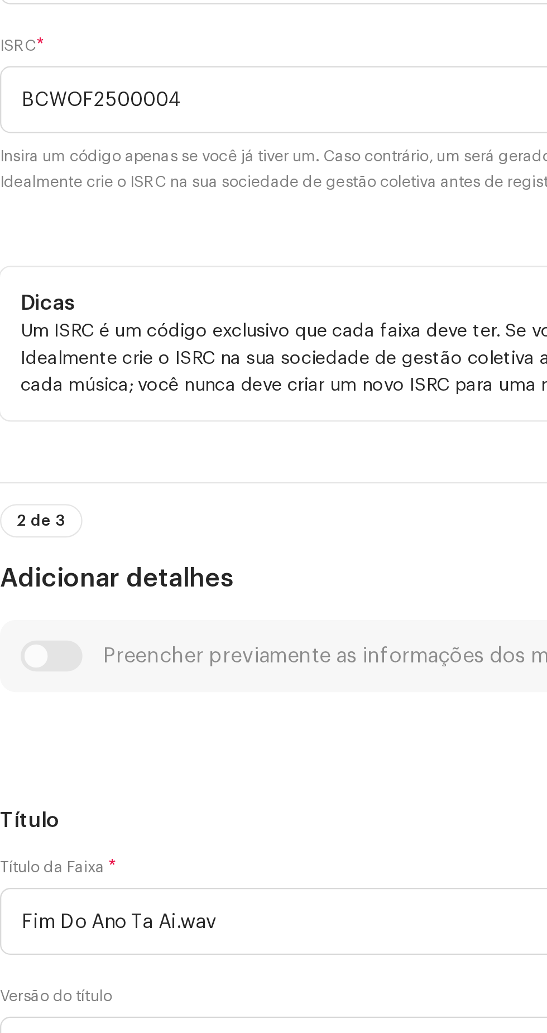
click at [197, 433] on small "Insira um código apenas se você já tiver um. Caso contrário, um será gerado qua…" at bounding box center [273, 421] width 529 height 22
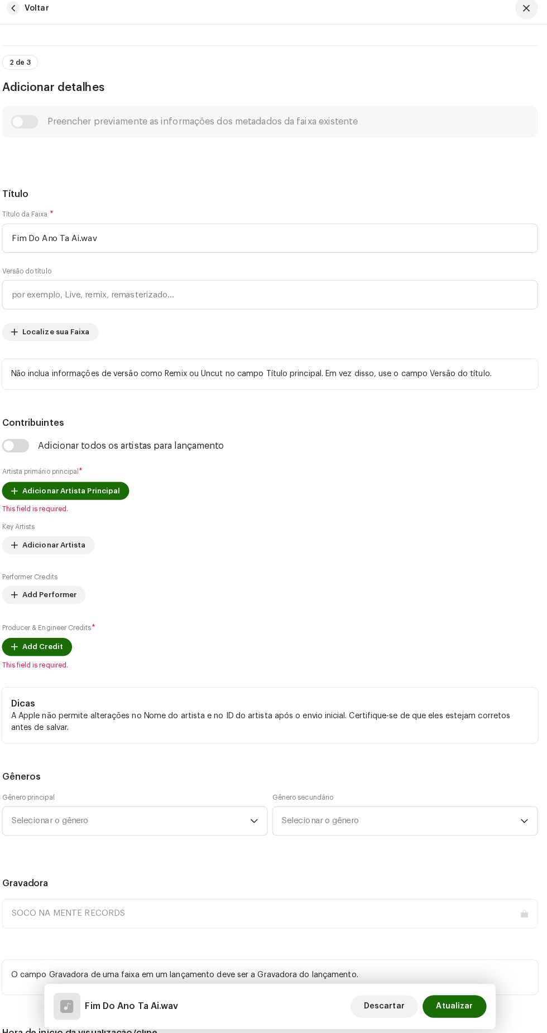
scroll to position [612, 0]
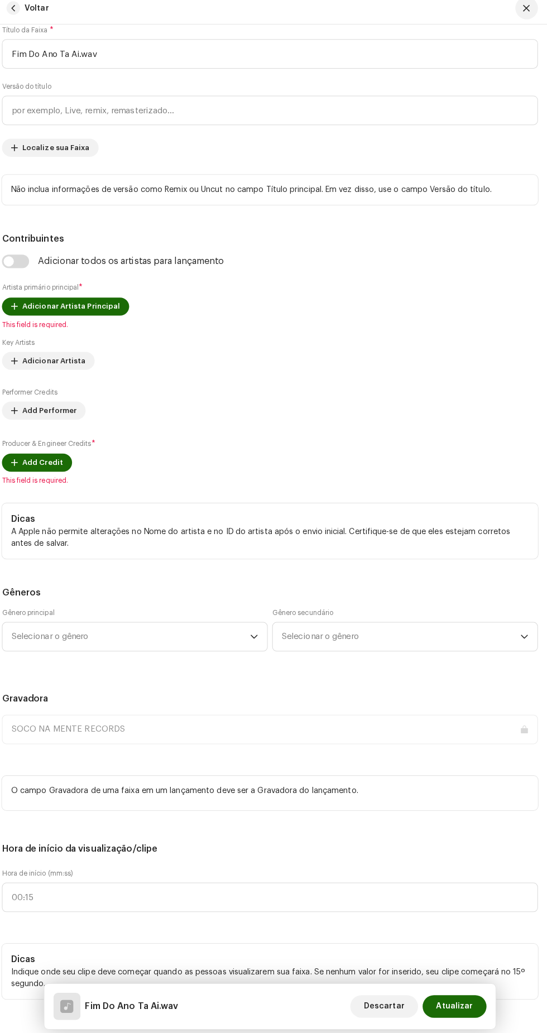
click at [67, 322] on span "Adicionar Artista Principal" at bounding box center [77, 310] width 97 height 22
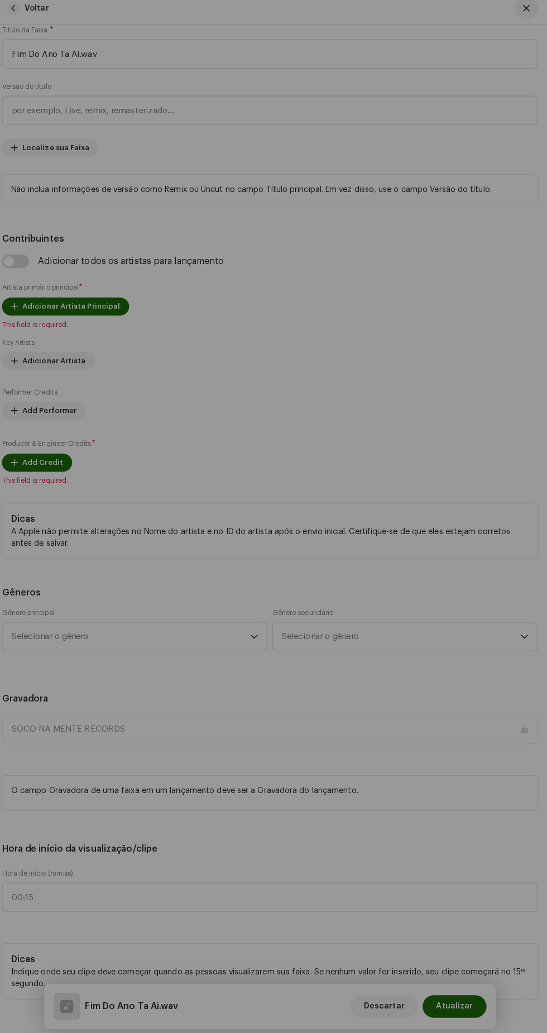
click at [415, 722] on div "Adicionar Artista Principal Nome do Artista * Selecionar Artista Cancelar Adici…" at bounding box center [273, 516] width 547 height 1033
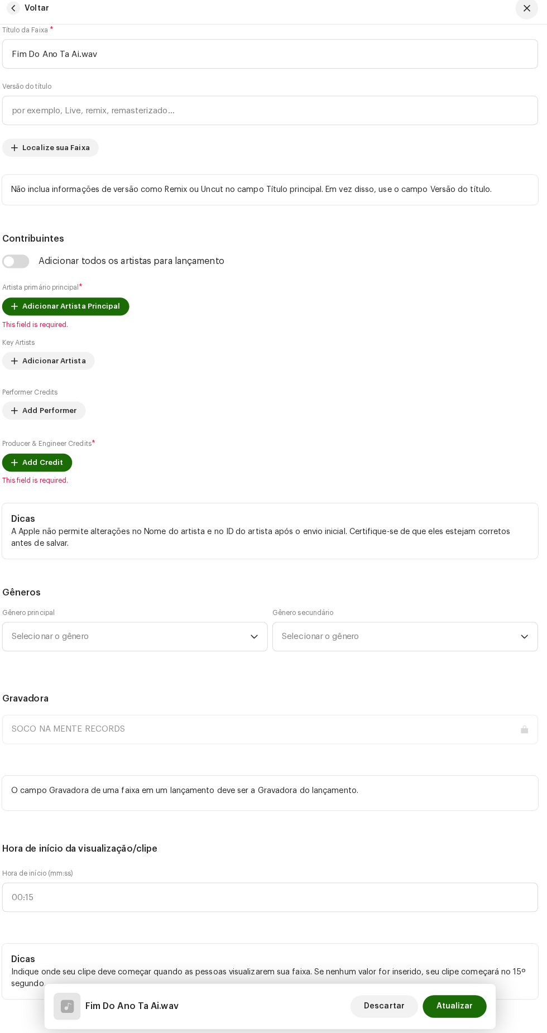
click at [305, 201] on p "Não inclua informações de versão como Remix ou Uncut no campo Título principal.…" at bounding box center [273, 195] width 511 height 12
click at [30, 272] on input "checkbox" at bounding box center [22, 265] width 27 height 13
checkbox input "true"
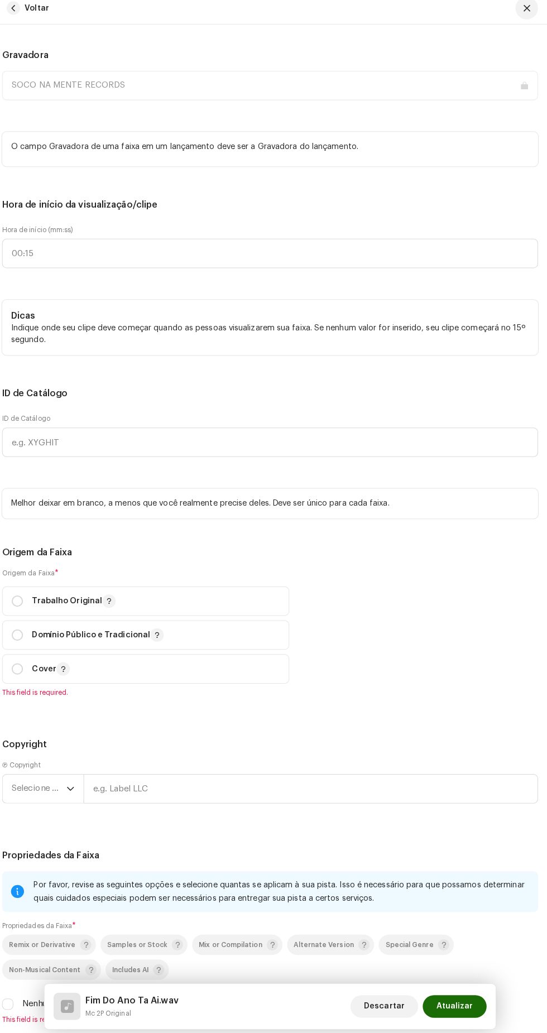
click at [181, 15] on span "Selecionar o gênero" at bounding box center [136, 1] width 236 height 28
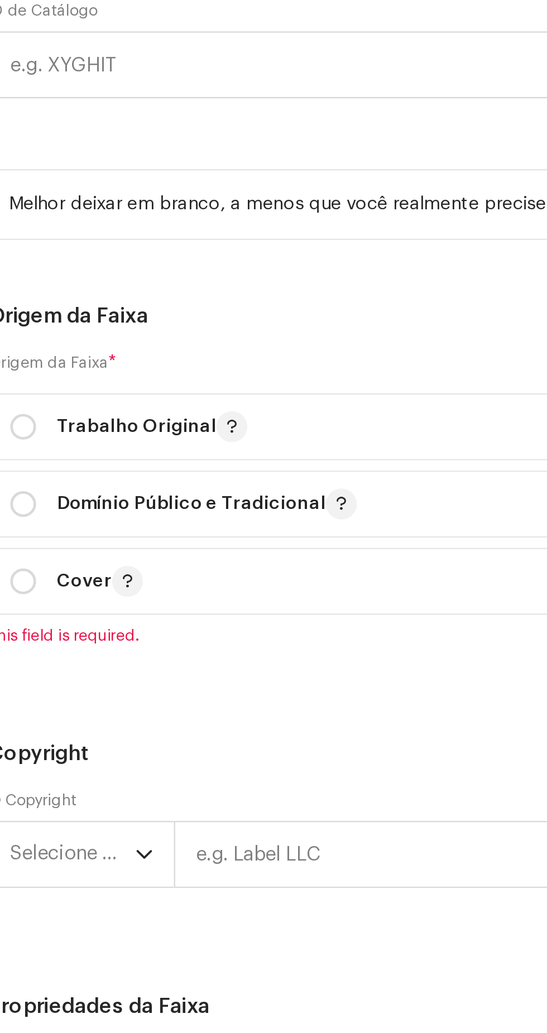
type input "Funk"
click at [132, 142] on li "Funk" at bounding box center [140, 131] width 252 height 22
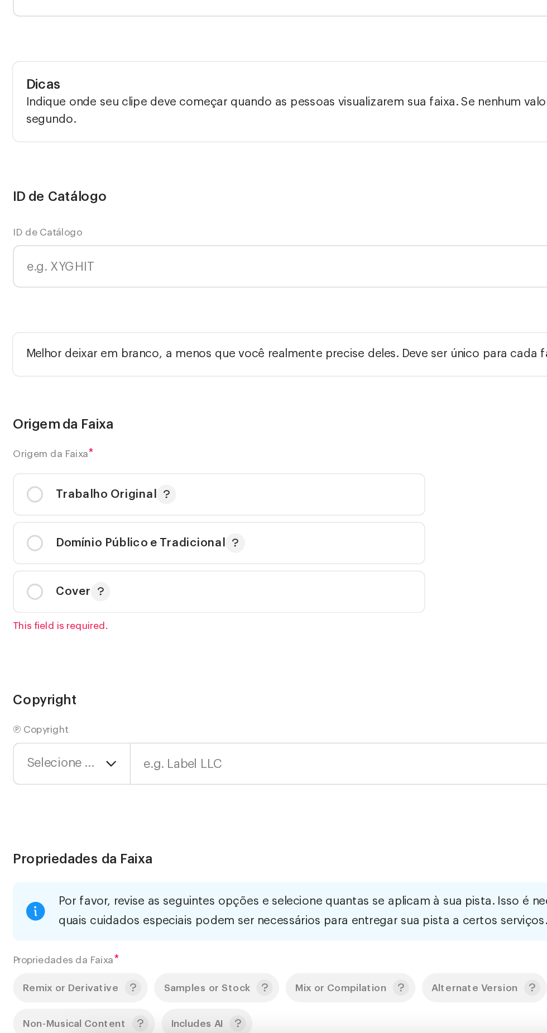
click at [337, 15] on span "Selecionar o gênero" at bounding box center [403, 1] width 236 height 28
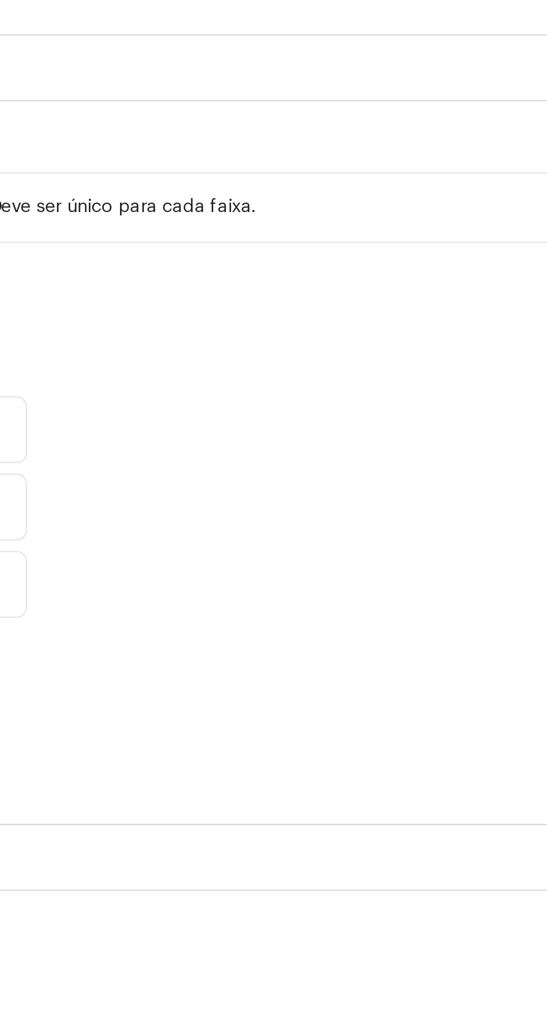
type input "Funk"
click at [429, 97] on li "Baile Funk" at bounding box center [407, 86] width 252 height 22
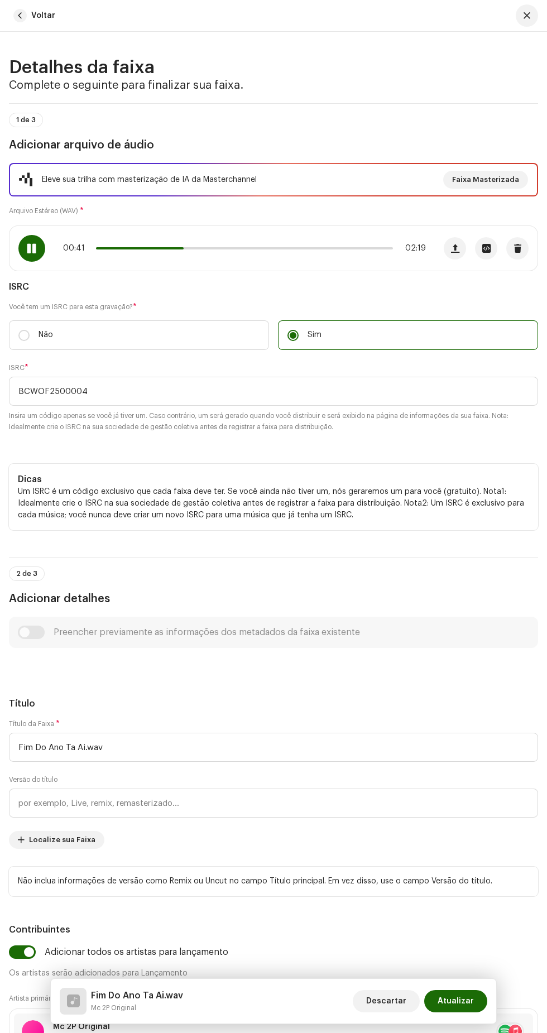
click at [126, 250] on span at bounding box center [140, 248] width 88 height 2
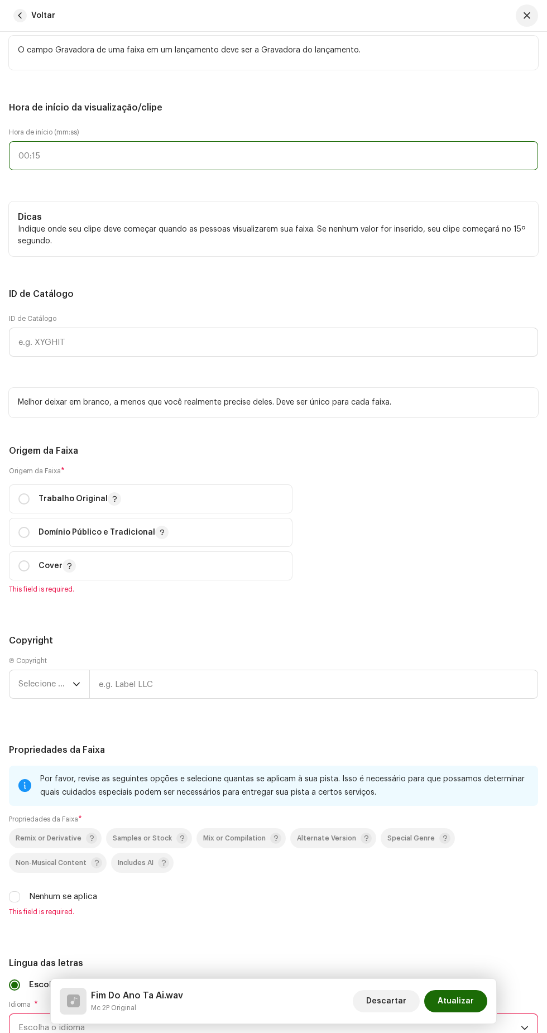
click at [151, 170] on input "text" at bounding box center [273, 155] width 529 height 29
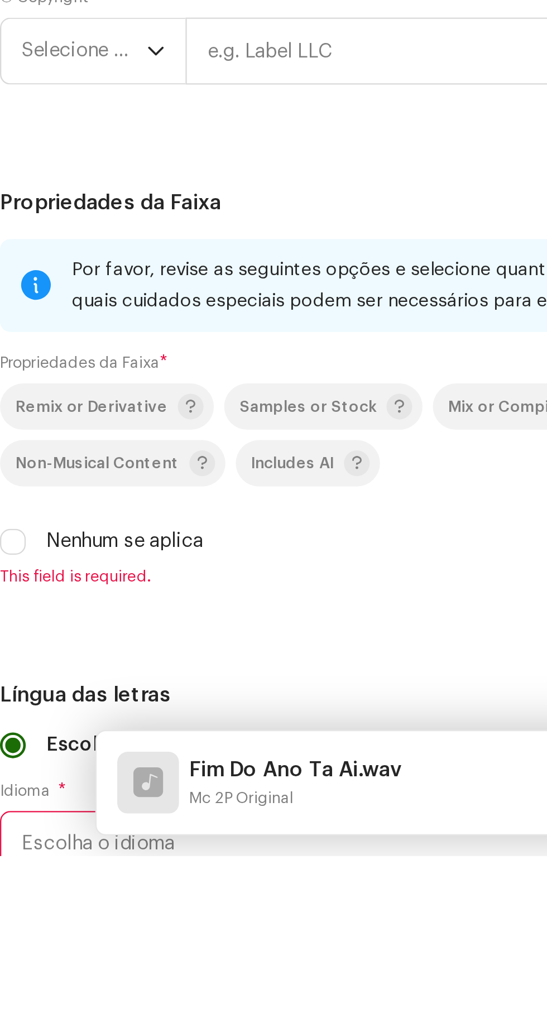
type input "00:22"
click at [192, 256] on div "Dicas Indique onde seu clipe deve começar quando as pessoas visualizarem sua fa…" at bounding box center [273, 229] width 529 height 55
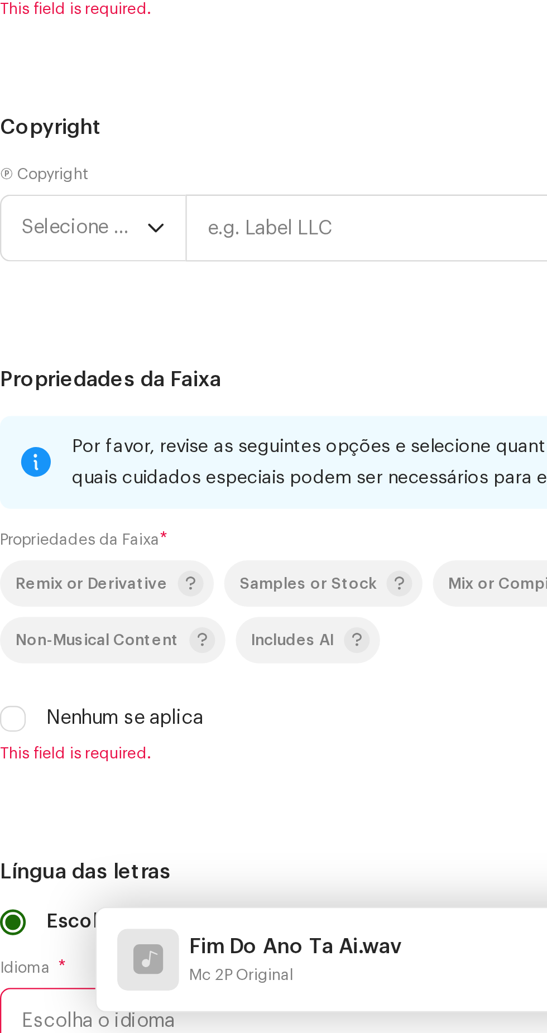
click at [195, 184] on div "Hora de início (mm:ss) 00:22" at bounding box center [273, 156] width 529 height 56
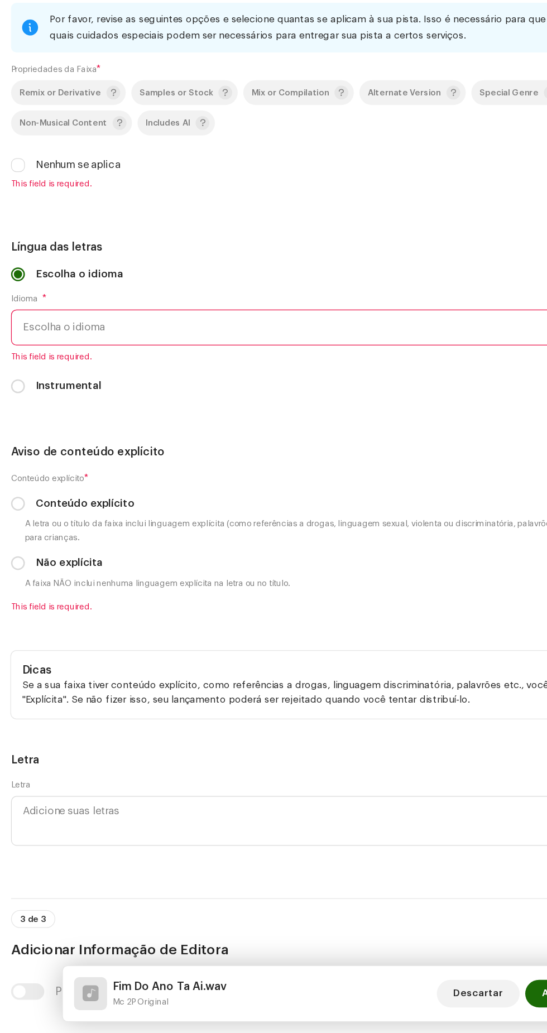
radio input "true"
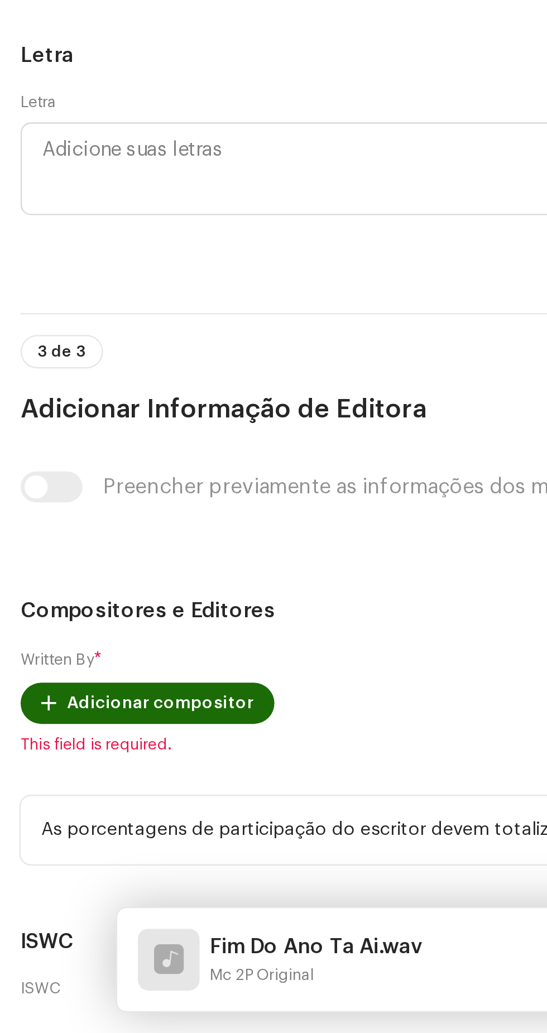
type input "Soco Na Mente Records"
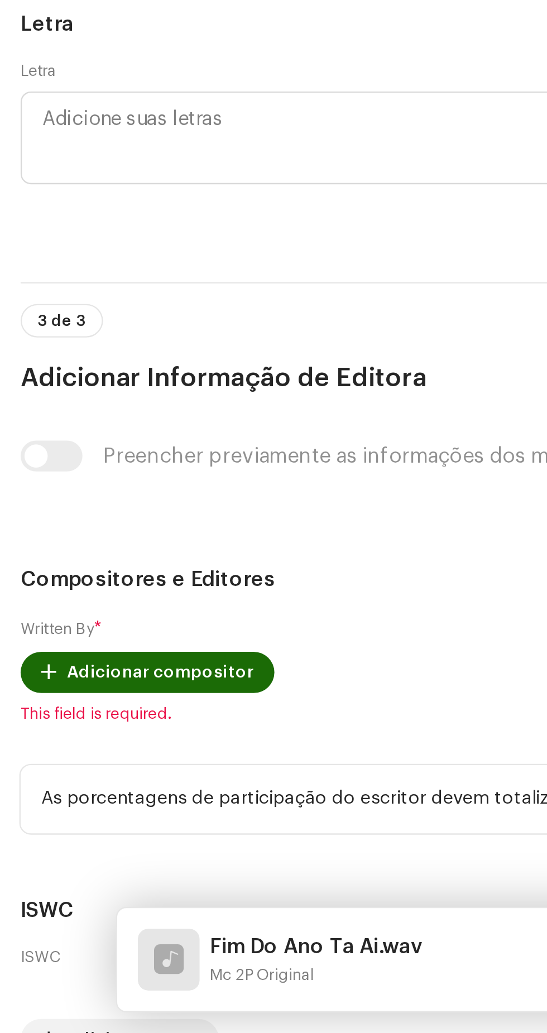
click at [16, 121] on input "Nenhum se aplica" at bounding box center [14, 115] width 11 height 11
checkbox input "true"
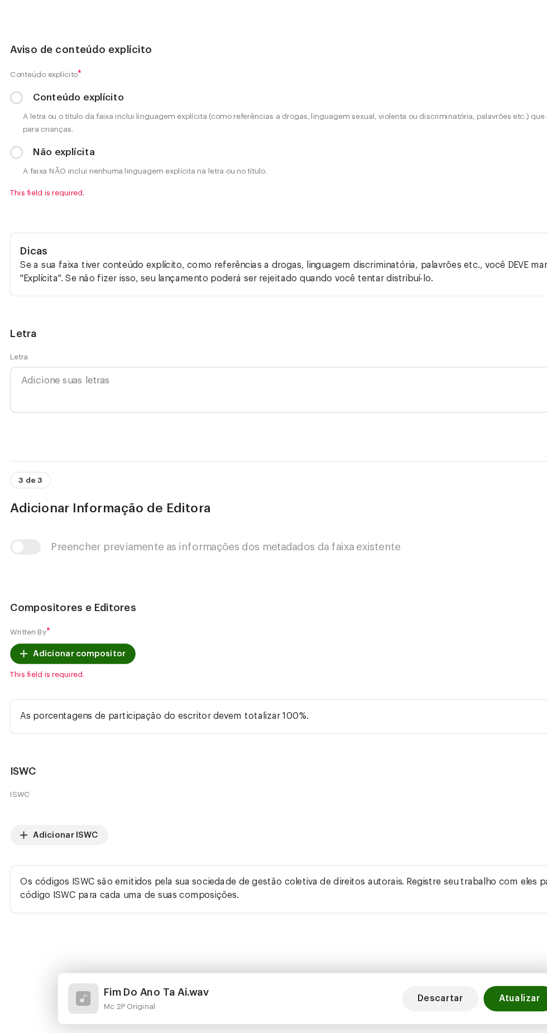
click at [28, 244] on small "A letra ou o título da faixa inclui linguagem explícita (como referências a dro…" at bounding box center [278, 233] width 520 height 22
click at [30, 217] on label "Conteúdo explícito" at bounding box center [69, 211] width 80 height 12
click at [20, 217] on input "Conteúdo explícito" at bounding box center [14, 210] width 11 height 11
radio input "true"
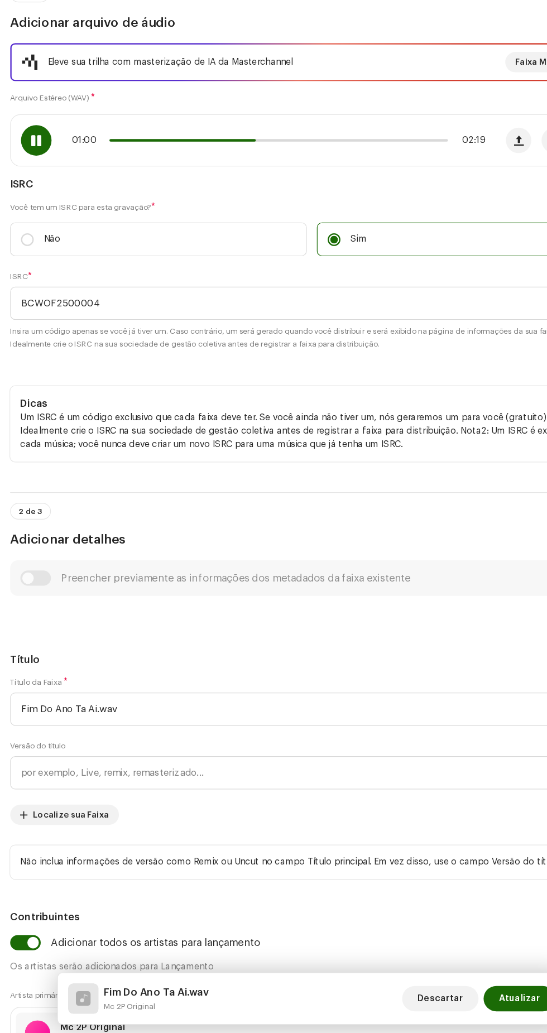
click at [181, 250] on span at bounding box center [160, 248] width 128 height 2
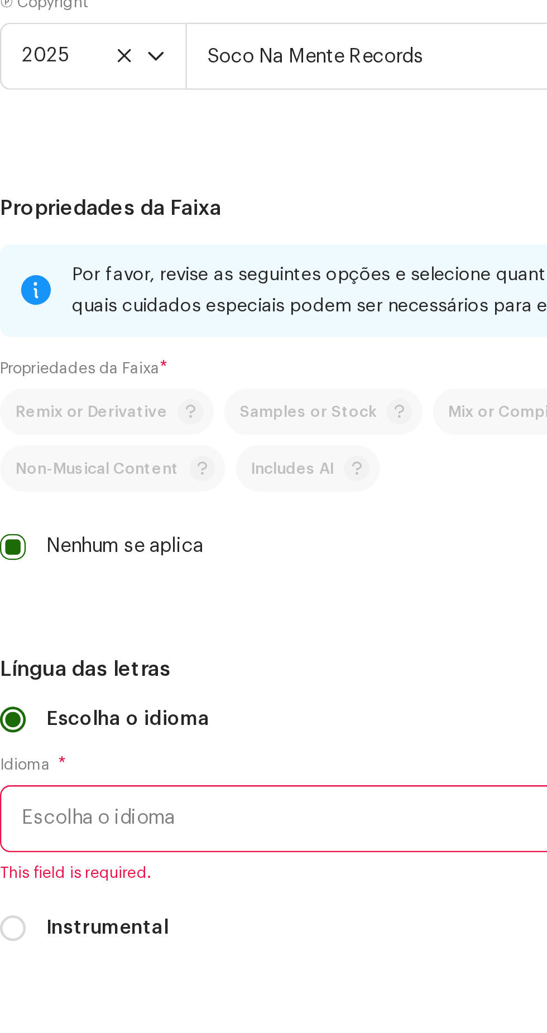
type input "00:50"
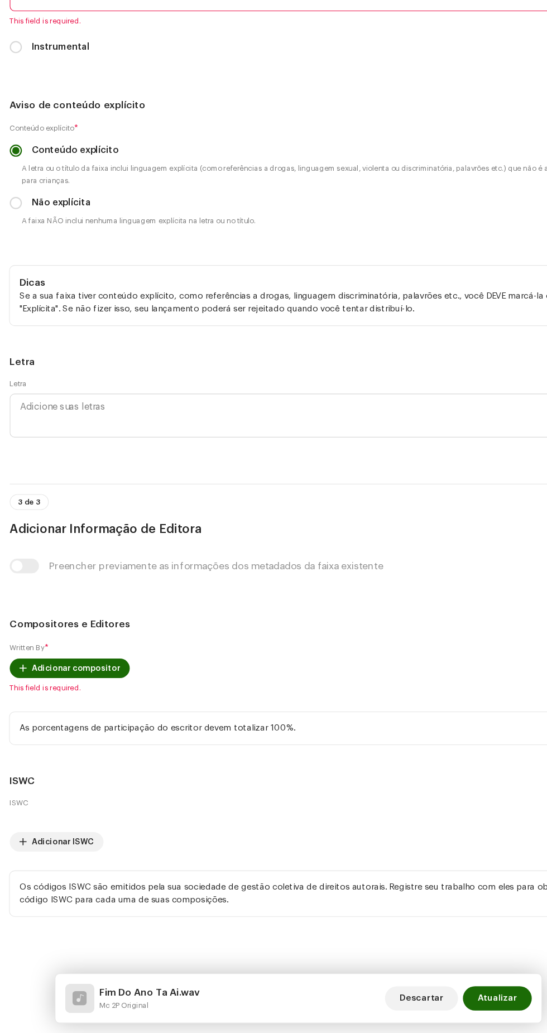
click at [246, 96] on span "Escolha o idioma" at bounding box center [269, 82] width 502 height 28
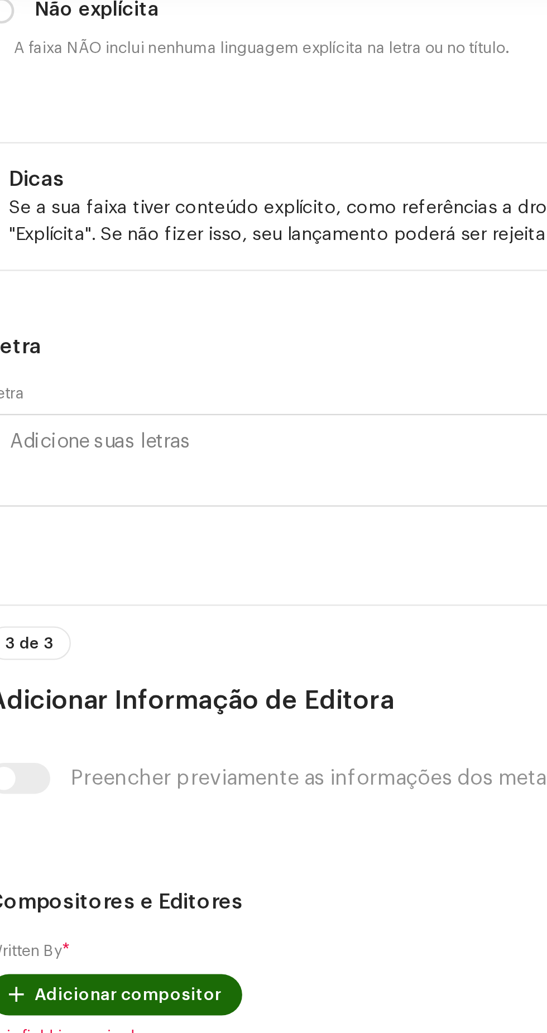
type input "Por"
click at [139, 156] on li "Portuguese" at bounding box center [273, 145] width 519 height 22
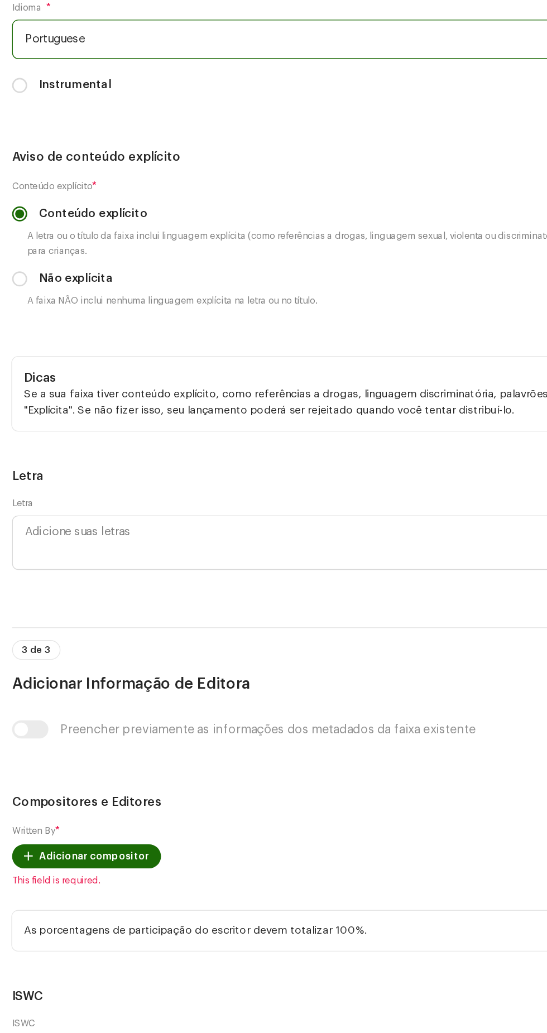
click at [75, 688] on span "Adicionar compositor" at bounding box center [69, 699] width 81 height 22
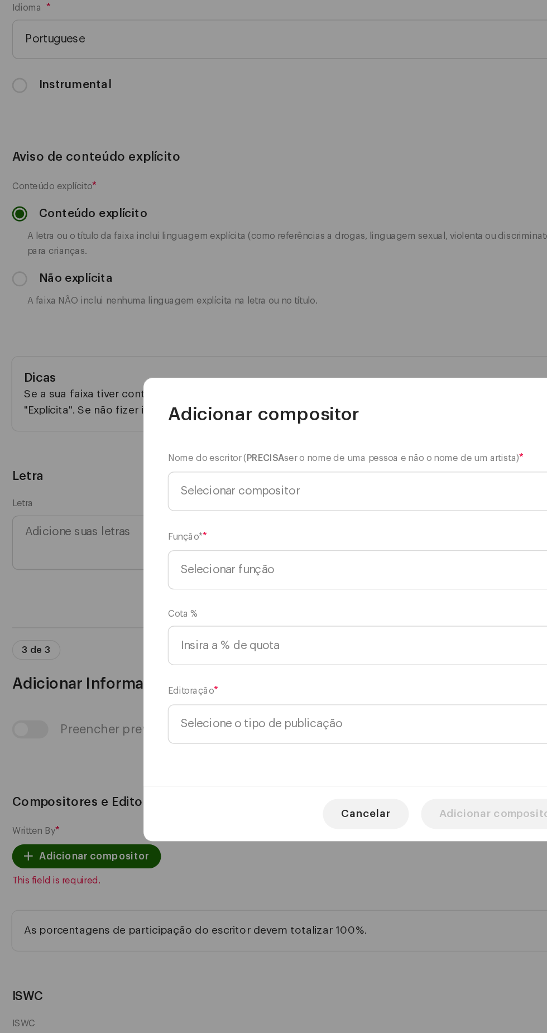
click at [258, 426] on span "Selecionar compositor" at bounding box center [269, 429] width 272 height 28
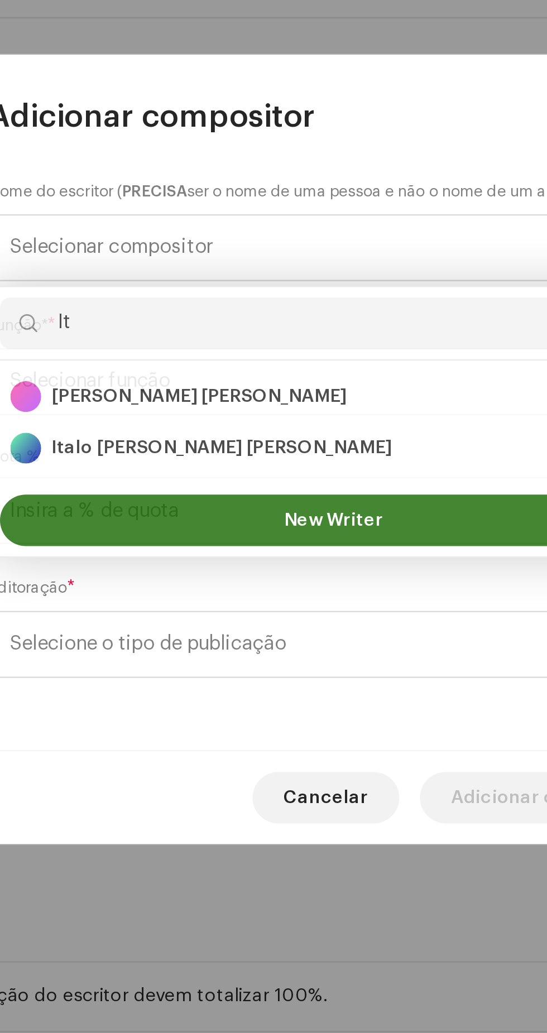
type input "It"
click at [271, 518] on div "Italo [PERSON_NAME] [PERSON_NAME] 1400583" at bounding box center [273, 514] width 280 height 13
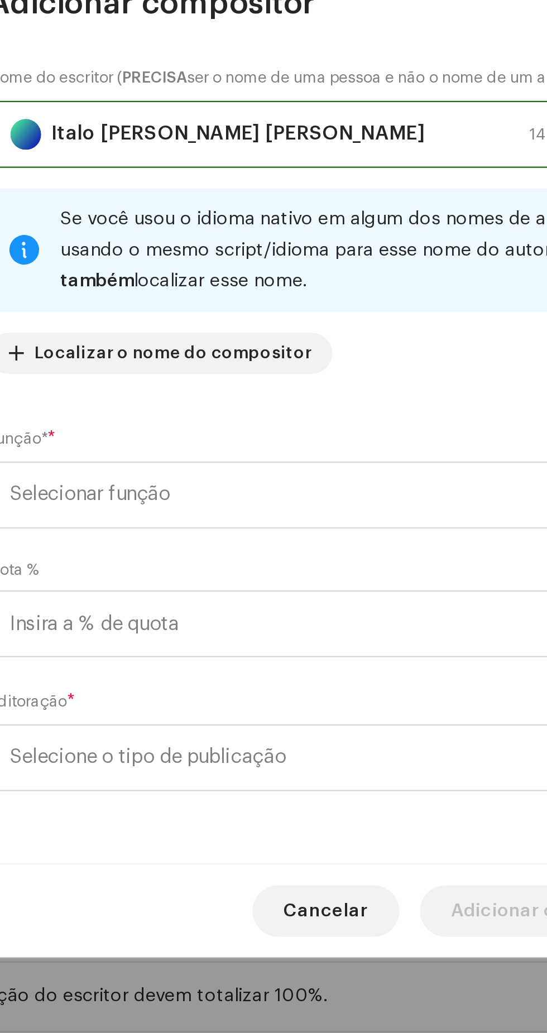
click at [299, 540] on span "Selecionar função" at bounding box center [269, 537] width 272 height 28
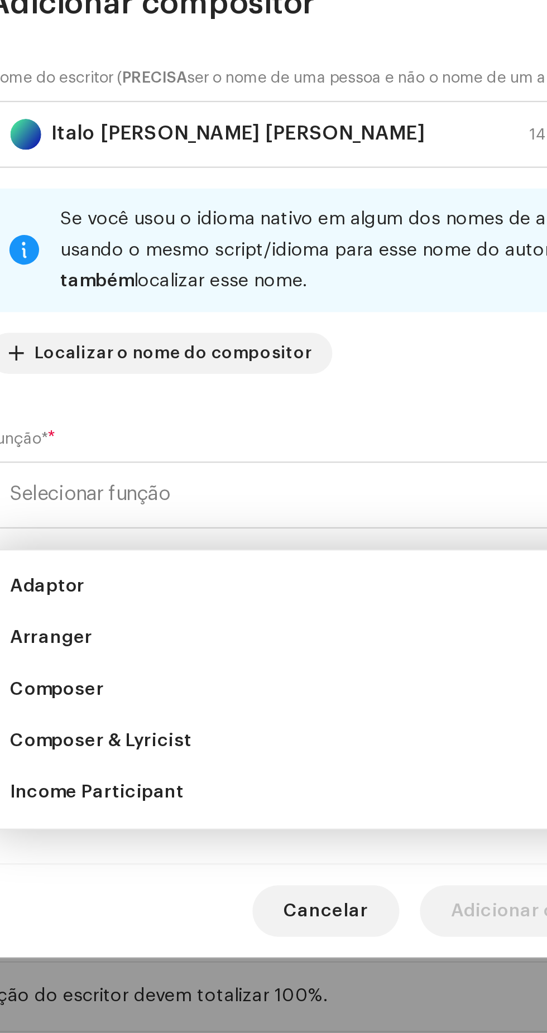
click at [248, 642] on li "Composer & Lyricist" at bounding box center [273, 643] width 289 height 22
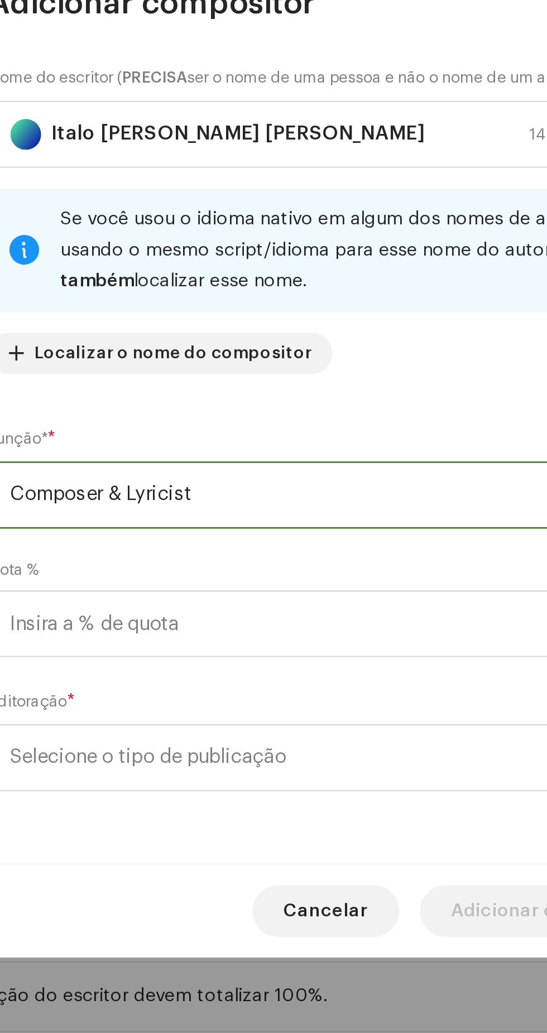
click at [281, 659] on span "Selecione o tipo de publicação" at bounding box center [269, 650] width 272 height 28
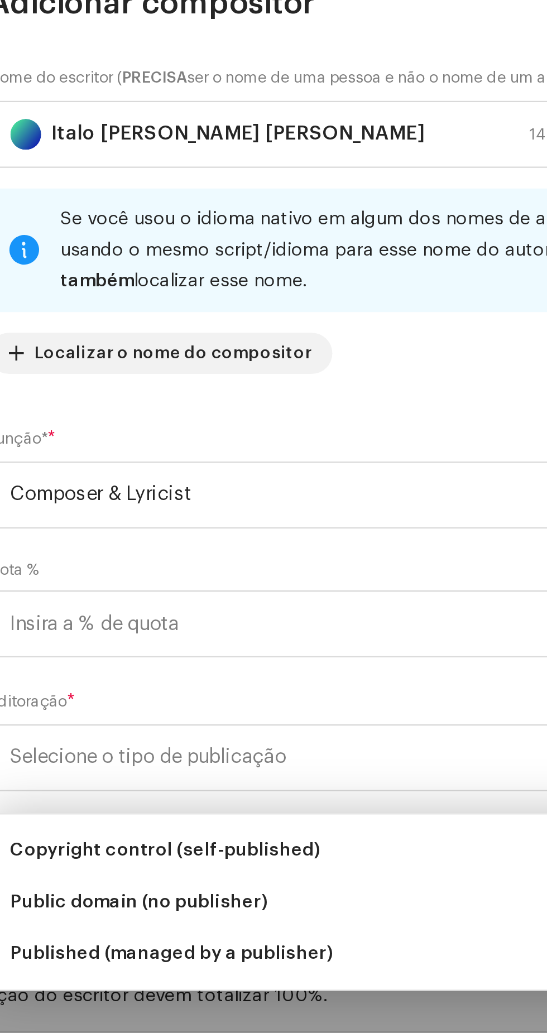
click at [247, 738] on span "Published (managed by a publisher)" at bounding box center [203, 735] width 140 height 11
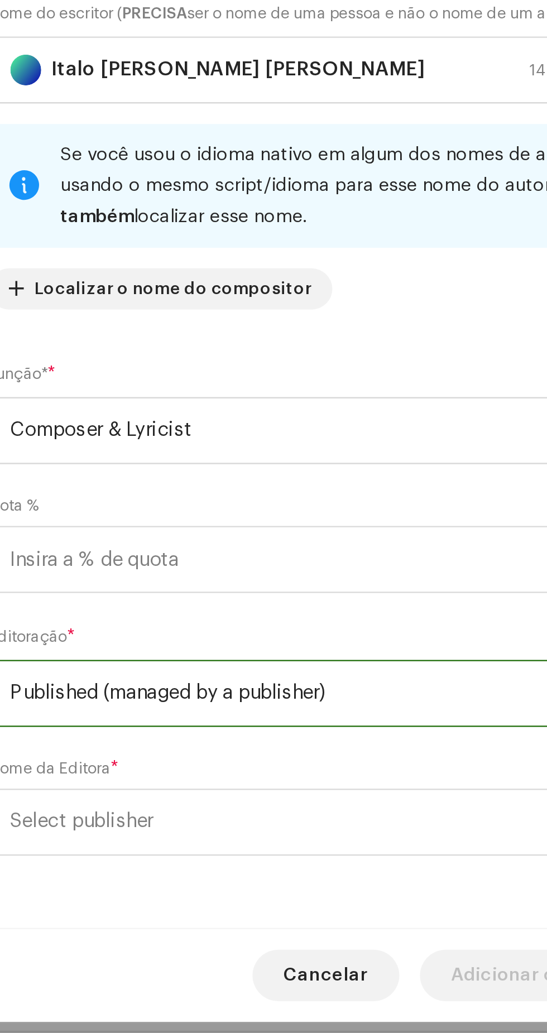
click at [271, 678] on span "Select publisher" at bounding box center [269, 678] width 272 height 28
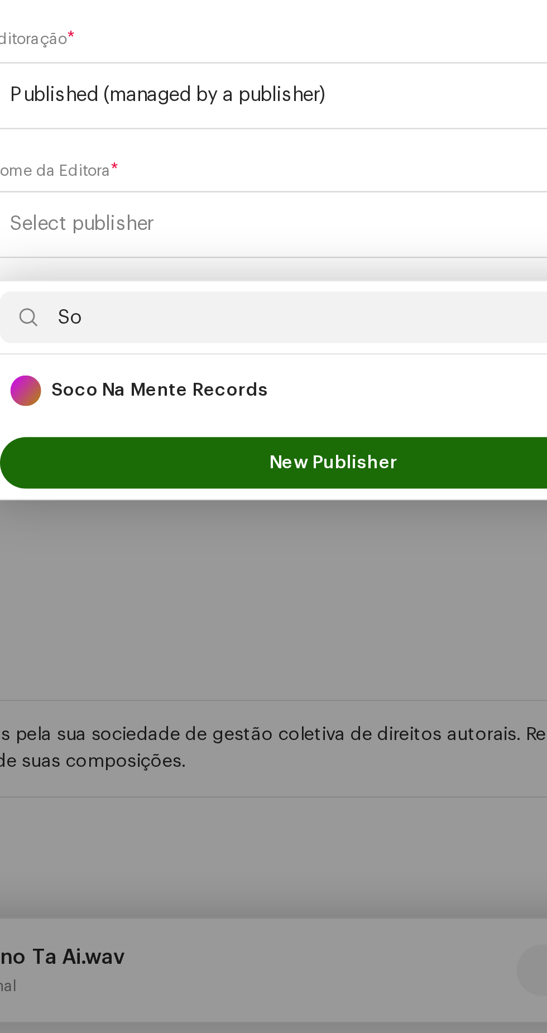
type input "So"
click at [299, 750] on div "Soco Na Mente Records 89514" at bounding box center [273, 750] width 280 height 13
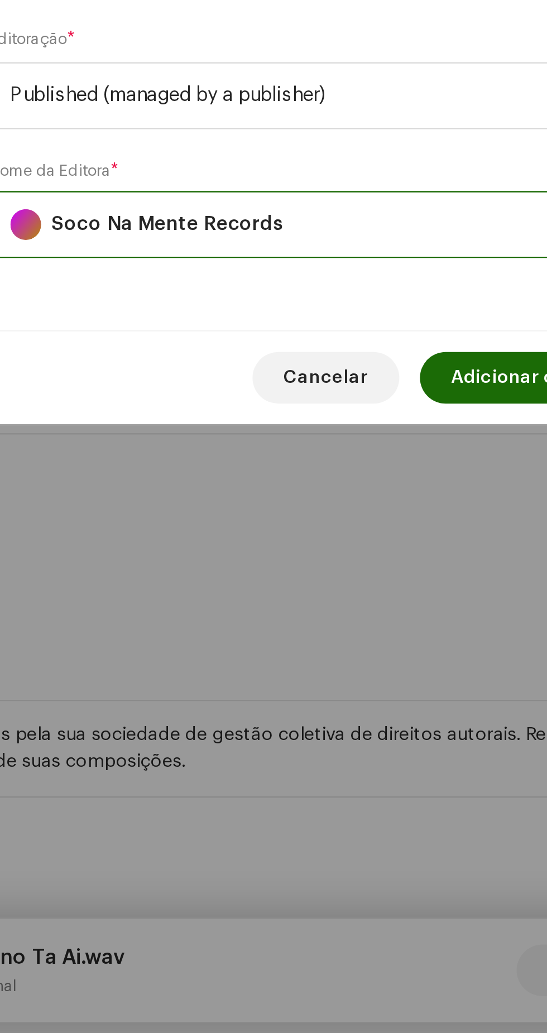
click at [343, 753] on span "Adicionar compositor" at bounding box center [366, 745] width 85 height 22
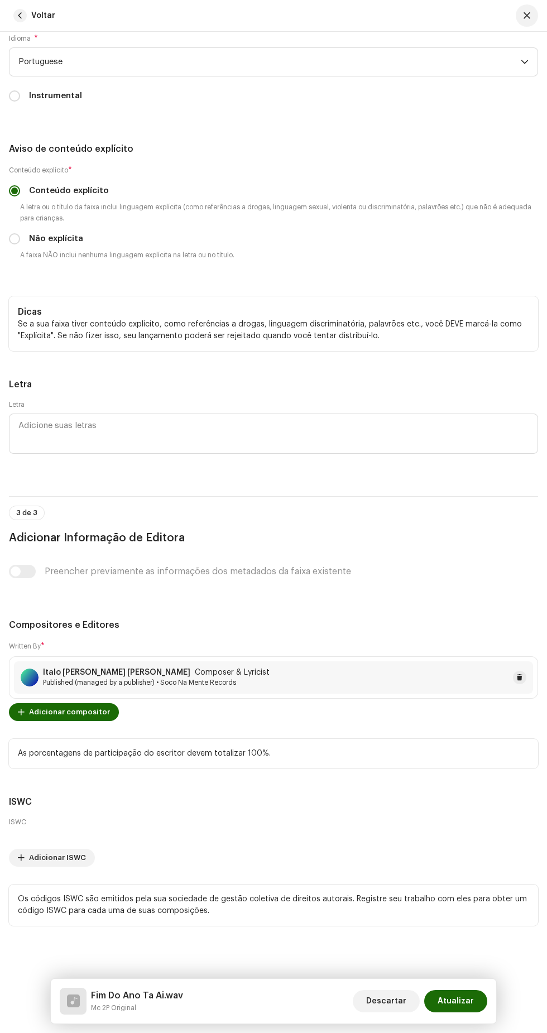
scroll to position [3716, 0]
click at [470, 999] on span "Atualizar" at bounding box center [456, 1001] width 36 height 22
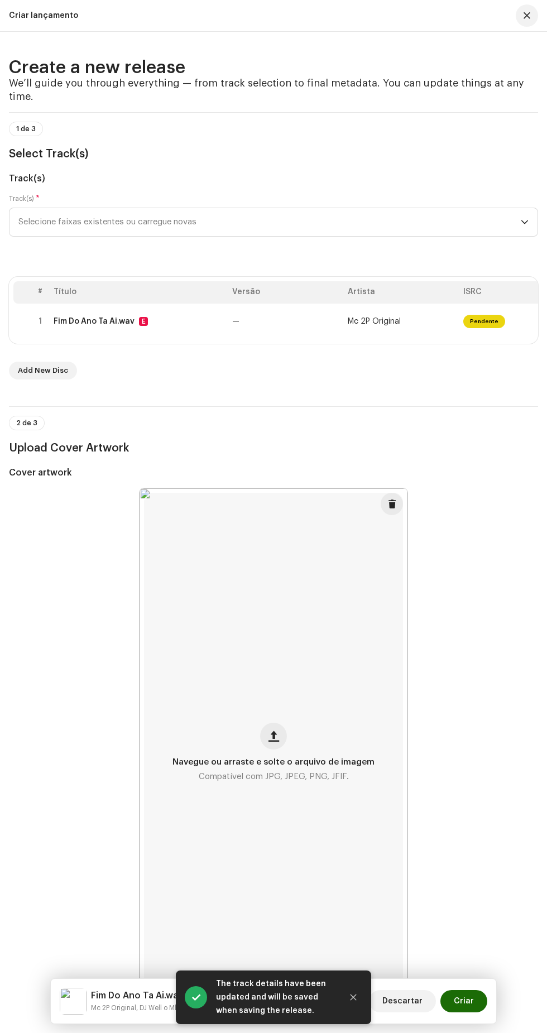
click at [467, 1002] on span "Criar" at bounding box center [464, 1001] width 20 height 22
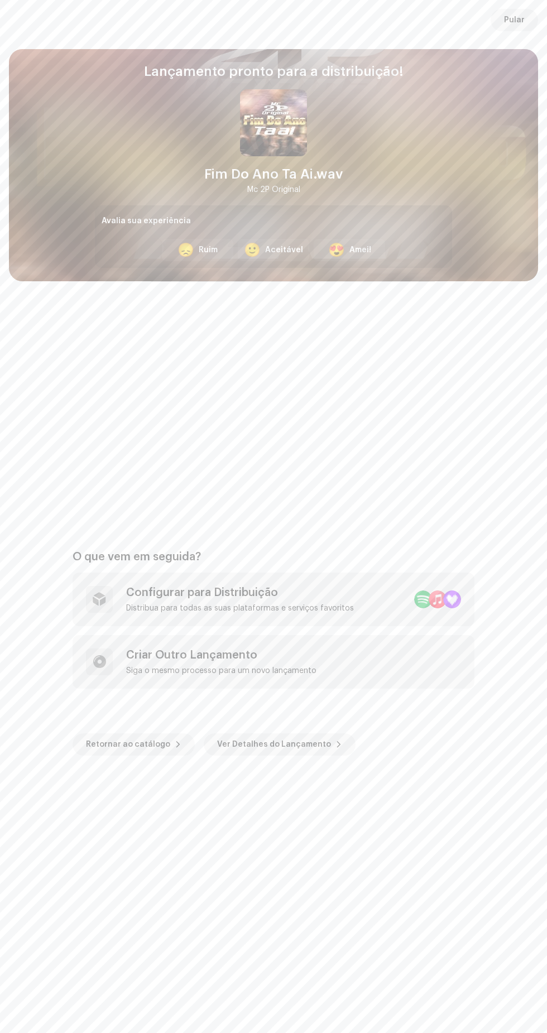
click at [515, 20] on span "Pular" at bounding box center [514, 20] width 21 height 22
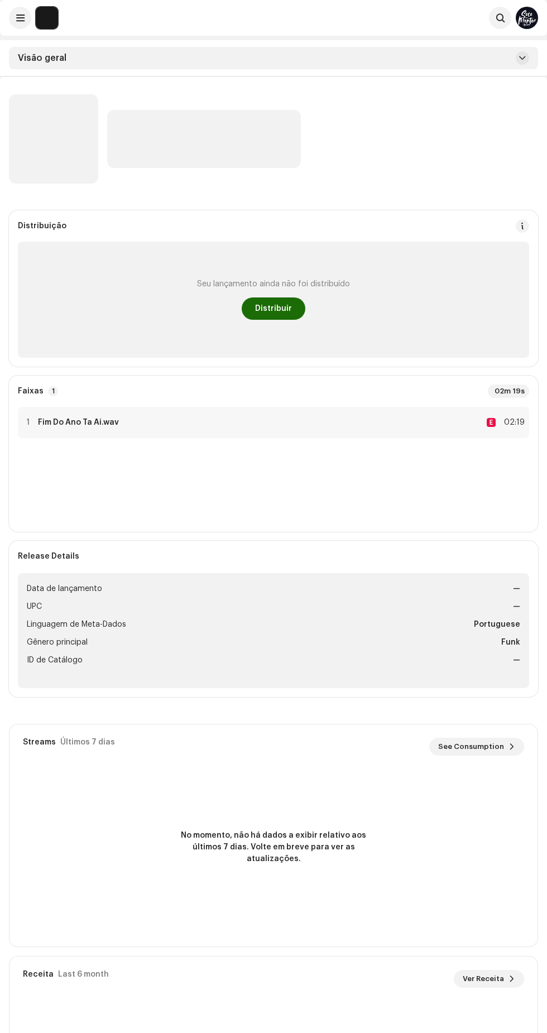
click at [275, 309] on span "Distribuir" at bounding box center [273, 309] width 37 height 22
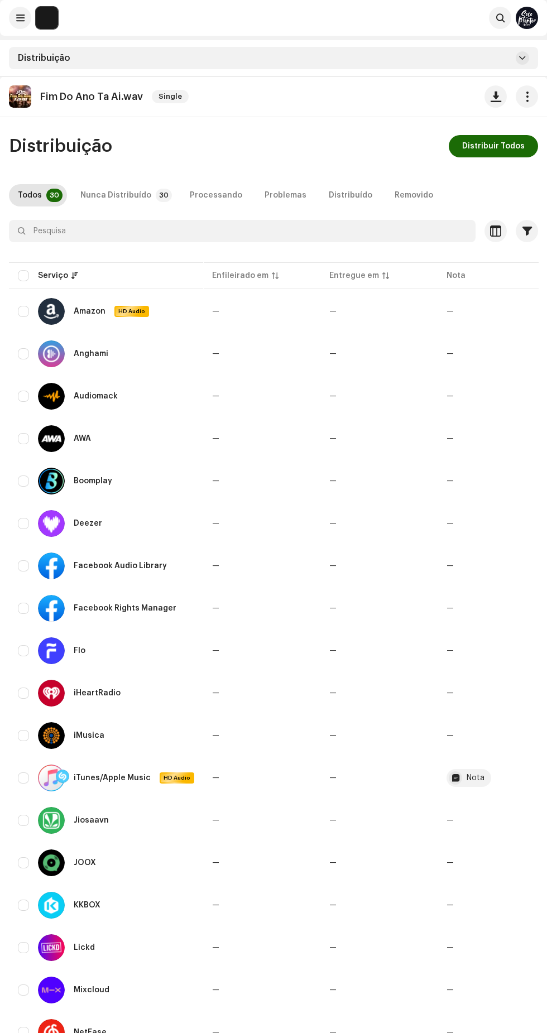
click at [23, 276] on input "checkbox" at bounding box center [23, 275] width 11 height 11
checkbox input "true"
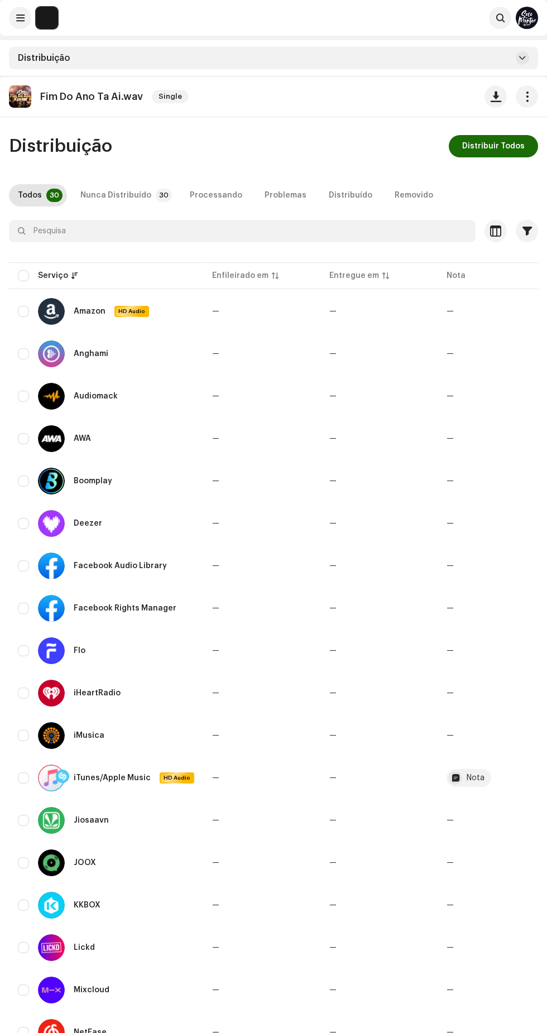
checkbox input "true"
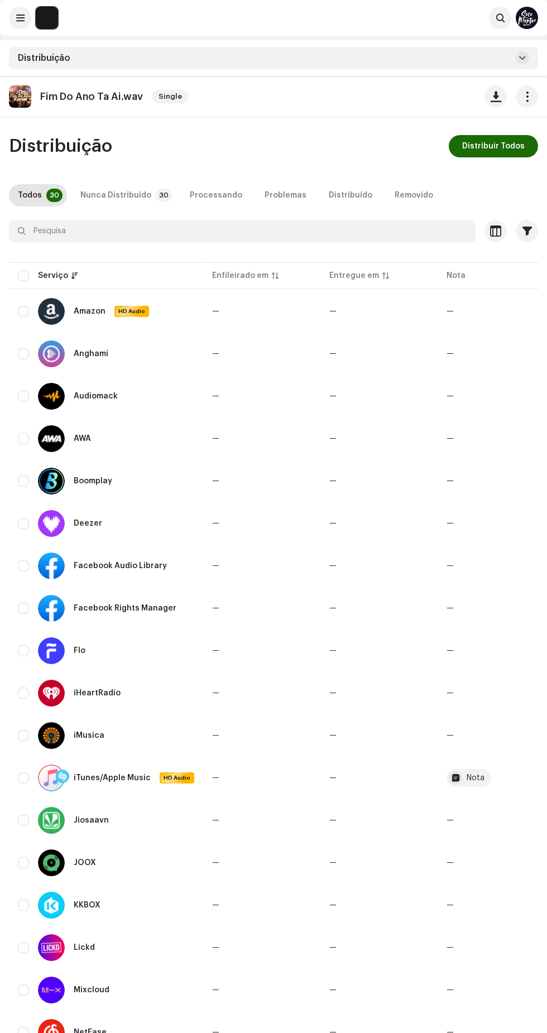
checkbox input "true"
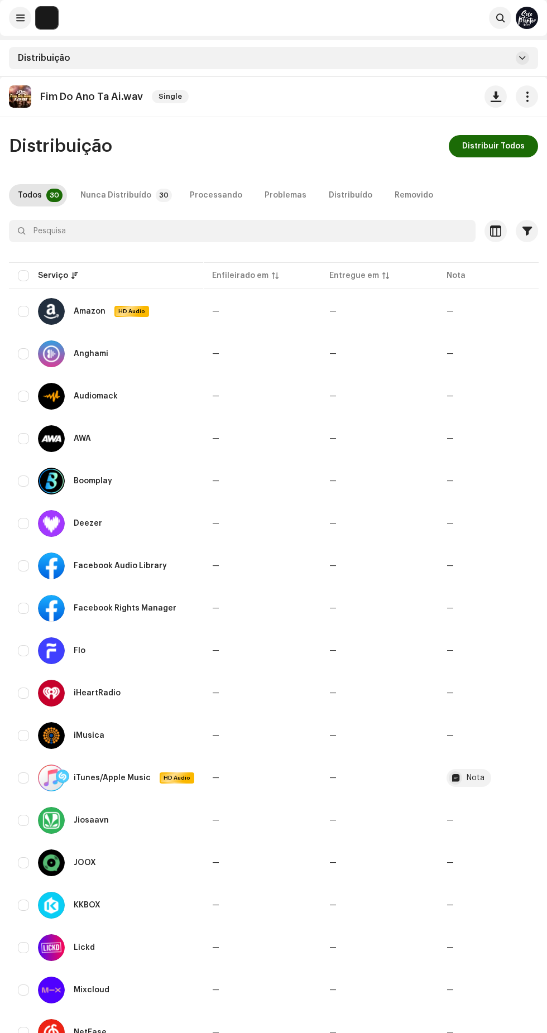
checkbox input "true"
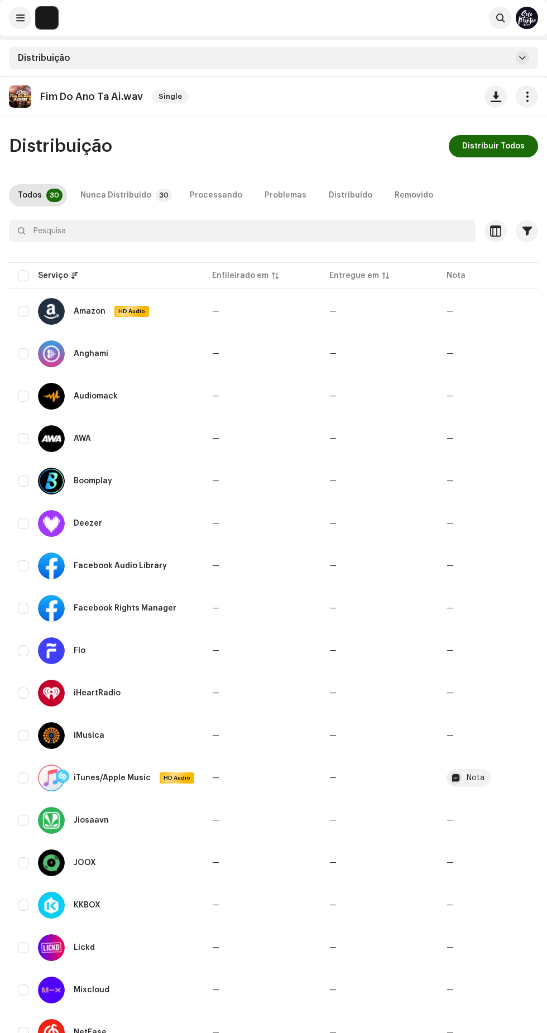
checkbox input "true"
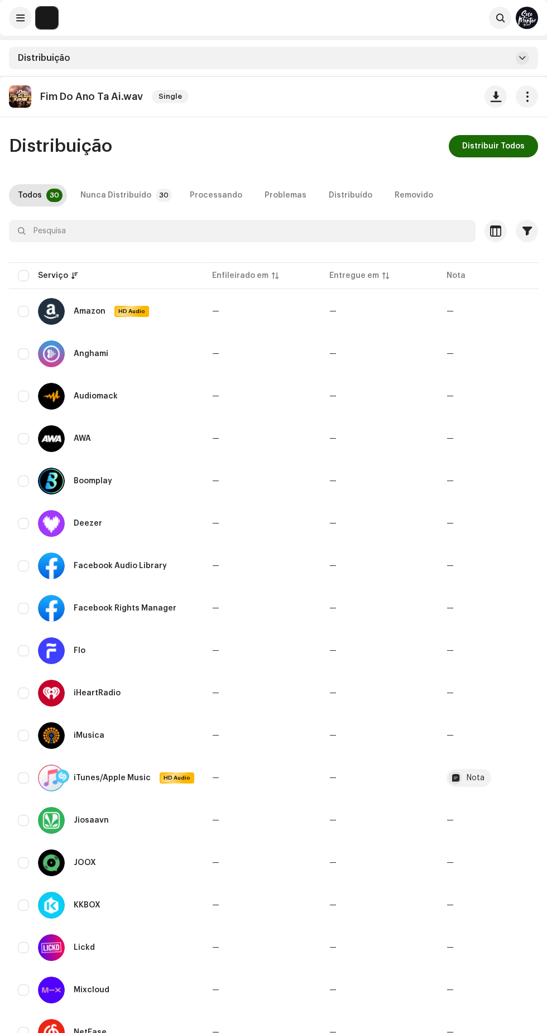
checkbox input "true"
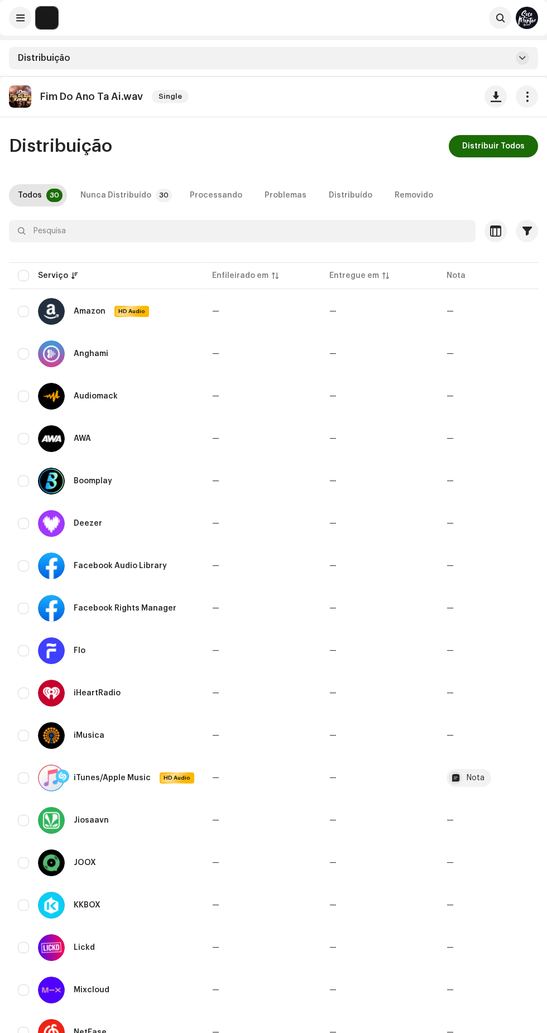
checkbox input "true"
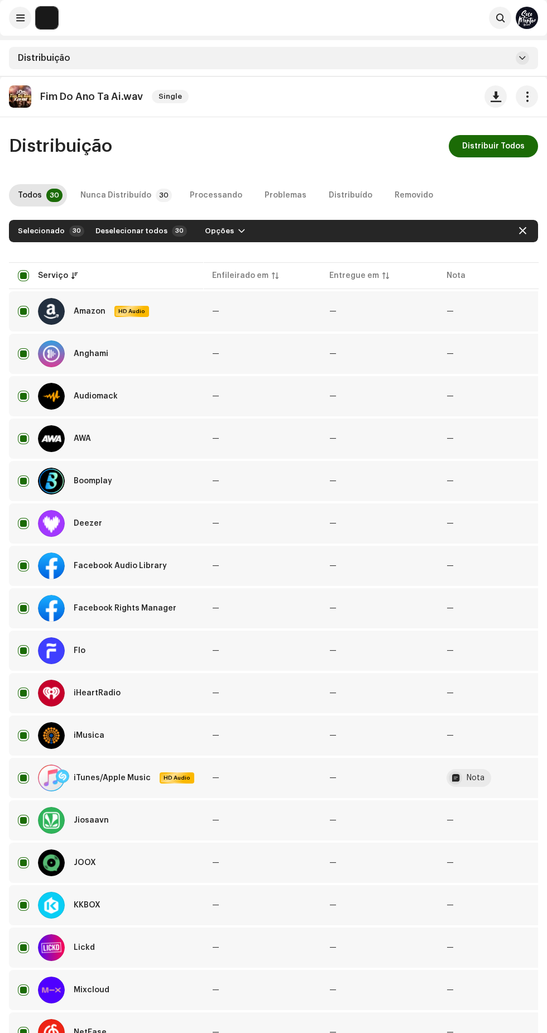
click at [497, 146] on span "Distribuir Todos" at bounding box center [493, 146] width 63 height 22
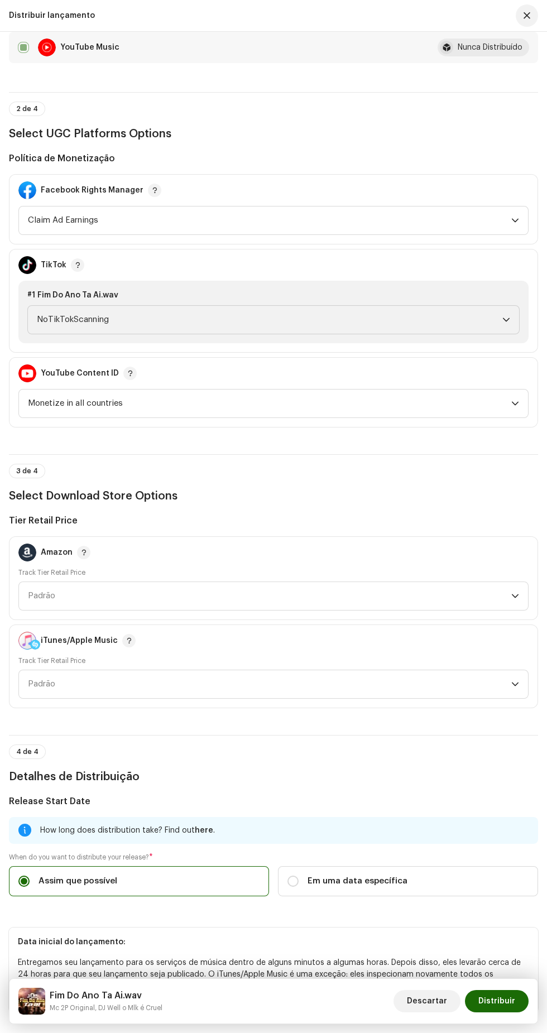
scroll to position [1519, 0]
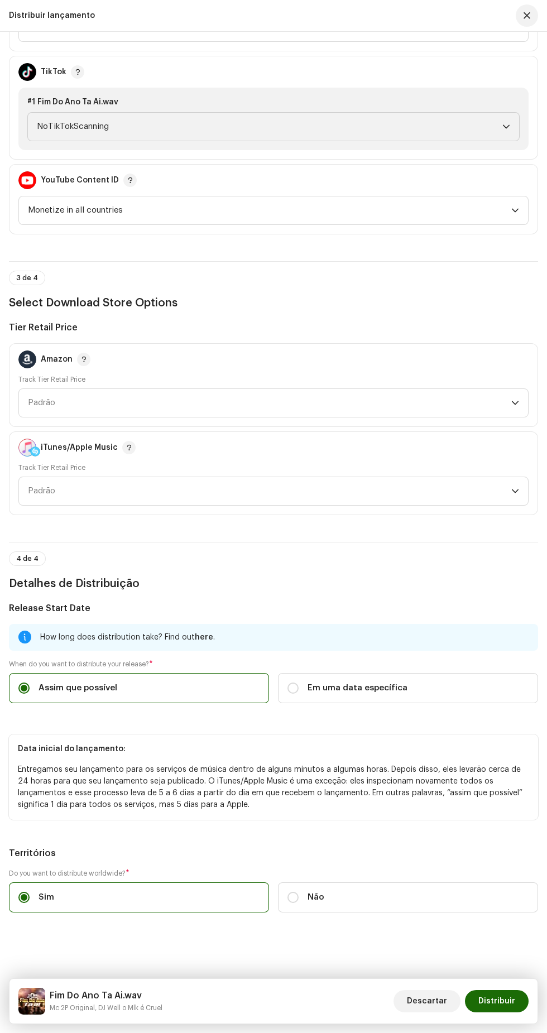
click at [398, 682] on span "Em uma data específica" at bounding box center [358, 688] width 100 height 12
click at [299, 683] on input "Em uma data específica" at bounding box center [293, 688] width 11 height 11
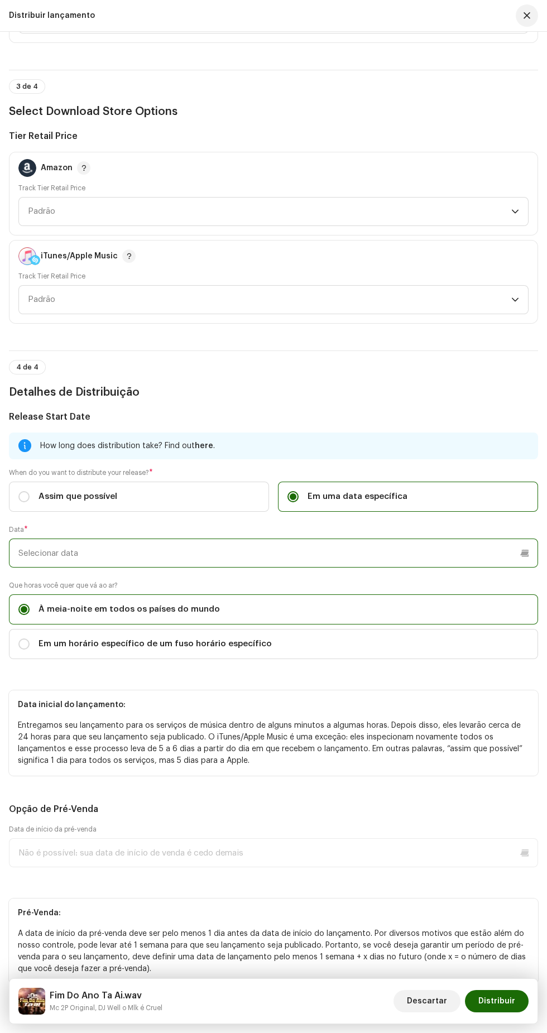
click at [237, 568] on input "text" at bounding box center [273, 553] width 529 height 29
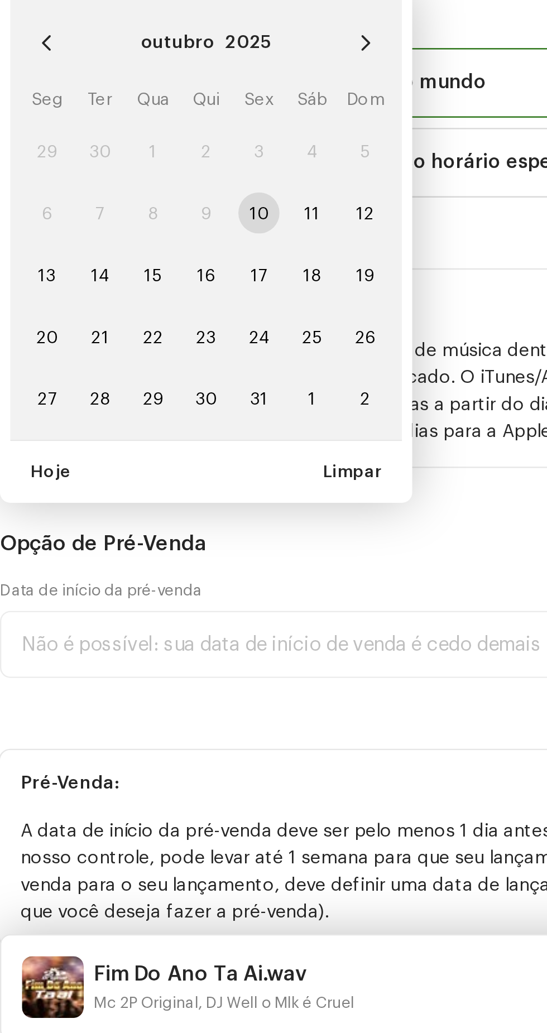
click at [167, 596] on icon "Next Month" at bounding box center [168, 592] width 4 height 7
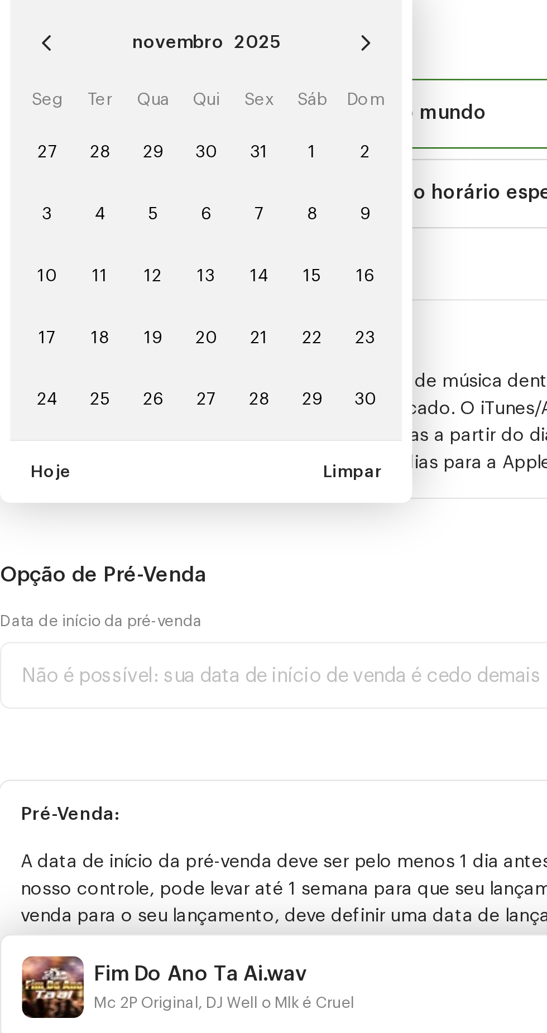
click at [167, 596] on icon "Next Month" at bounding box center [168, 592] width 8 height 8
click at [30, 729] on span "22" at bounding box center [30, 720] width 18 height 18
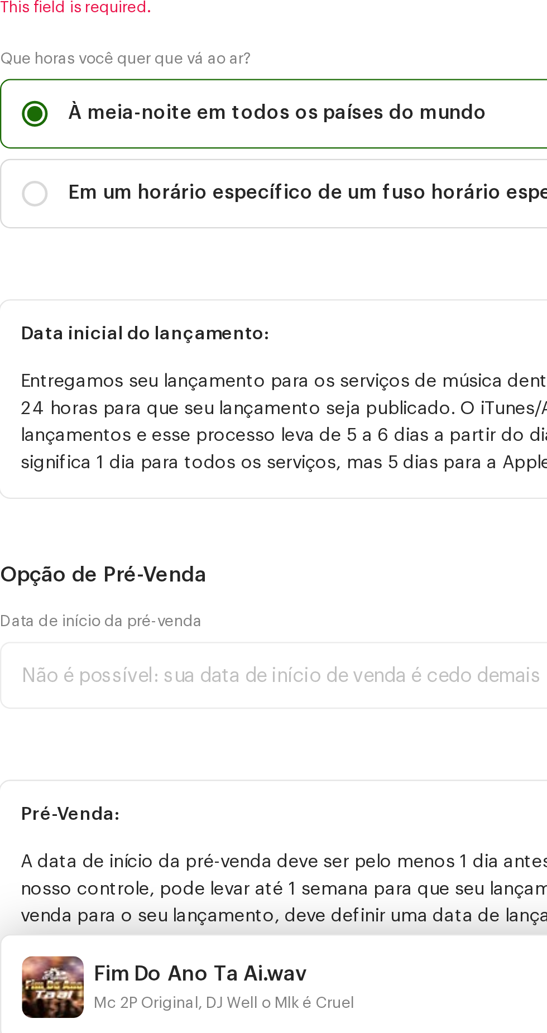
click at [163, 568] on input "22/12/2025q" at bounding box center [273, 553] width 529 height 29
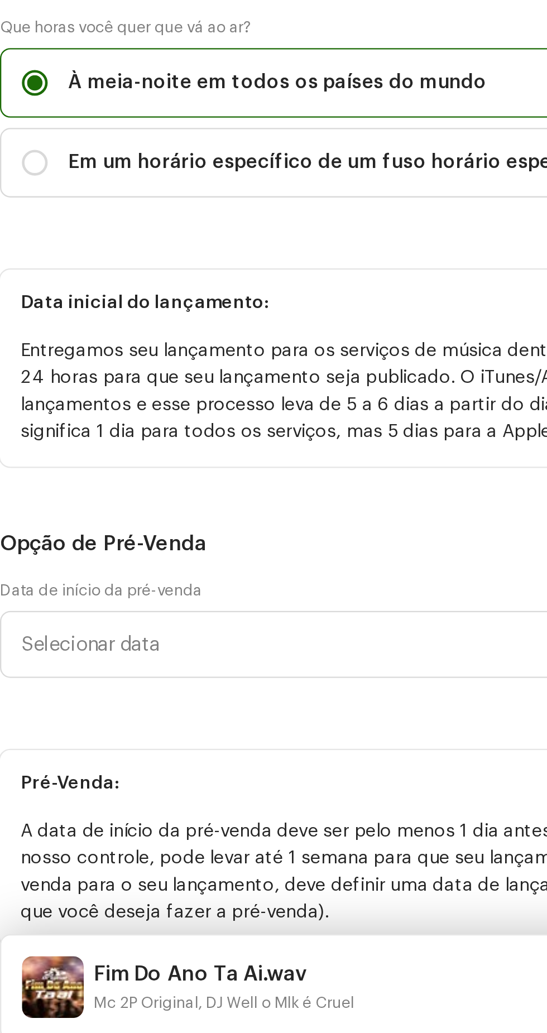
click at [171, 568] on div "Data * [DATE] dezembro 2025 Seg Ter Qua Qui Sex Sáb Dom 1 2 3 4 5 6 7 8 9 10 11…" at bounding box center [273, 546] width 529 height 42
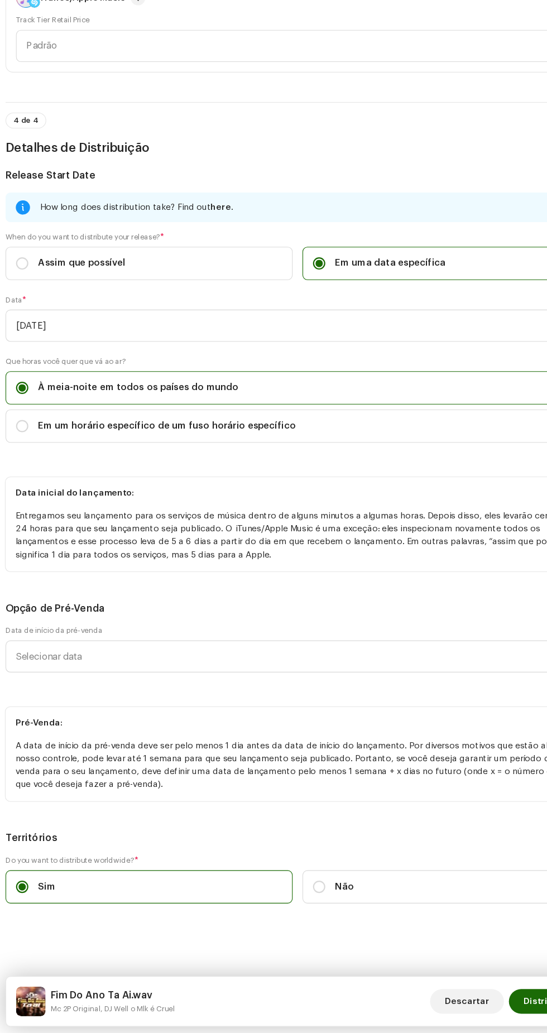
scroll to position [1841, 0]
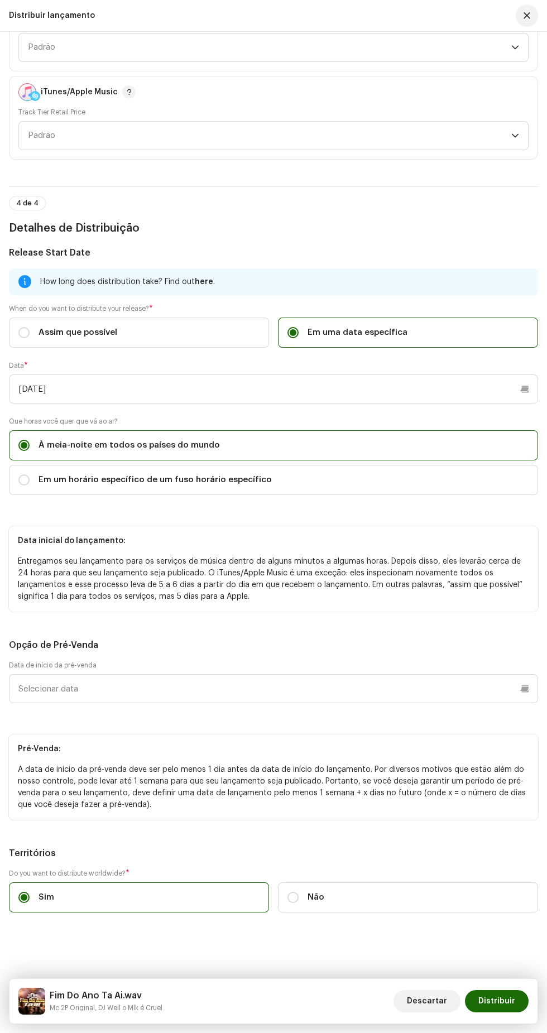
click at [508, 998] on span "Distribuir" at bounding box center [496, 1001] width 37 height 22
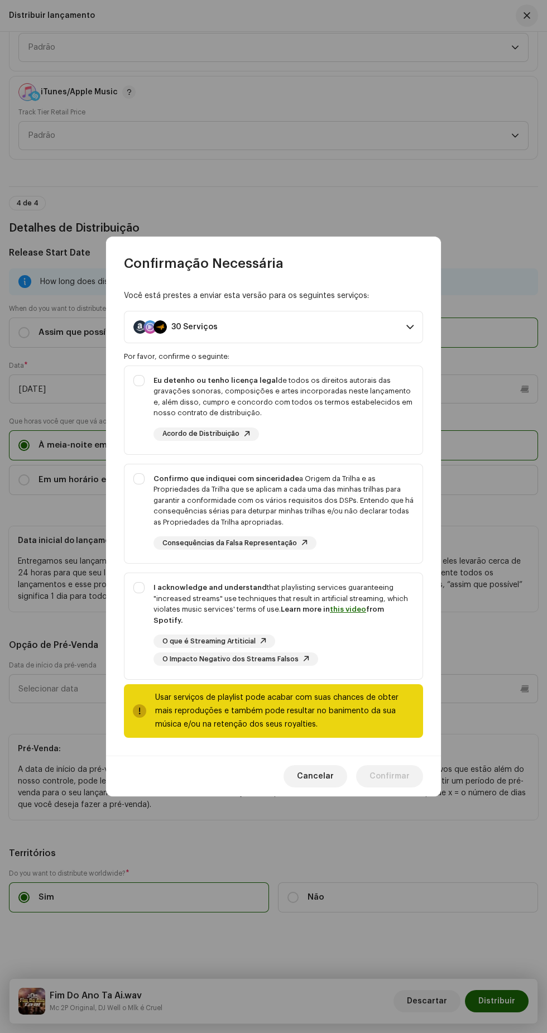
click at [156, 591] on strong "I acknowledge and understand" at bounding box center [210, 587] width 113 height 7
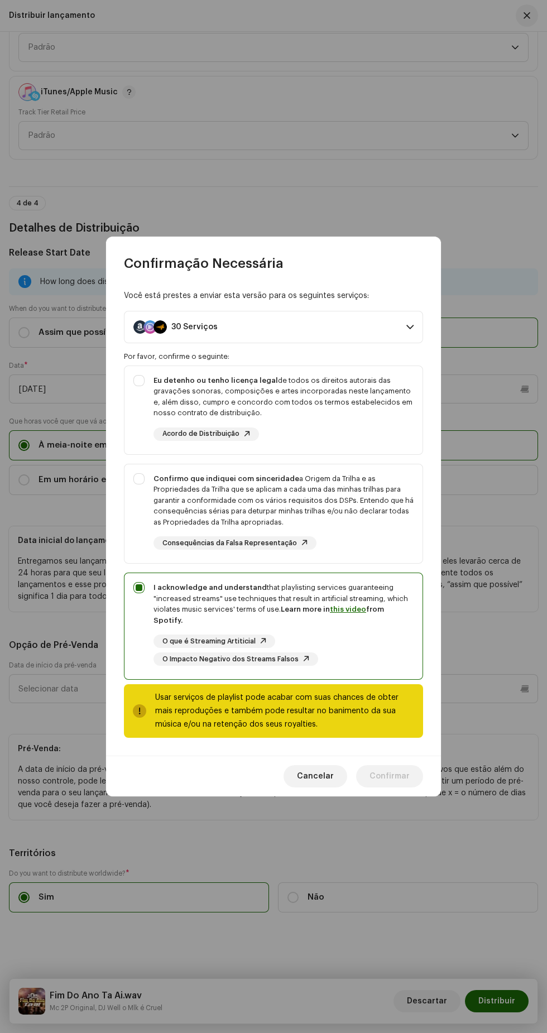
click at [160, 482] on strong "Confirmo que indiquei com sinceridade" at bounding box center [227, 478] width 146 height 7
click at [159, 384] on strong "Eu detenho ou tenho licença legal" at bounding box center [216, 380] width 125 height 7
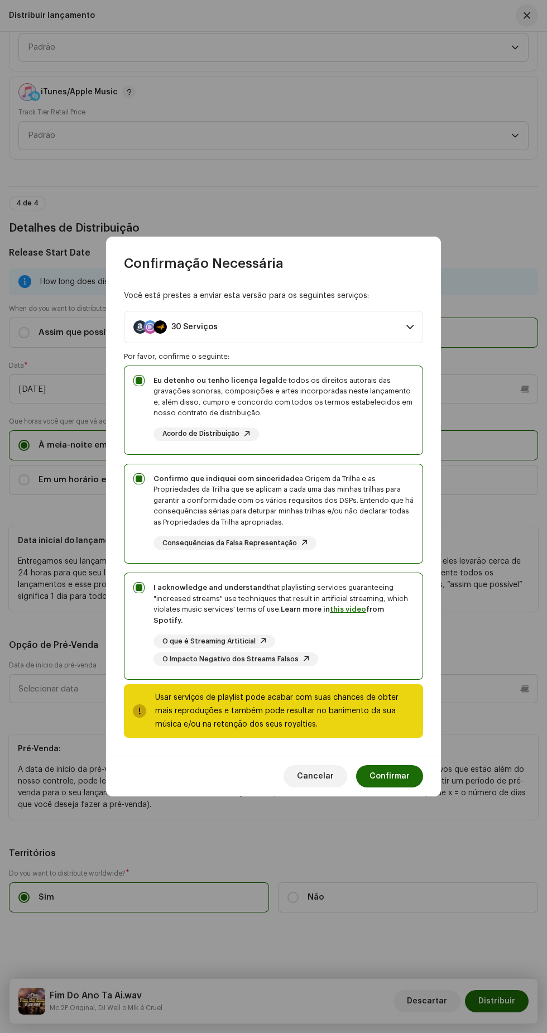
click at [400, 772] on span "Confirmar" at bounding box center [390, 776] width 40 height 22
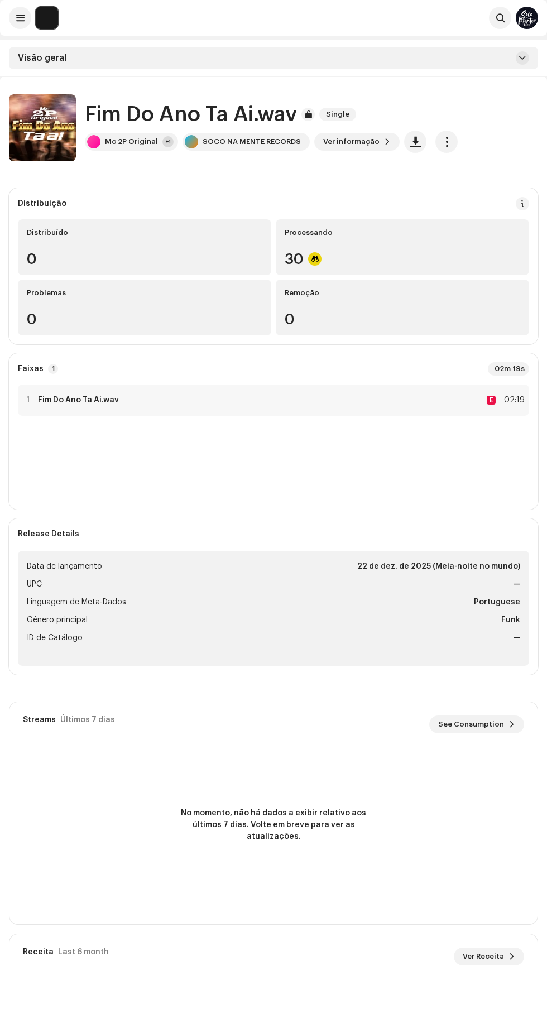
click at [20, 18] on span at bounding box center [20, 17] width 8 height 9
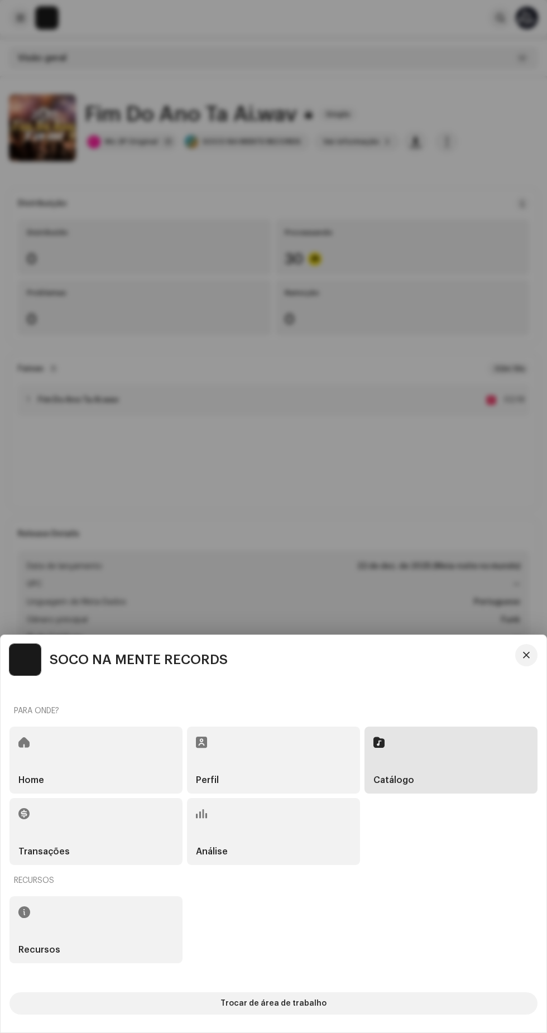
click at [458, 762] on div "Catálogo" at bounding box center [451, 760] width 173 height 67
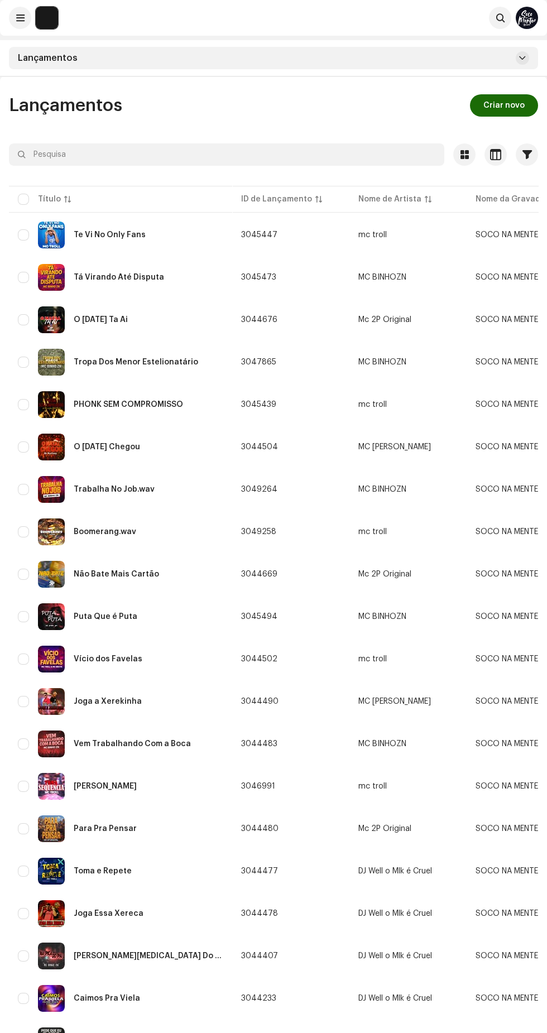
click at [501, 106] on span "Criar novo" at bounding box center [503, 105] width 41 height 22
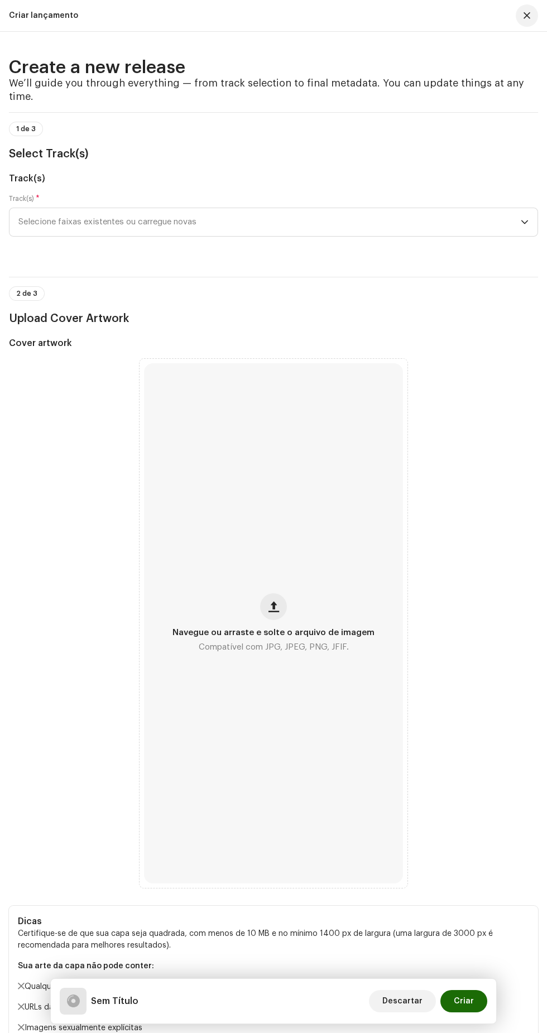
click at [294, 236] on span "Selecione faixas existentes ou carregue novas" at bounding box center [269, 222] width 502 height 28
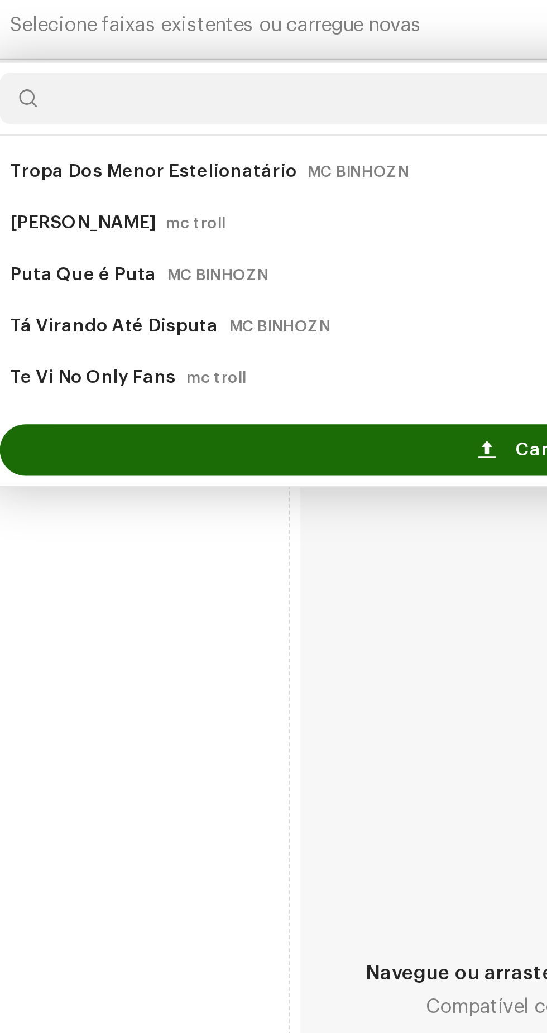
click at [228, 410] on span at bounding box center [225, 405] width 7 height 9
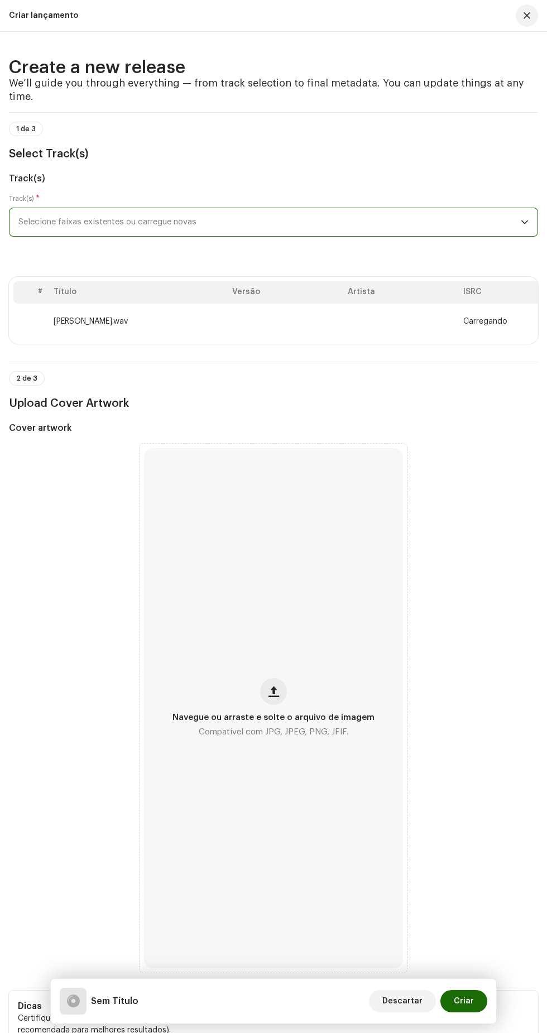
scroll to position [2, 0]
click at [274, 696] on span "button" at bounding box center [274, 691] width 11 height 9
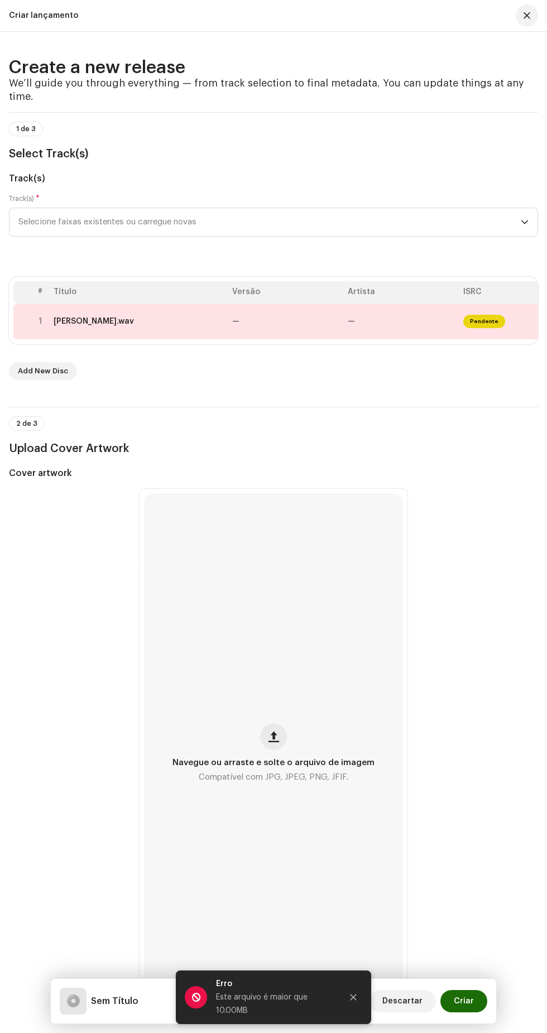
click at [263, 767] on span "Navegue ou arraste e solte o arquivo de imagem" at bounding box center [274, 763] width 202 height 8
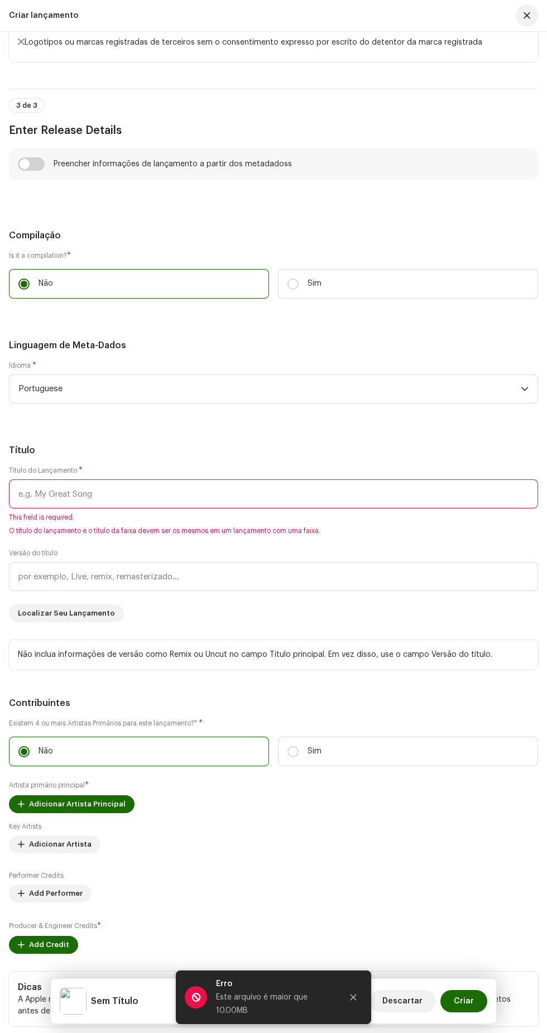
scroll to position [1146, 0]
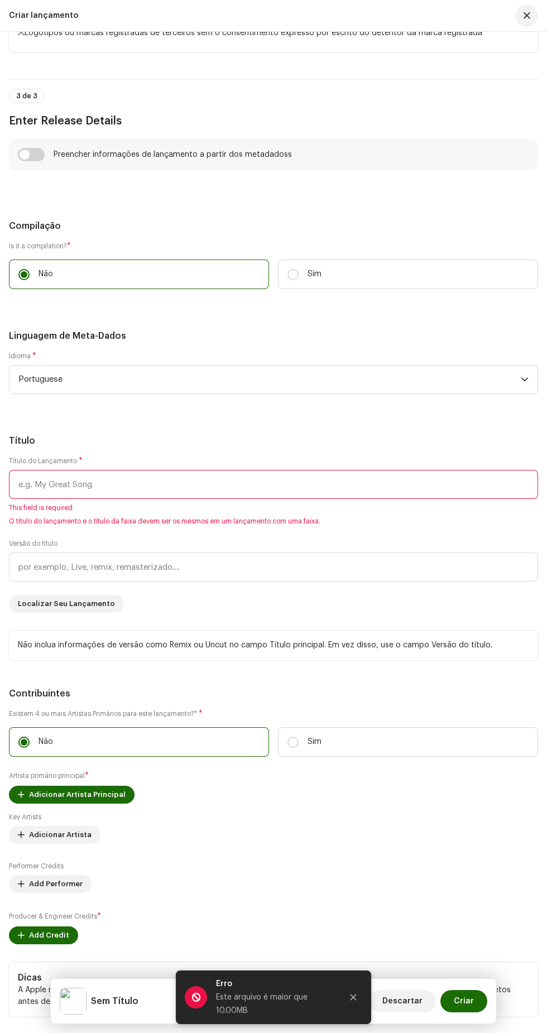
click at [33, 161] on input "checkbox" at bounding box center [31, 154] width 27 height 13
checkbox input "true"
type input "Maceta Maceta.wav"
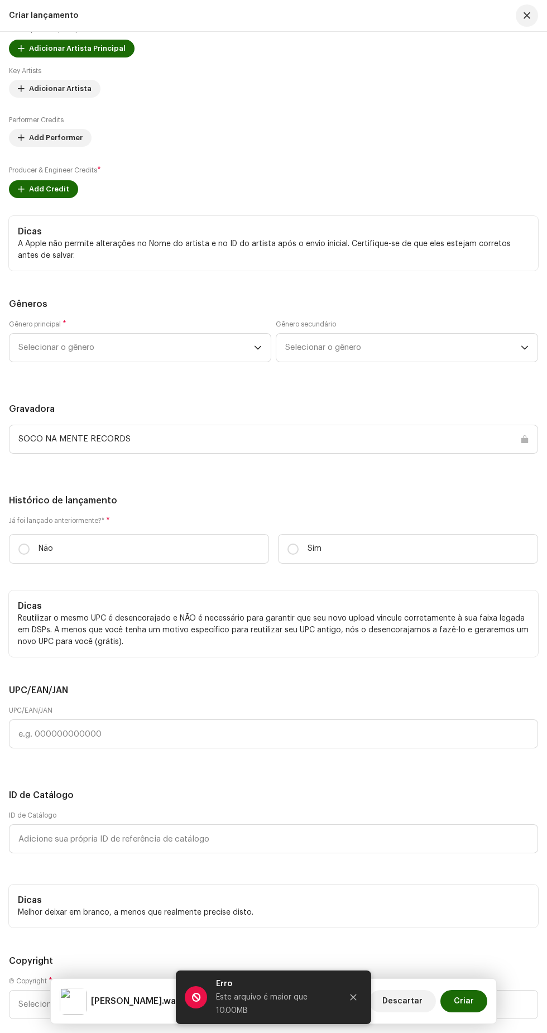
scroll to position [1965, 0]
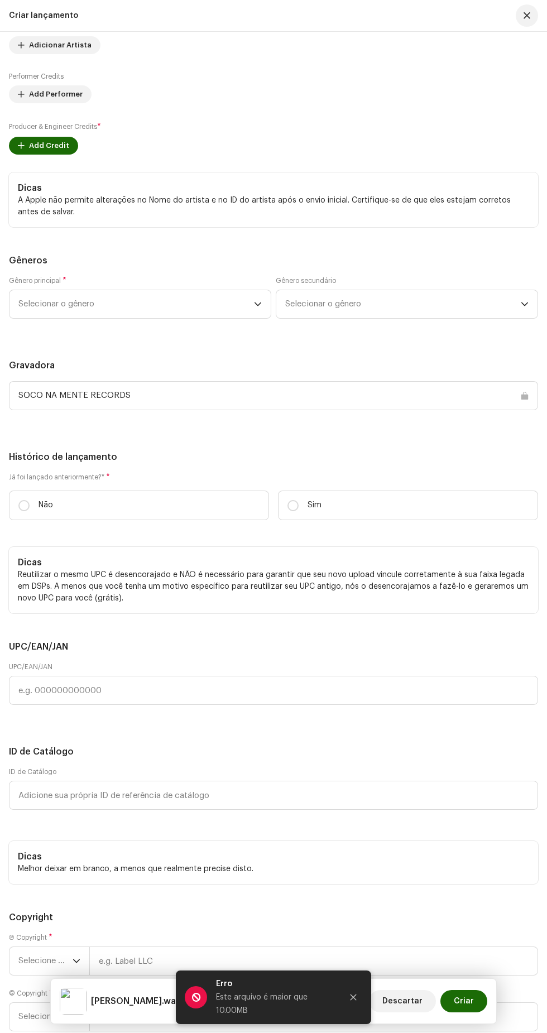
click at [84, 16] on span "Adicionar Artista Principal" at bounding box center [77, 5] width 97 height 22
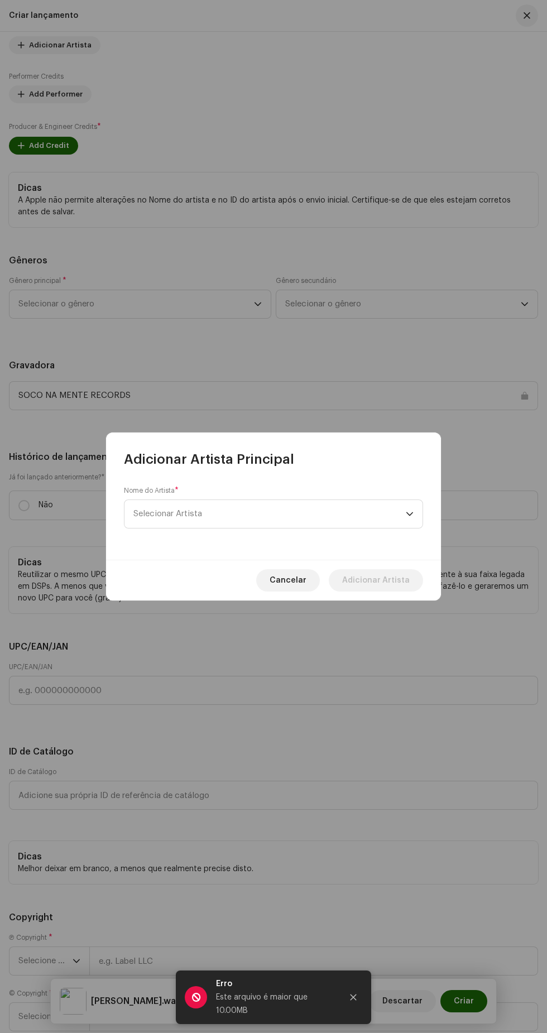
click at [270, 525] on span "Selecionar Artista" at bounding box center [269, 514] width 272 height 28
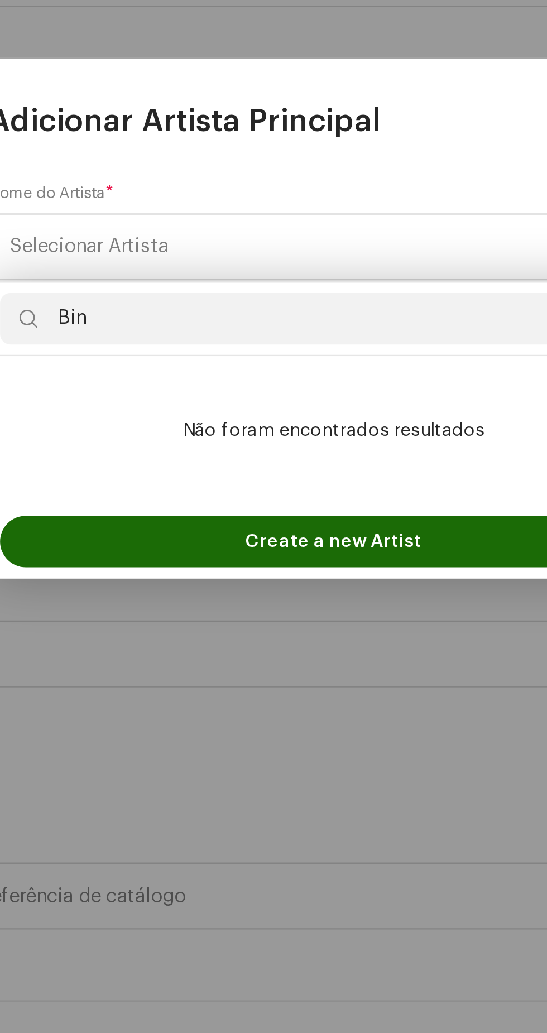
type input "[PERSON_NAME]"
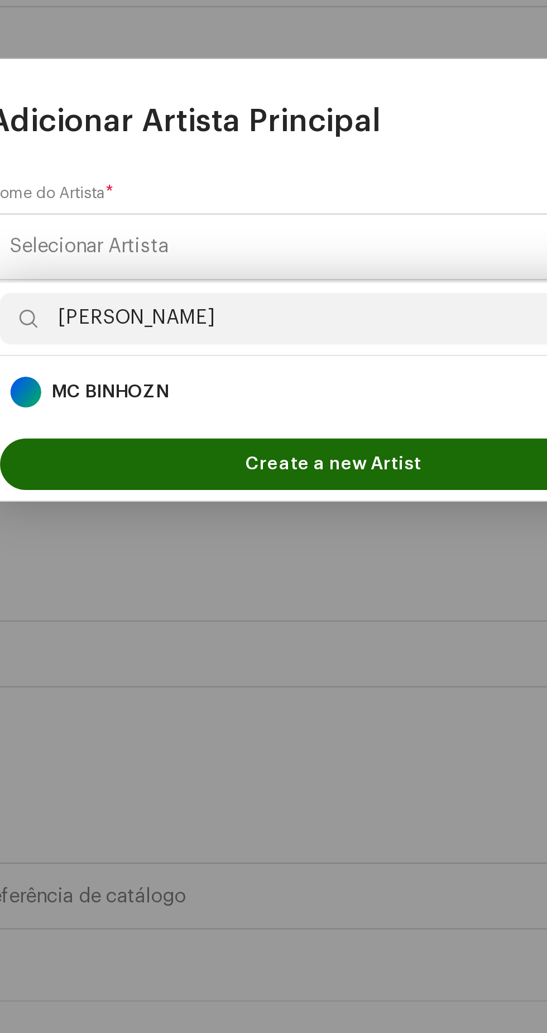
click at [260, 580] on div "MC BINHOZN 1698062" at bounding box center [273, 577] width 280 height 13
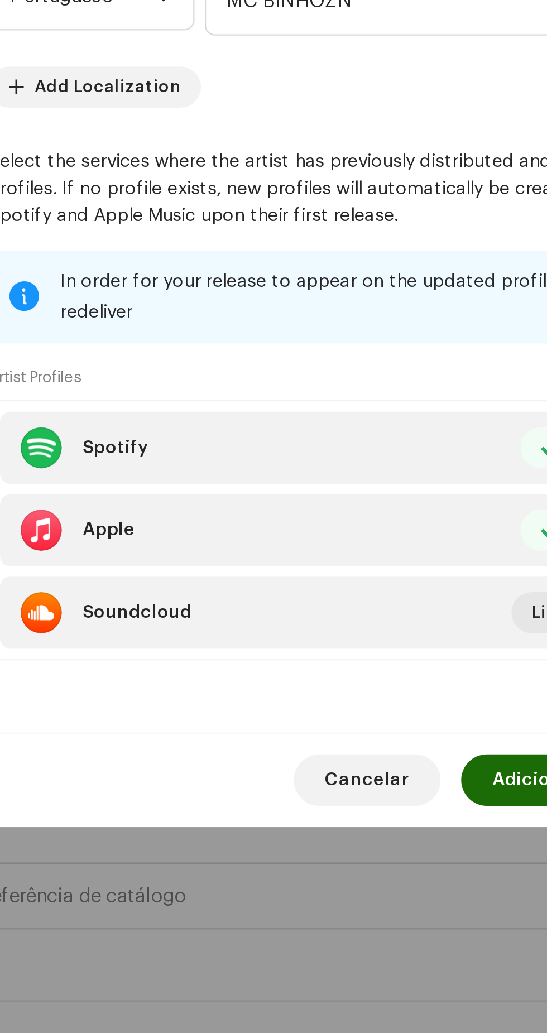
click at [352, 757] on span "Adicionar Artista" at bounding box center [376, 745] width 68 height 22
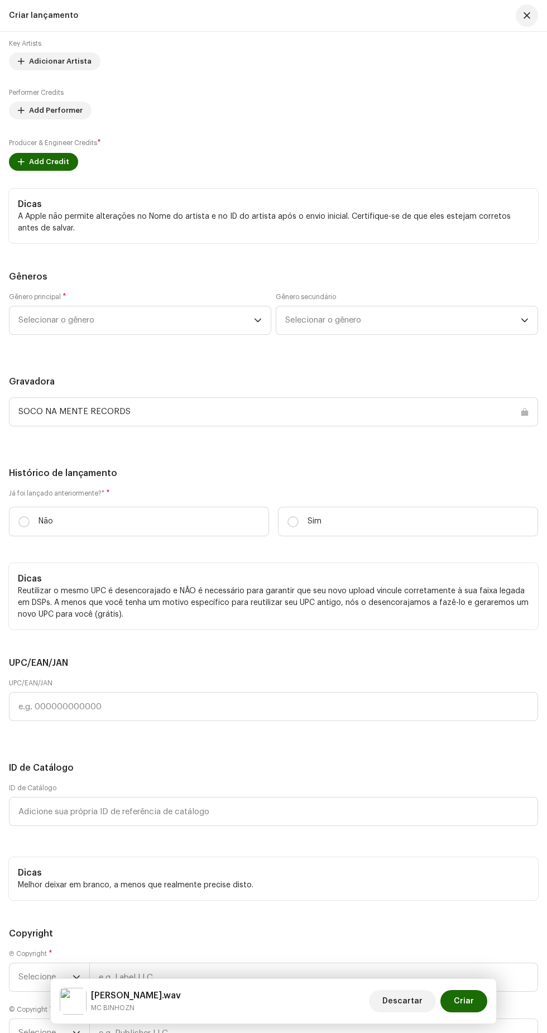
scroll to position [20, 0]
click at [68, 73] on span "Adicionar Artista" at bounding box center [60, 61] width 63 height 22
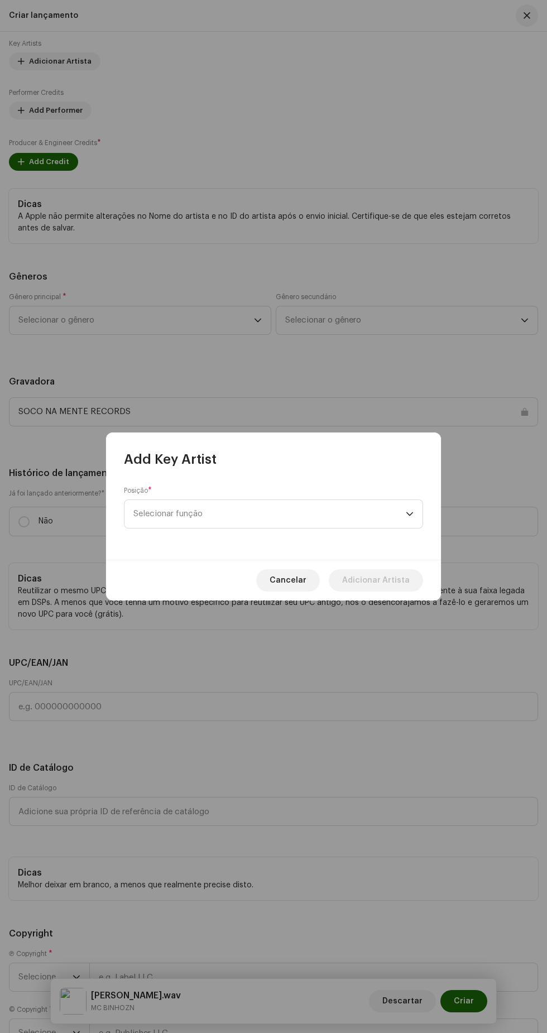
click at [284, 514] on span "Selecionar função" at bounding box center [269, 514] width 272 height 28
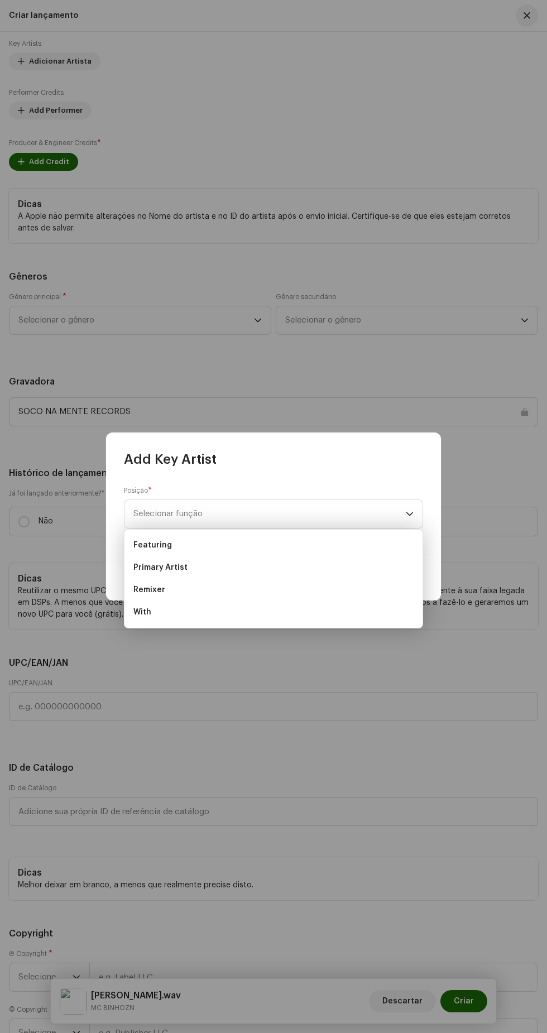
click at [254, 567] on li "Primary Artist" at bounding box center [273, 568] width 289 height 22
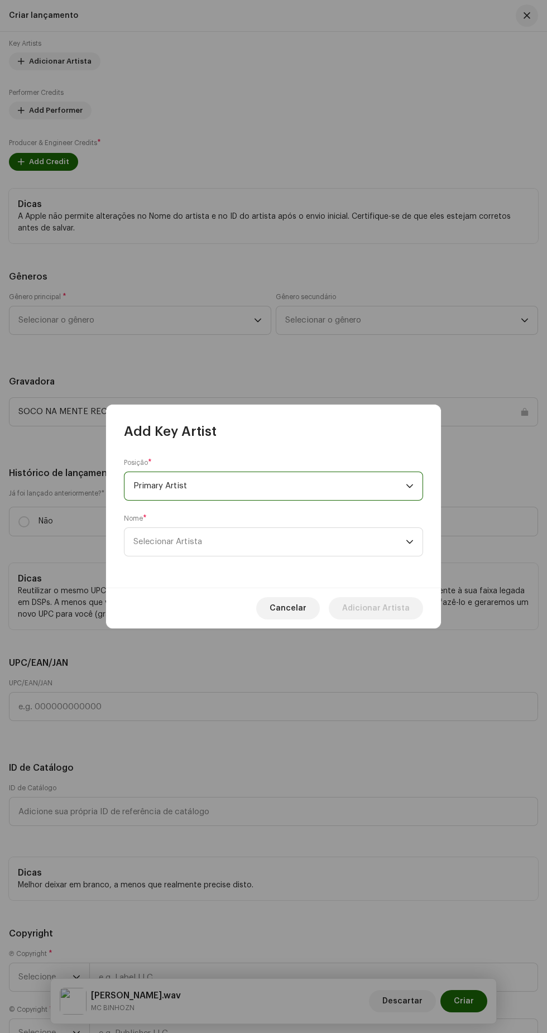
click at [262, 542] on span "Selecionar Artista" at bounding box center [269, 542] width 272 height 28
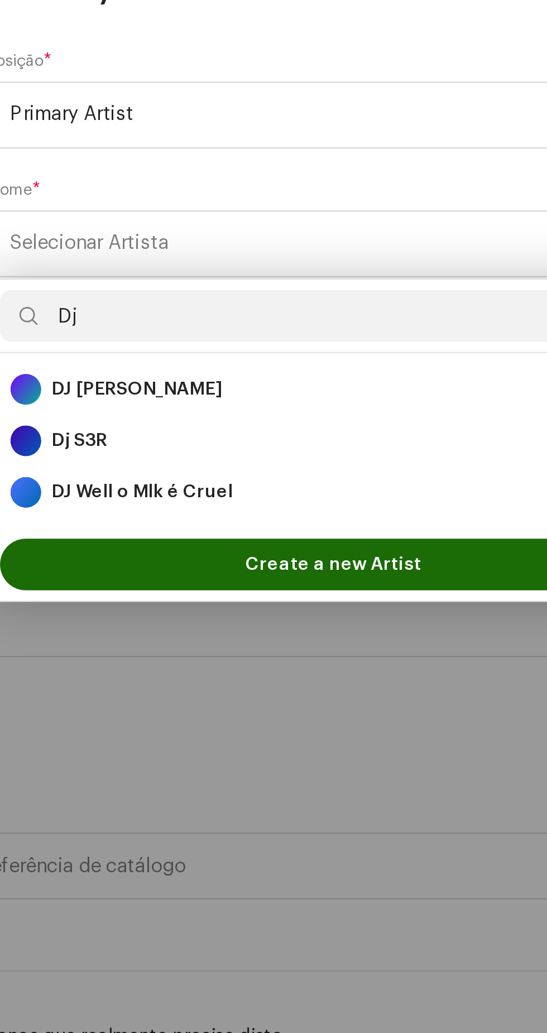
type input "Dj"
click at [279, 650] on div "DJ Well o Mlk é Cruel 1697929" at bounding box center [273, 649] width 280 height 13
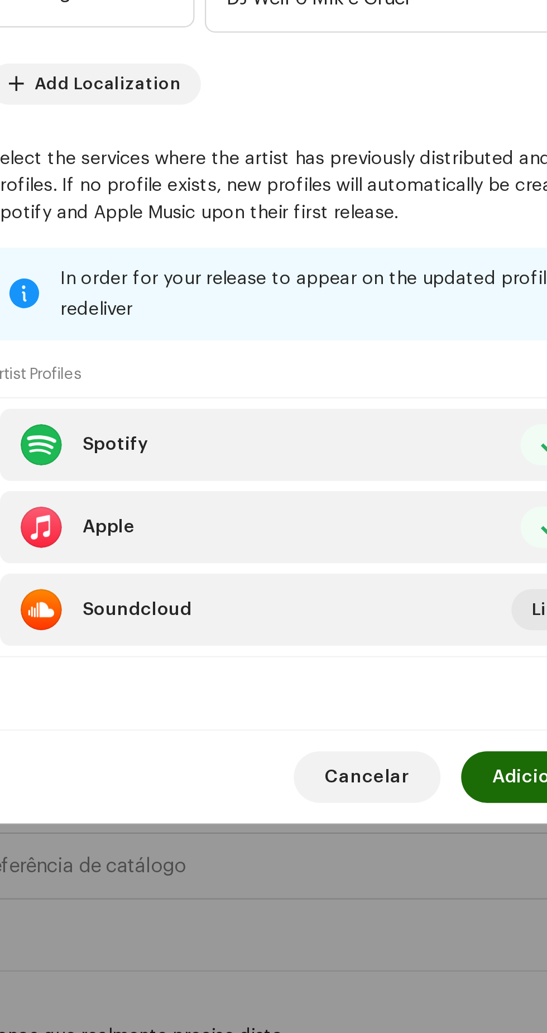
click at [351, 784] on span "Adicionar Artista" at bounding box center [376, 773] width 68 height 22
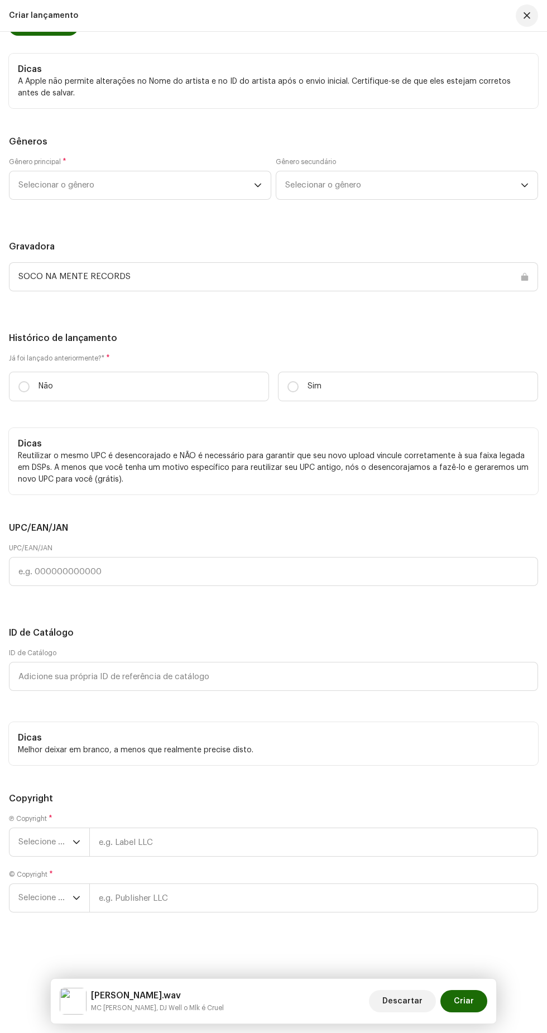
scroll to position [2223, 0]
click at [57, 38] on span "Add Credit" at bounding box center [49, 27] width 40 height 22
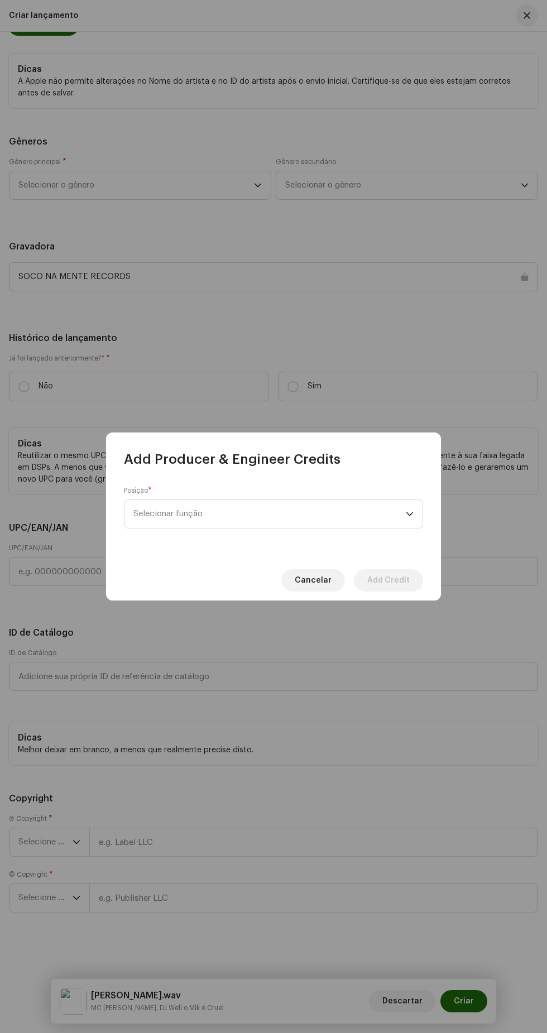
click at [325, 511] on span "Selecionar função" at bounding box center [269, 514] width 272 height 28
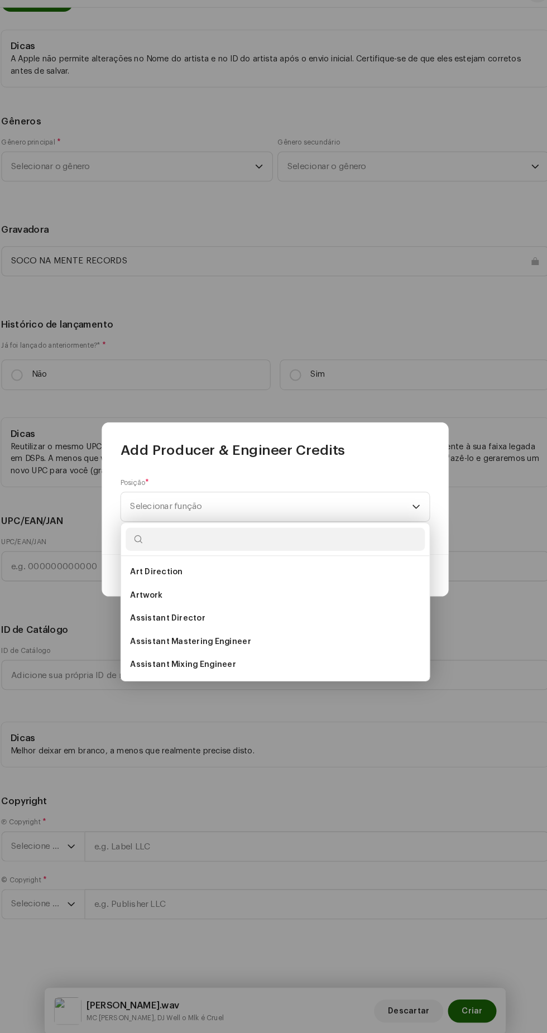
scroll to position [16, 0]
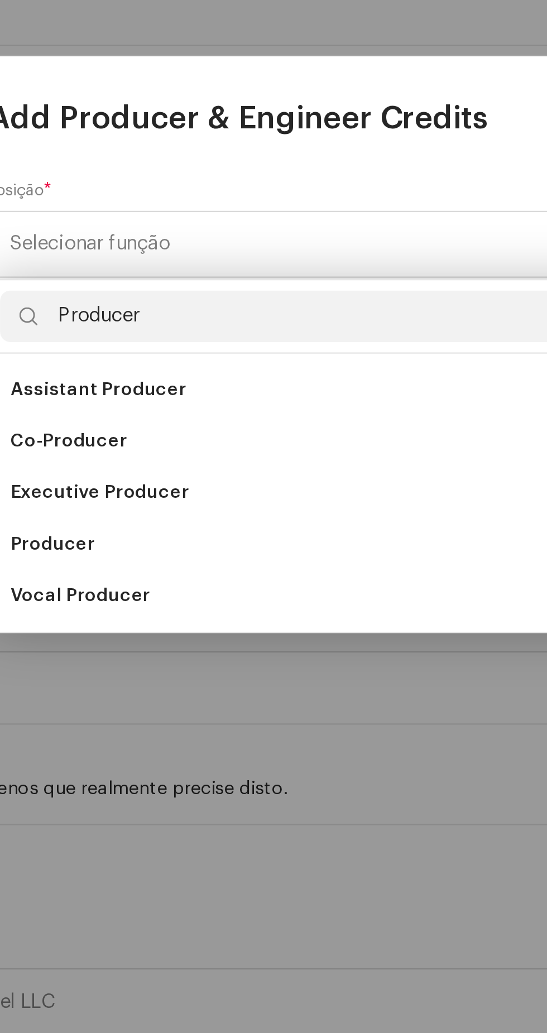
type input "Producer"
click at [224, 641] on li "Producer" at bounding box center [273, 644] width 289 height 22
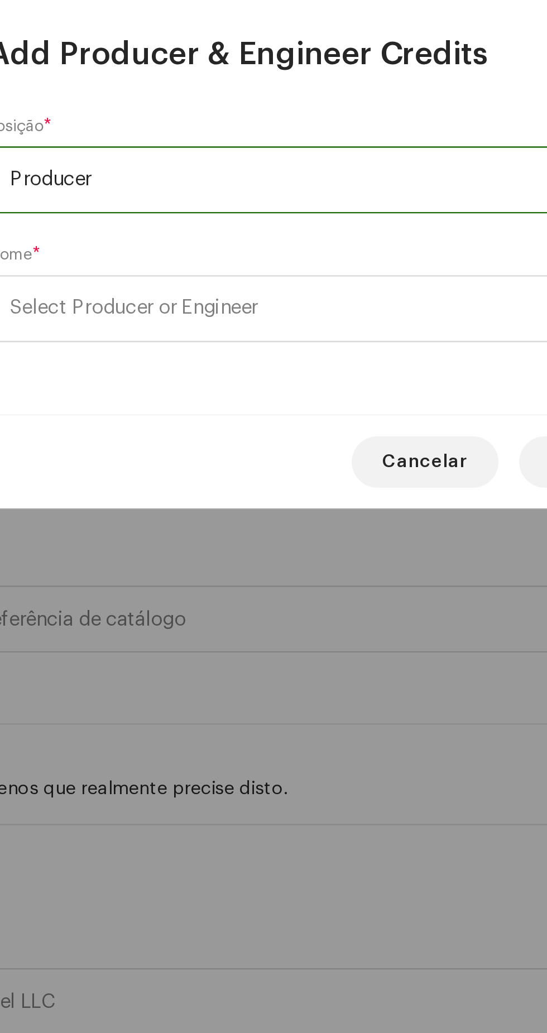
click at [291, 540] on span "Select Producer or Engineer" at bounding box center [269, 542] width 272 height 28
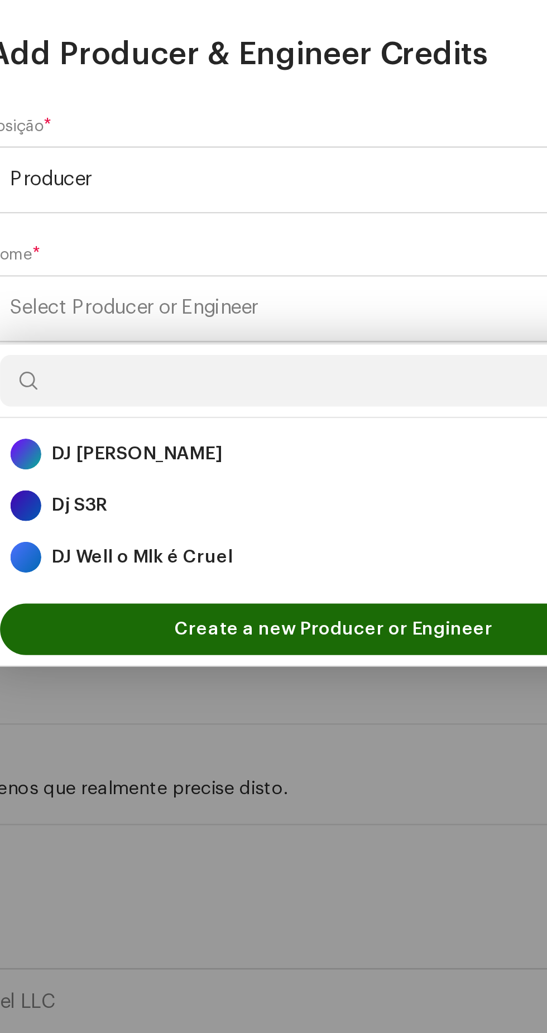
click at [242, 648] on div "DJ Well o Mlk é Cruel 1697929" at bounding box center [273, 649] width 280 height 13
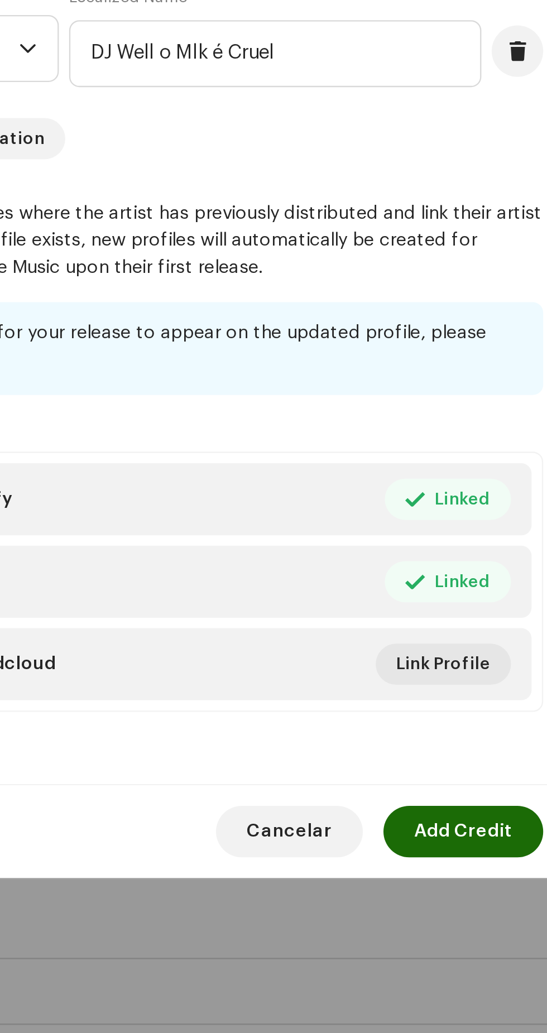
click at [389, 784] on span "Add Credit" at bounding box center [388, 773] width 42 height 22
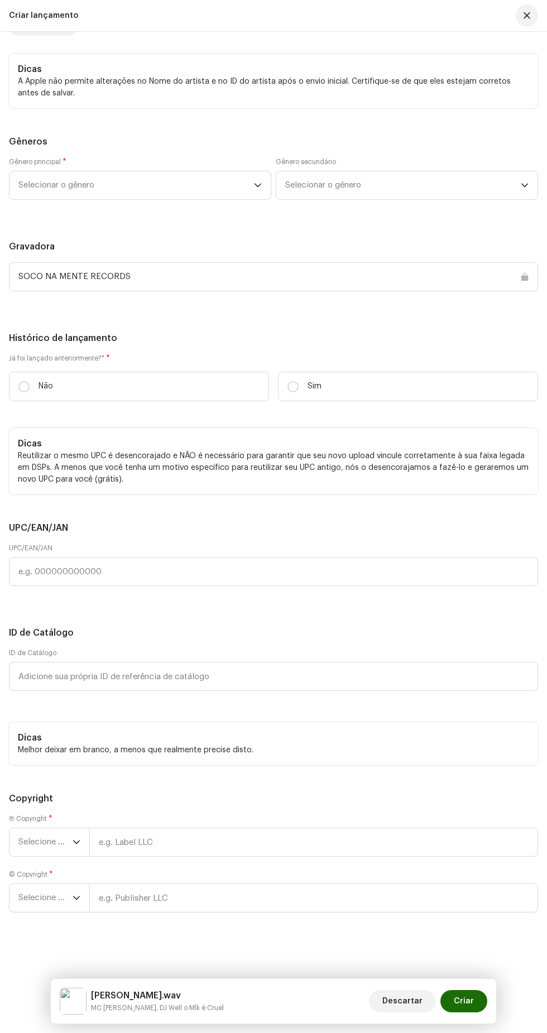
scroll to position [35, 0]
click at [181, 199] on span "Selecionar o gênero" at bounding box center [136, 185] width 236 height 28
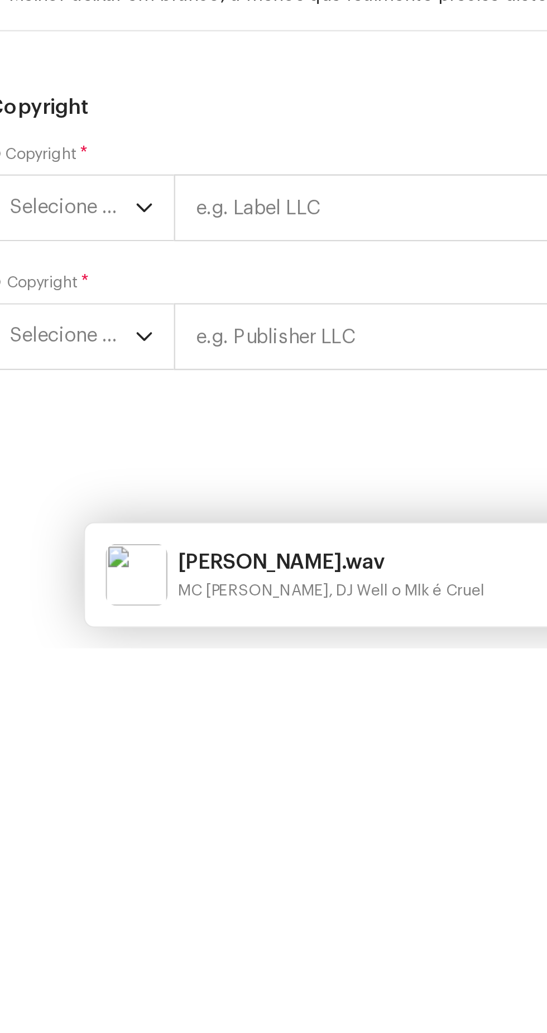
type input "Funk"
click at [106, 327] on li "Funk" at bounding box center [140, 316] width 252 height 22
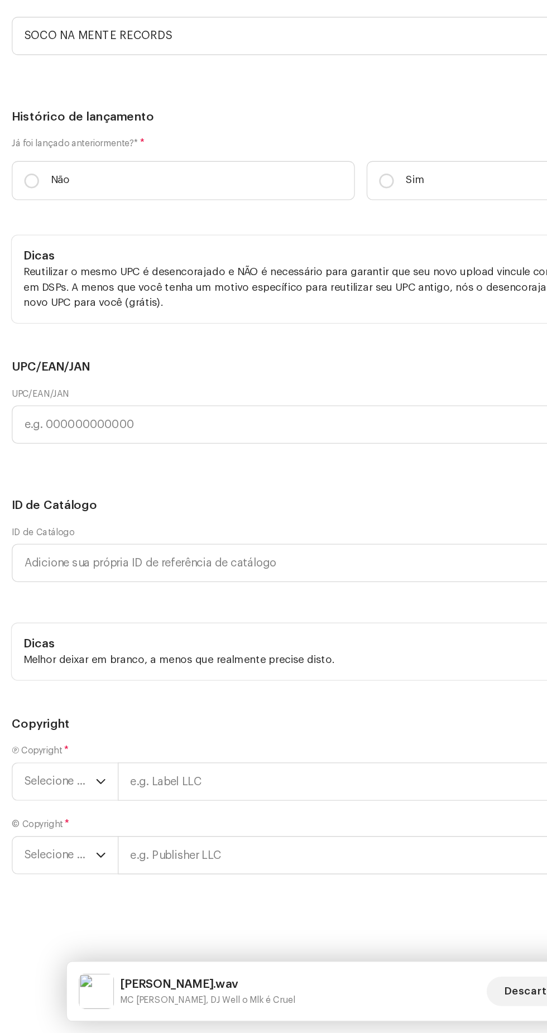
scroll to position [35, 0]
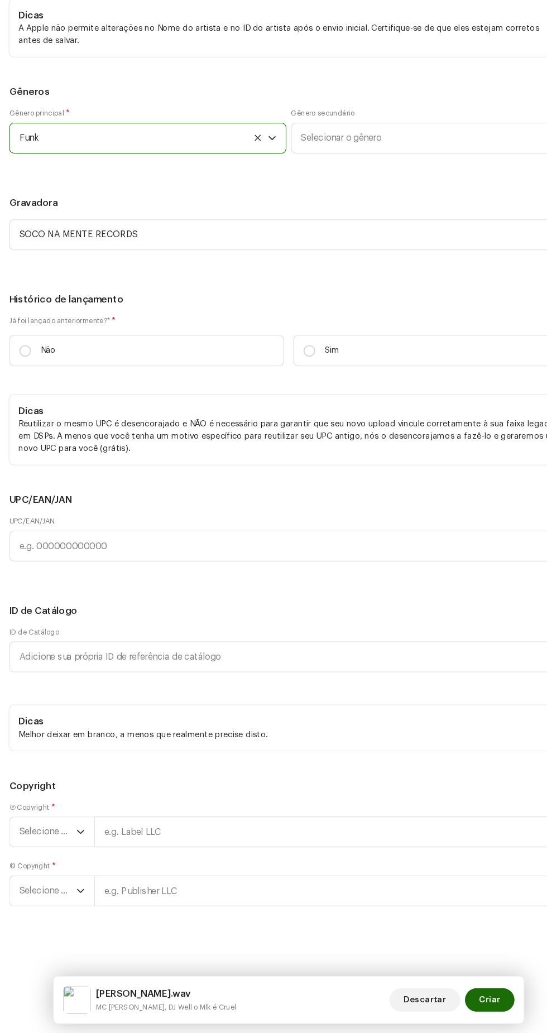
click at [364, 199] on span "Selecionar o gênero" at bounding box center [403, 185] width 236 height 28
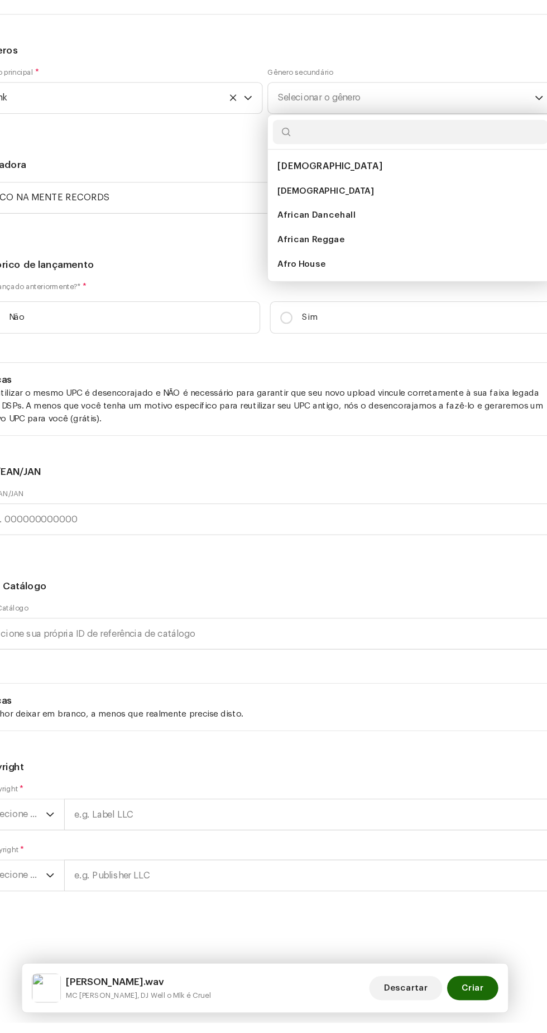
scroll to position [37, 0]
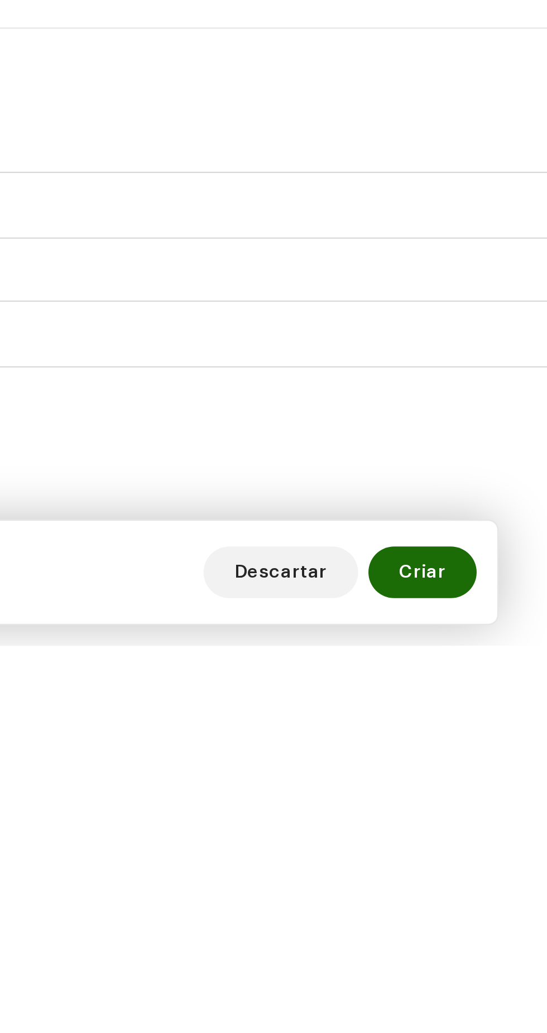
type input "Funk"
click at [373, 282] on li "Baile Funk" at bounding box center [407, 271] width 252 height 22
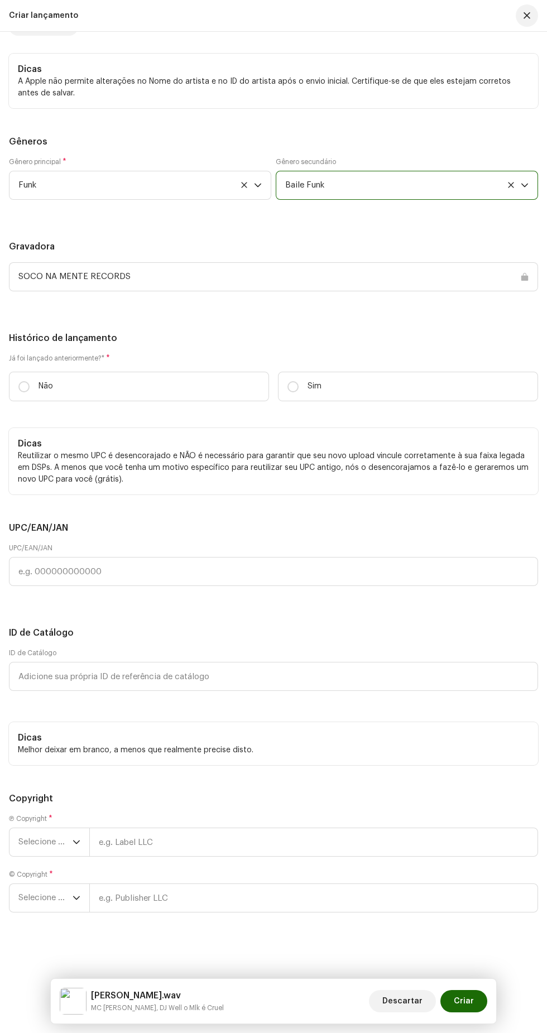
scroll to position [2735, 0]
click at [45, 392] on p "Não" at bounding box center [46, 387] width 15 height 12
click at [30, 392] on input "Não" at bounding box center [23, 386] width 11 height 11
radio input "true"
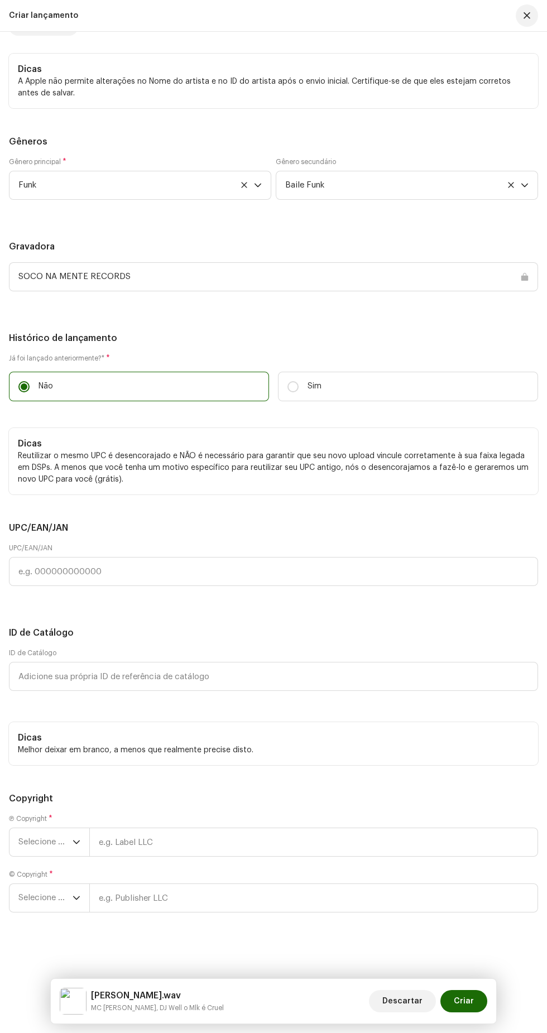
click at [76, 842] on icon "dropdown trigger" at bounding box center [77, 843] width 8 height 8
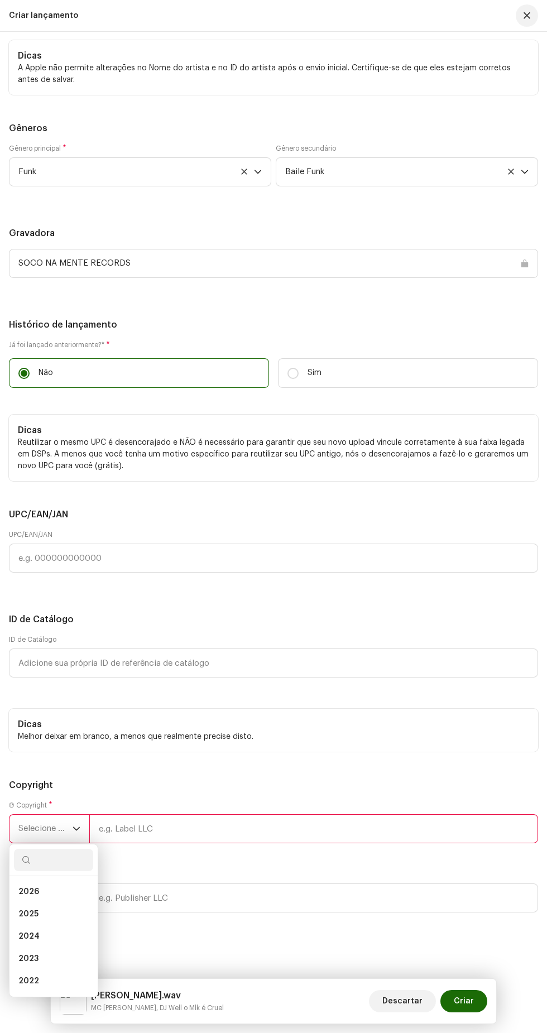
scroll to position [53, 0]
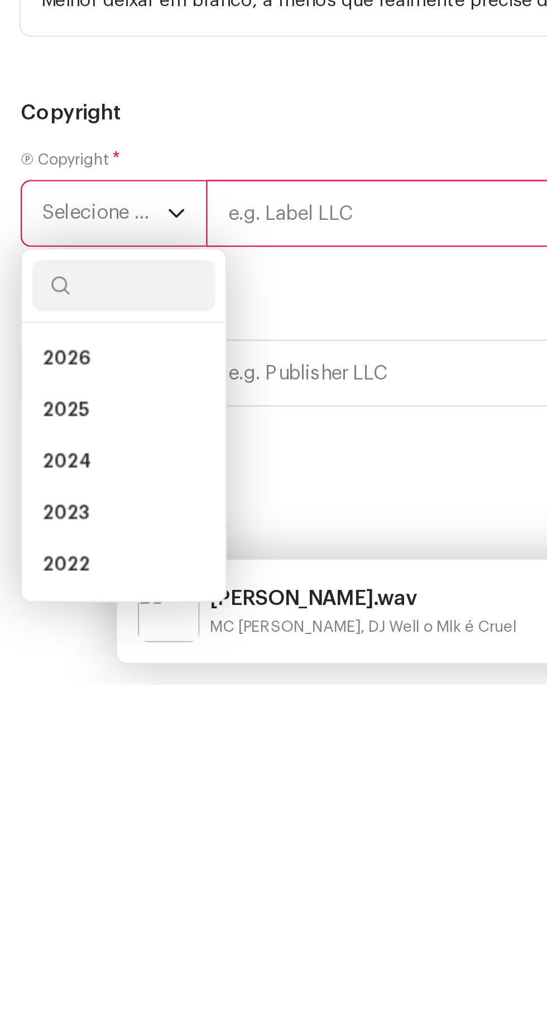
click at [55, 926] on li "2025" at bounding box center [53, 914] width 79 height 22
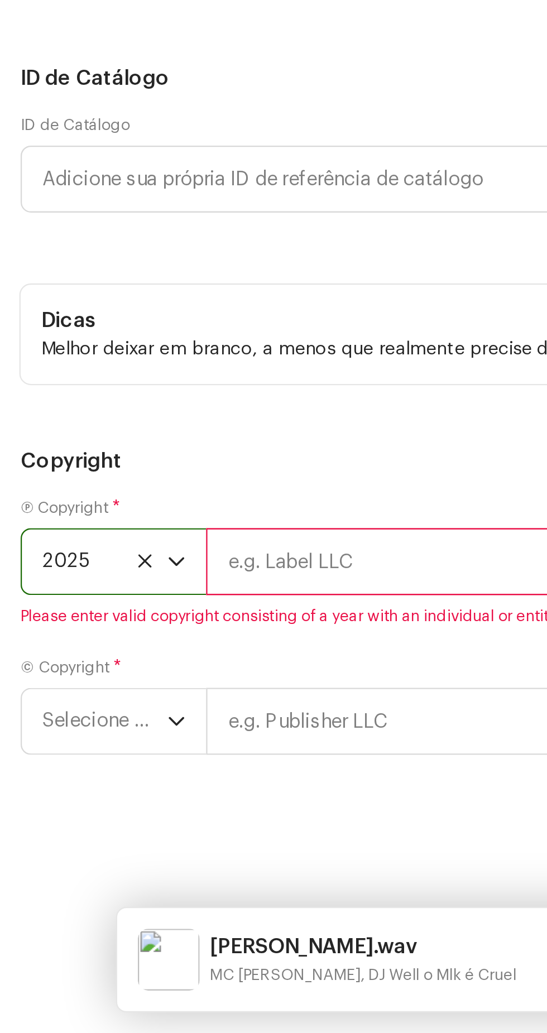
click at [76, 902] on icon "dropdown trigger" at bounding box center [77, 898] width 8 height 8
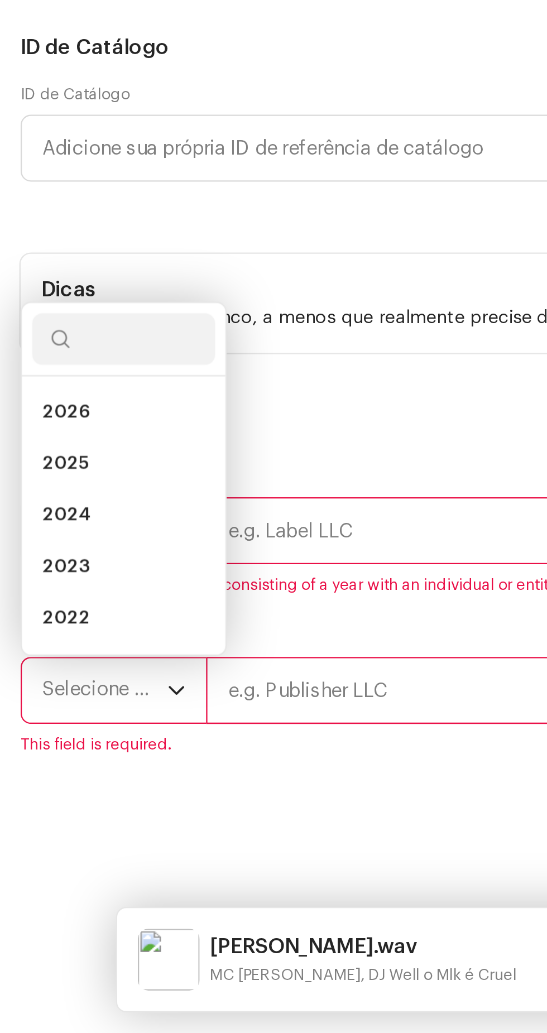
click at [71, 798] on li "2025" at bounding box center [53, 786] width 79 height 22
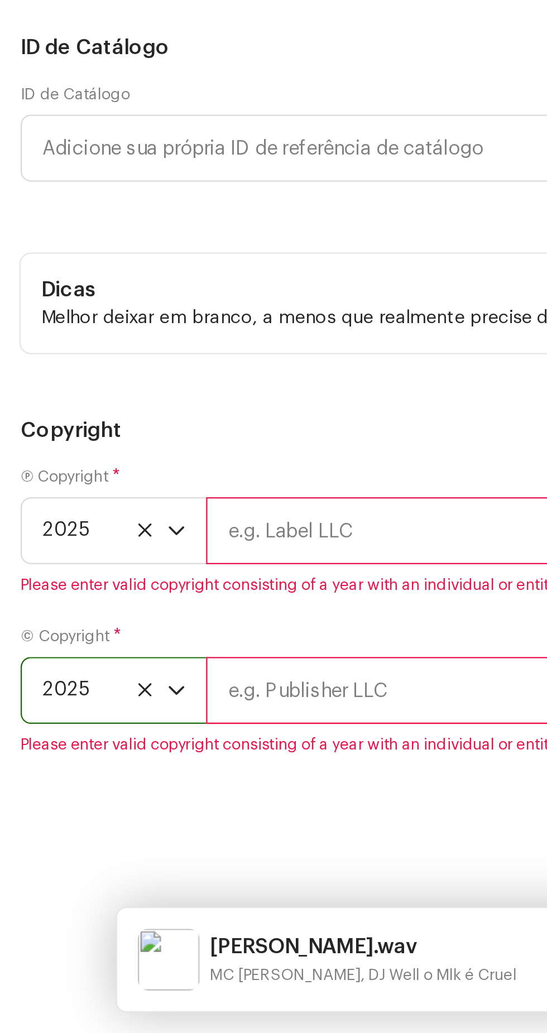
click at [151, 830] on input "text" at bounding box center [313, 815] width 449 height 29
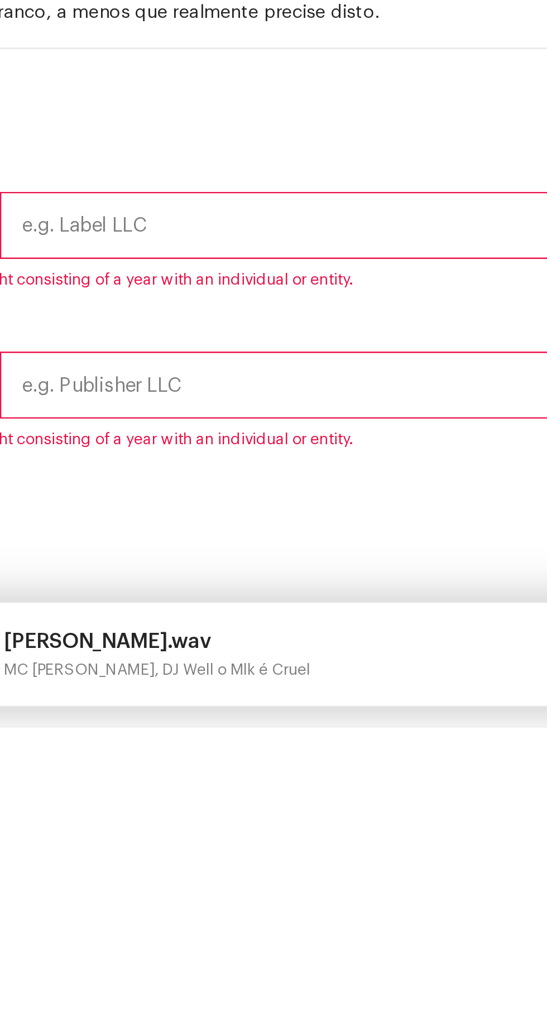
type input "Soco Na Mente Records"
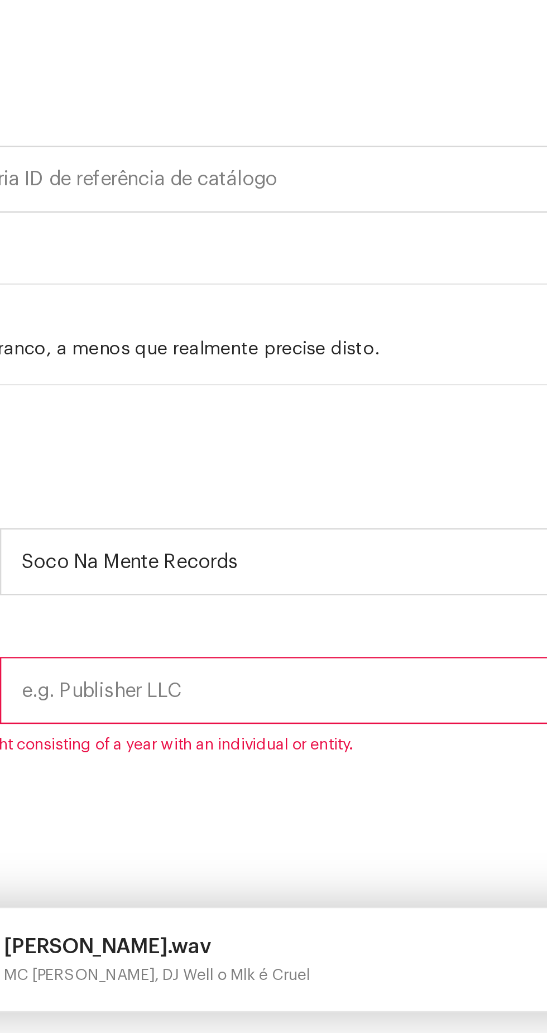
click at [193, 899] on input "text" at bounding box center [313, 884] width 449 height 29
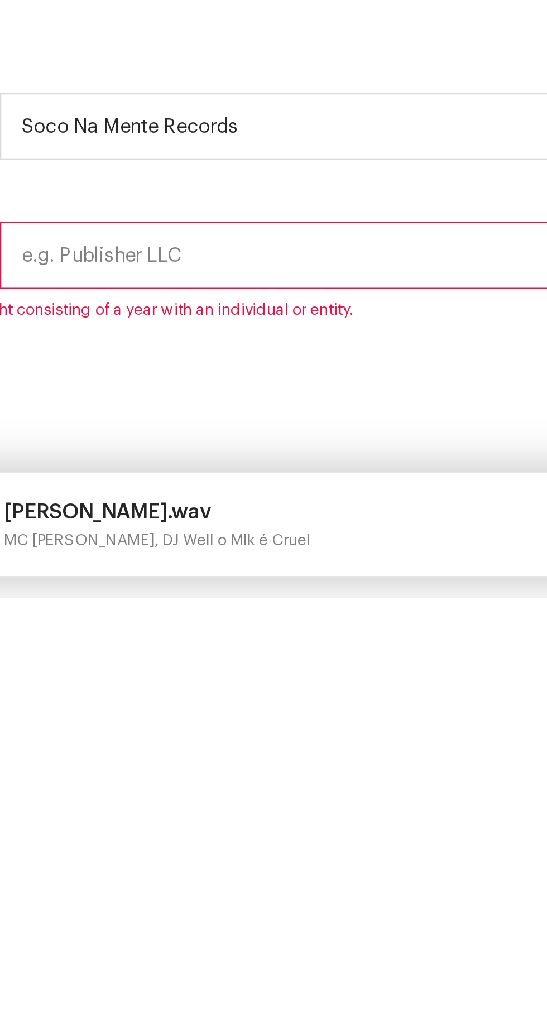
type input "Soco Na Mente Records"
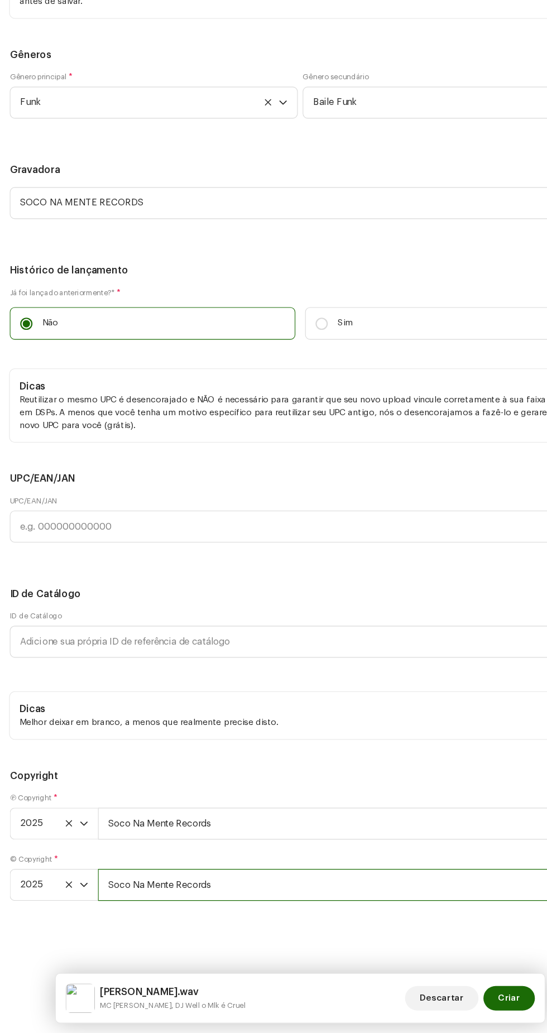
scroll to position [53, 0]
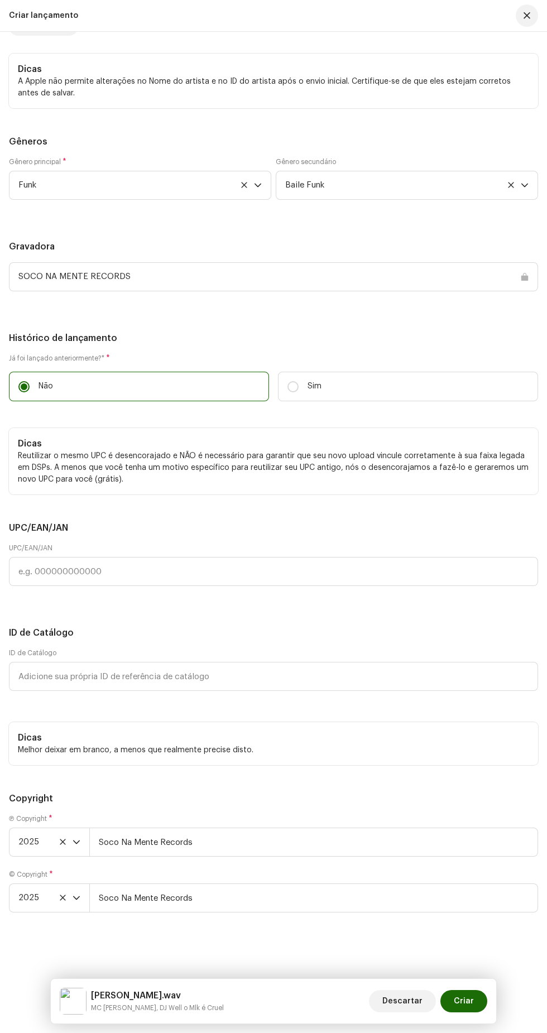
click at [465, 1002] on span "Criar" at bounding box center [464, 1001] width 20 height 22
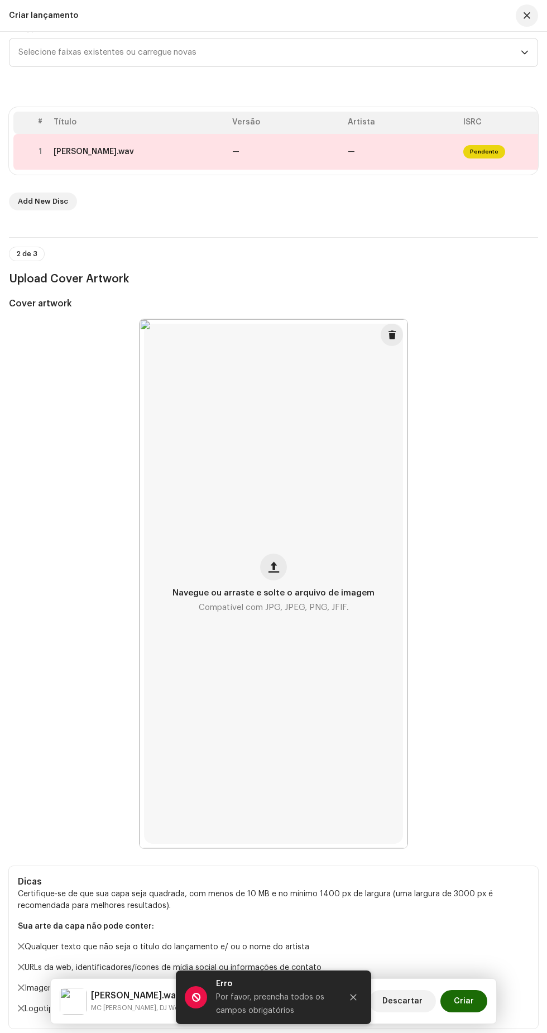
scroll to position [0, 0]
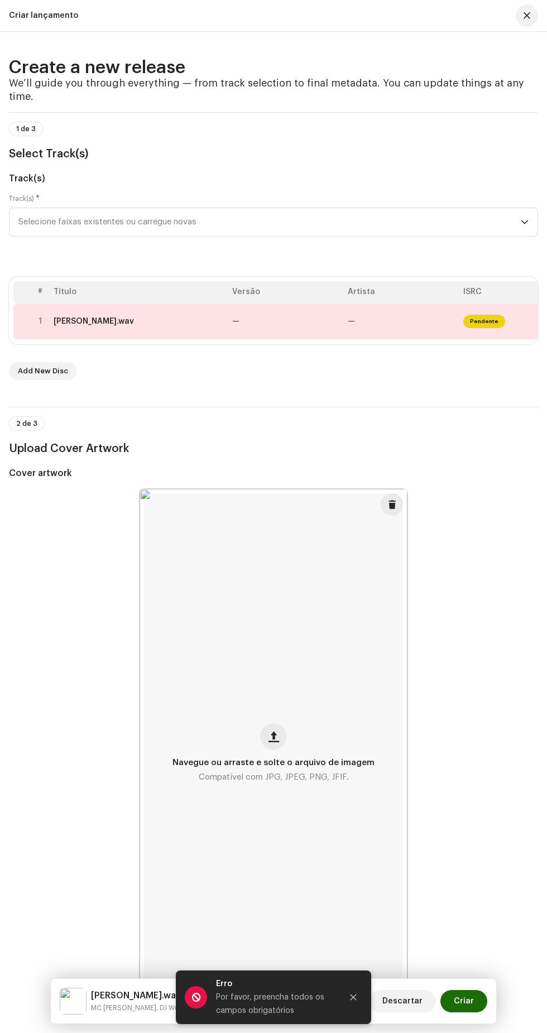
click at [490, 328] on span "Pendente" at bounding box center [484, 321] width 42 height 13
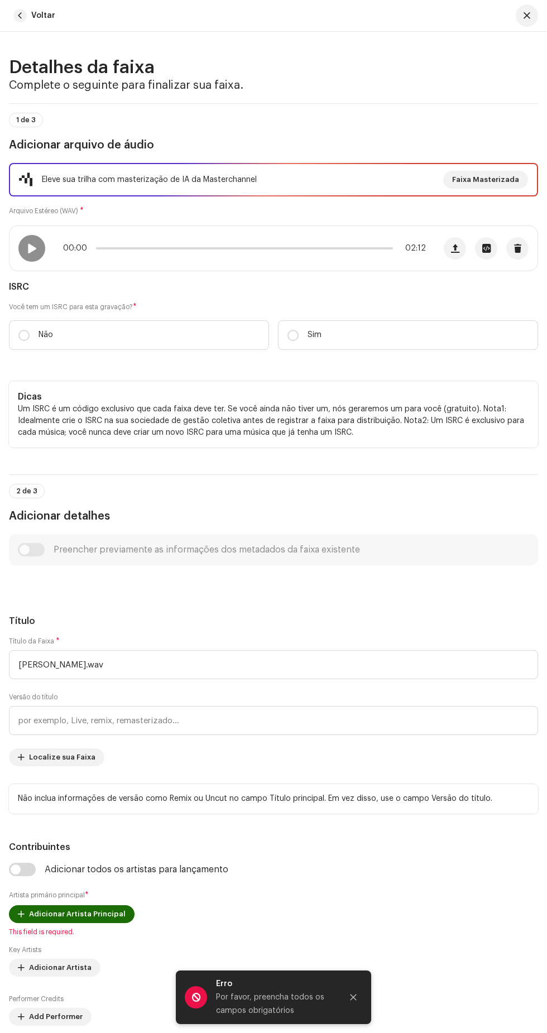
click at [32, 253] on span at bounding box center [31, 248] width 9 height 9
click at [285, 312] on label "Você tem um ISRC para esta gravação? *" at bounding box center [273, 307] width 529 height 9
click at [314, 341] on p "Sim" at bounding box center [315, 335] width 14 height 12
click at [299, 341] on input "Sim" at bounding box center [293, 335] width 11 height 11
radio input "true"
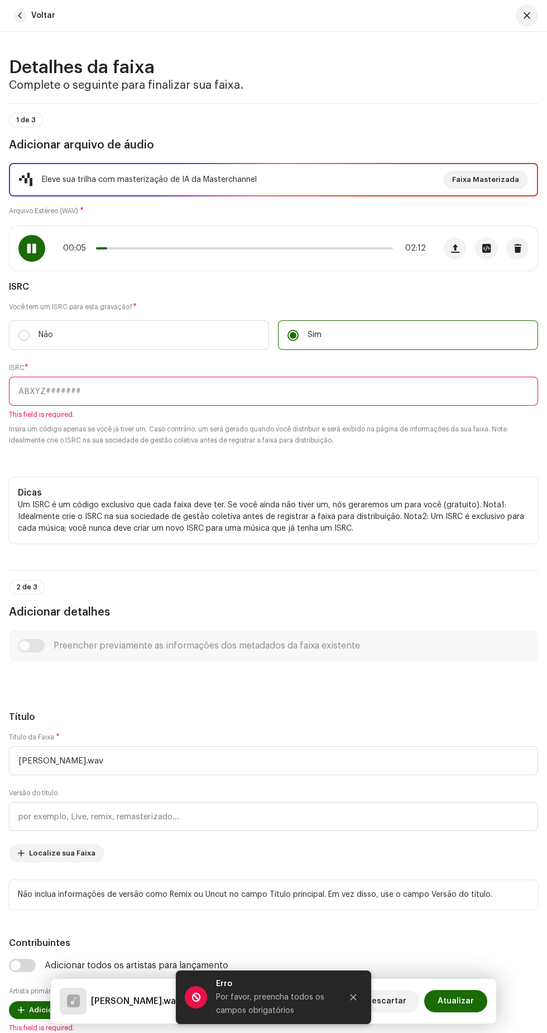
paste input "BCWOF2500009 maceta maceta"
click at [269, 406] on input "BCWOF2500009 maceta maceta" at bounding box center [273, 391] width 529 height 29
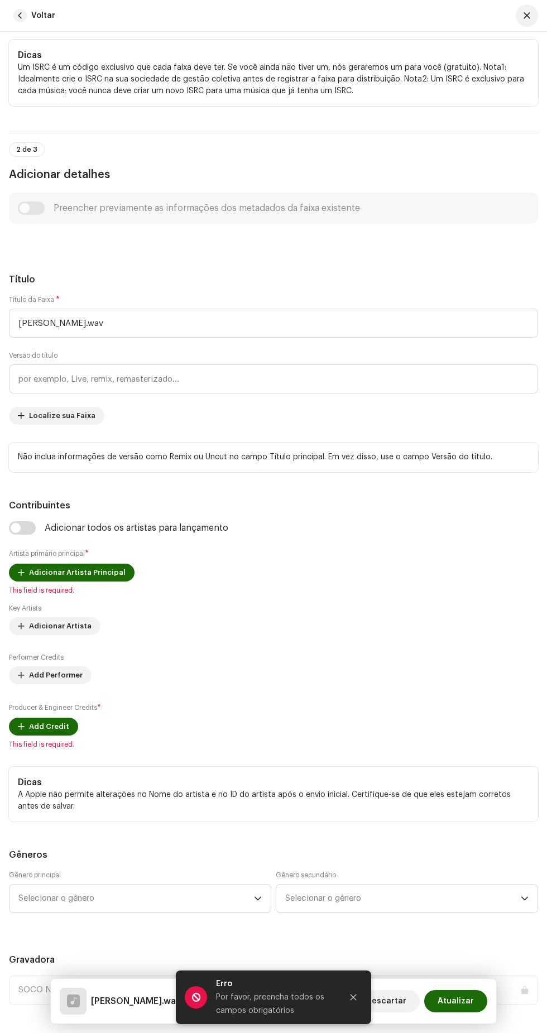
scroll to position [465, 0]
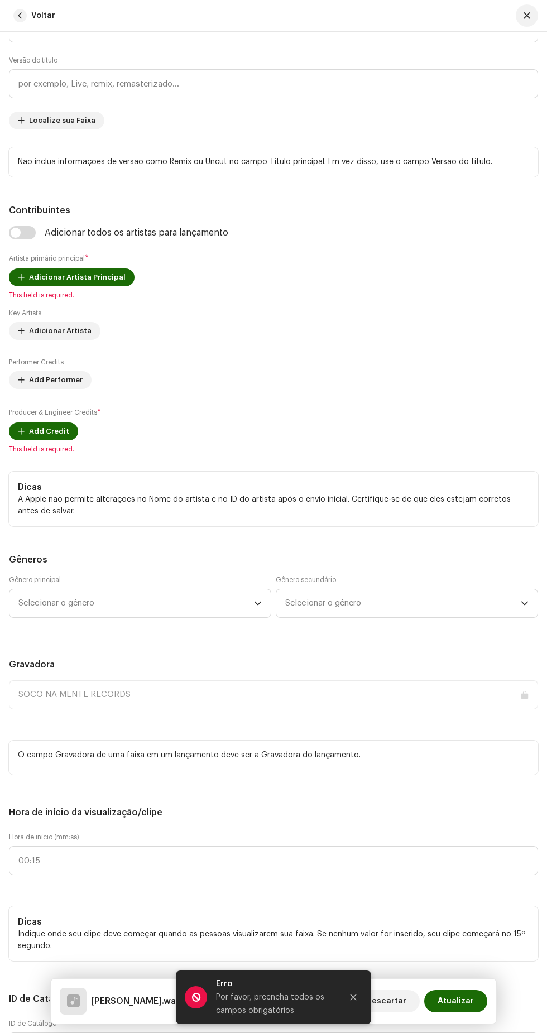
type input "BCWOF2500009"
click at [30, 240] on input "checkbox" at bounding box center [22, 232] width 27 height 13
checkbox input "true"
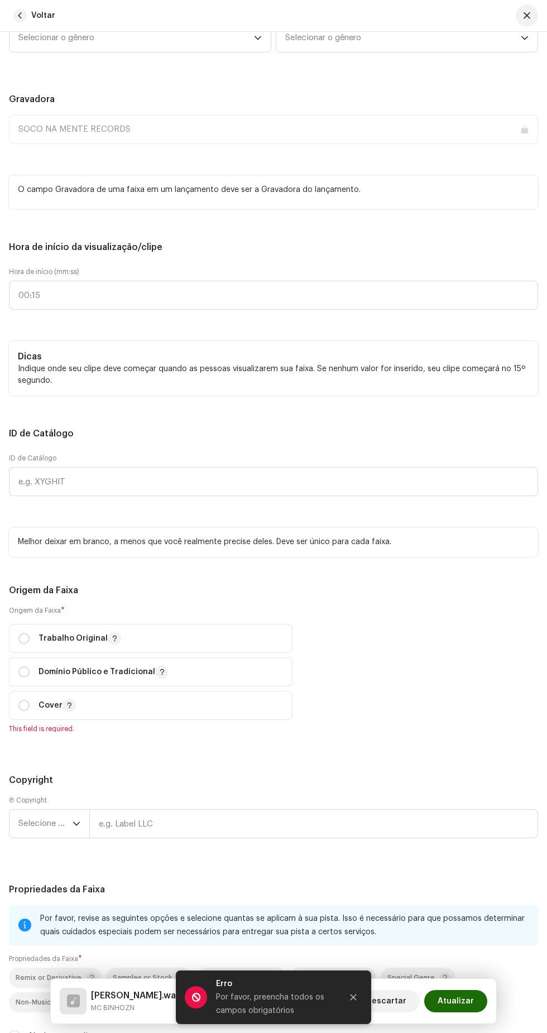
click at [165, 52] on span "Selecionar o gênero" at bounding box center [136, 38] width 236 height 28
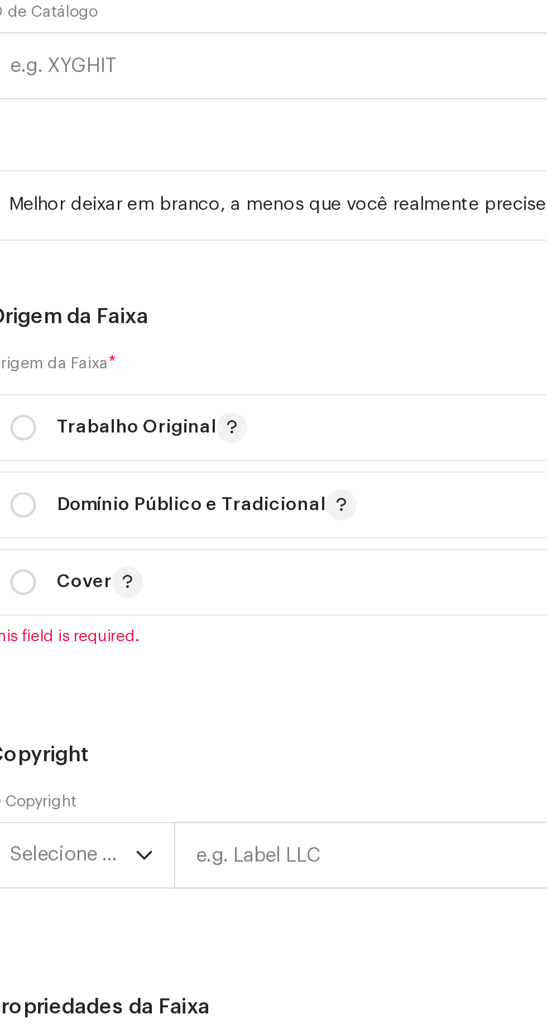
type input "Funk"
click at [109, 180] on li "Funk" at bounding box center [140, 168] width 252 height 22
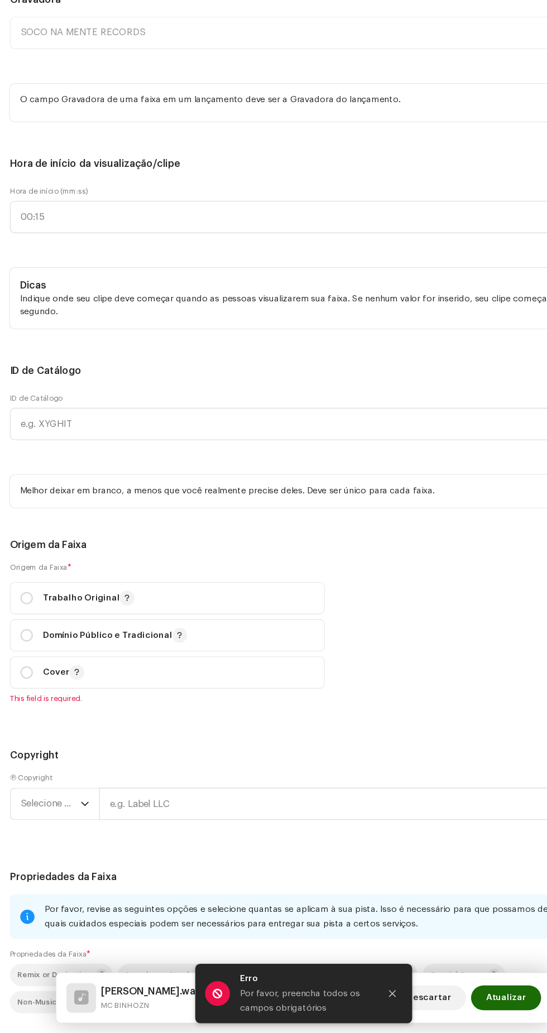
scroll to position [60, 0]
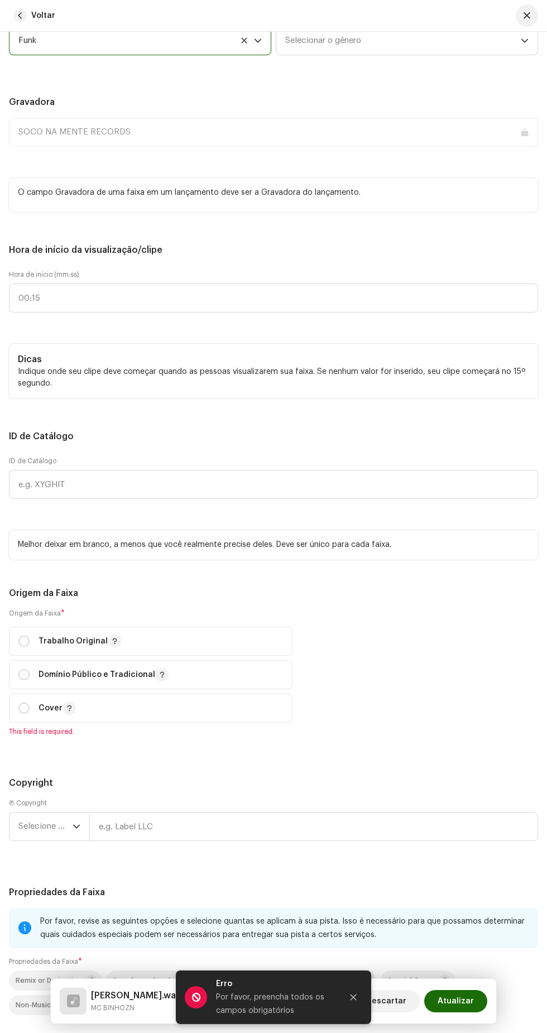
click at [397, 55] on span "Selecionar o gênero" at bounding box center [403, 41] width 236 height 28
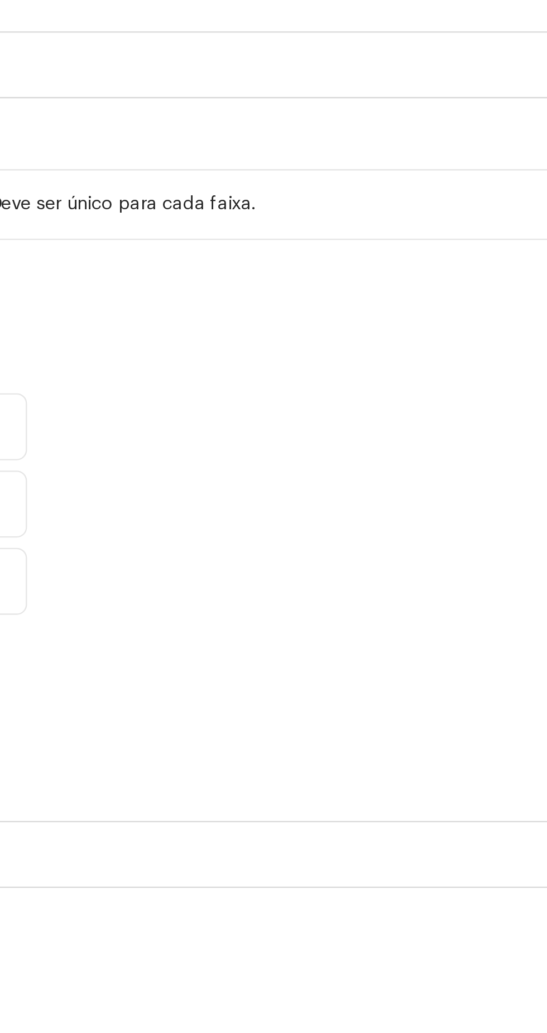
type input "Funk"
click at [391, 137] on li "Baile Funk" at bounding box center [407, 126] width 252 height 22
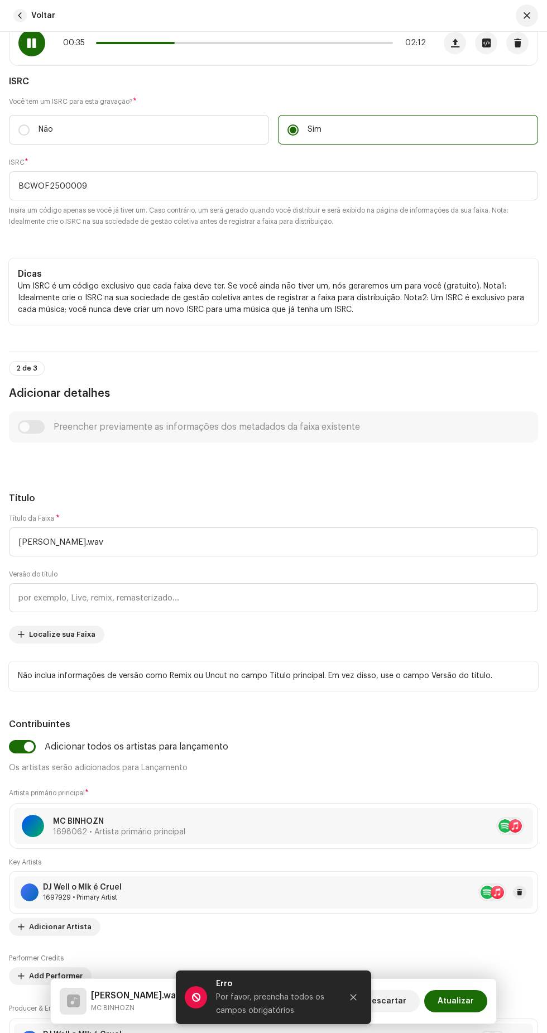
scroll to position [0, 0]
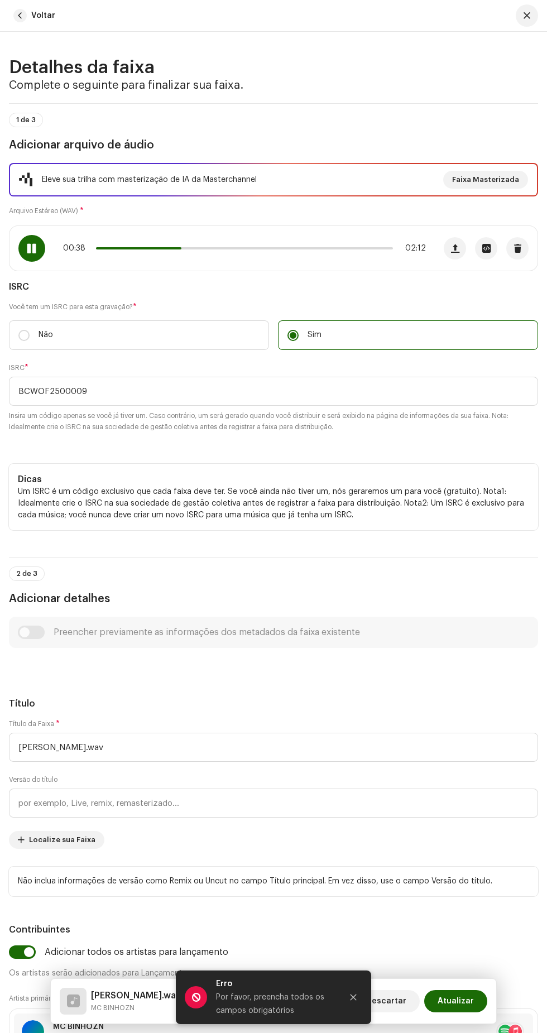
click at [154, 250] on span at bounding box center [138, 248] width 85 height 2
click at [174, 250] on span at bounding box center [142, 248] width 92 height 2
click at [165, 250] on span at bounding box center [137, 248] width 83 height 2
click at [160, 250] on span at bounding box center [135, 248] width 79 height 2
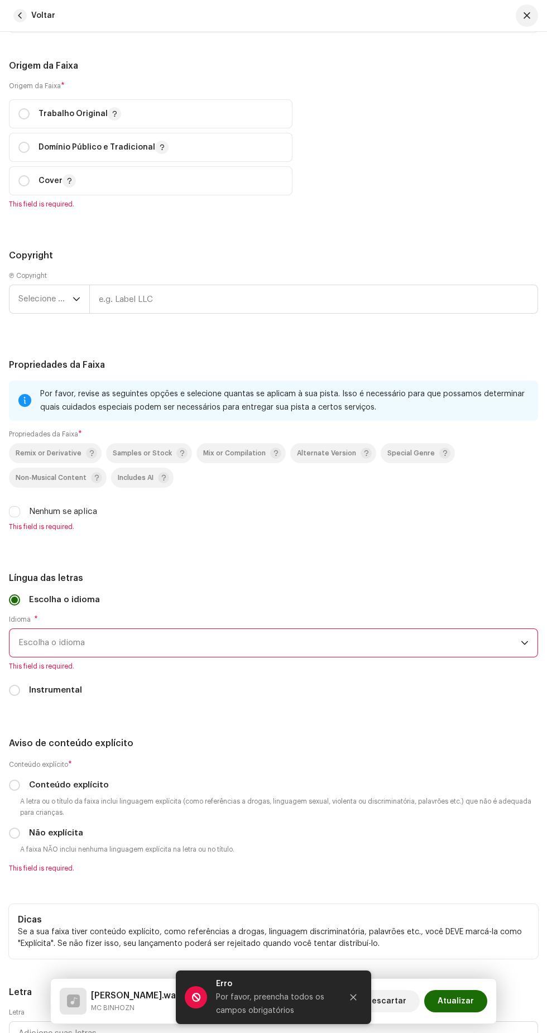
scroll to position [1933, 0]
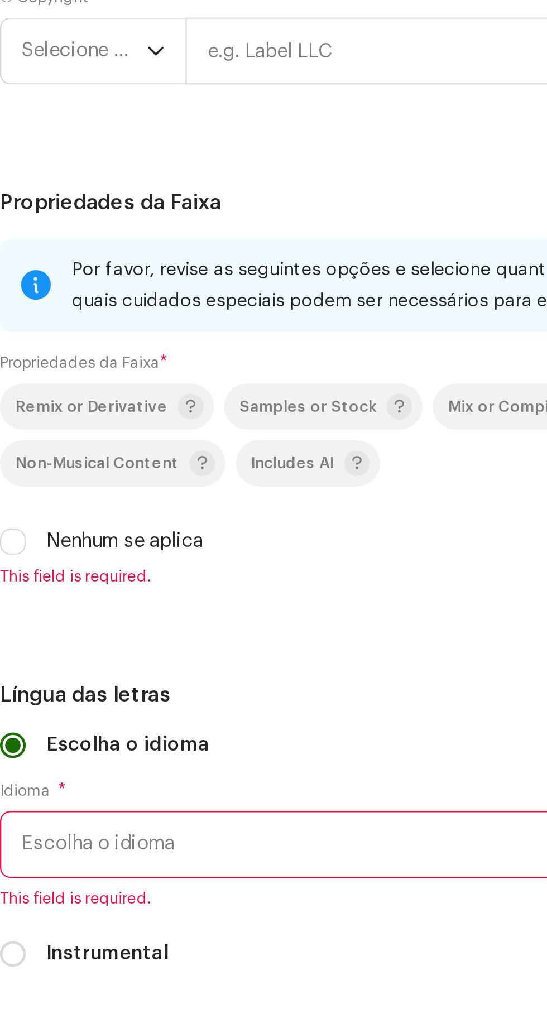
type input "00:31"
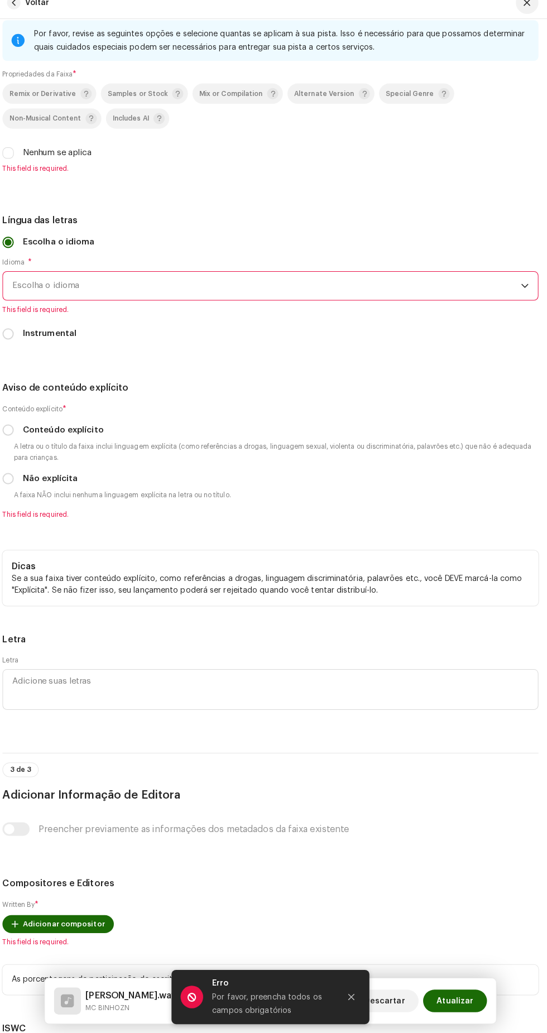
scroll to position [2277, 0]
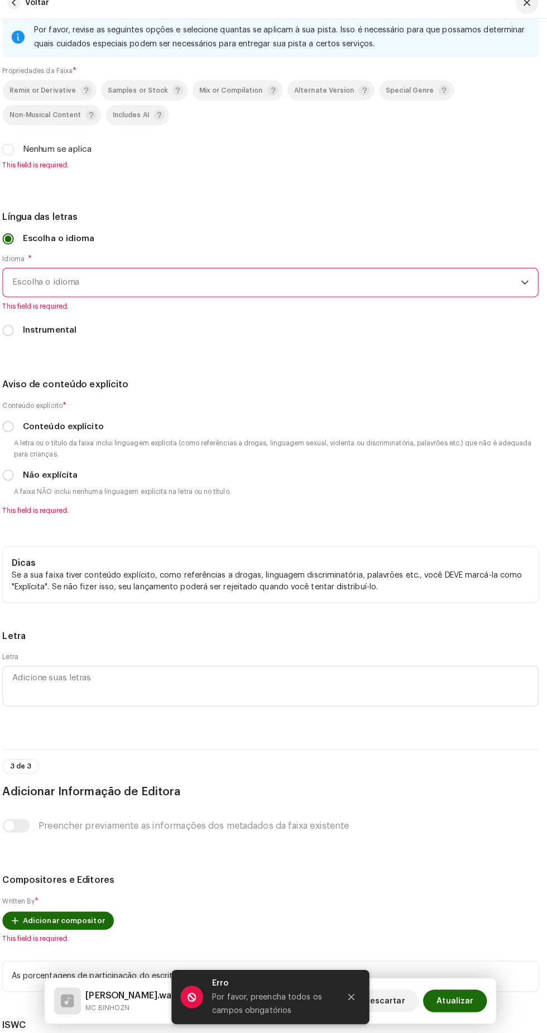
radio input "true"
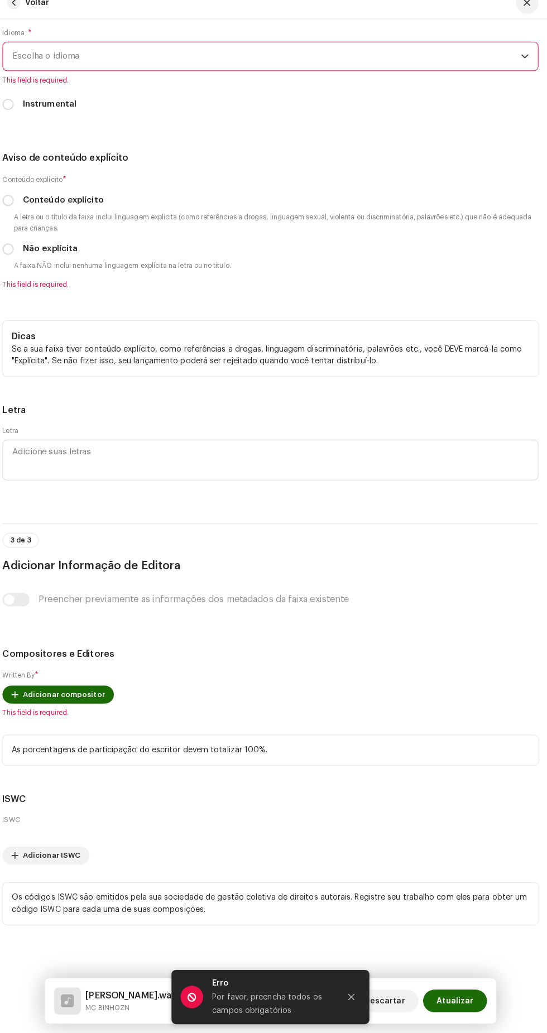
scroll to position [2747, 0]
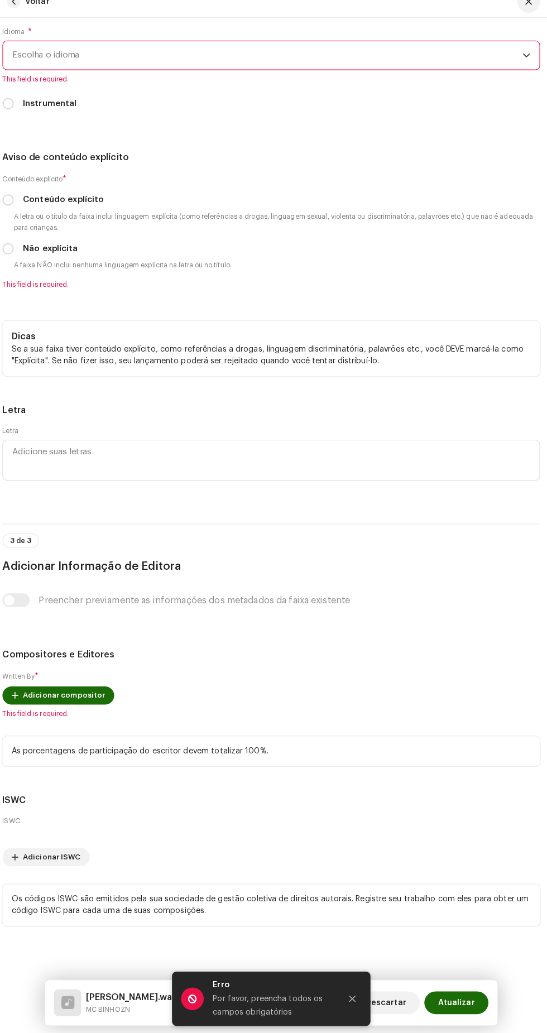
scroll to position [120, 0]
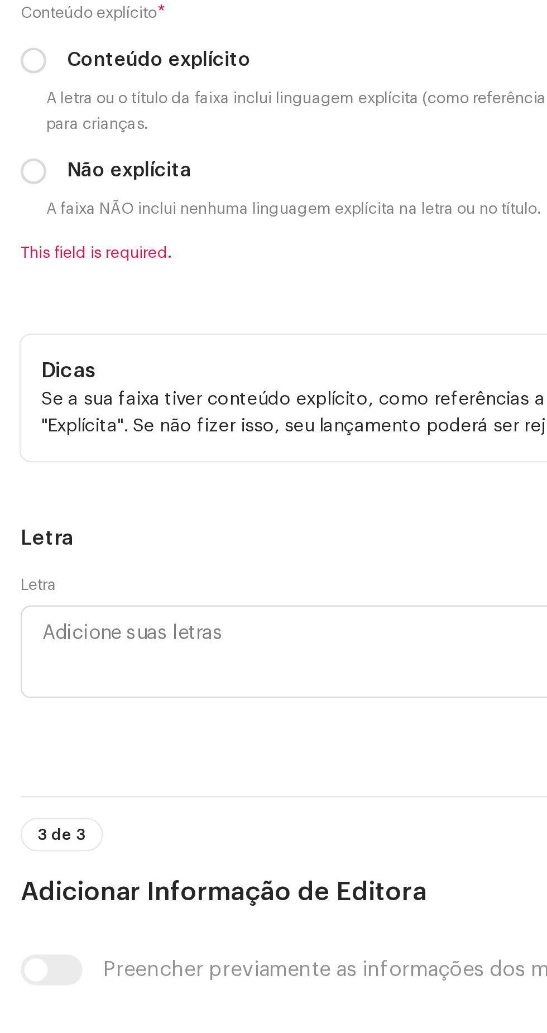
type input "Soco Na Mente Records"
checkbox input "true"
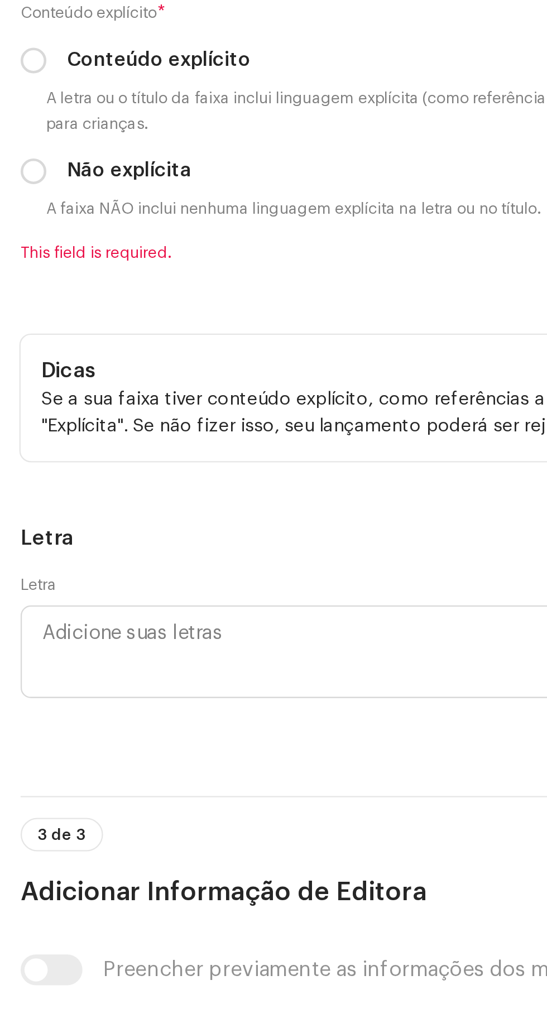
scroll to position [2918, 0]
click at [98, 83] on span "Escolha o idioma" at bounding box center [269, 69] width 502 height 28
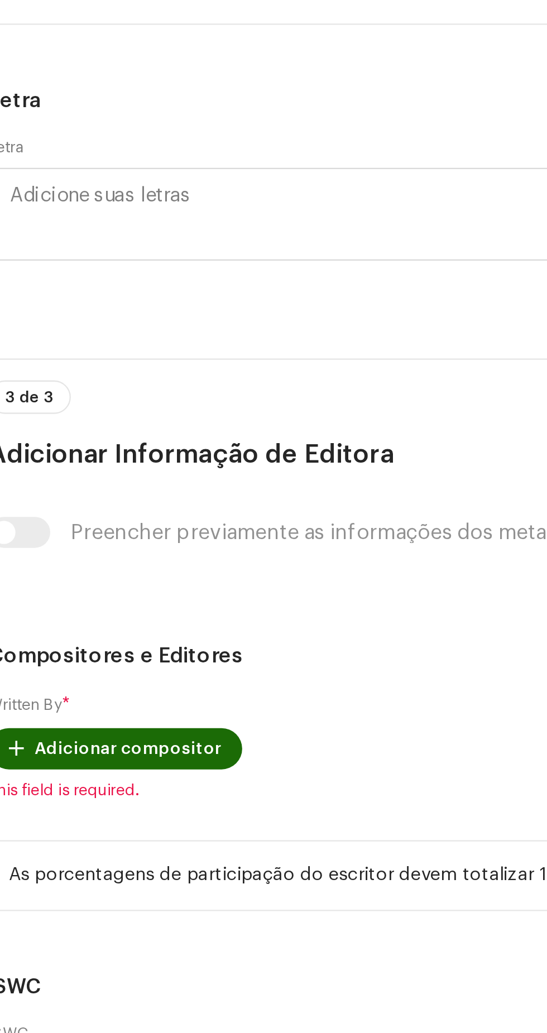
scroll to position [0, 0]
type input "Por"
click at [151, 143] on li "Portuguese" at bounding box center [273, 132] width 519 height 22
click at [31, 217] on label "Conteúdo explícito" at bounding box center [69, 211] width 80 height 12
click at [20, 217] on input "Conteúdo explícito" at bounding box center [14, 210] width 11 height 11
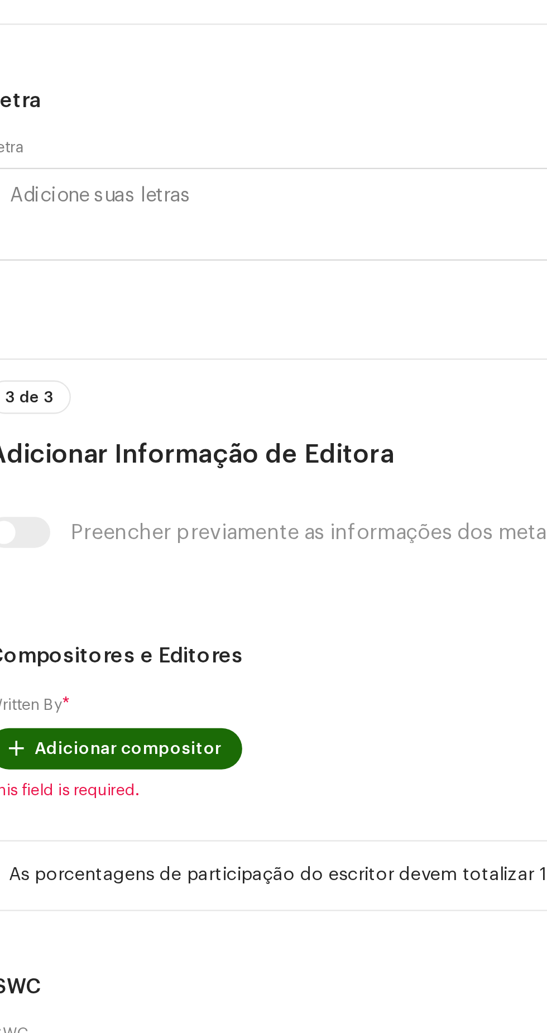
radio input "true"
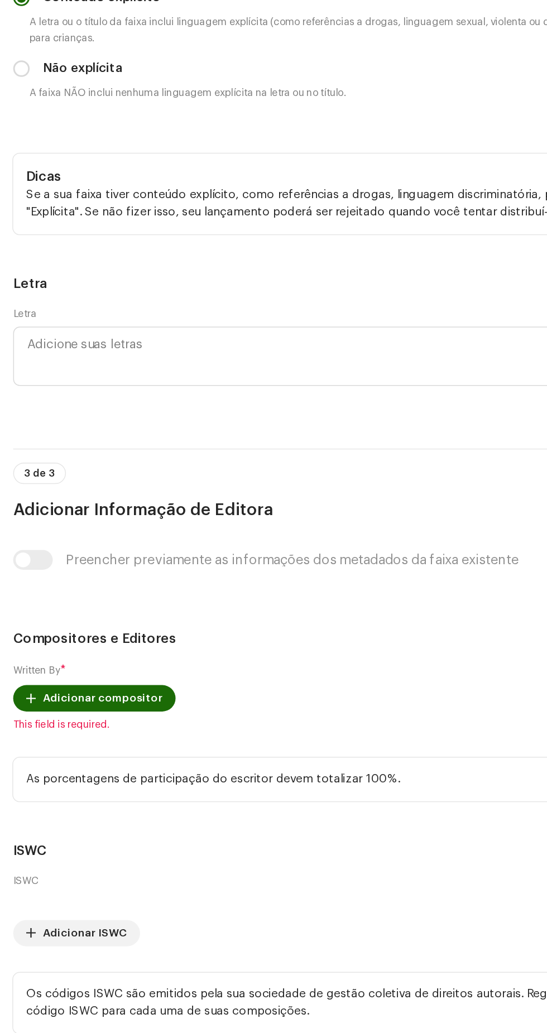
scroll to position [3407, 0]
click at [71, 710] on span "Adicionar compositor" at bounding box center [69, 699] width 81 height 22
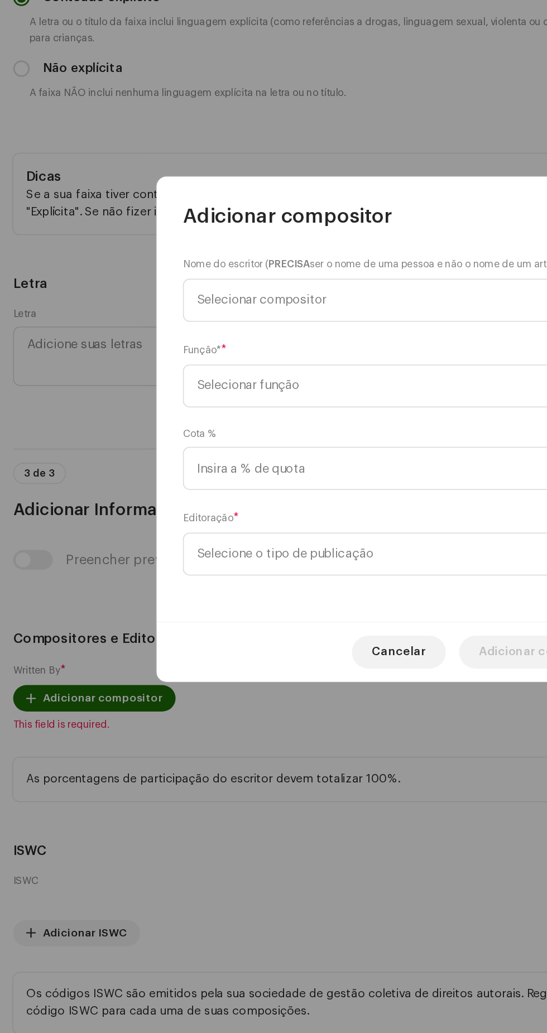
click at [279, 427] on span "Selecionar compositor" at bounding box center [269, 429] width 272 height 28
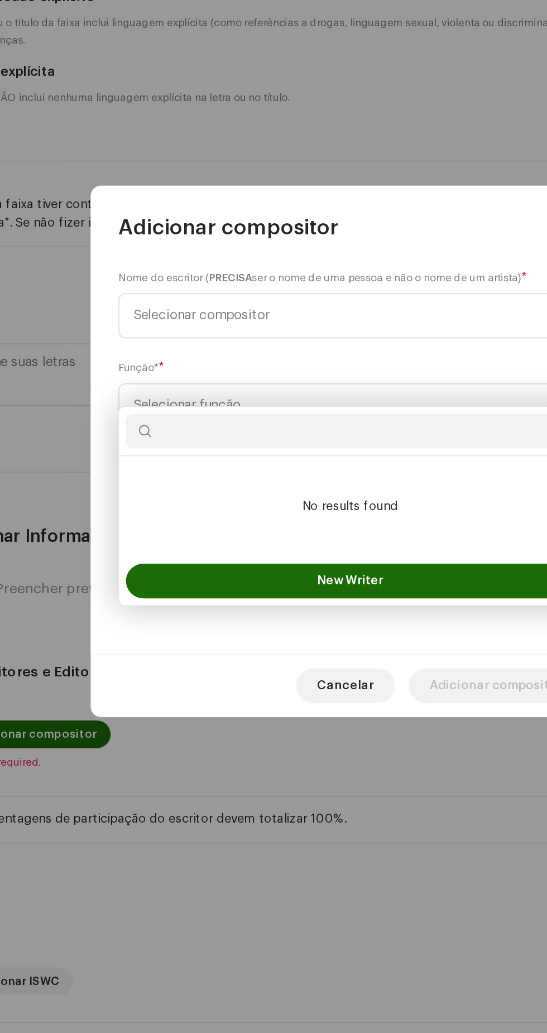
scroll to position [120, 0]
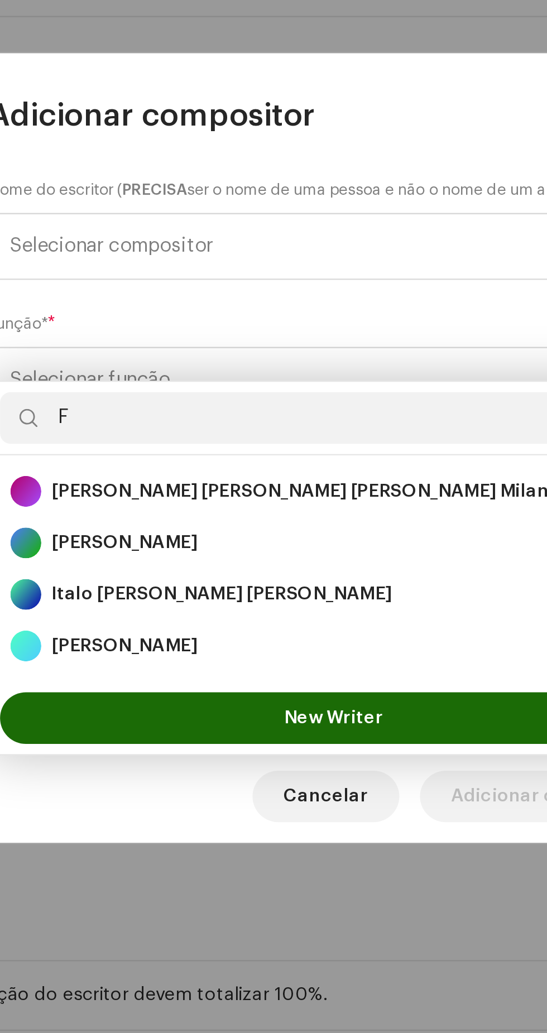
type input "F"
click at [262, 596] on div "[PERSON_NAME] 1400661" at bounding box center [273, 602] width 280 height 13
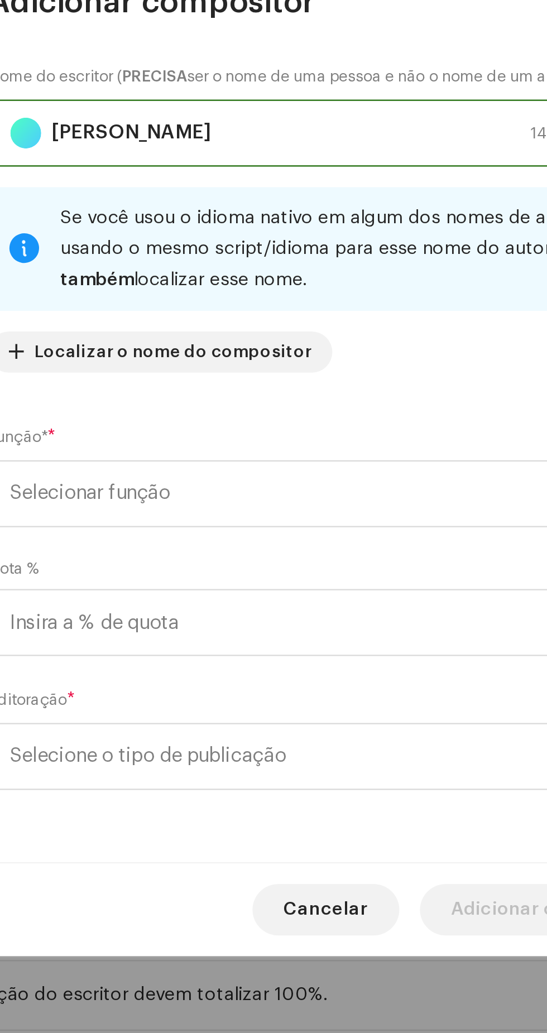
click at [301, 540] on span "Selecionar função" at bounding box center [269, 537] width 272 height 28
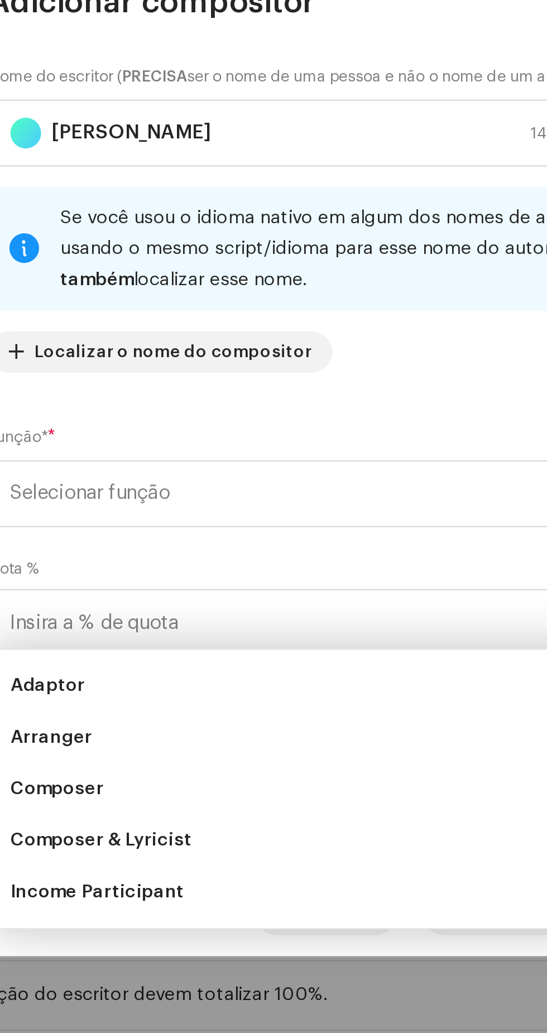
click at [230, 676] on li "Composer & Lyricist" at bounding box center [273, 687] width 289 height 22
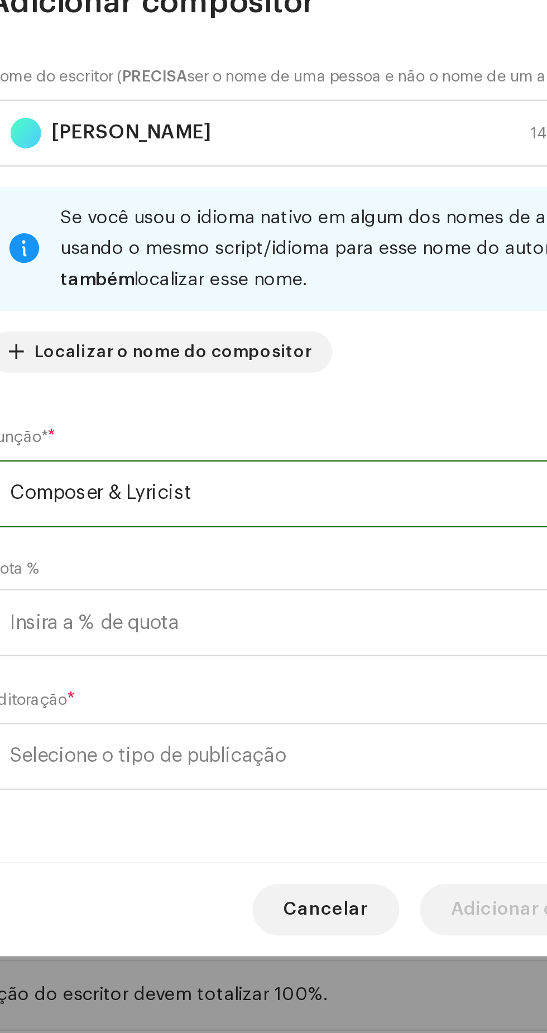
click at [292, 650] on span "Selecione o tipo de publicação" at bounding box center [269, 650] width 272 height 28
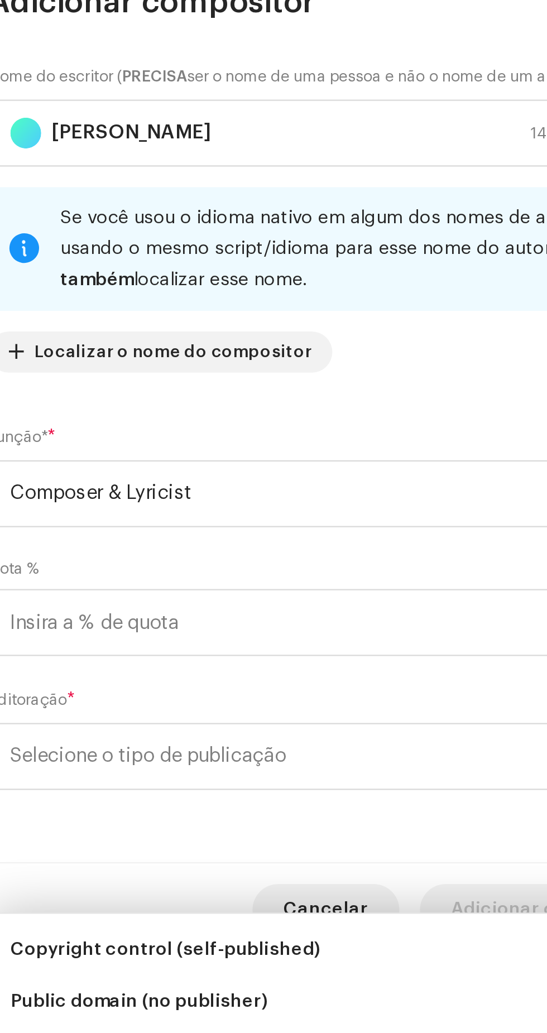
click at [245, 773] on span "Published (managed by a publisher)" at bounding box center [203, 778] width 140 height 11
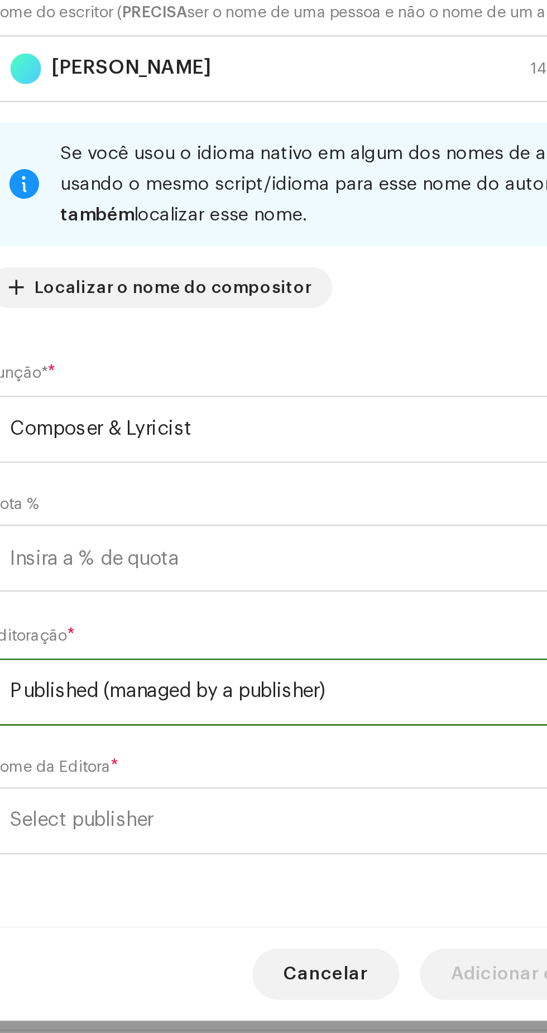
click at [263, 685] on span "Select publisher" at bounding box center [269, 678] width 272 height 28
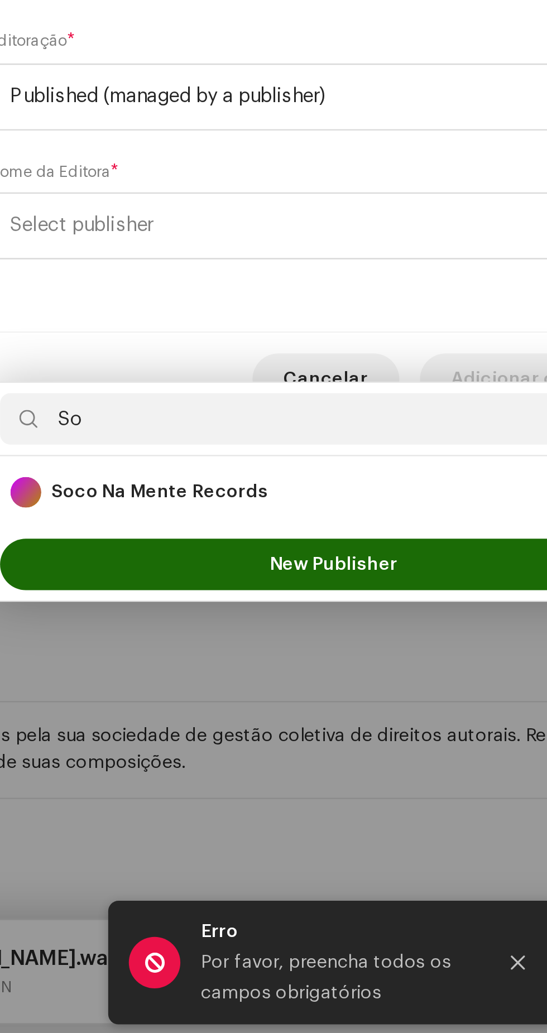
type input "So"
click at [302, 787] on div "Soco Na Mente Records 89514" at bounding box center [273, 793] width 280 height 13
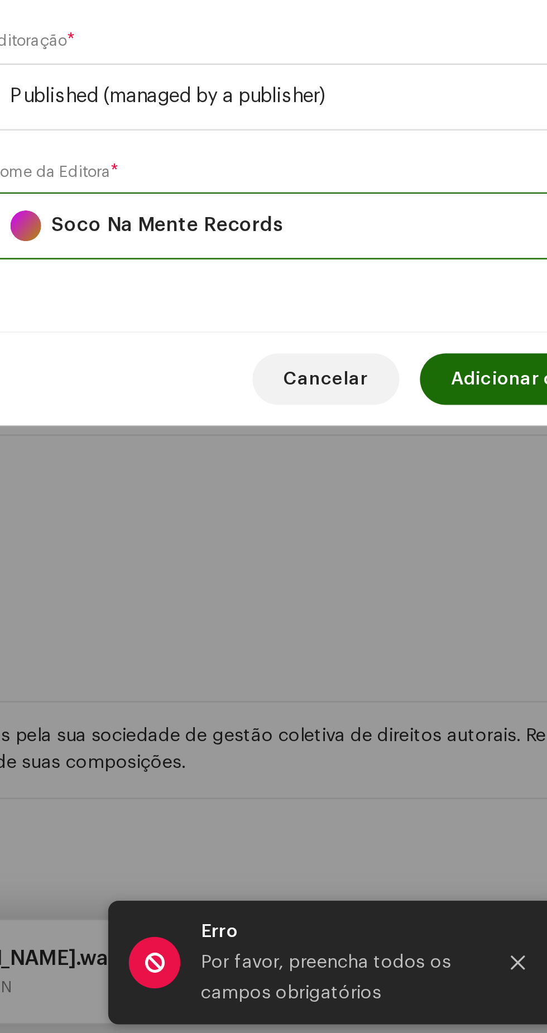
click at [338, 755] on span "Adicionar compositor" at bounding box center [366, 745] width 85 height 22
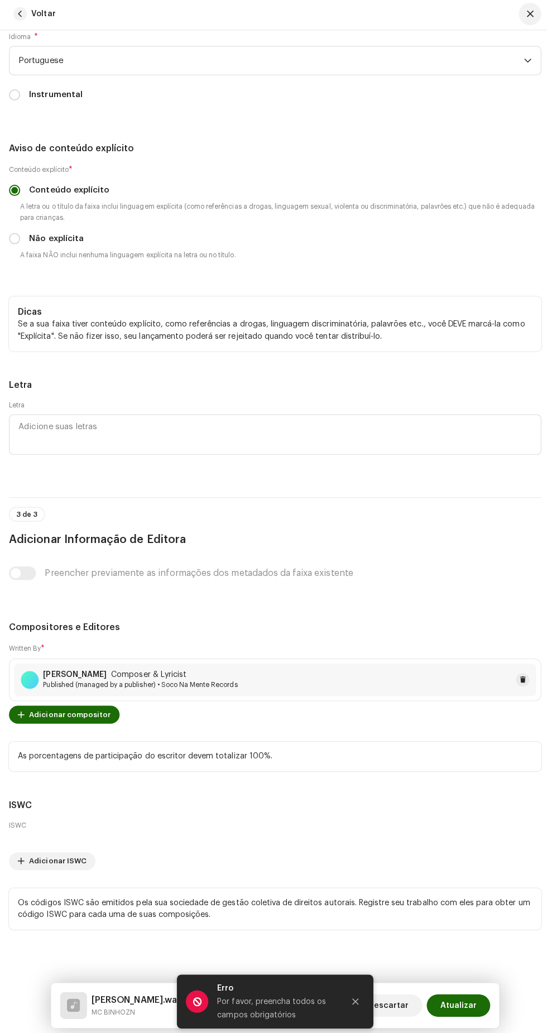
scroll to position [3717, 0]
click at [463, 1002] on span "Atualizar" at bounding box center [456, 1001] width 36 height 22
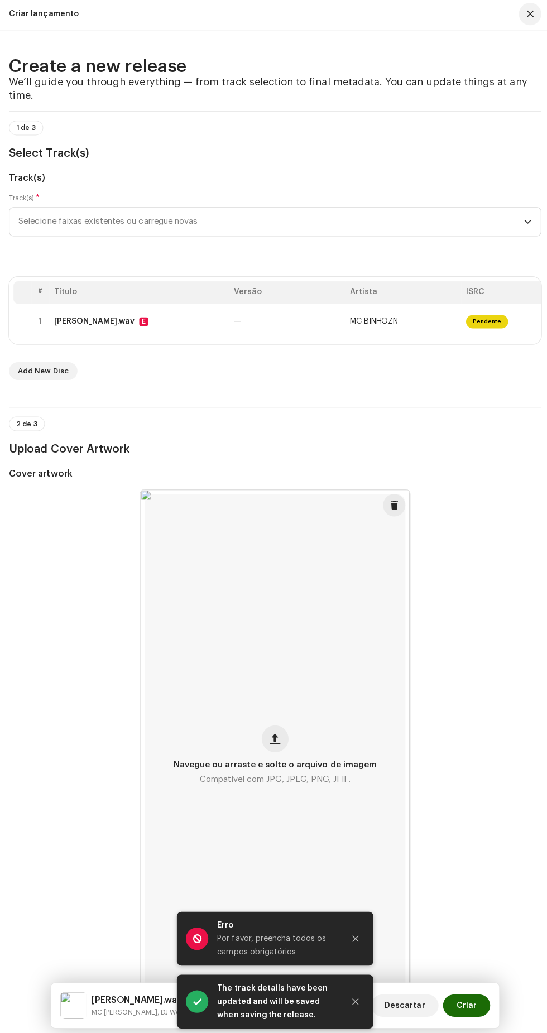
click at [327, 940] on div "Por favor, preencha todos os campos obrigatórios" at bounding box center [274, 941] width 117 height 27
click at [353, 935] on icon "Close" at bounding box center [354, 935] width 6 height 6
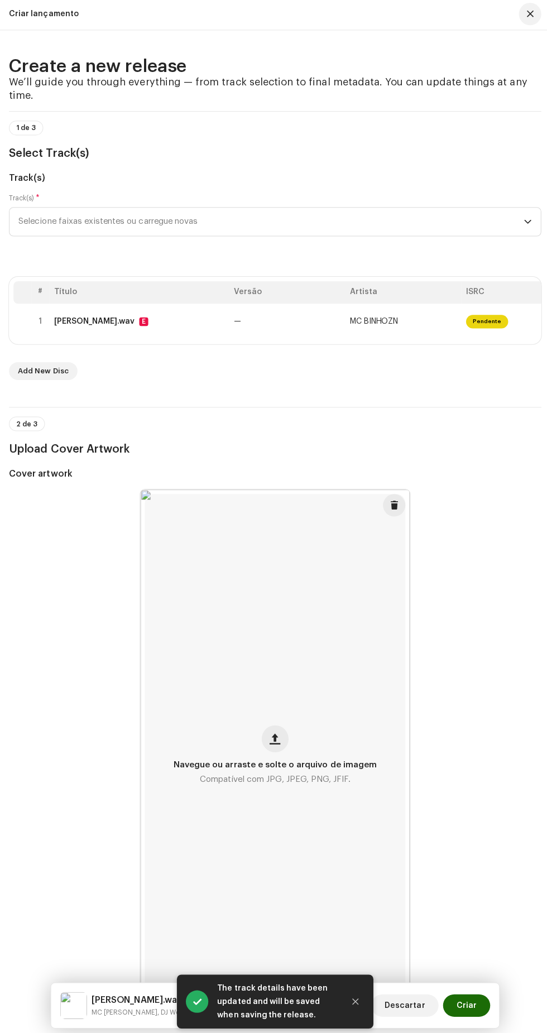
click at [468, 1002] on span "Criar" at bounding box center [464, 1001] width 20 height 22
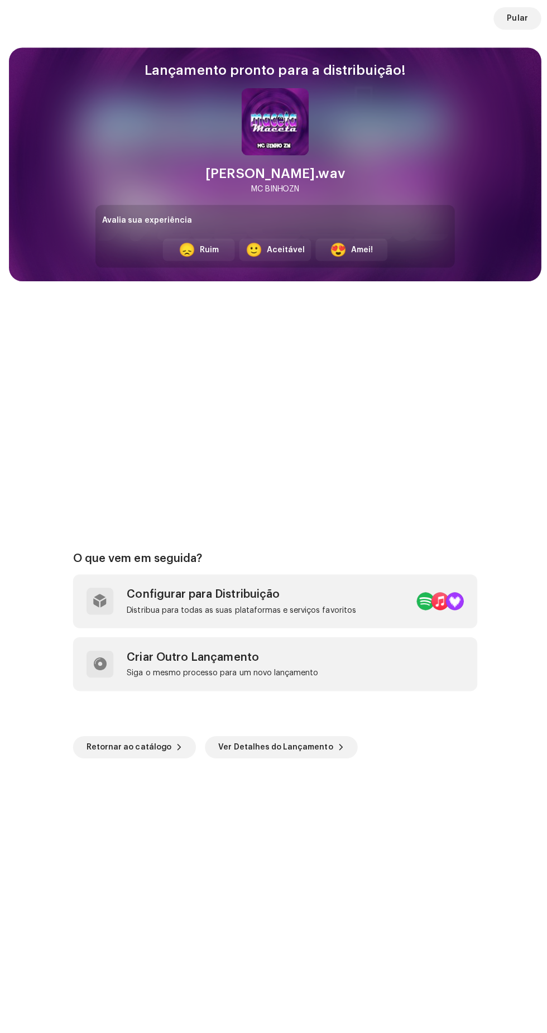
click at [515, 20] on span "Pular" at bounding box center [514, 20] width 21 height 22
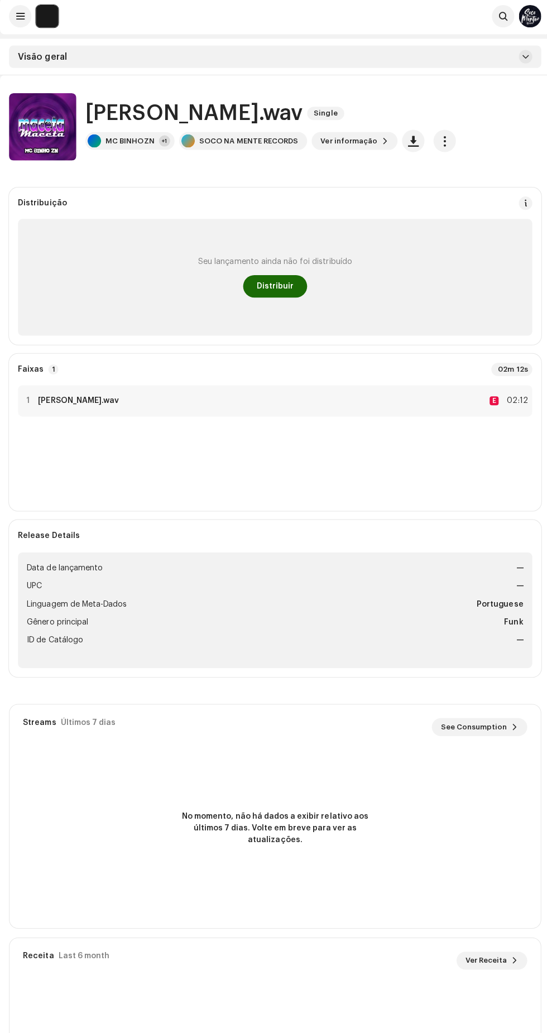
click at [288, 285] on span "Distribuir" at bounding box center [273, 286] width 37 height 22
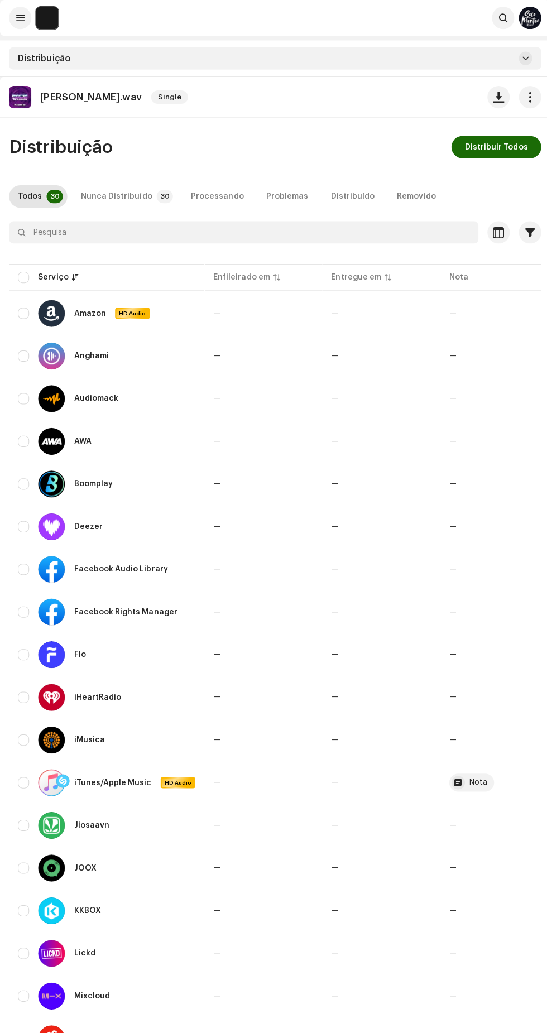
click at [12, 253] on div at bounding box center [273, 251] width 529 height 18
click at [23, 275] on input "checkbox" at bounding box center [23, 275] width 11 height 11
checkbox input "true"
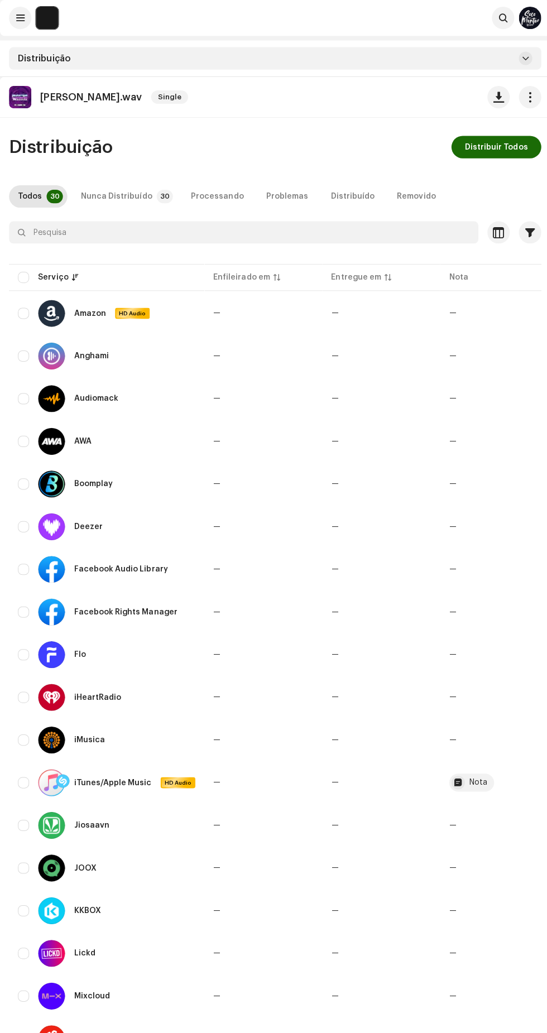
checkbox input "true"
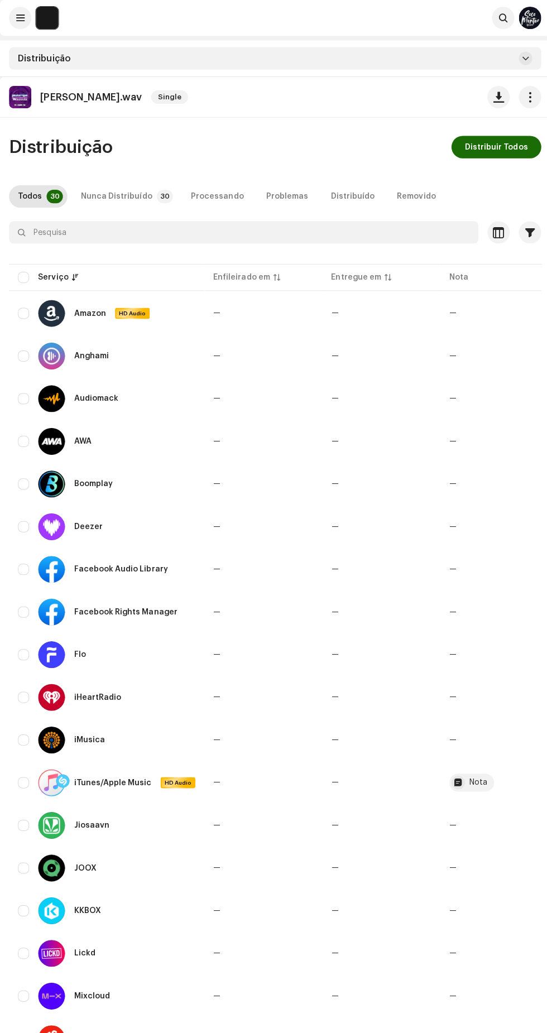
checkbox input "true"
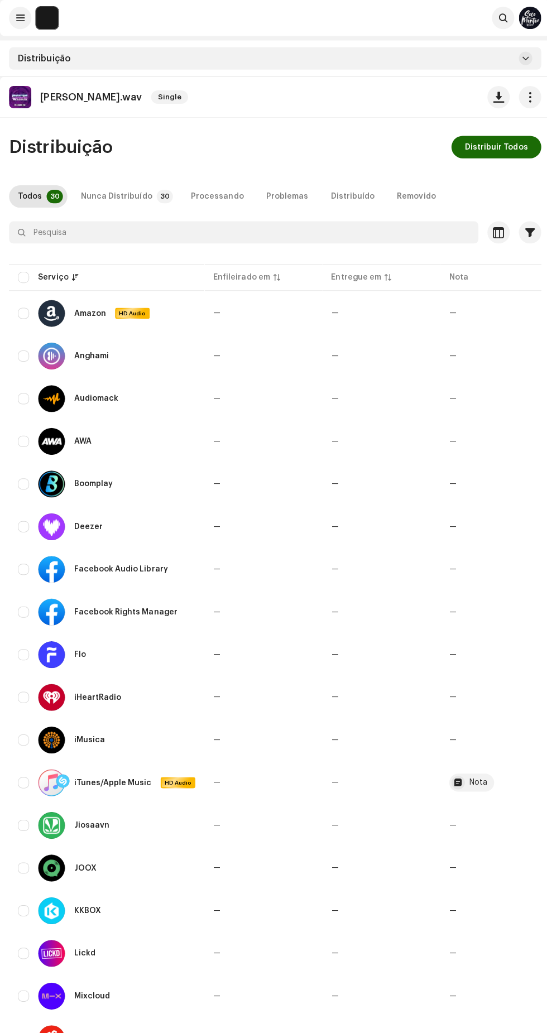
checkbox input "true"
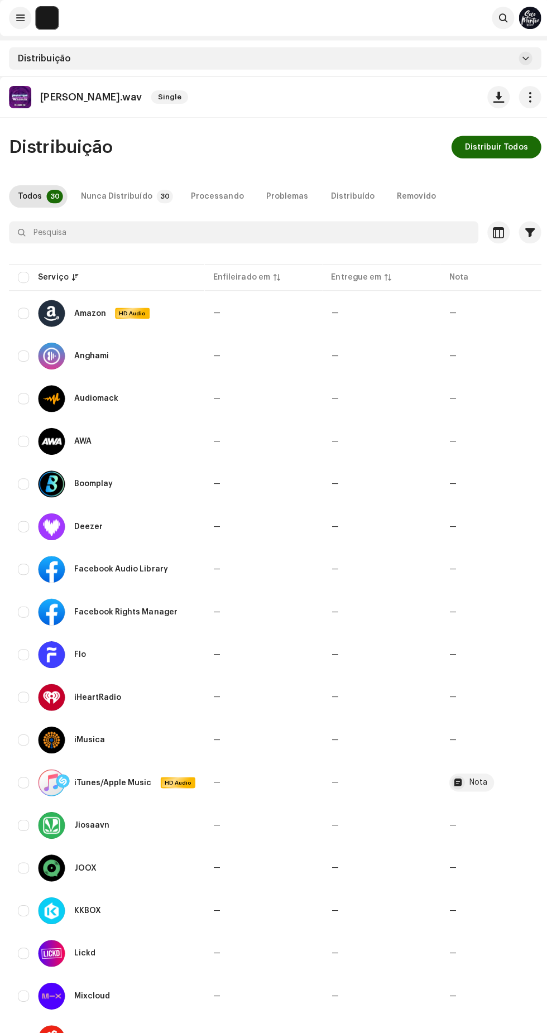
checkbox input "true"
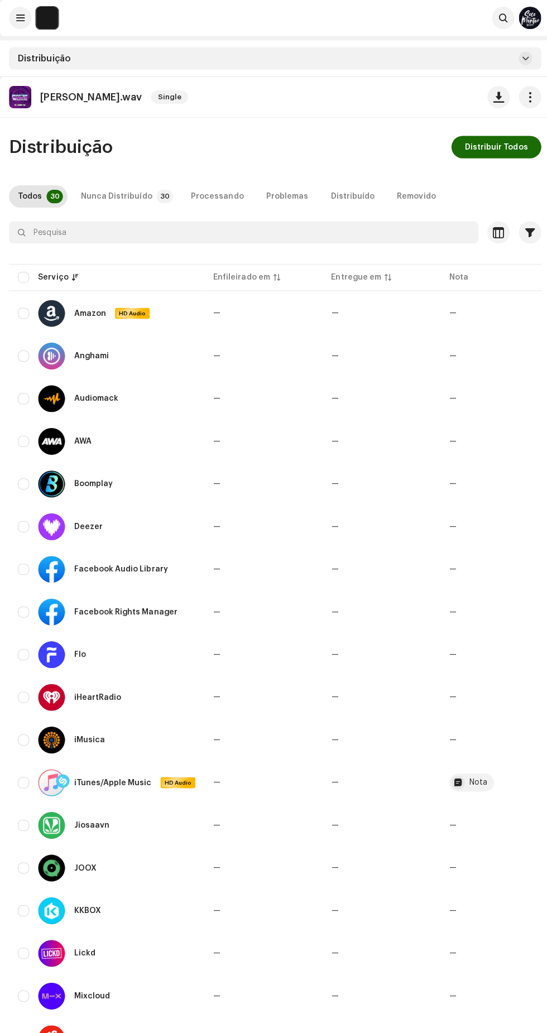
checkbox input "true"
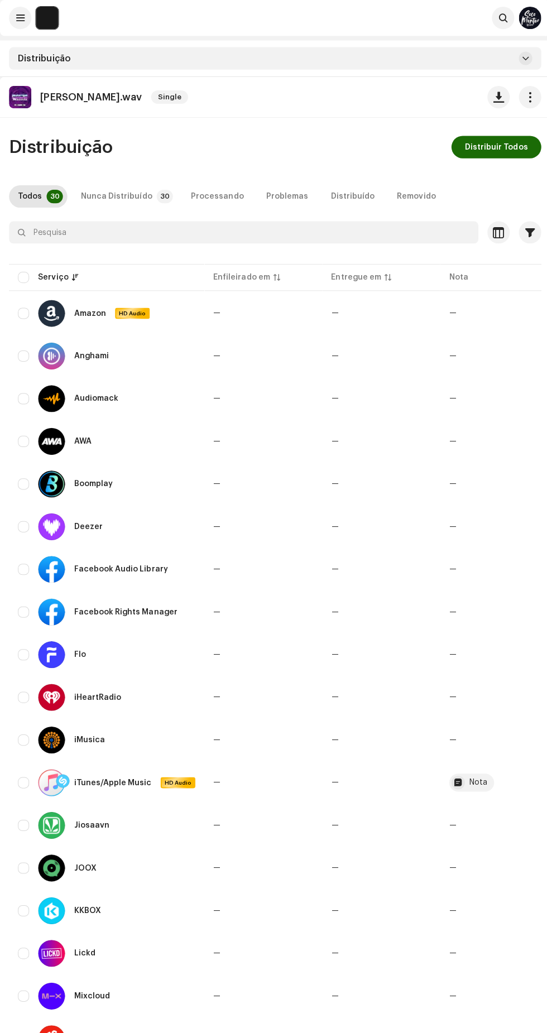
checkbox input "true"
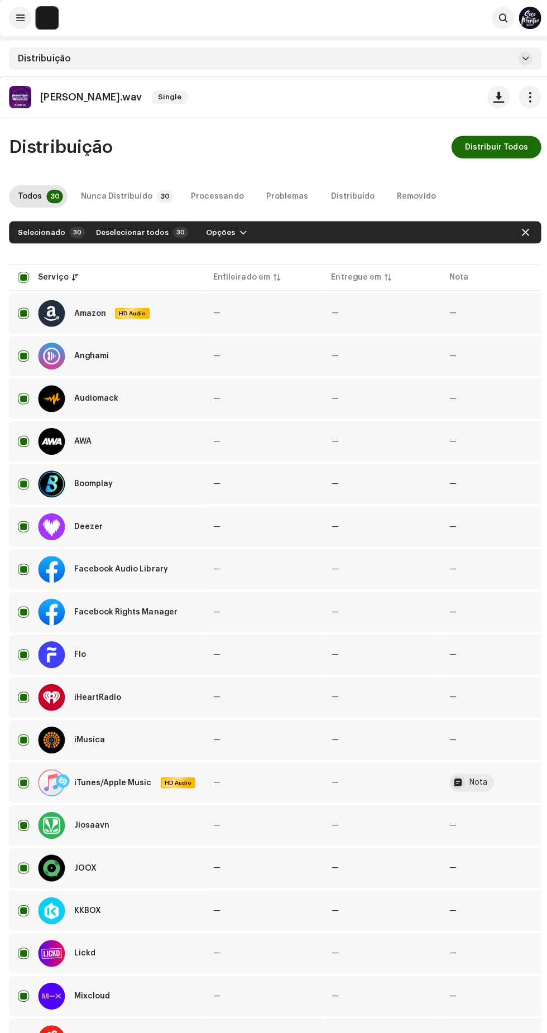
click at [500, 146] on span "Distribuir Todos" at bounding box center [493, 146] width 63 height 22
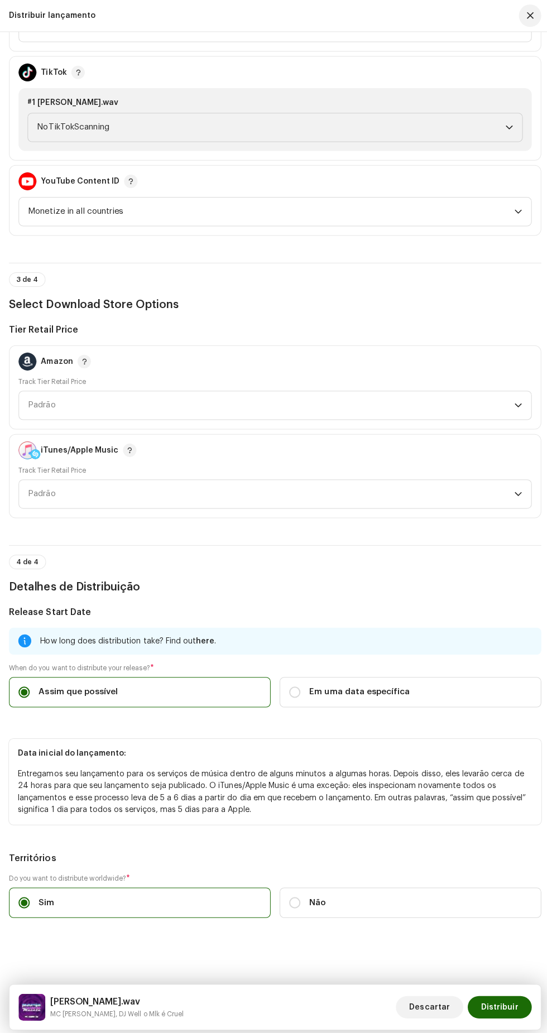
scroll to position [1519, 0]
click at [389, 682] on span "Em uma data específica" at bounding box center [358, 688] width 100 height 12
click at [299, 683] on input "Em uma data específica" at bounding box center [293, 688] width 11 height 11
radio input "true"
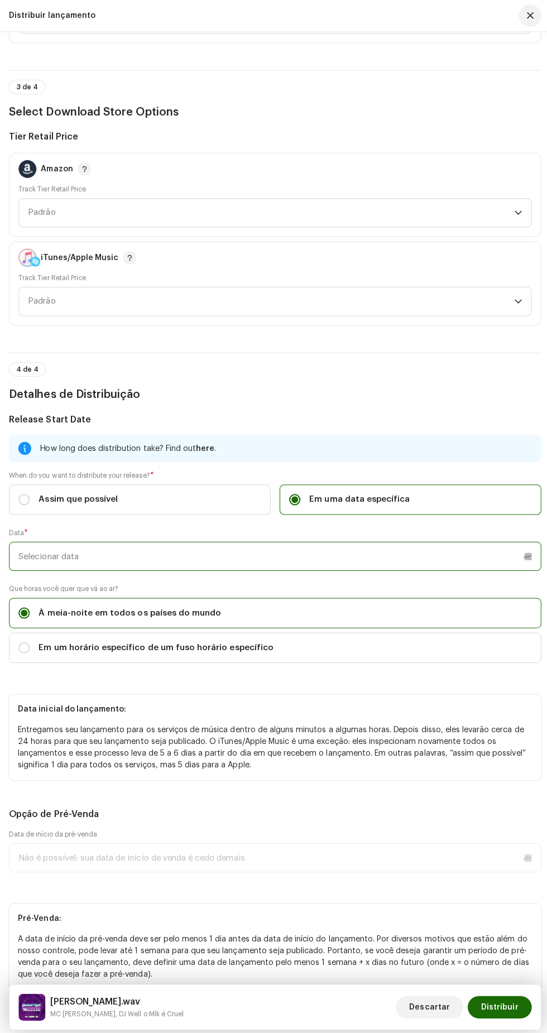
click at [313, 568] on input "text" at bounding box center [273, 553] width 529 height 29
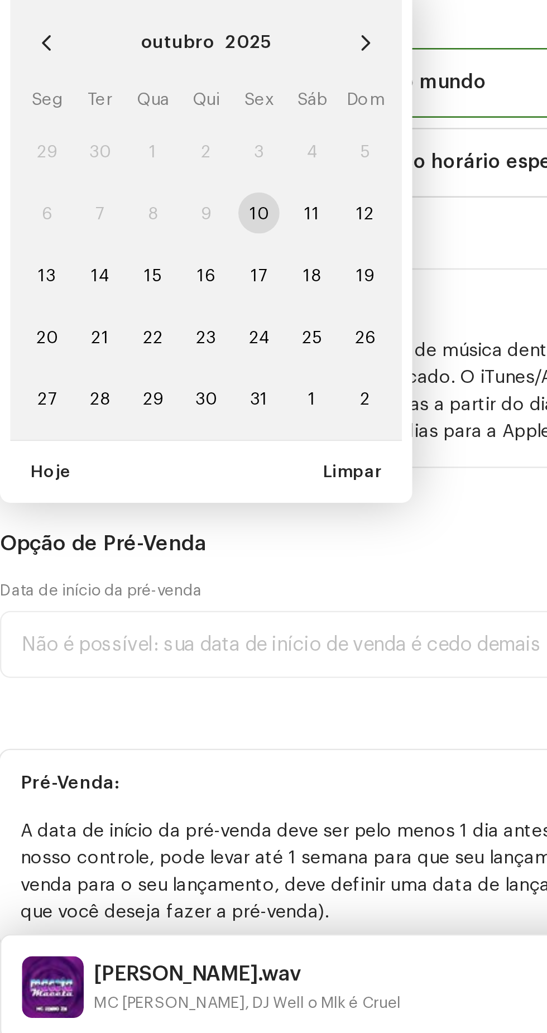
click at [167, 596] on icon "Next Month" at bounding box center [168, 592] width 8 height 8
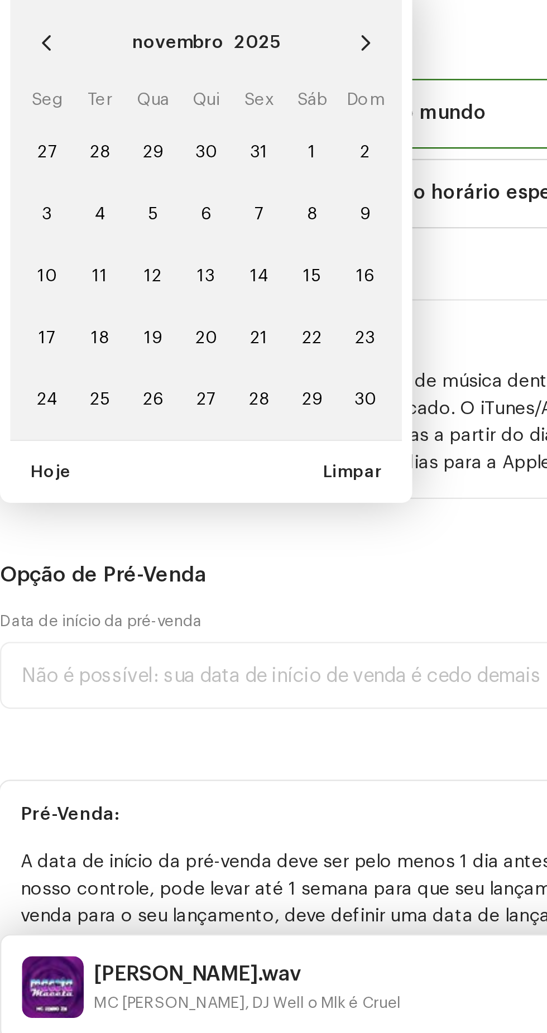
click at [167, 596] on icon "Next Month" at bounding box center [168, 592] width 8 height 8
click at [73, 729] on span "24" at bounding box center [75, 720] width 18 height 18
type input "24/12/2025"
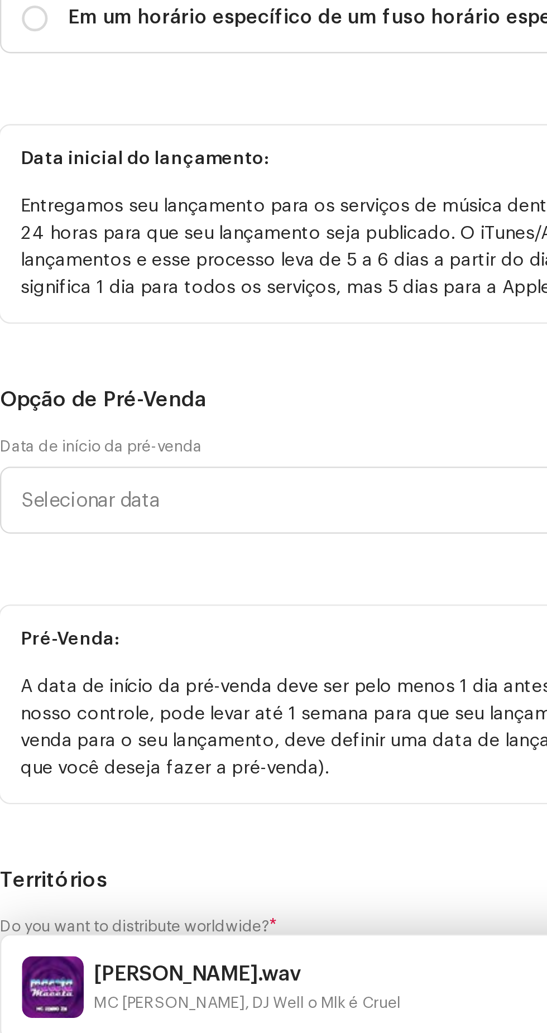
scroll to position [1586, 0]
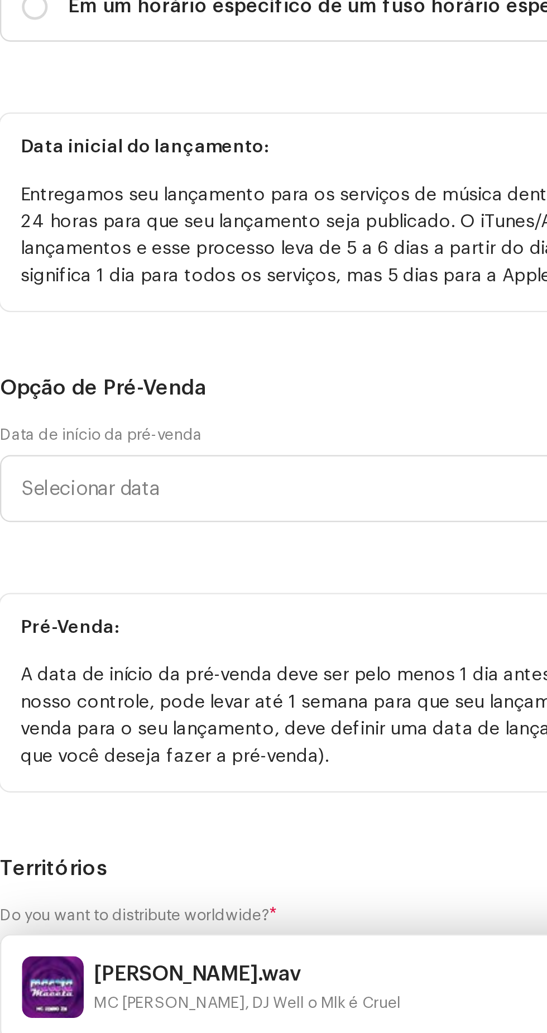
click at [184, 583] on span "Em um horário específico de um fuso horário específico" at bounding box center [155, 577] width 233 height 12
click at [30, 582] on input "Em um horário específico de um fuso horário específico" at bounding box center [23, 576] width 11 height 11
radio input "true"
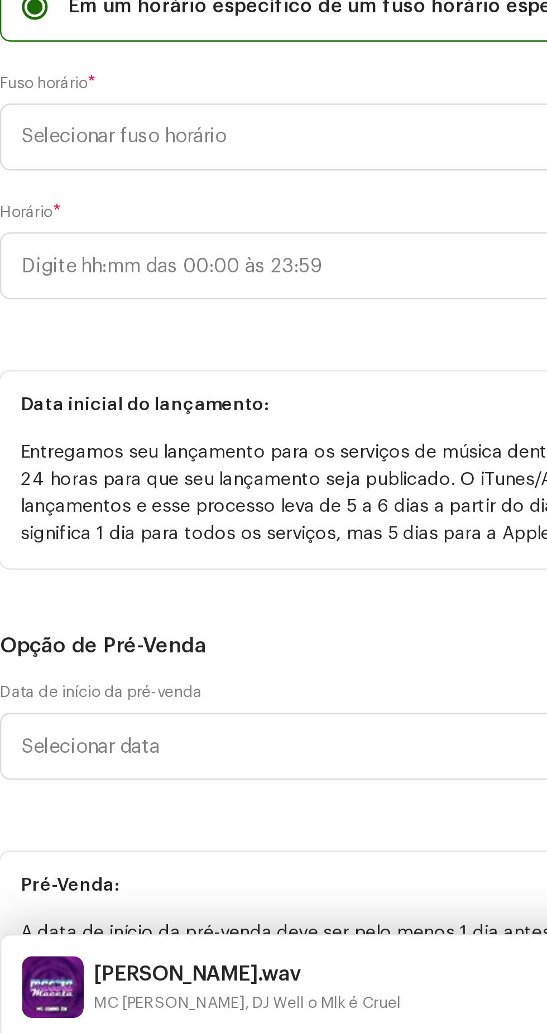
click at [154, 647] on span "Selecionar fuso horário" at bounding box center [269, 633] width 502 height 28
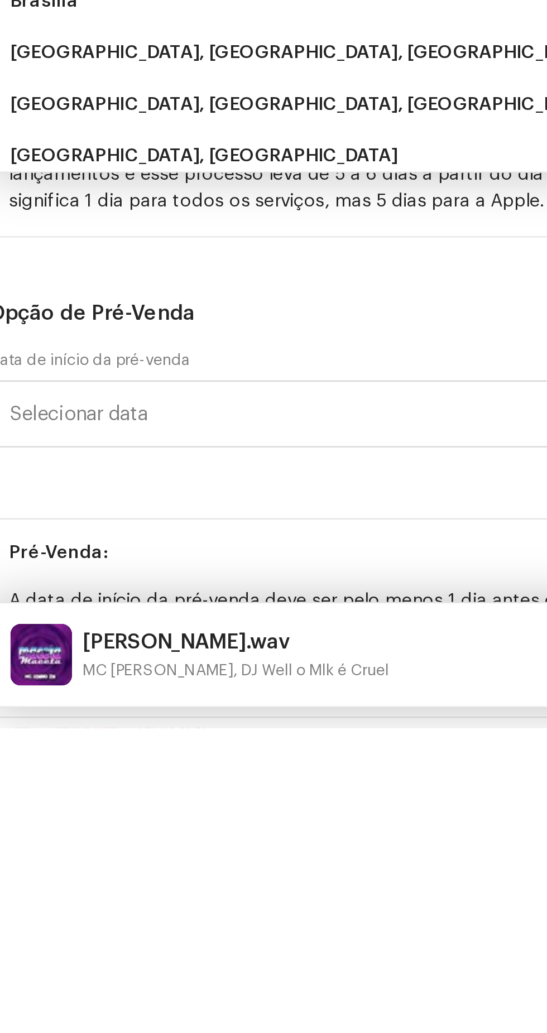
type input "Bra"
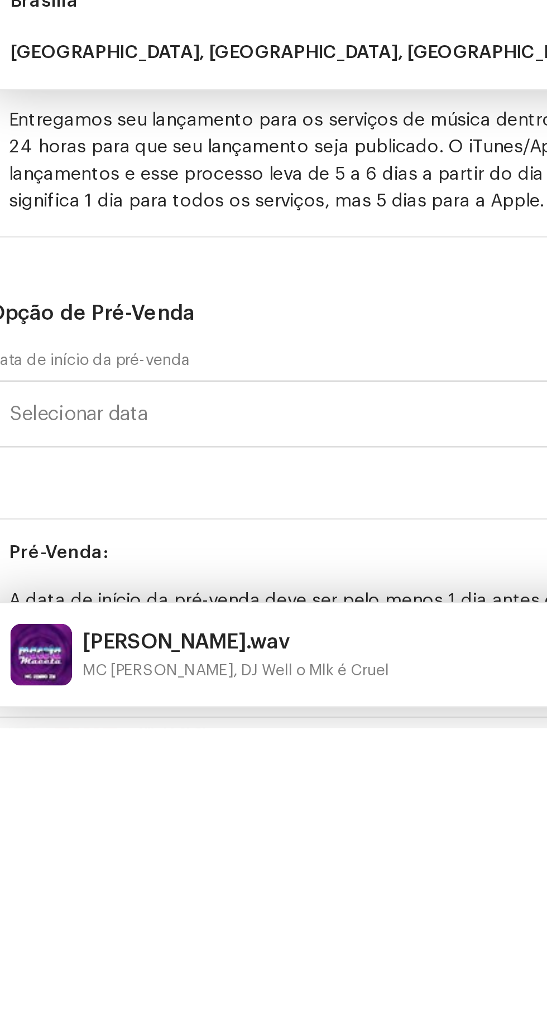
click at [166, 730] on li "Brasilia" at bounding box center [273, 718] width 519 height 22
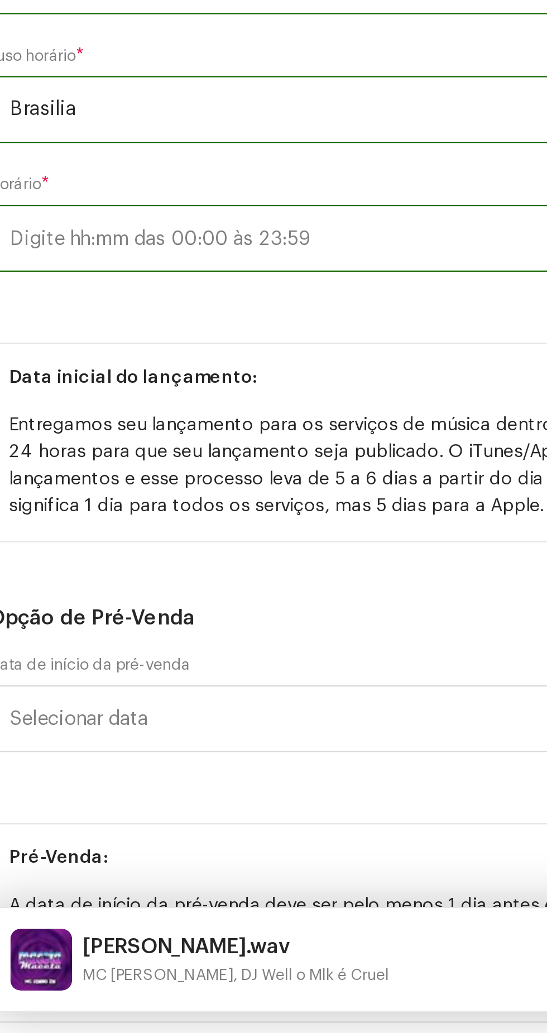
click at [154, 703] on input "text" at bounding box center [273, 688] width 529 height 29
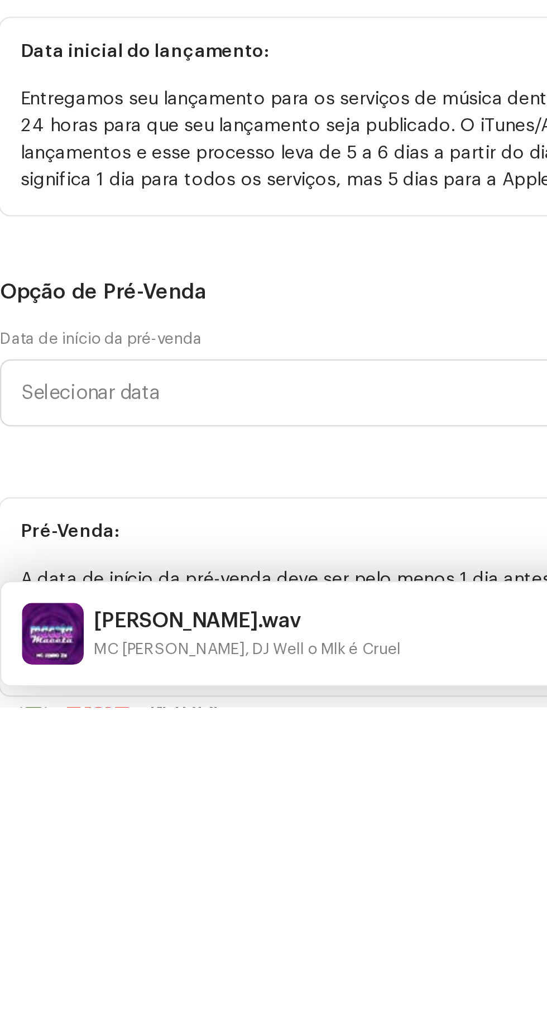
type input "18:00"
click at [187, 820] on div "Data inicial do lançamento: Entregamos seu lançamento para os serviços de músic…" at bounding box center [273, 773] width 529 height 94
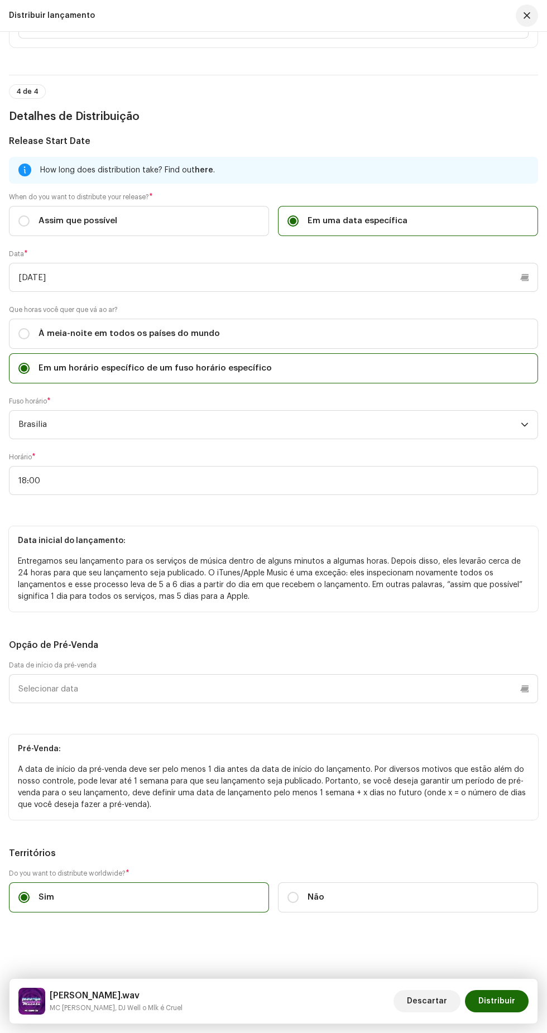
scroll to position [2018, 0]
click at [496, 1001] on span "Distribuir" at bounding box center [496, 1001] width 37 height 22
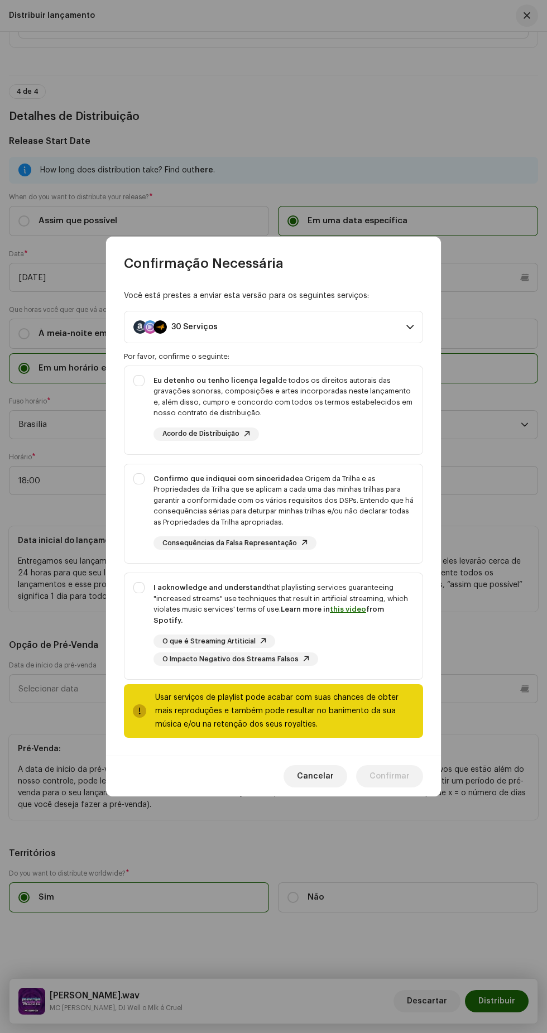
click at [134, 586] on div "I acknowledge and understand that playlisting services guaranteeing "increased …" at bounding box center [274, 624] width 298 height 102
checkbox input "true"
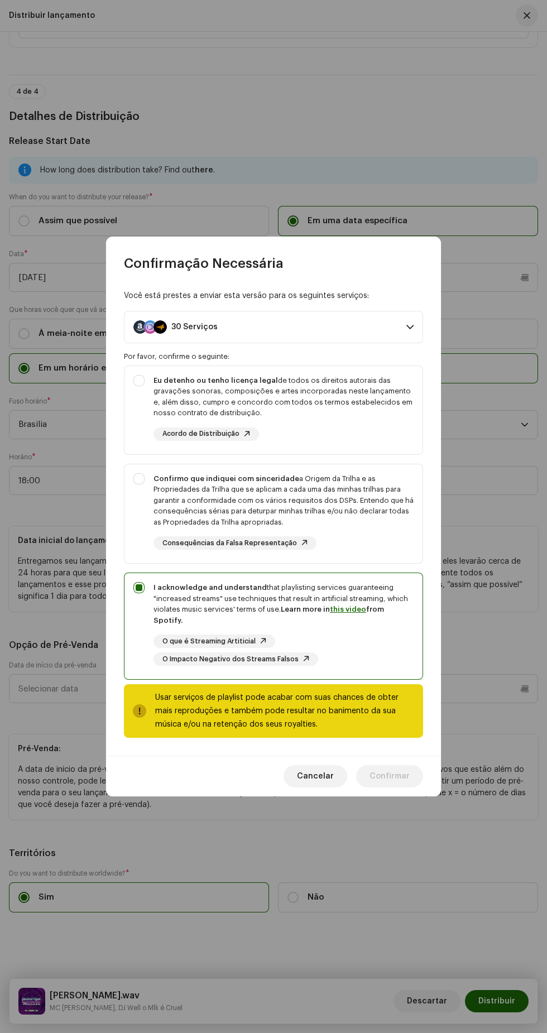
click at [134, 490] on div "Confirmo que indiquei com sinceridade a Origem da Trilha e as Propriedades da T…" at bounding box center [274, 512] width 298 height 95
checkbox input "true"
click at [156, 384] on strong "Eu detenho ou tenho licença legal" at bounding box center [216, 380] width 125 height 7
checkbox input "true"
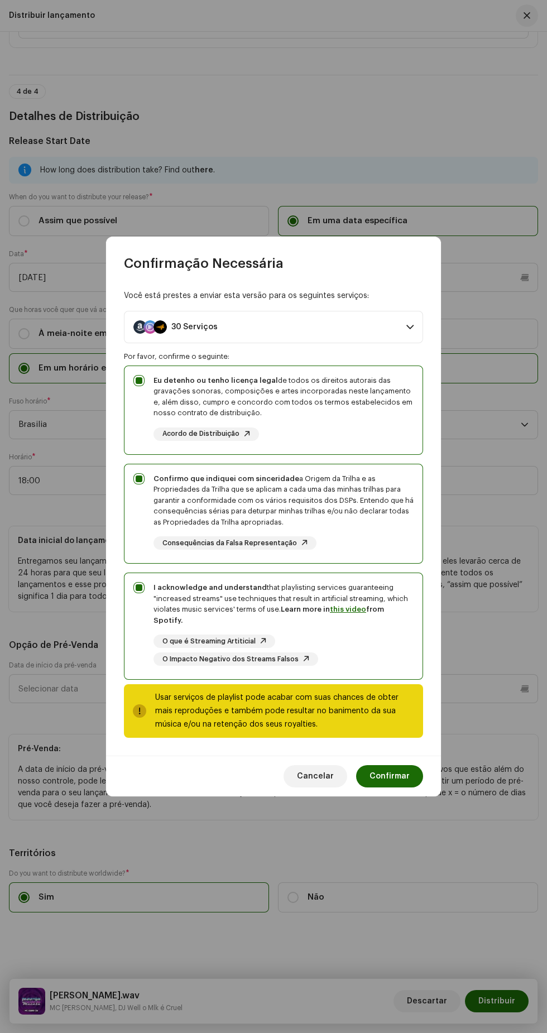
click at [394, 772] on span "Confirmar" at bounding box center [390, 776] width 40 height 22
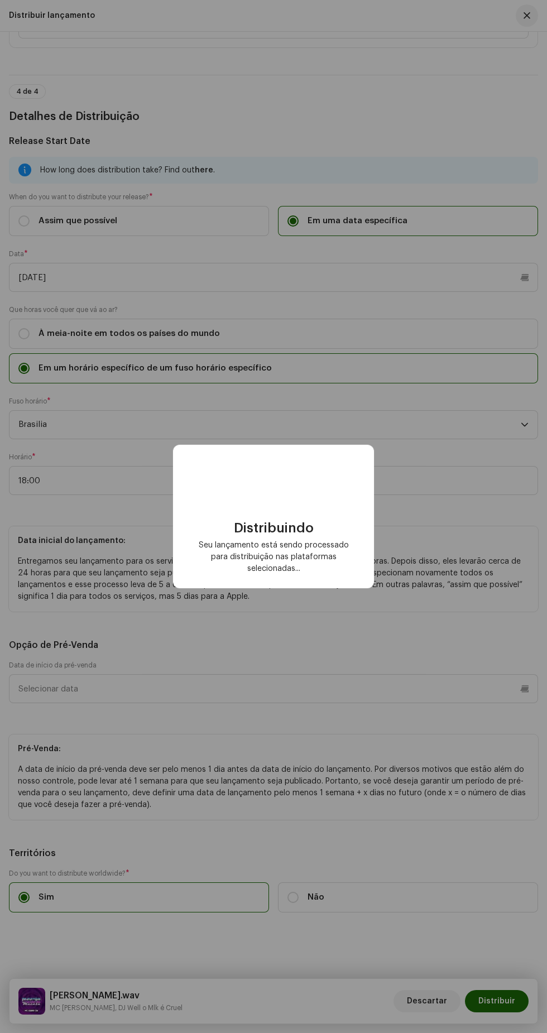
checkbox input "false"
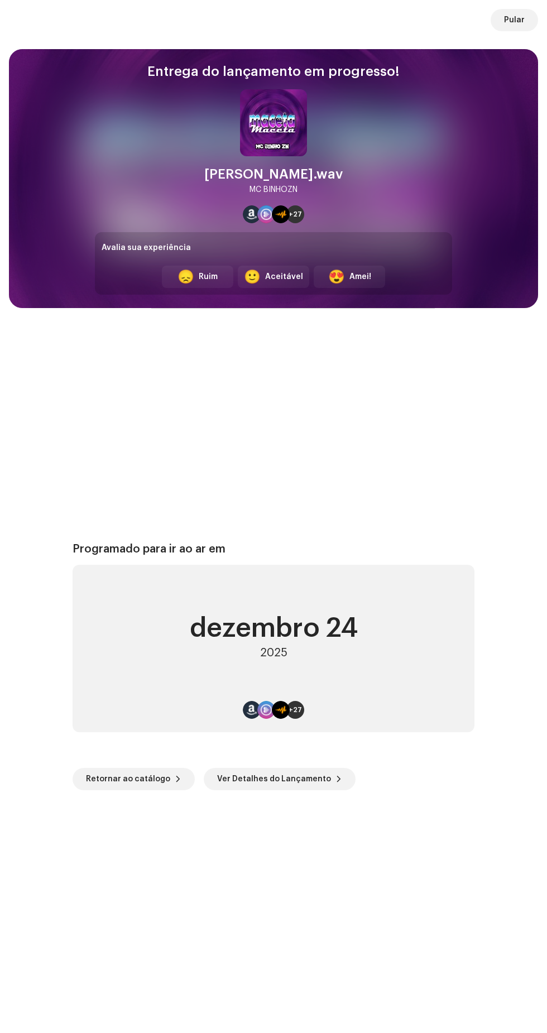
click at [509, 20] on span "Pular" at bounding box center [514, 20] width 21 height 22
